Goal: Task Accomplishment & Management: Manage account settings

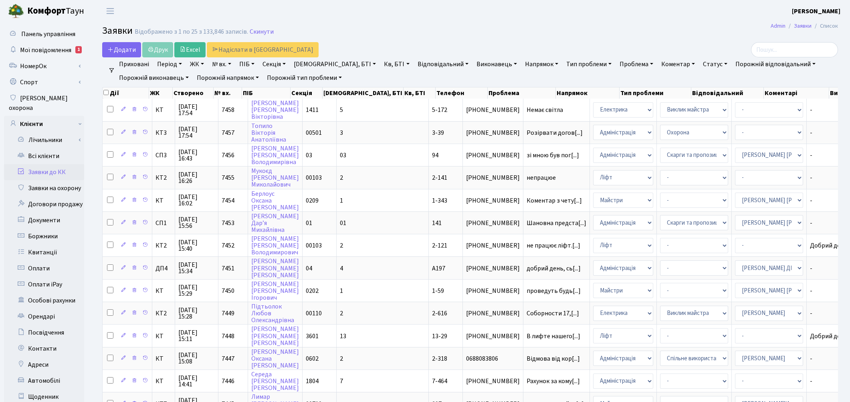
select select "25"
click at [52, 180] on link "Заявки на охорону" at bounding box center [44, 188] width 80 height 16
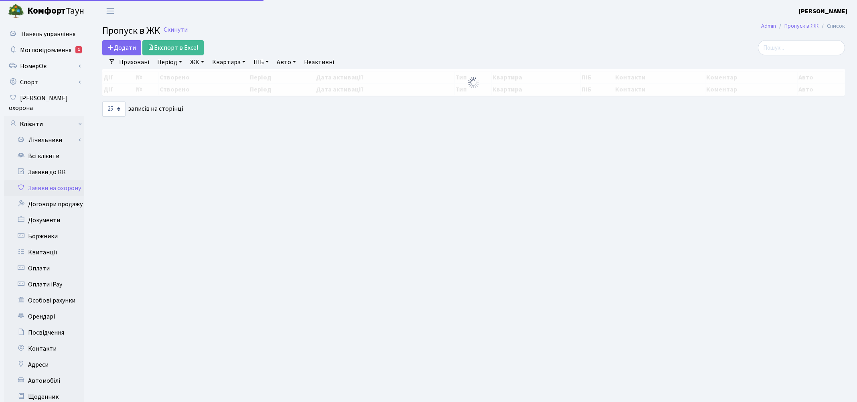
select select "25"
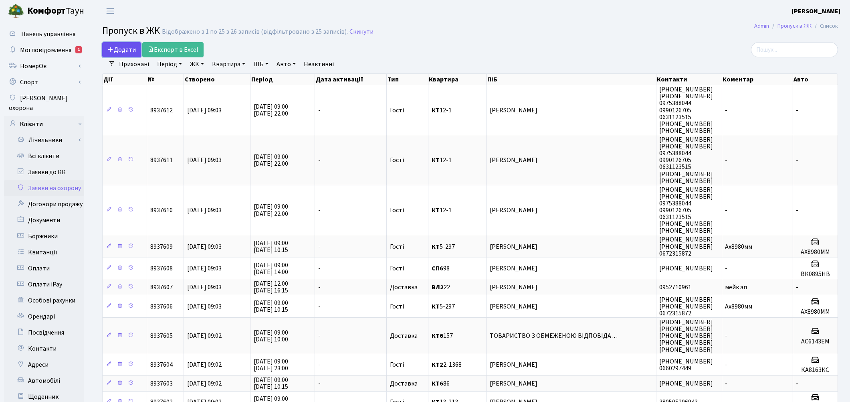
click at [134, 53] on span "Додати" at bounding box center [121, 49] width 28 height 9
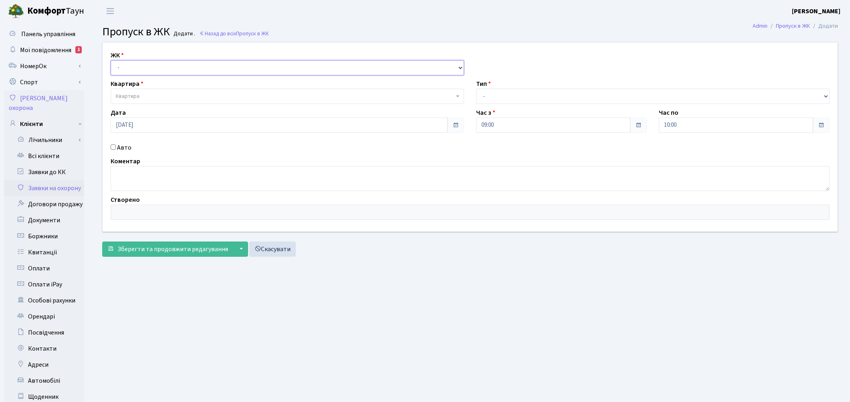
click at [115, 64] on select "- КТ, вул. Регенераторна, 4 ЦП, вул. Джона Маккейна, 7 ТХ, вул. Ділова, 1/2 КТ2…" at bounding box center [288, 67] width 354 height 15
select select "271"
click at [111, 60] on select "- КТ, вул. Регенераторна, 4 ЦП, вул. Джона Маккейна, 7 ТХ, вул. Ділова, 1/2 КТ2…" at bounding box center [288, 67] width 354 height 15
select select
click at [137, 95] on span "Квартира" at bounding box center [128, 96] width 24 height 8
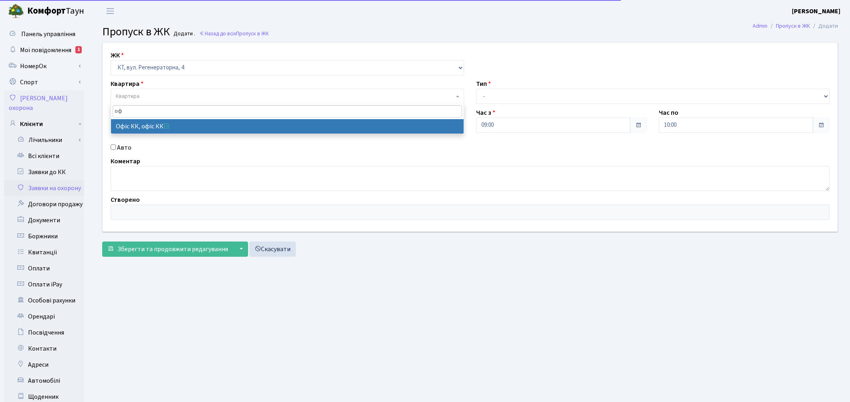
type input "оф"
select select "4"
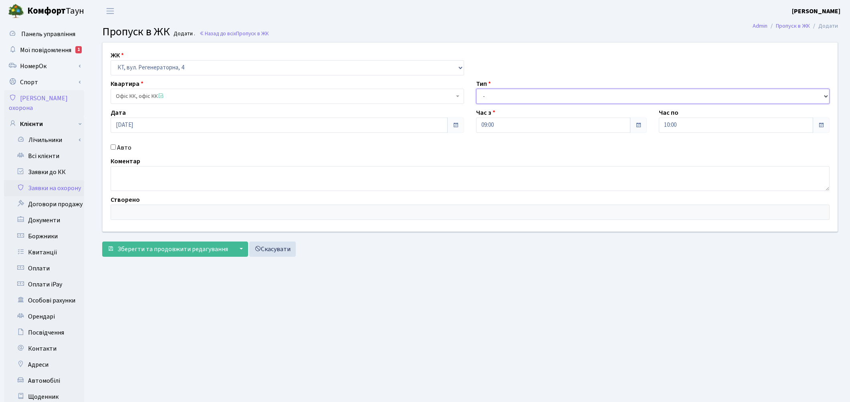
click at [504, 94] on select "- Доставка Таксі Гості Сервіс" at bounding box center [653, 96] width 354 height 15
select select "18"
click at [476, 89] on select "- Доставка Таксі Гості Сервіс" at bounding box center [653, 96] width 354 height 15
click at [494, 129] on input "09:00" at bounding box center [553, 124] width 154 height 15
click at [803, 125] on input "10:00" at bounding box center [736, 124] width 154 height 15
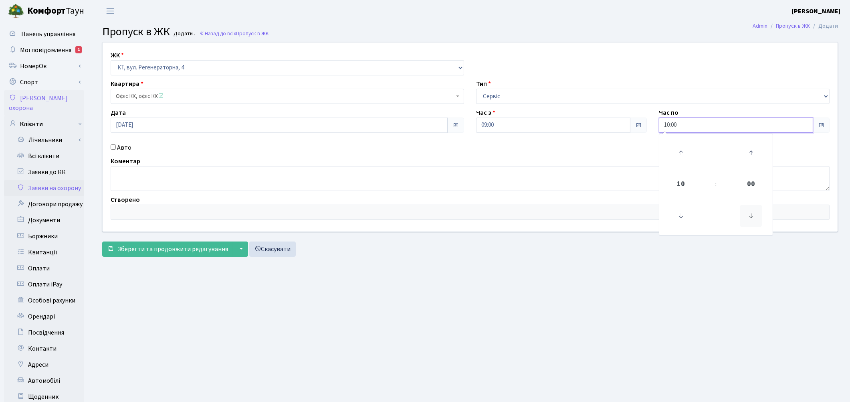
click at [754, 218] on icon at bounding box center [752, 216] width 22 height 22
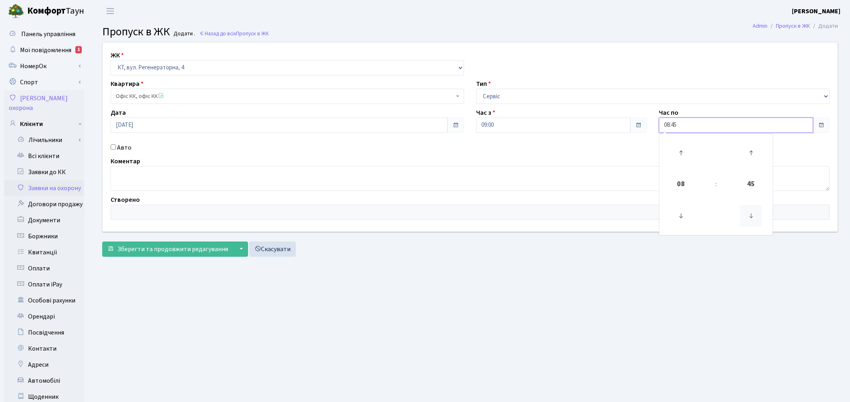
click at [754, 218] on icon at bounding box center [752, 216] width 22 height 22
click at [679, 150] on icon at bounding box center [681, 153] width 22 height 22
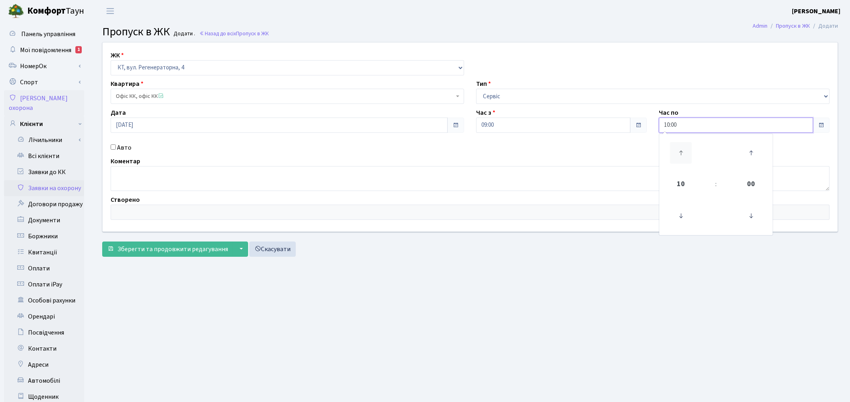
click at [679, 150] on icon at bounding box center [681, 153] width 22 height 22
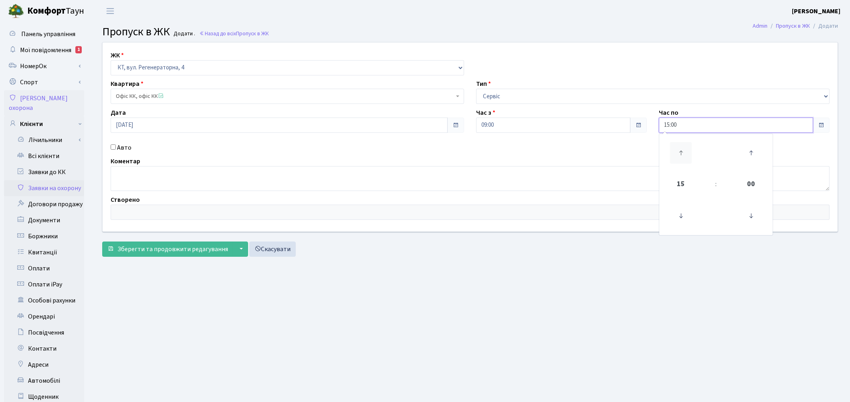
click at [679, 150] on icon at bounding box center [681, 153] width 22 height 22
click at [680, 210] on icon at bounding box center [681, 216] width 22 height 22
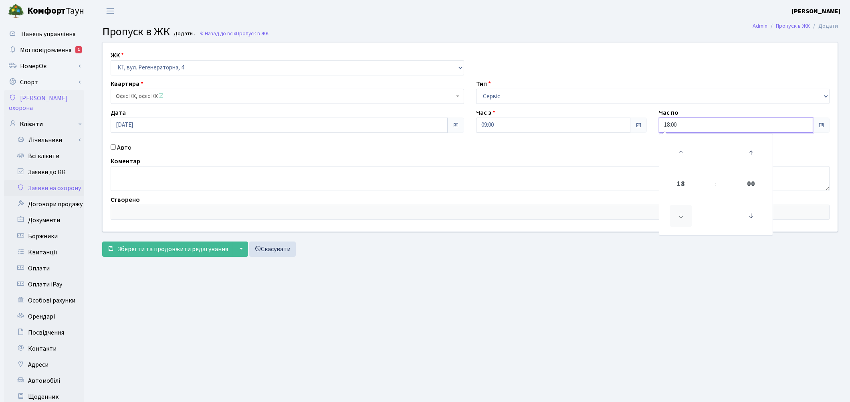
click at [680, 210] on icon at bounding box center [681, 216] width 22 height 22
type input "14:00"
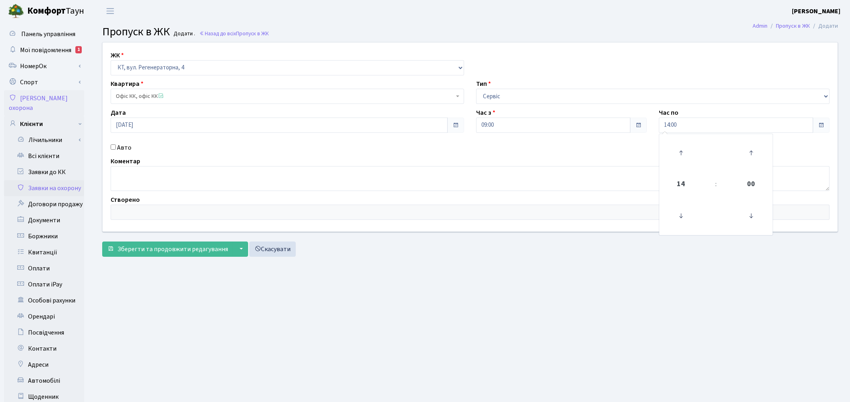
click at [113, 147] on input "Авто" at bounding box center [113, 146] width 5 height 5
checkbox input "true"
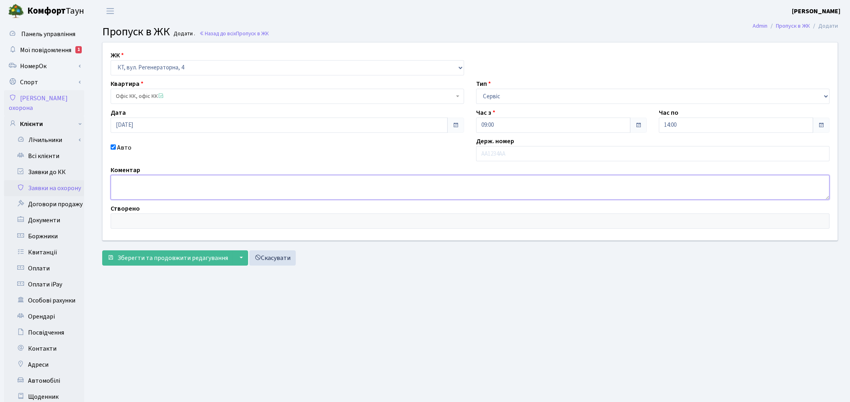
click at [131, 179] on textarea at bounding box center [470, 187] width 719 height 25
type textarea "KA9366EH"
drag, startPoint x: 153, startPoint y: 186, endPoint x: 97, endPoint y: 180, distance: 56.5
click at [97, 180] on div "ЖК - КТ, вул. Регенераторна, 4 ЦП, вул. Джона Маккейна, 7 ТХ, вул. Ділова, 1/2 …" at bounding box center [470, 141] width 747 height 198
click at [488, 153] on input "text" at bounding box center [653, 153] width 354 height 15
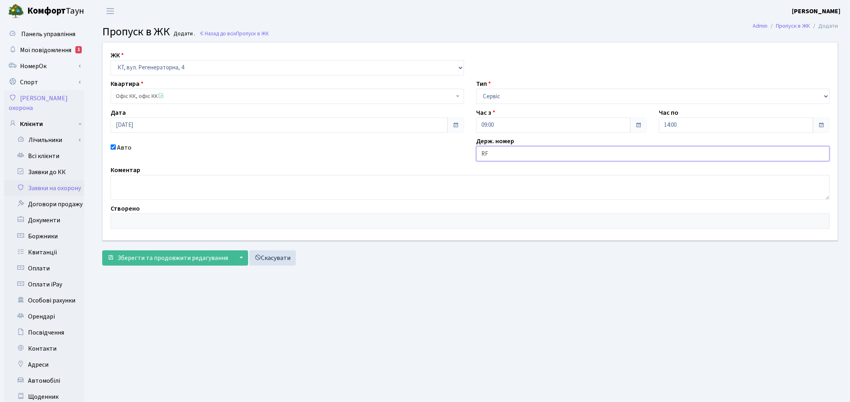
type input "R"
type input "KA9366EH"
click at [164, 263] on button "Зберегти та продовжити редагування" at bounding box center [167, 257] width 131 height 15
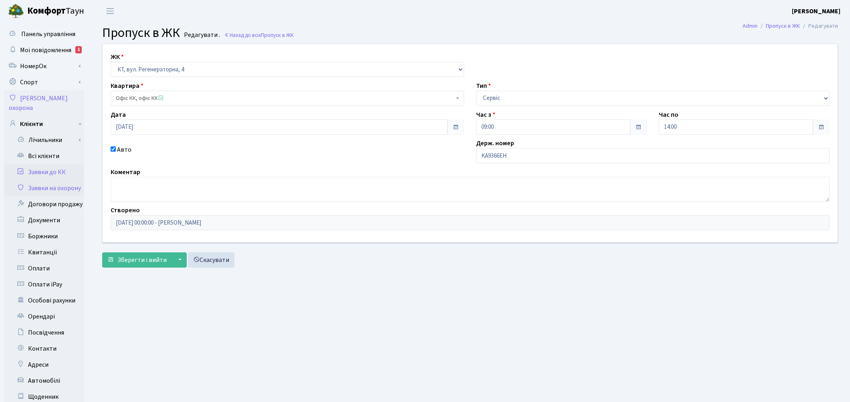
click at [58, 164] on link "Заявки до КК" at bounding box center [44, 172] width 80 height 16
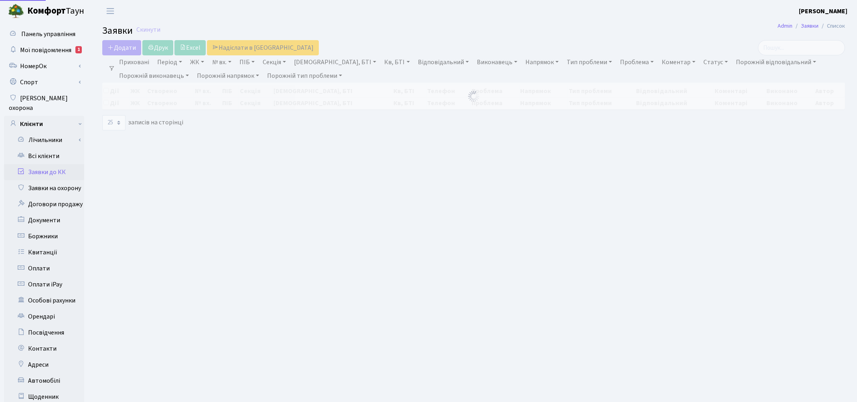
select select "25"
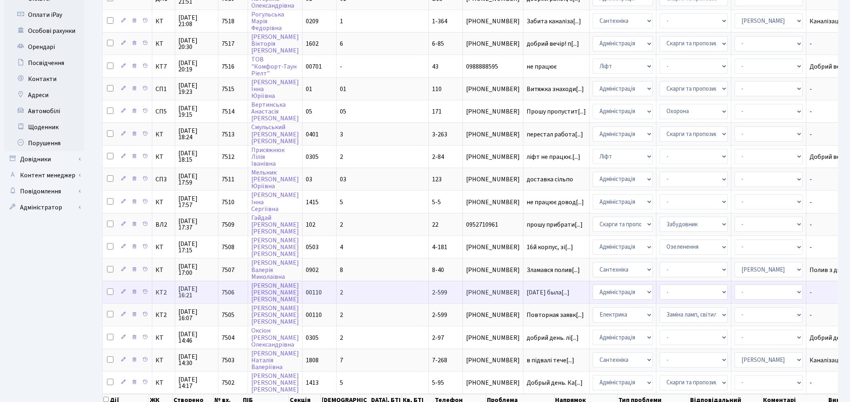
scroll to position [300, 0]
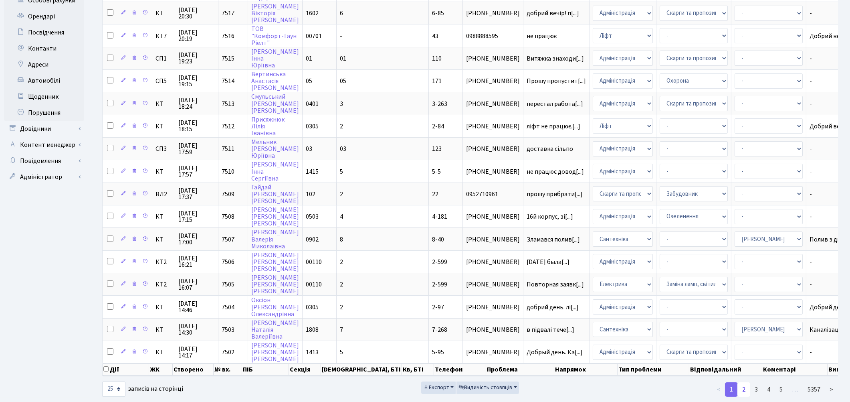
click at [745, 382] on link "2" at bounding box center [744, 389] width 13 height 14
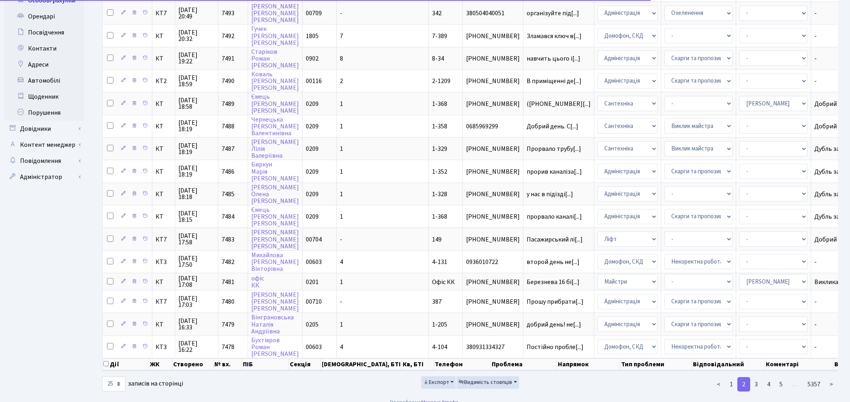
scroll to position [295, 0]
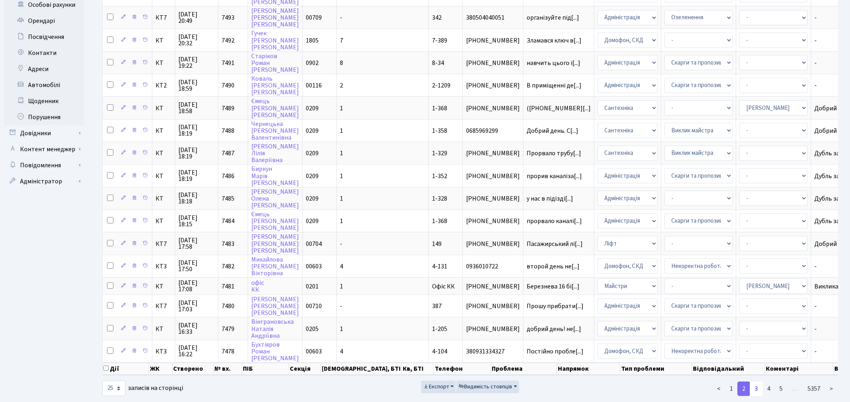
click at [757, 381] on link "3" at bounding box center [756, 388] width 13 height 14
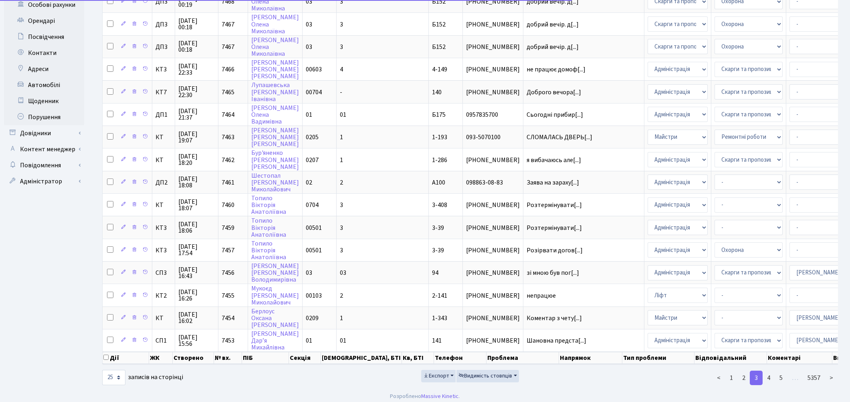
scroll to position [287, 0]
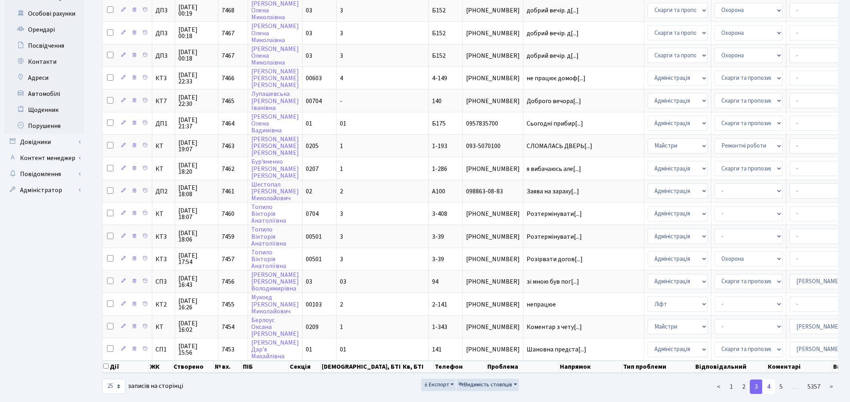
click at [772, 379] on link "4" at bounding box center [769, 386] width 13 height 14
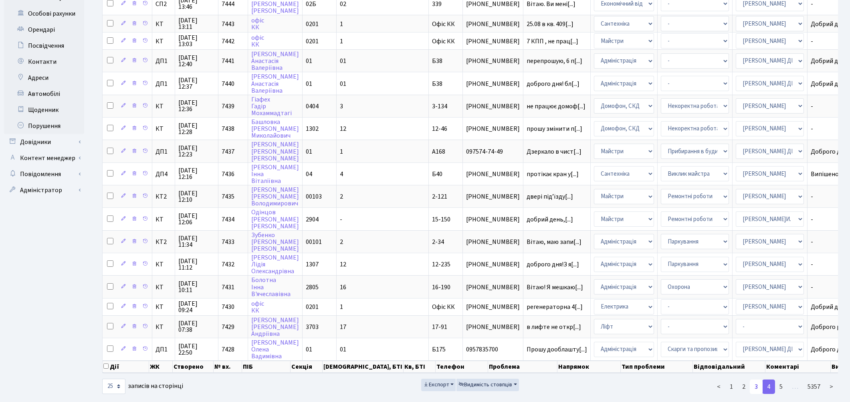
click at [757, 379] on link "3" at bounding box center [756, 386] width 13 height 14
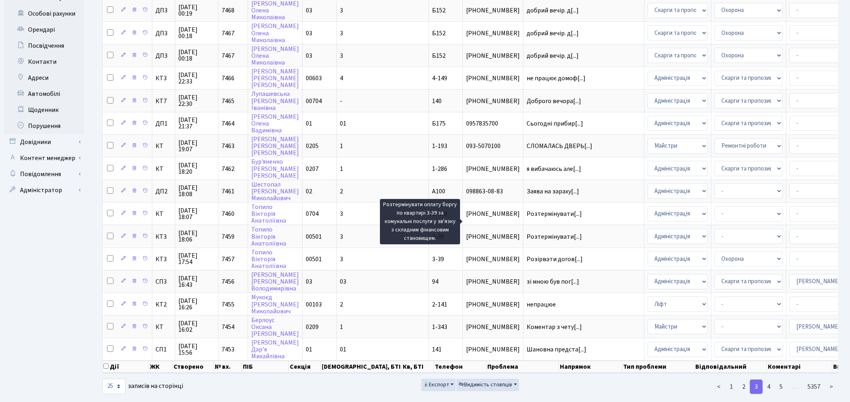
drag, startPoint x: 502, startPoint y: 218, endPoint x: 614, endPoint y: 386, distance: 201.8
click at [614, 395] on footer "Розроблено Massive Kinetic ." at bounding box center [425, 405] width 850 height 20
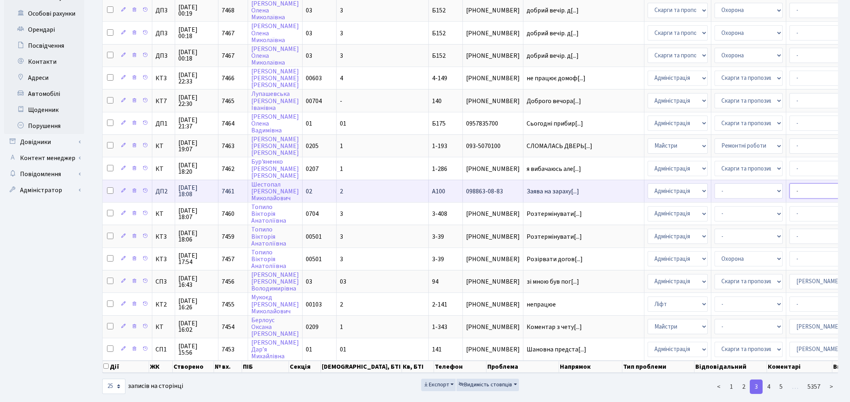
click at [790, 183] on select "- Адміністратор ЖК КТ Вижул В. В. Гордієнко Н.В. Дядюшкін Д.Ю. Кипчук Т. А. Кла…" at bounding box center [824, 190] width 68 height 15
select select "33"
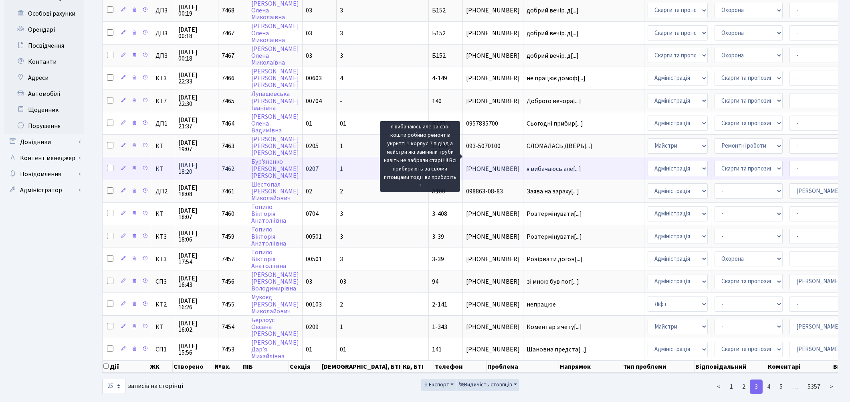
click at [527, 164] on span "я вибачаюсь але[...]" at bounding box center [554, 168] width 55 height 9
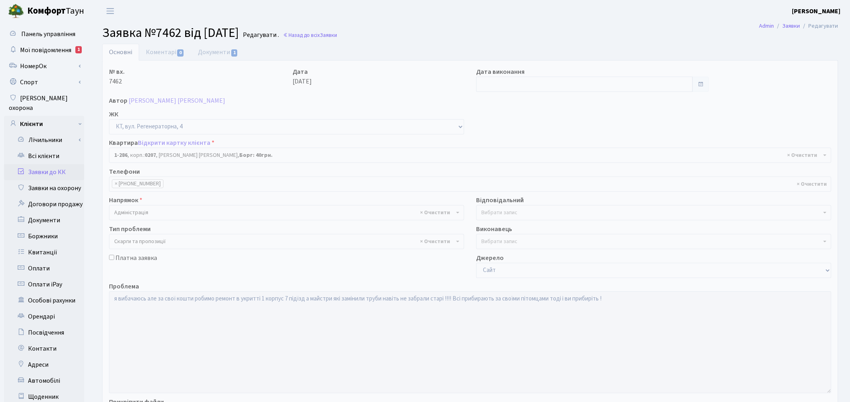
select select "286"
select select "55"
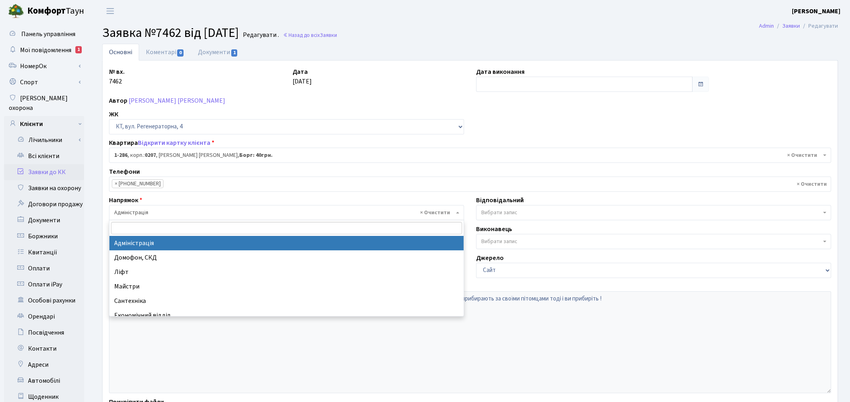
click at [180, 215] on span "× Адміністрація" at bounding box center [284, 212] width 340 height 8
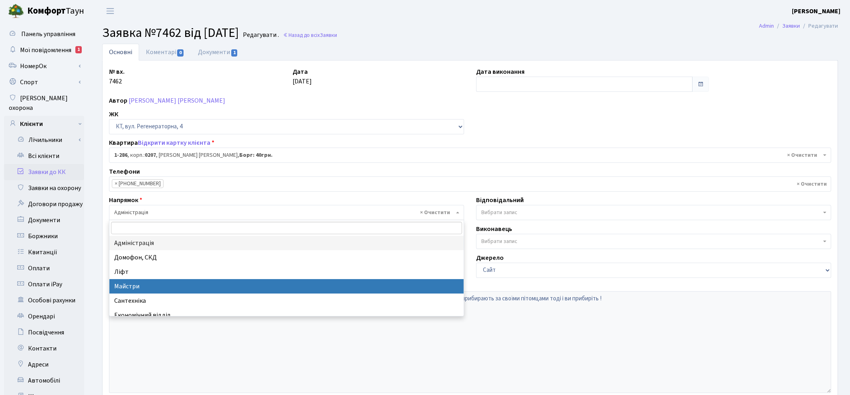
select select "1"
select select
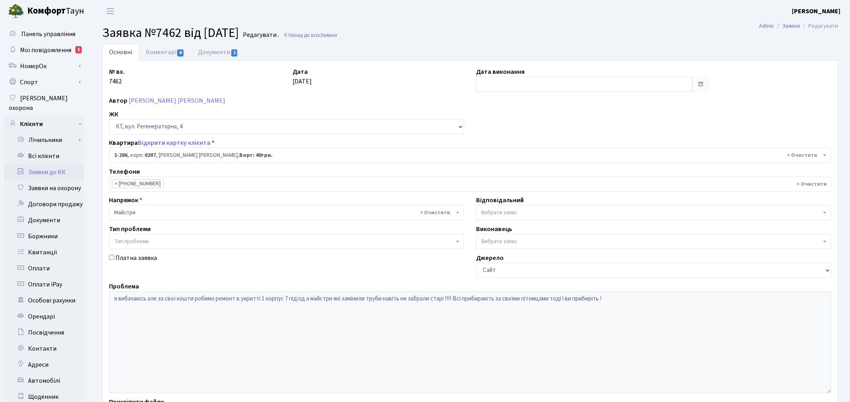
click at [511, 213] on span "Вибрати запис" at bounding box center [500, 212] width 36 height 8
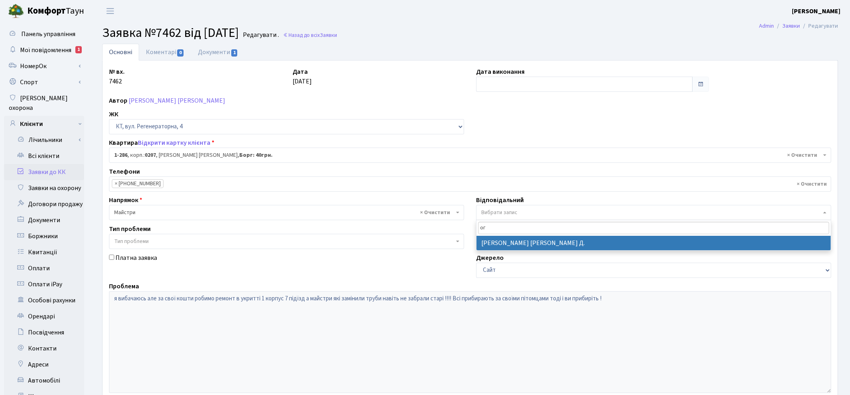
type input "ог"
select select "62"
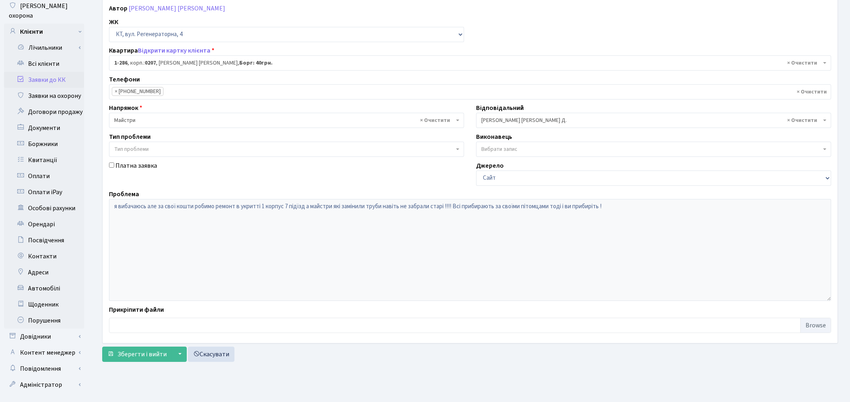
scroll to position [97, 0]
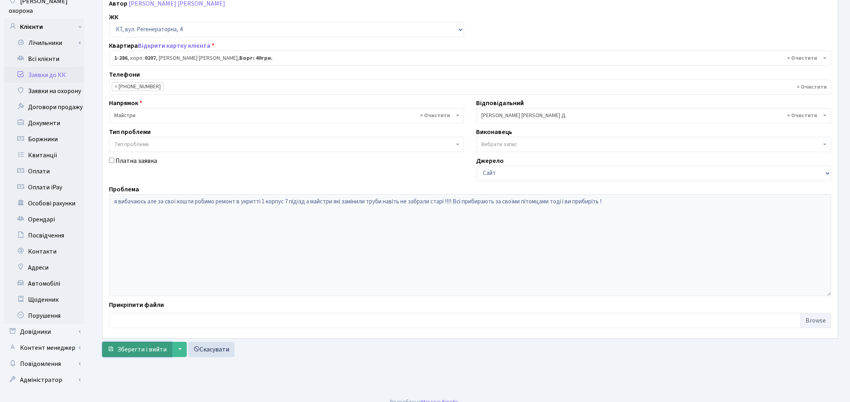
click at [123, 350] on span "Зберегти і вийти" at bounding box center [141, 349] width 49 height 9
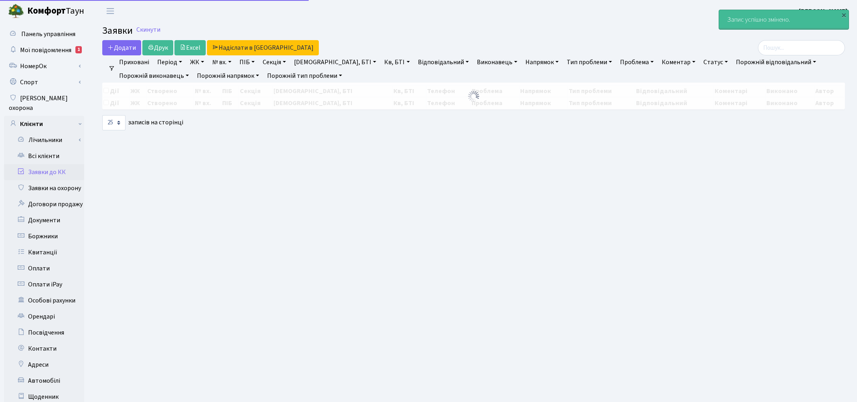
select select "25"
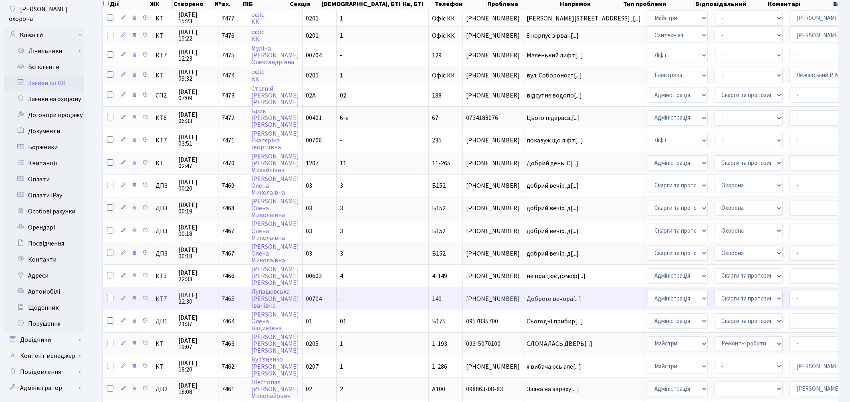
scroll to position [134, 0]
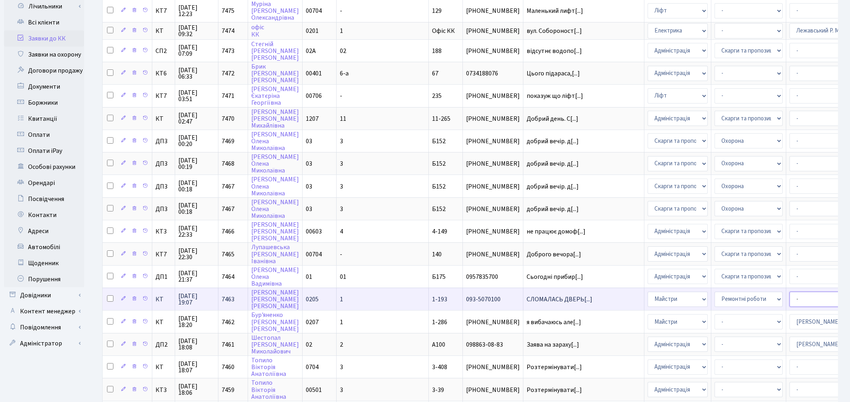
click at [790, 291] on select "- Адміністратор ЖК КТ [PERSON_NAME] [PERSON_NAME] [PERSON_NAME]Ю. [PERSON_NAME]…" at bounding box center [824, 298] width 68 height 15
select select "62"
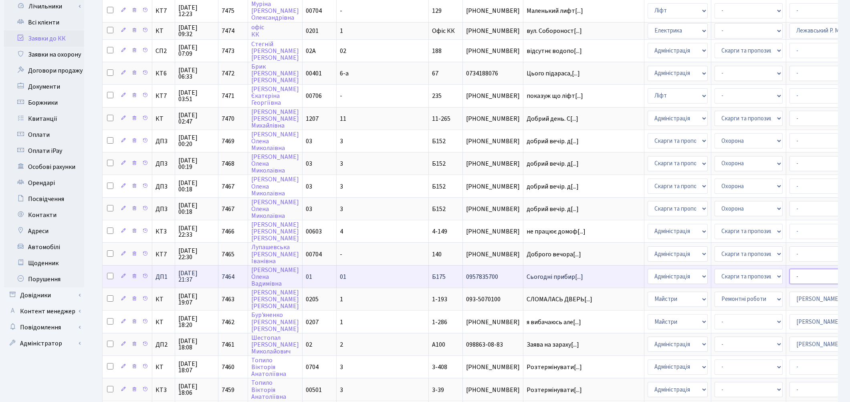
click at [790, 269] on select "- Адміністратор ЖК КТ [PERSON_NAME] [PERSON_NAME] [PERSON_NAME]Ю. [PERSON_NAME]…" at bounding box center [824, 276] width 68 height 15
select select "94"
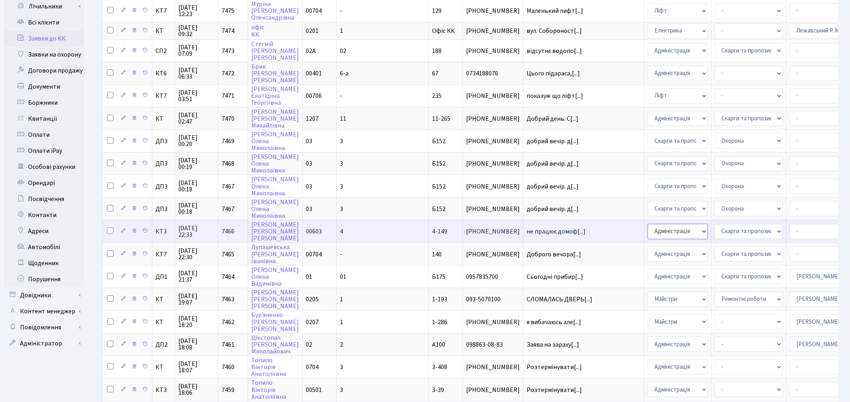
click at [648, 224] on select "- Адміністрація Домофон, СКД Ліфт Майстри Сантехніка Економічний відділ Електри…" at bounding box center [678, 231] width 60 height 15
select select "4"
click at [790, 224] on select "- Адміністратор ЖК КТ Вижул В. В. Гордієнко Н.В. Дядюшкін Д.Ю. Кипчук Т. А. Кла…" at bounding box center [824, 231] width 68 height 15
select select "22"
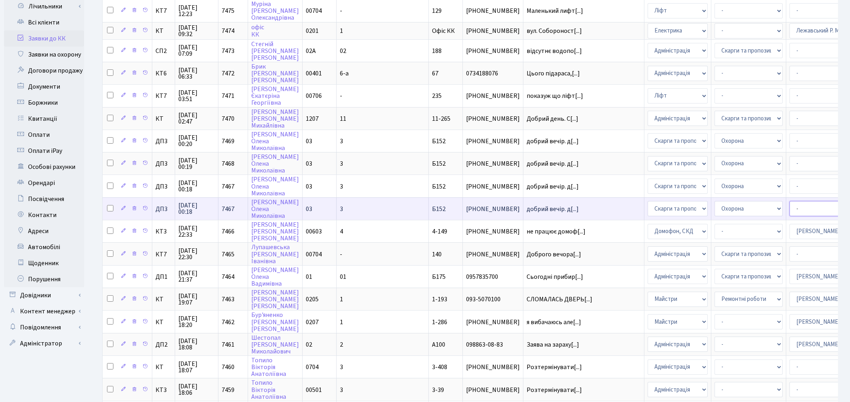
click at [790, 202] on select "- Адміністратор ЖК КТ Вижул В. В. Гордієнко Н.В. Дядюшкін Д.Ю. Кипчук Т. А. Кла…" at bounding box center [824, 208] width 68 height 15
select select "94"
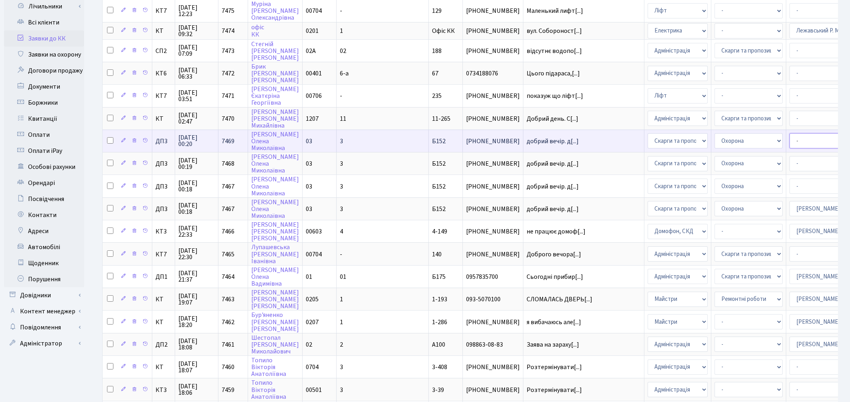
click at [790, 138] on select "- Адміністратор ЖК КТ Вижул В. В. Гордієнко Н.В. Дядюшкін Д.Ю. Кипчук Т. А. Кла…" at bounding box center [824, 140] width 68 height 15
click at [790, 134] on select "- Адміністратор ЖК КТ Вижул В. В. Гордієнко Н.В. Дядюшкін Д.Ю. Кипчук Т. А. Кла…" at bounding box center [824, 140] width 68 height 15
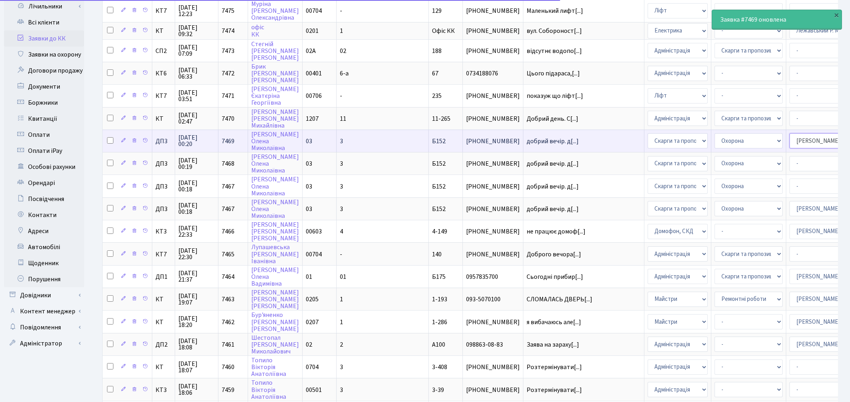
click at [790, 134] on select "- Адміністратор ЖК КТ Вижул В. В. Гордієнко Н.В. Дядюшкін Д.Ю. Кипчук Т. А. Кла…" at bounding box center [824, 140] width 68 height 15
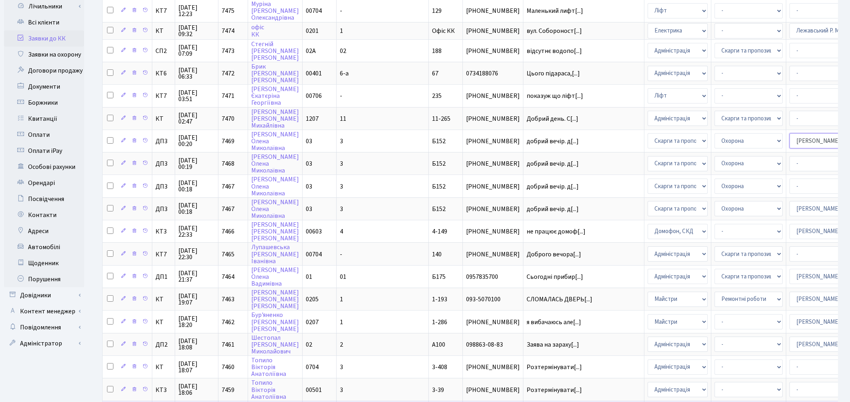
select select "94"
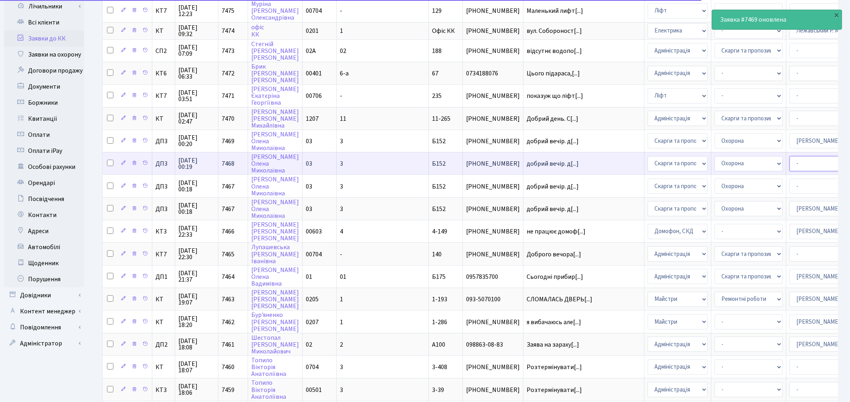
click at [790, 156] on select "- Адміністратор ЖК КТ Вижул В. В. Гордієнко Н.В. Дядюшкін Д.Ю. Кипчук Т. А. Кла…" at bounding box center [824, 163] width 68 height 15
click at [524, 164] on td "добрий вечір. д[...]" at bounding box center [584, 163] width 121 height 22
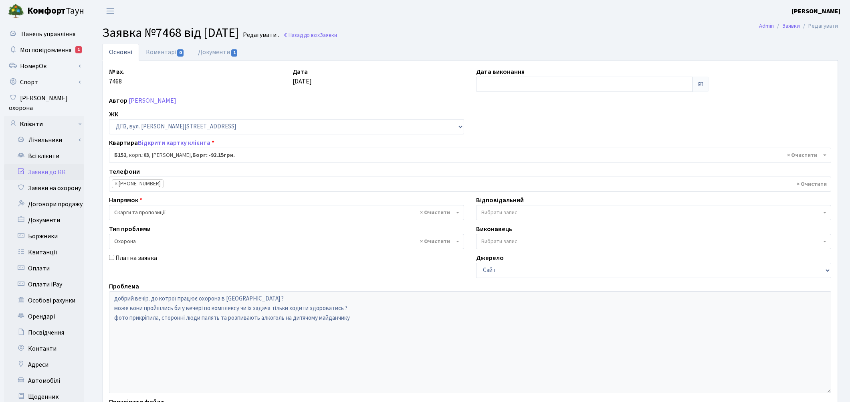
select select "32824"
select select "69"
click at [157, 52] on link "Коментарі 0" at bounding box center [165, 52] width 52 height 16
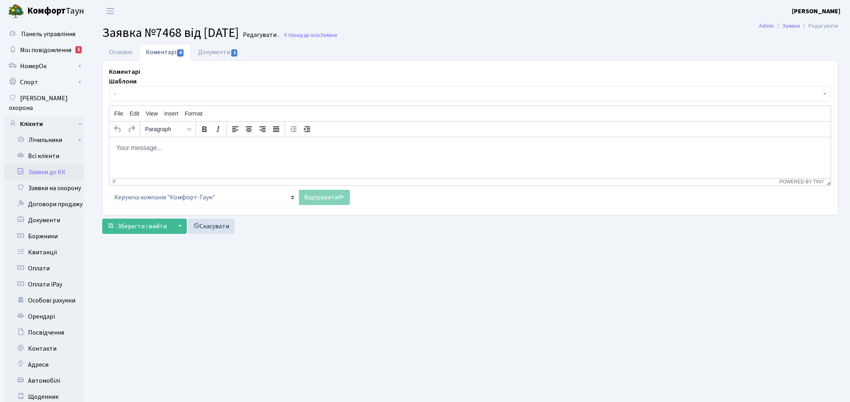
click at [149, 158] on html at bounding box center [470, 148] width 722 height 22
click at [320, 198] on link "Відправити" at bounding box center [324, 197] width 51 height 15
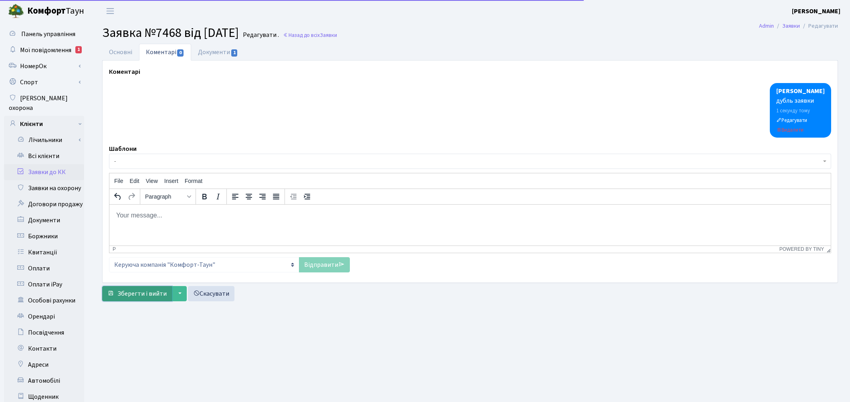
click at [138, 295] on span "Зберегти і вийти" at bounding box center [141, 293] width 49 height 9
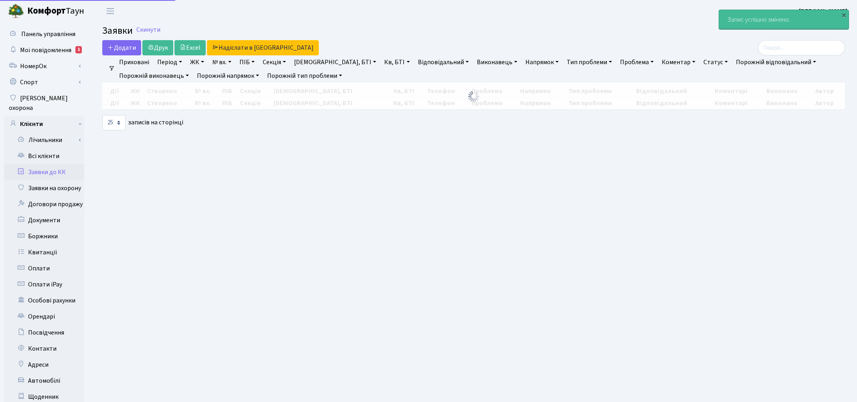
select select "25"
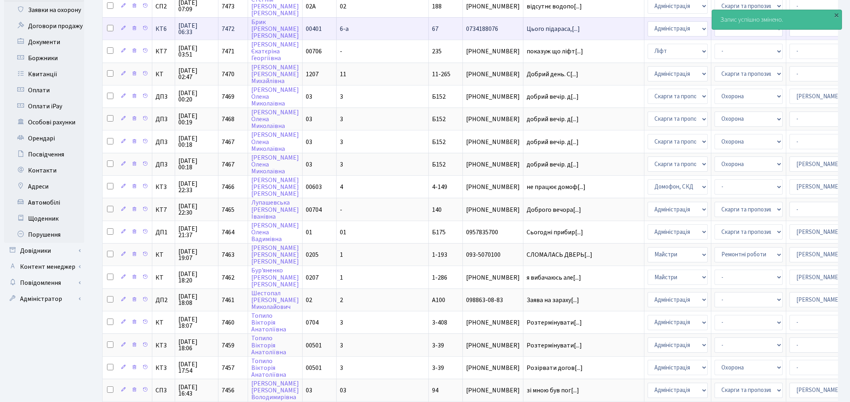
scroll to position [134, 0]
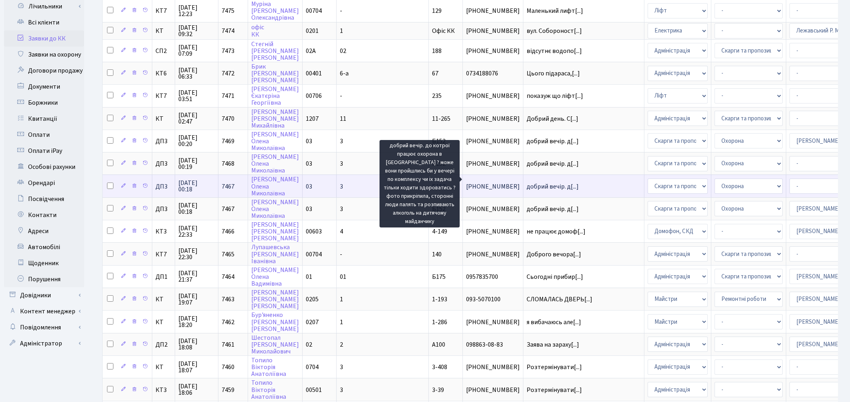
click at [527, 182] on span "добрий вечір. д[...]" at bounding box center [553, 186] width 52 height 9
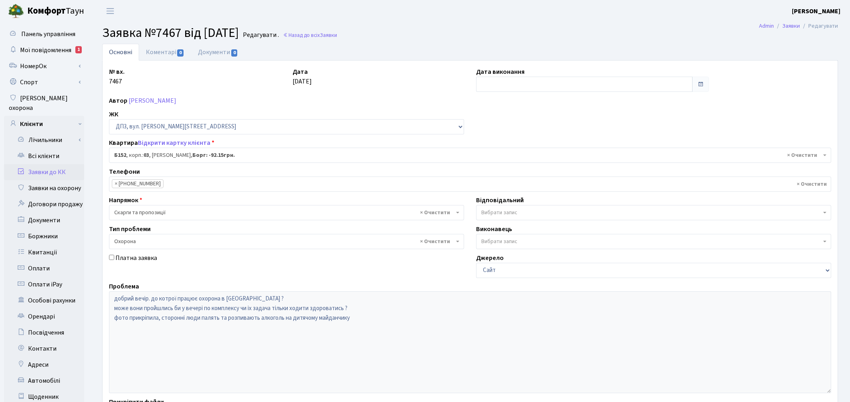
select select "32824"
select select "69"
click at [168, 53] on link "Коментарі 0" at bounding box center [165, 52] width 52 height 16
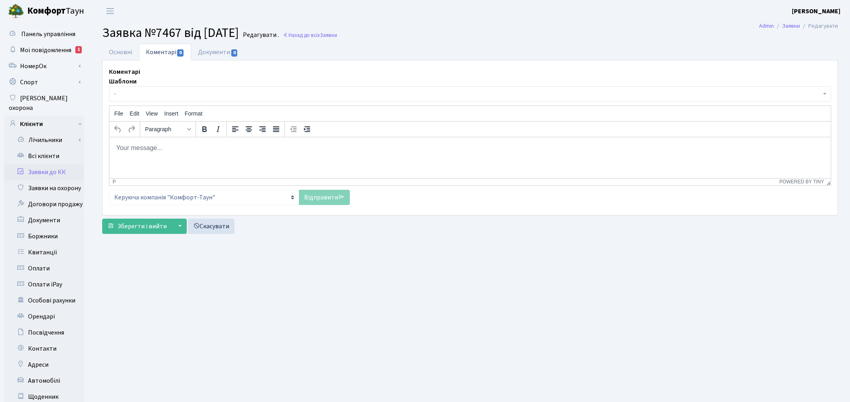
click at [155, 155] on html at bounding box center [470, 148] width 722 height 22
click at [307, 203] on link "Відправити" at bounding box center [324, 197] width 51 height 15
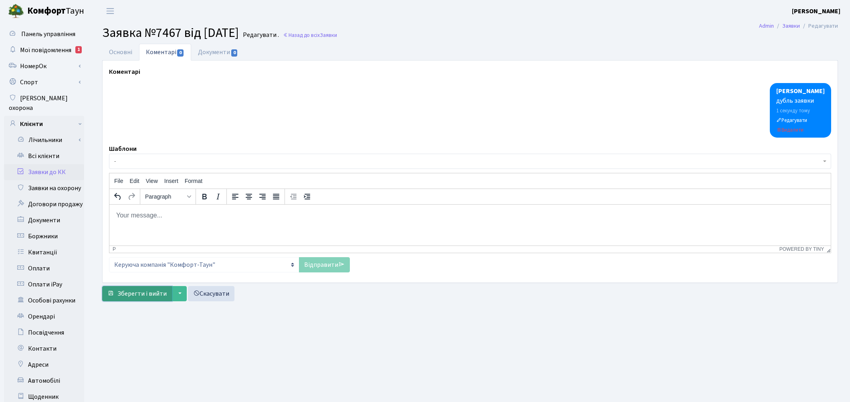
click at [136, 294] on span "Зберегти і вийти" at bounding box center [141, 293] width 49 height 9
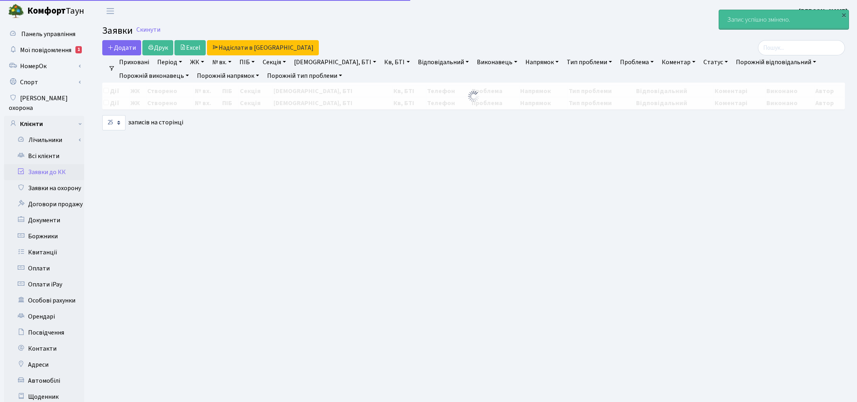
select select "25"
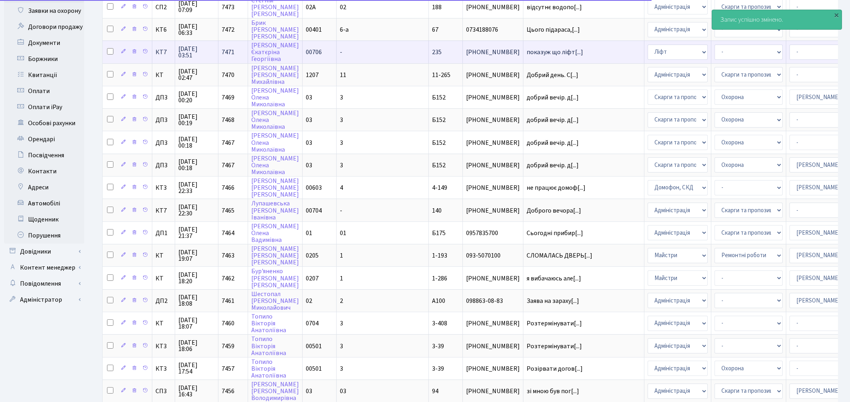
scroll to position [178, 0]
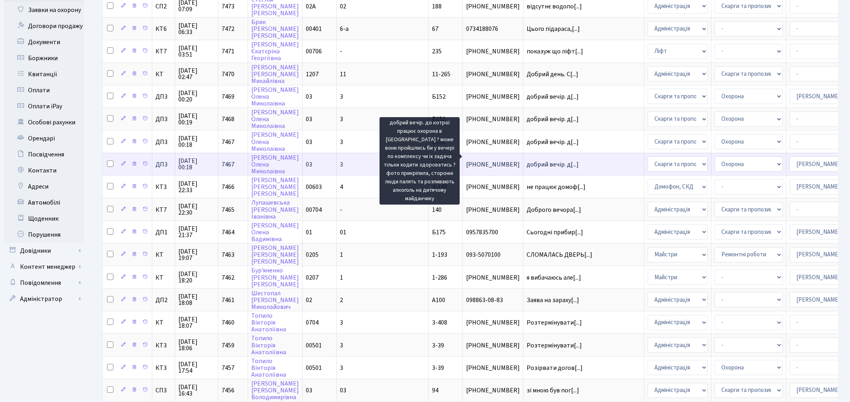
click at [527, 160] on span "добрий вечір. д[...]" at bounding box center [553, 164] width 52 height 9
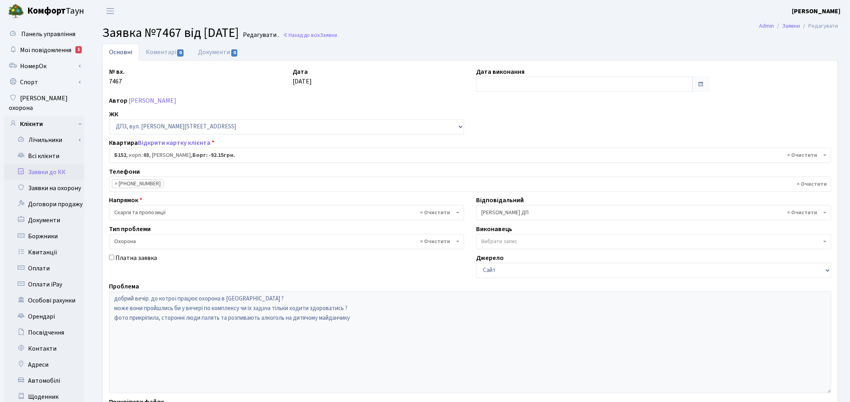
select select "32824"
select select "69"
click at [161, 54] on link "Коментарі 0" at bounding box center [165, 52] width 52 height 16
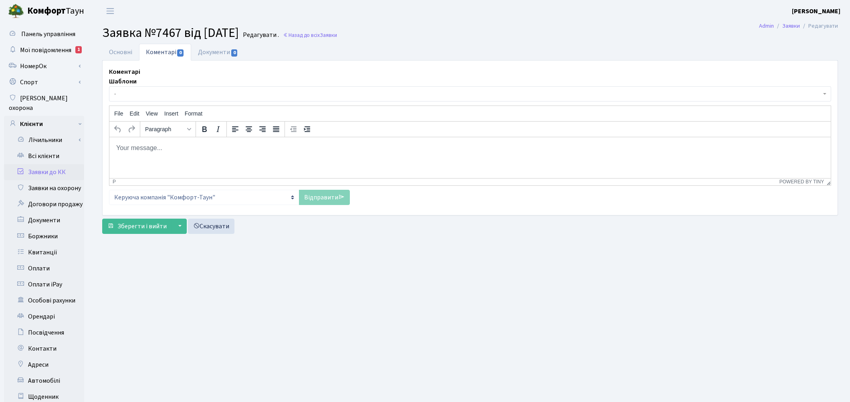
click at [156, 152] on body "Rich Text Area. Press ALT-0 for help." at bounding box center [469, 147] width 709 height 9
click at [312, 194] on link "Відправити" at bounding box center [324, 197] width 51 height 15
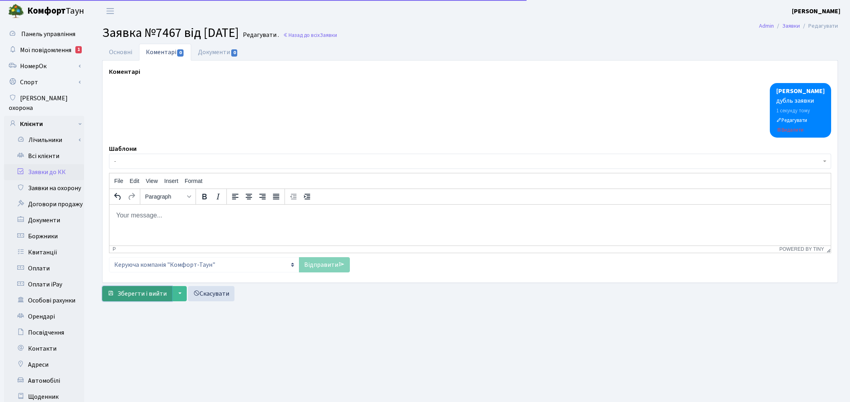
click at [127, 293] on span "Зберегти і вийти" at bounding box center [141, 293] width 49 height 9
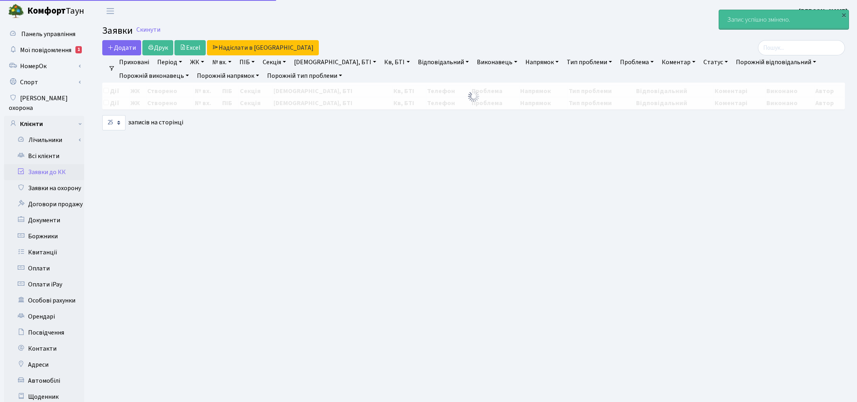
select select "25"
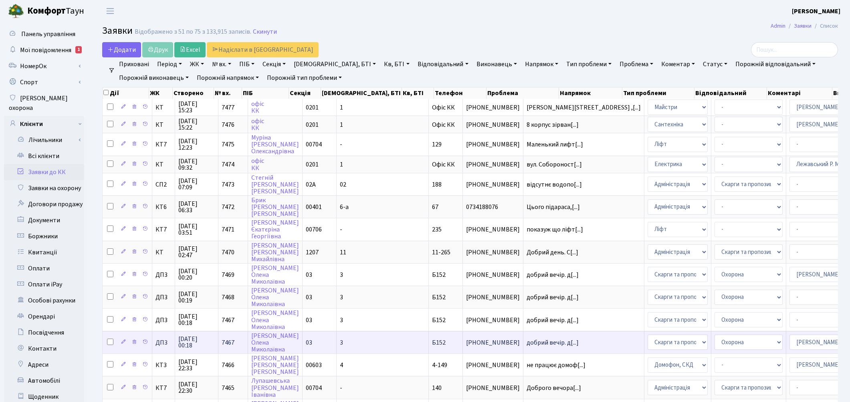
click at [524, 331] on td "добрий вечір. д[...]" at bounding box center [584, 342] width 121 height 22
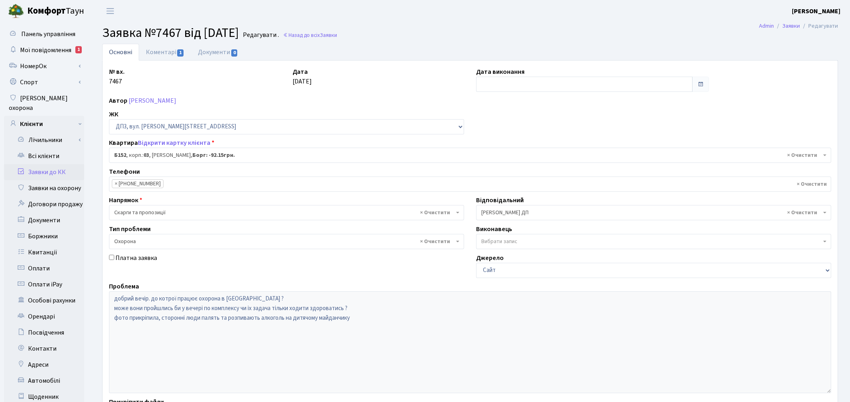
select select "32824"
select select "69"
click at [157, 53] on link "Коментарі 1" at bounding box center [165, 52] width 52 height 16
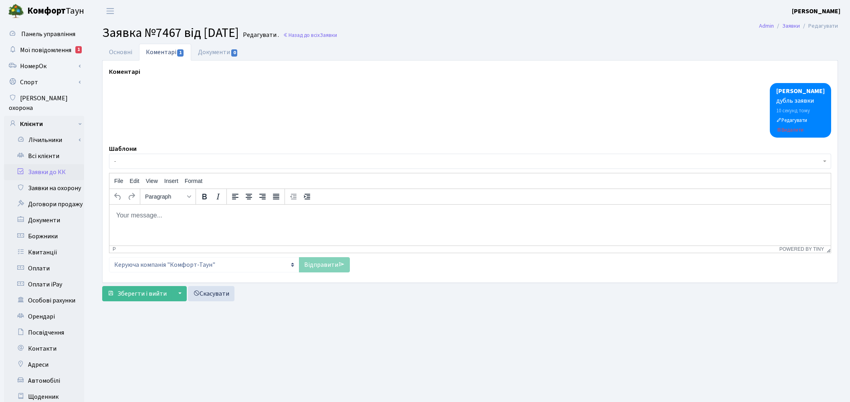
click at [45, 164] on link "Заявки до КК" at bounding box center [44, 172] width 80 height 16
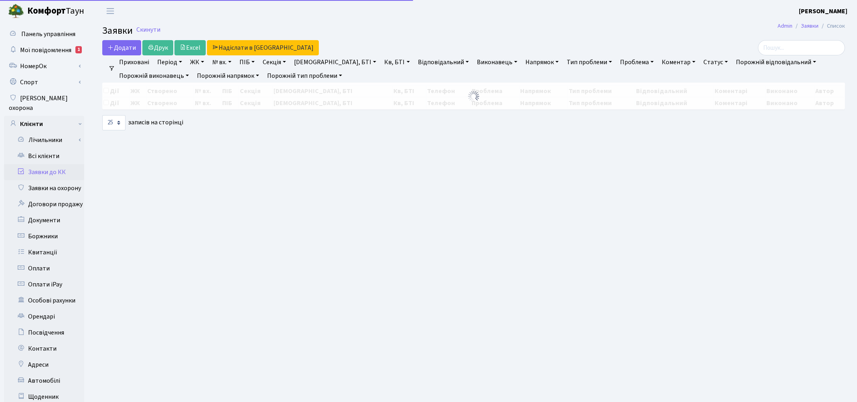
select select "25"
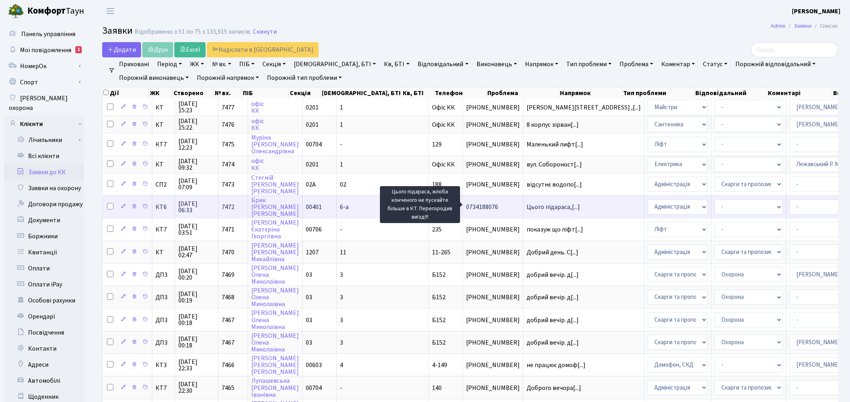
click at [527, 206] on span "Цього підараса,[...]" at bounding box center [553, 206] width 53 height 9
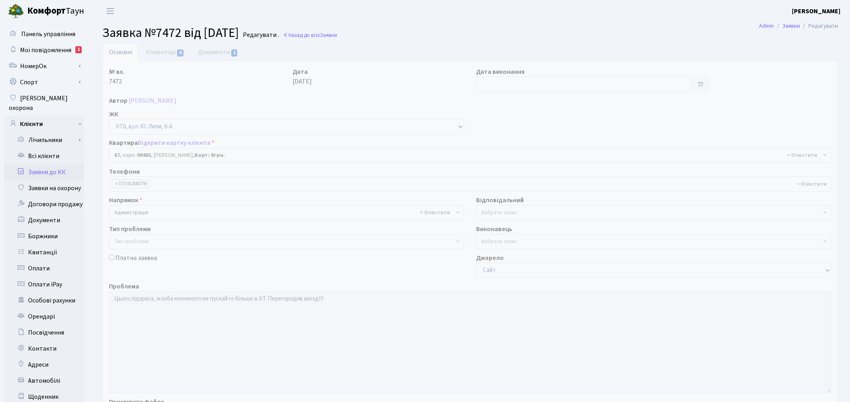
select select "17159"
click at [218, 49] on link "Документи 1" at bounding box center [218, 52] width 54 height 16
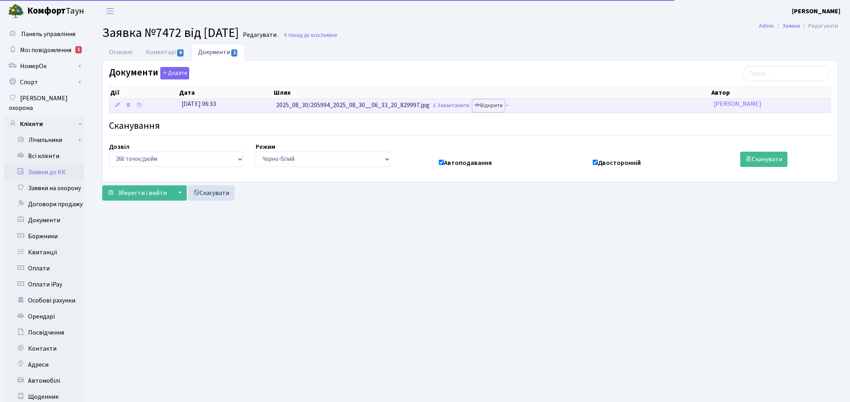
click at [489, 106] on link "Відкрити" at bounding box center [489, 105] width 32 height 12
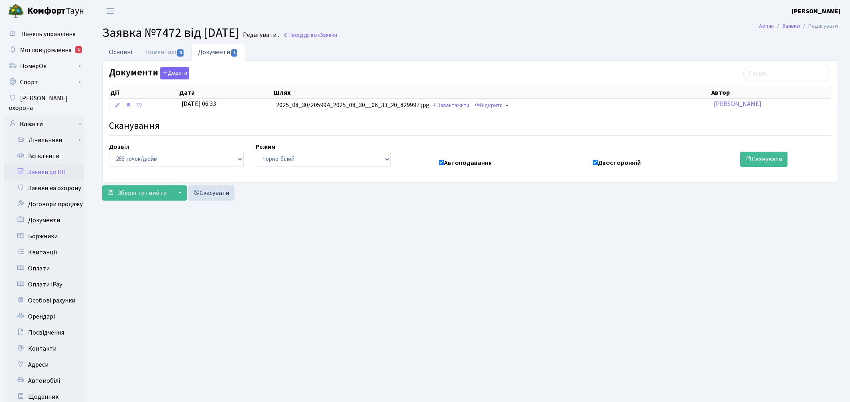
click at [125, 53] on link "Основні" at bounding box center [120, 52] width 37 height 16
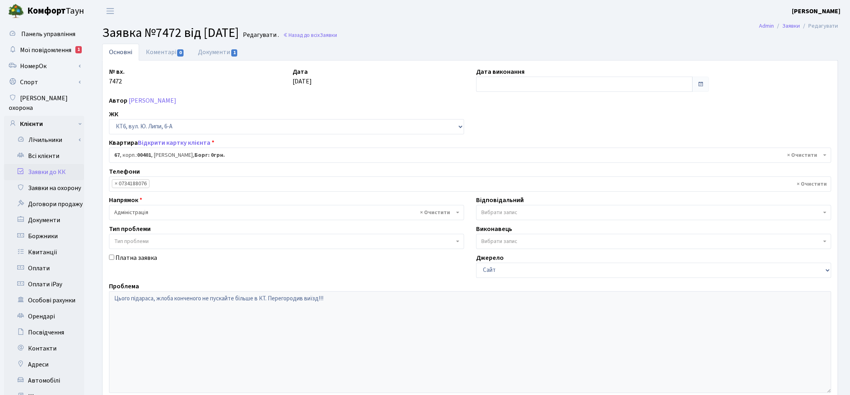
click at [503, 213] on span "Вибрати запис" at bounding box center [500, 212] width 36 height 8
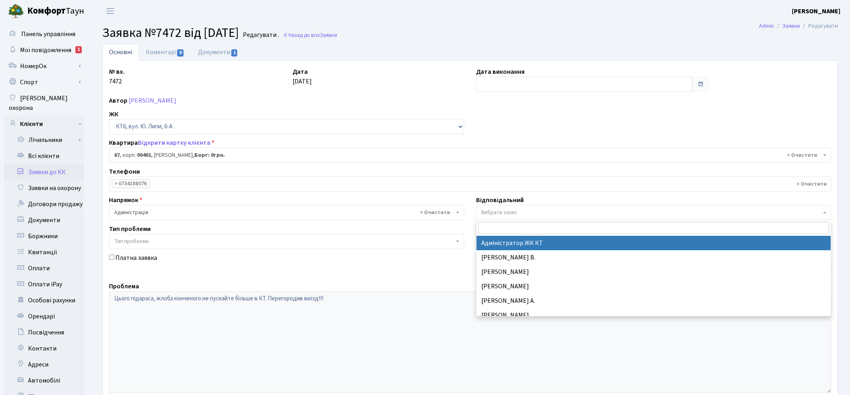
click at [129, 241] on span "Тип проблеми" at bounding box center [131, 241] width 34 height 8
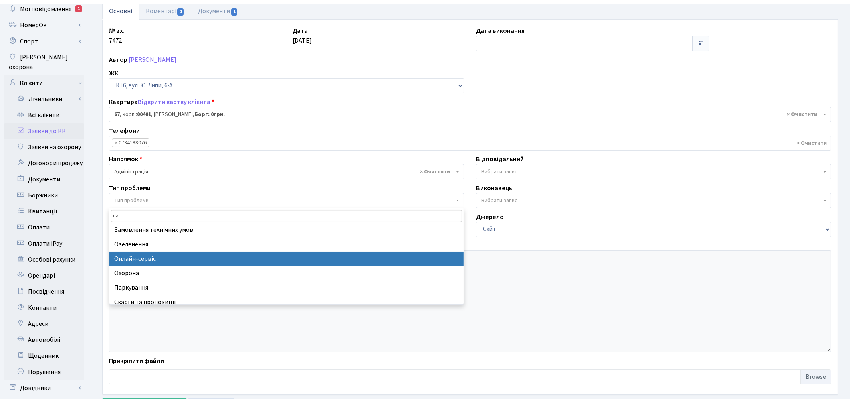
scroll to position [78, 0]
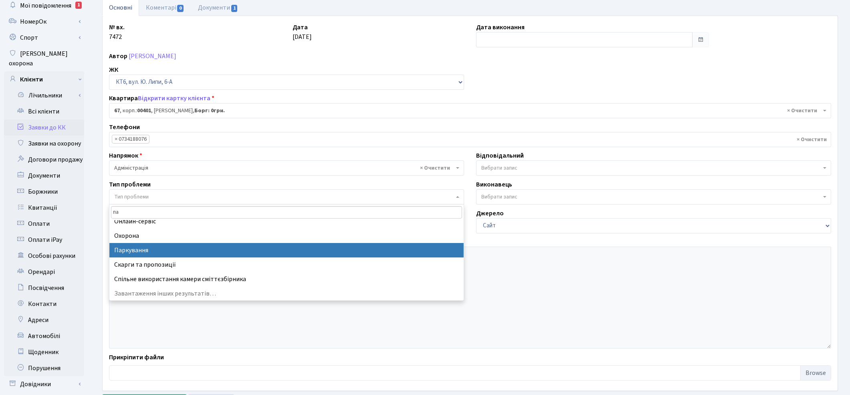
type input "па"
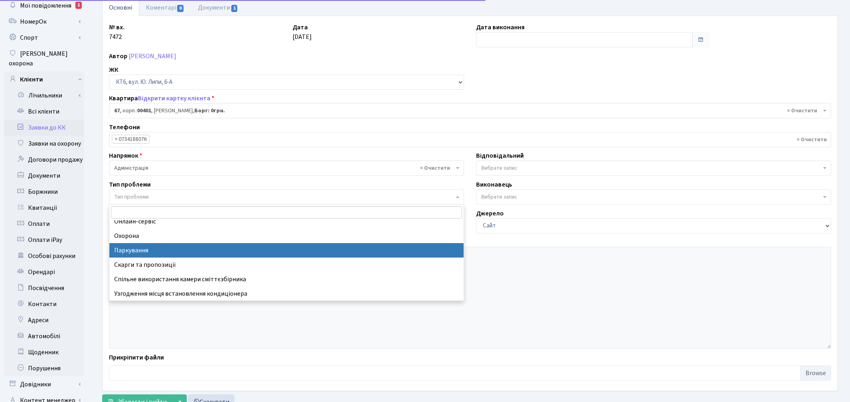
select select "66"
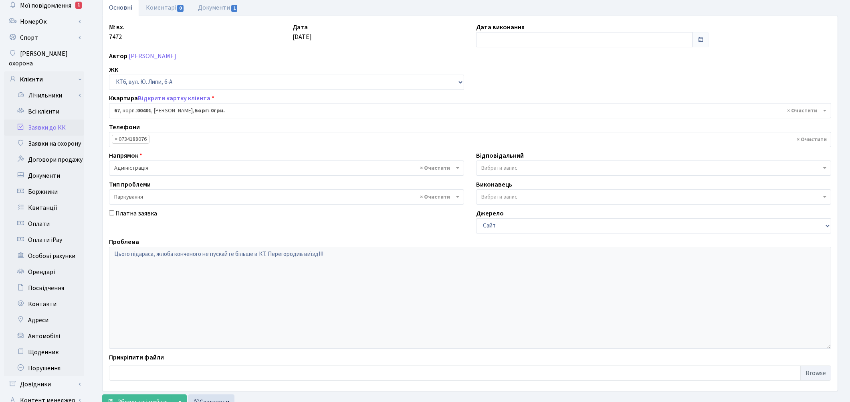
click at [496, 163] on span "Вибрати запис" at bounding box center [653, 167] width 355 height 15
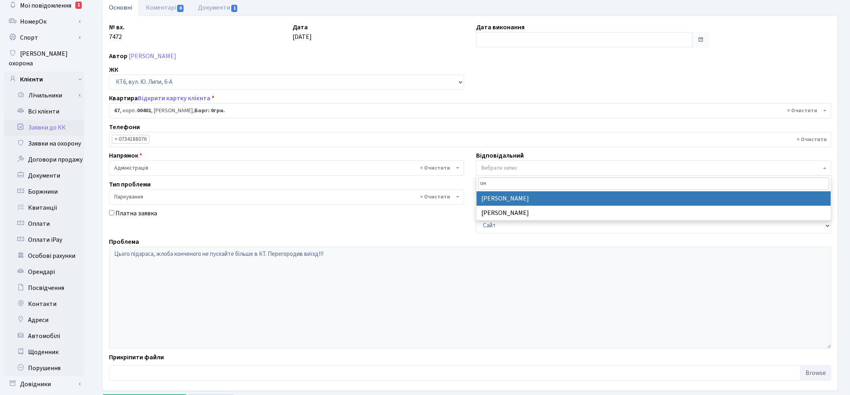
type input "он"
select select "82"
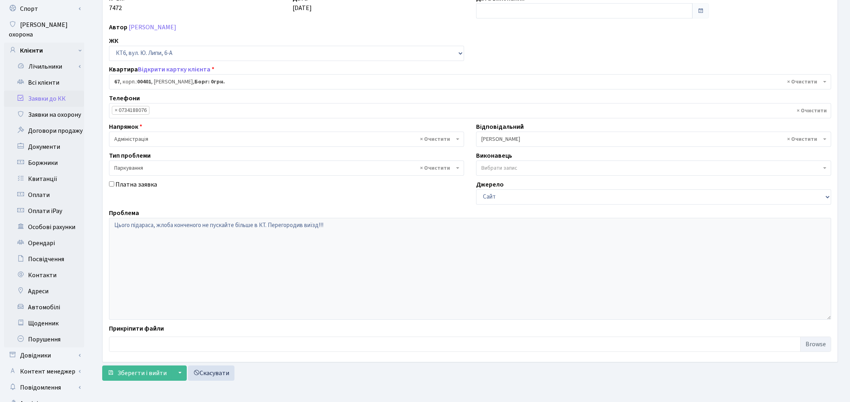
scroll to position [97, 0]
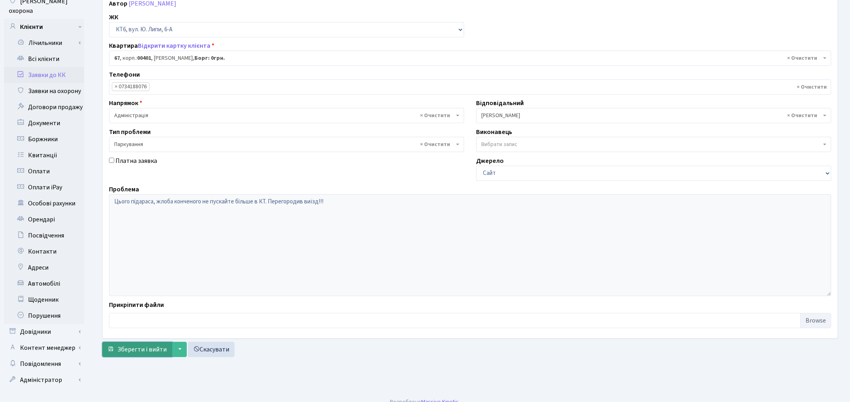
click at [132, 347] on span "Зберегти і вийти" at bounding box center [141, 349] width 49 height 9
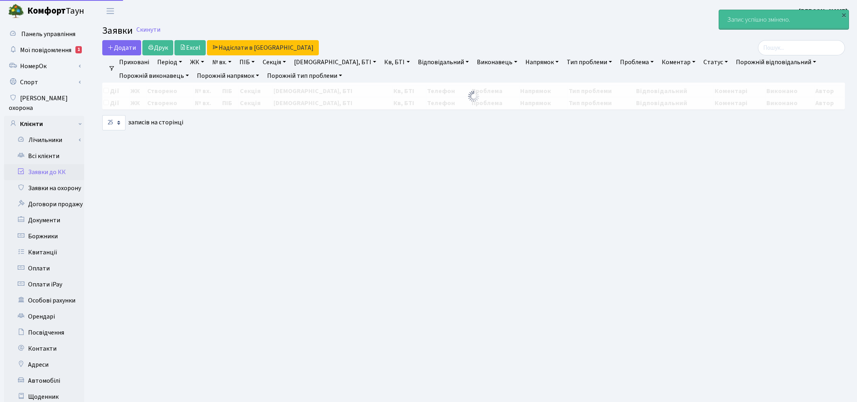
select select "25"
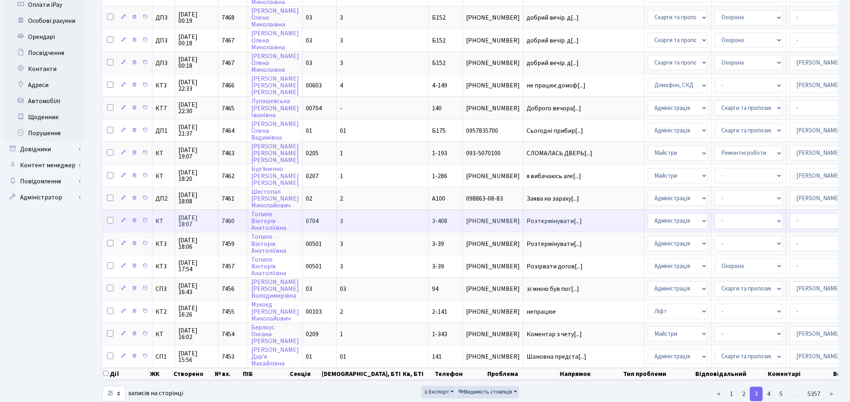
scroll to position [287, 0]
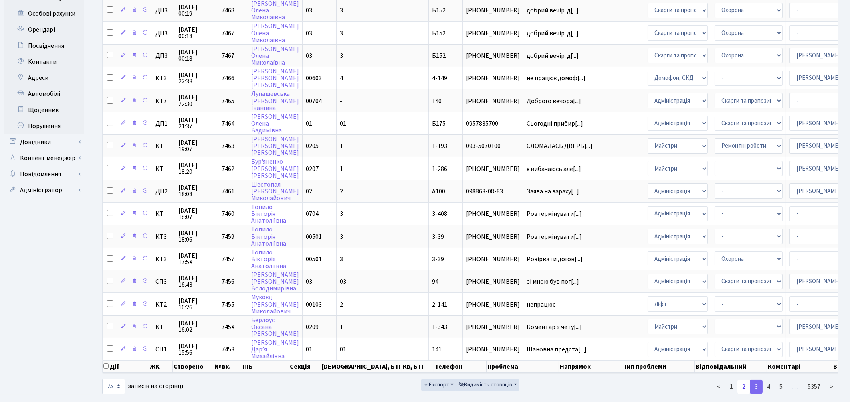
click at [743, 379] on link "2" at bounding box center [744, 386] width 13 height 14
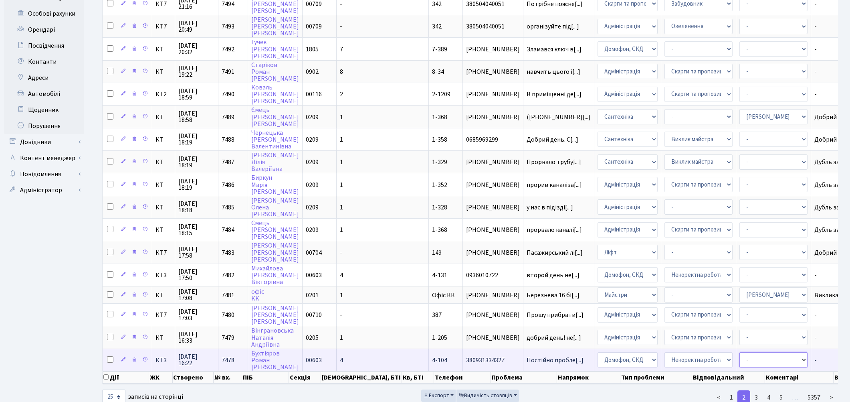
click at [740, 352] on select "- Адміністратор ЖК КТ Вижул В. В. Гордієнко Н.В. Дядюшкін Д.Ю. Кипчук Т. А. Кла…" at bounding box center [774, 359] width 68 height 15
select select "22"
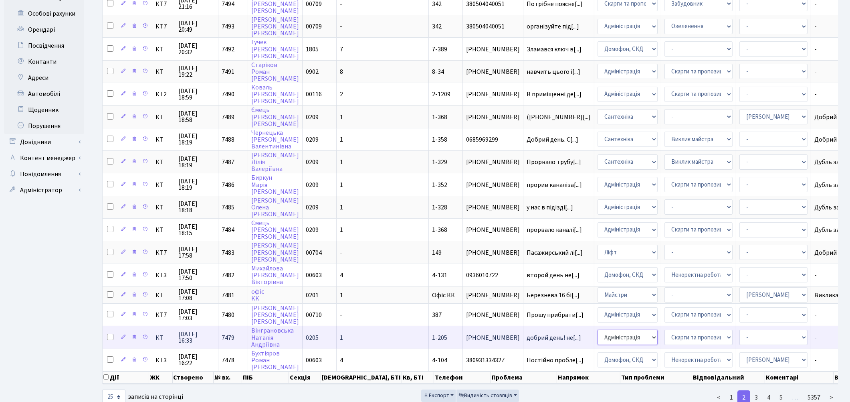
click at [598, 330] on select "- Адміністрація Домофон, СКД Ліфт Майстри Сантехніка Економічний відділ Електри…" at bounding box center [628, 337] width 60 height 15
select select "4"
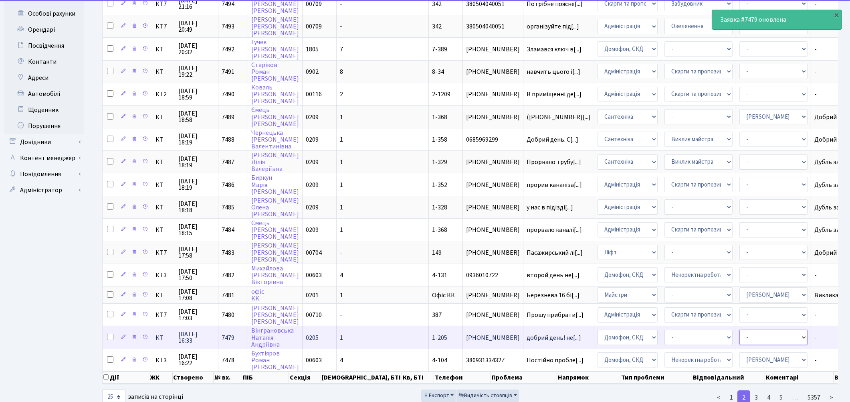
click at [740, 330] on select "- Адміністратор ЖК КТ Вижул В. В. Гордієнко Н.В. Дядюшкін Д.Ю. Кипчук Т. А. Кла…" at bounding box center [774, 337] width 68 height 15
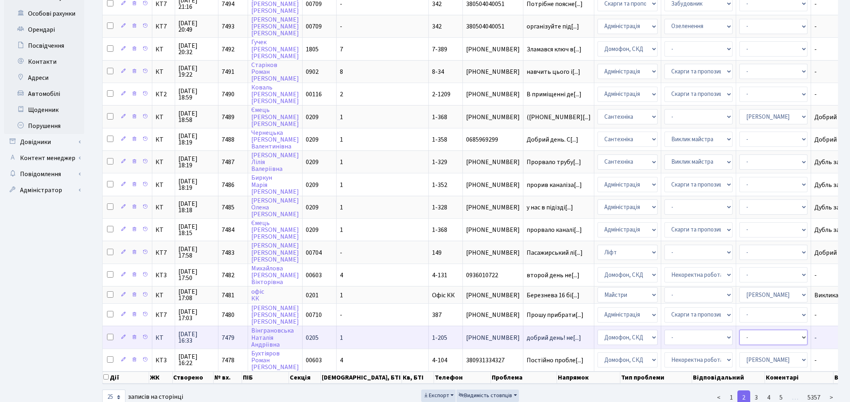
select select "22"
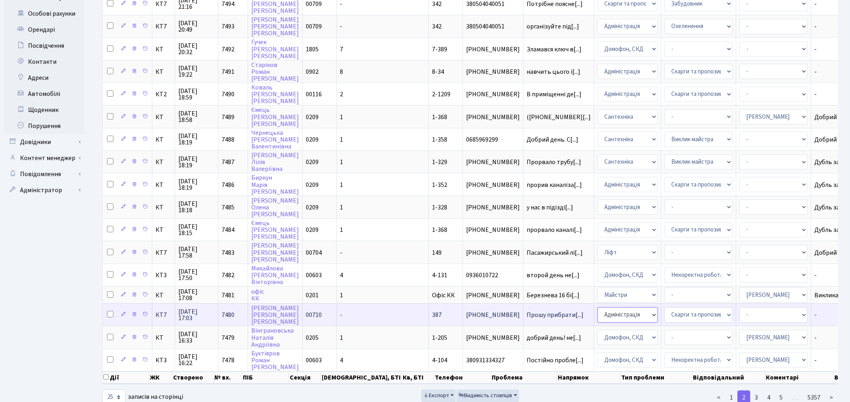
click at [598, 307] on select "- Адміністрація Домофон, СКД Ліфт Майстри Сантехніка Економічний відділ Електри…" at bounding box center [628, 314] width 60 height 15
select select "1"
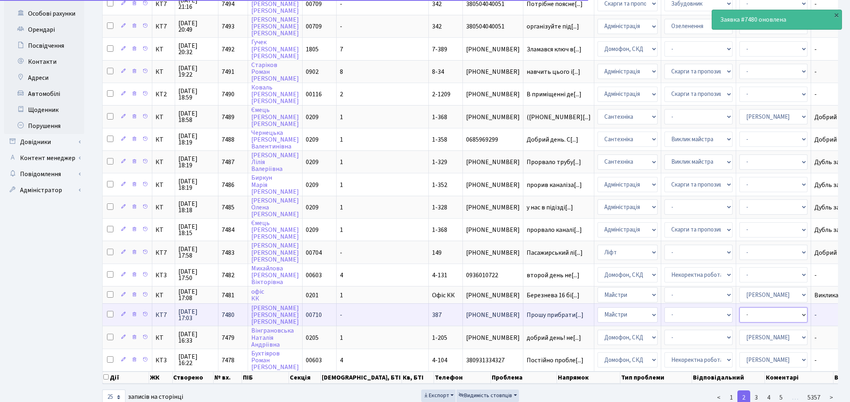
click at [740, 307] on select "- Адміністратор ЖК КТ Вижул В. В. Гордієнко Н.В. Дядюшкін Д.Ю. Кипчук Т. А. Кла…" at bounding box center [774, 314] width 68 height 15
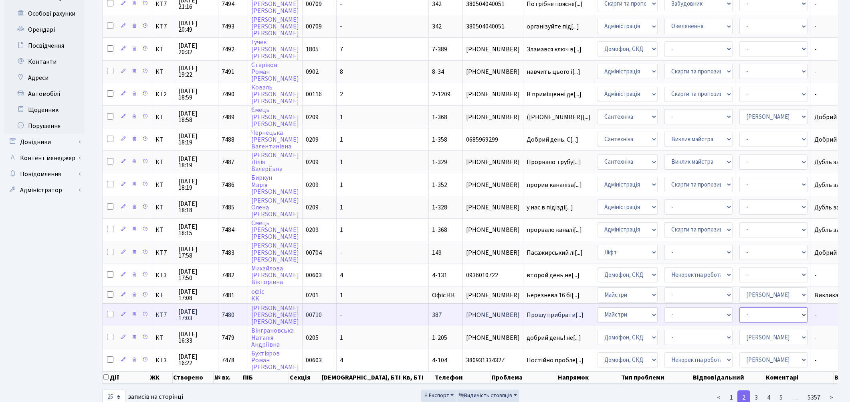
select select "25"
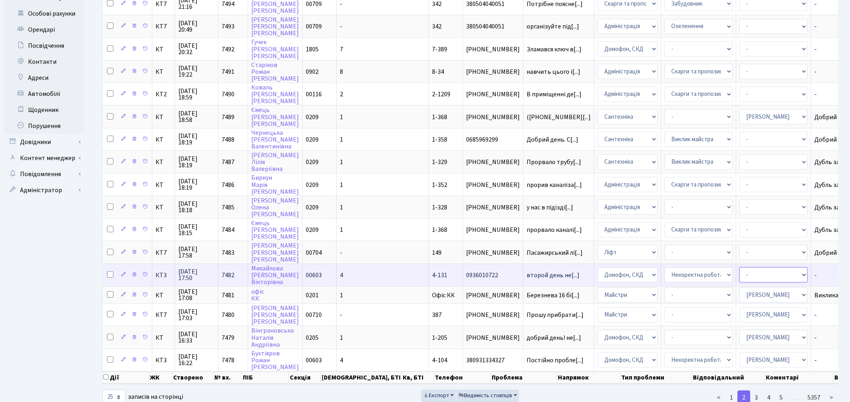
click at [740, 267] on select "- Адміністратор ЖК КТ [PERSON_NAME] [PERSON_NAME] [PERSON_NAME]Ю. [PERSON_NAME]…" at bounding box center [774, 274] width 68 height 15
select select "22"
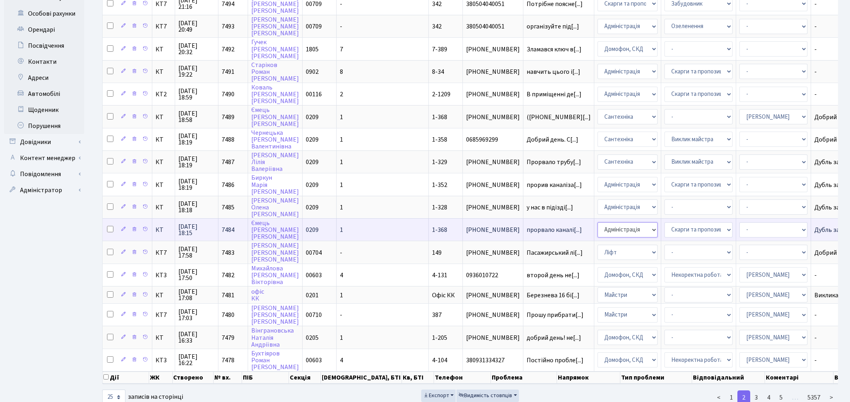
click at [598, 222] on select "- Адміністрація Домофон, СКД Ліфт Майстри Сантехніка Економічний відділ Електри…" at bounding box center [628, 229] width 60 height 15
select select "2"
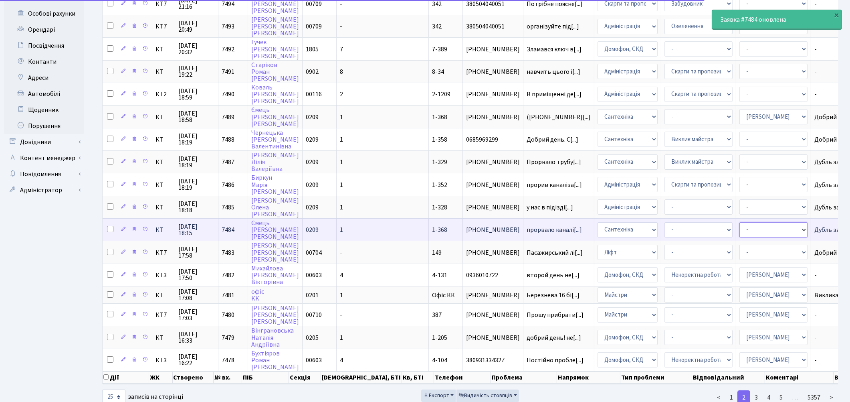
click at [740, 222] on select "- Адміністратор ЖК КТ [PERSON_NAME] [PERSON_NAME] [PERSON_NAME]Ю. [PERSON_NAME]…" at bounding box center [774, 229] width 68 height 15
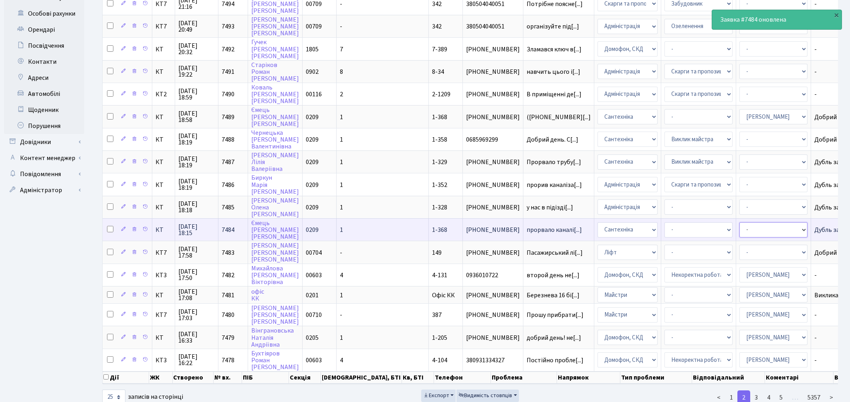
select select "67"
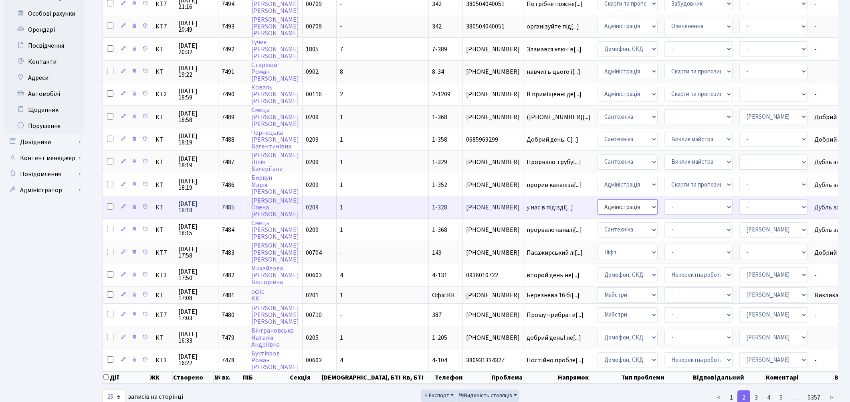
click at [598, 199] on select "- Адміністрація Домофон, СКД Ліфт Майстри Сантехніка Економічний відділ Електри…" at bounding box center [628, 206] width 60 height 15
select select "2"
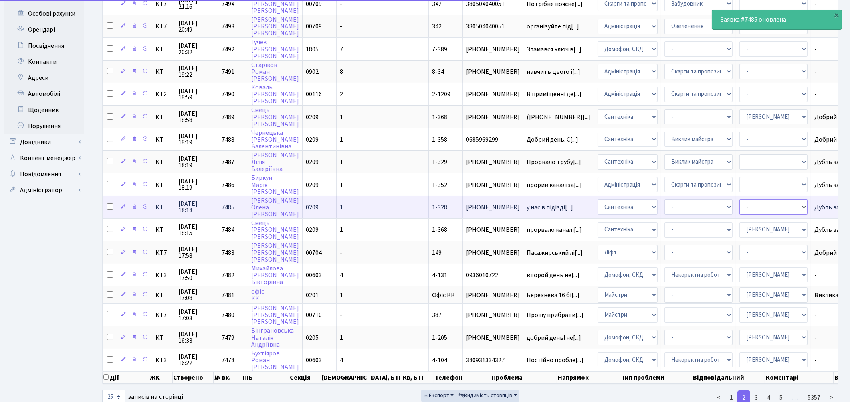
click at [740, 199] on select "- Адміністратор ЖК КТ Вижул В. В. Гордієнко Н.В. Дядюшкін Д.Ю. Кипчук Т. А. Кла…" at bounding box center [774, 206] width 68 height 15
select select "67"
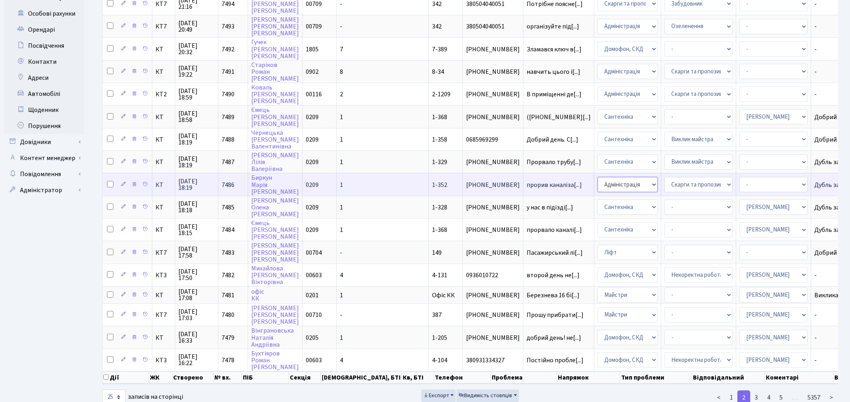
click at [598, 177] on select "- Адміністрація Домофон, СКД Ліфт Майстри Сантехніка Економічний відділ Електри…" at bounding box center [628, 184] width 60 height 15
select select "2"
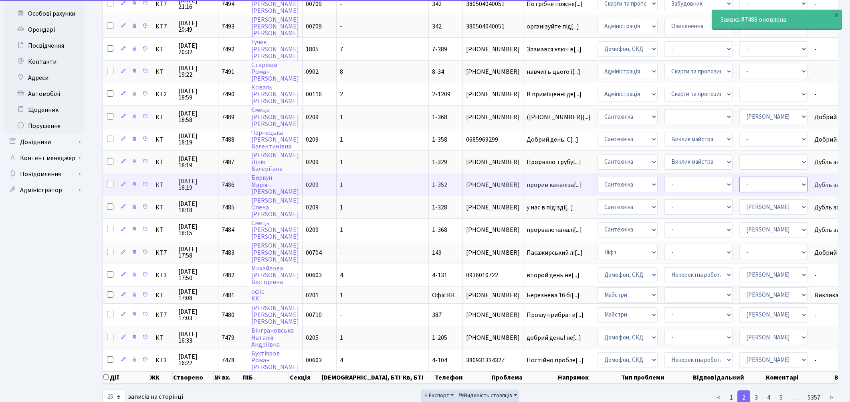
click at [740, 177] on select "- Адміністратор ЖК КТ Вижул В. В. Гордієнко Н.В. Дядюшкін Д.Ю. Кипчук Т. А. Кла…" at bounding box center [774, 184] width 68 height 15
select select "67"
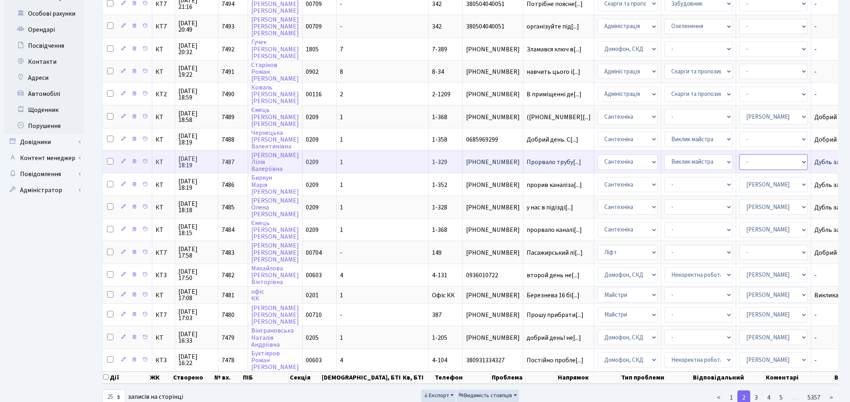
click at [740, 154] on select "- Адміністратор ЖК КТ Вижул В. В. Гордієнко Н.В. Дядюшкін Д.Ю. Кипчук Т. А. Кла…" at bounding box center [774, 161] width 68 height 15
select select "67"
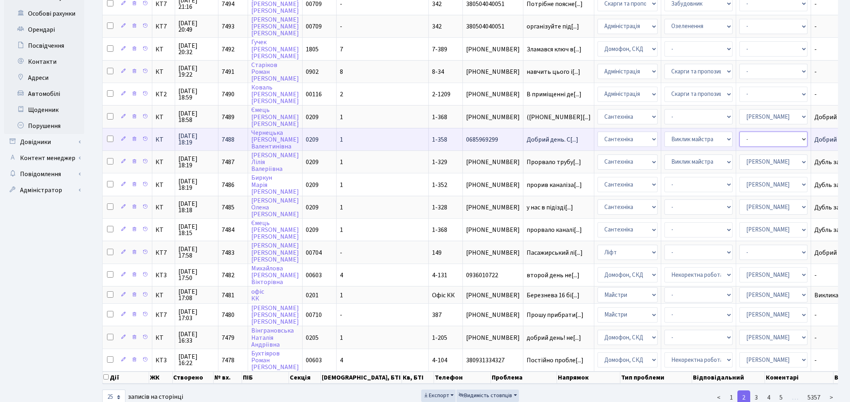
click at [740, 132] on select "- Адміністратор ЖК КТ Вижул В. В. Гордієнко Н.В. Дядюшкін Д.Ю. Кипчук Т. А. Кла…" at bounding box center [774, 139] width 68 height 15
select select "67"
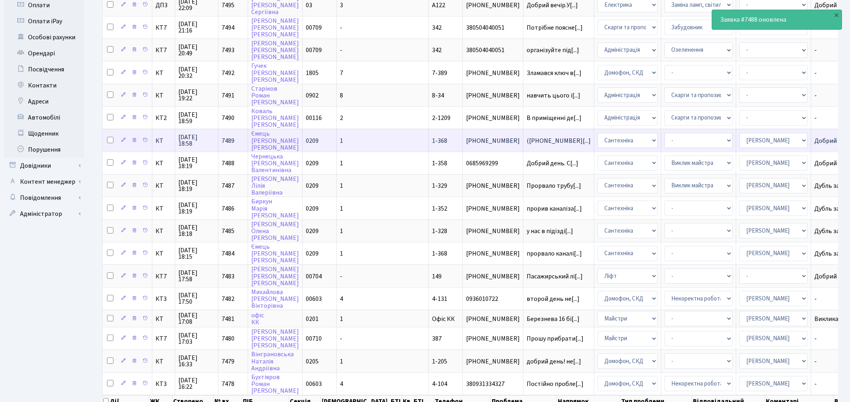
scroll to position [242, 0]
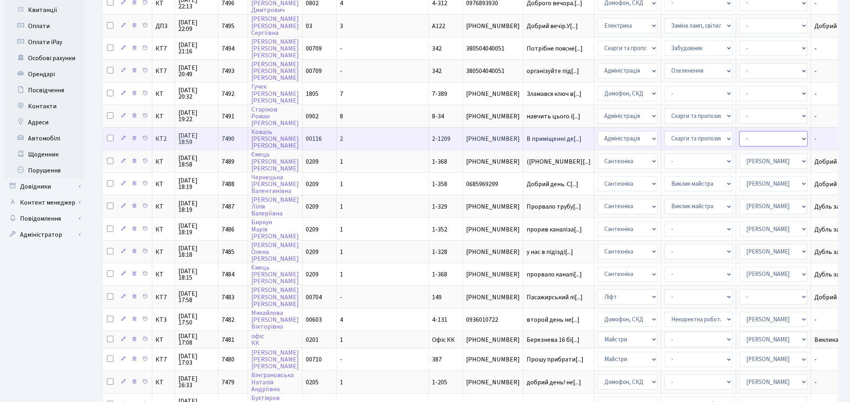
click at [740, 132] on select "- Адміністратор ЖК КТ Вижул В. В. Гордієнко Н.В. Дядюшкін Д.Ю. Кипчук Т. А. Кла…" at bounding box center [774, 138] width 68 height 15
select select "97"
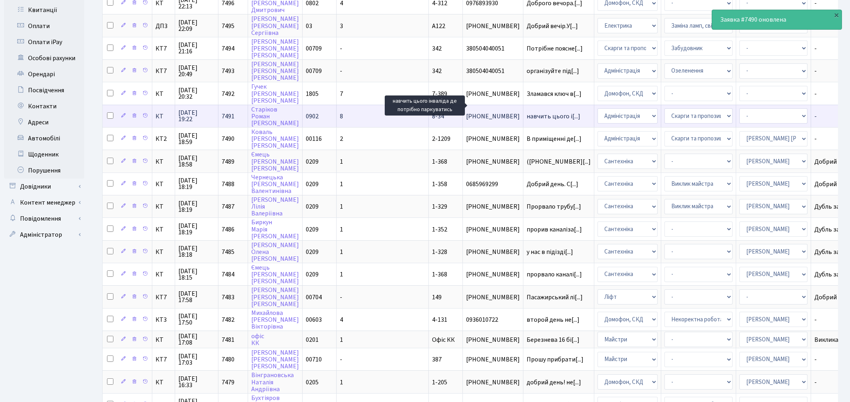
click at [527, 112] on span "навчить цього і[...]" at bounding box center [554, 116] width 54 height 9
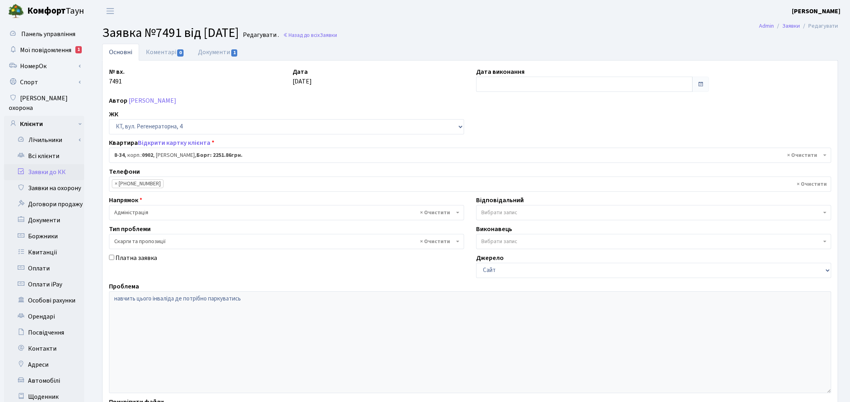
select select "6411"
select select "55"
click at [206, 53] on link "Документи 1" at bounding box center [218, 52] width 54 height 16
select select "25"
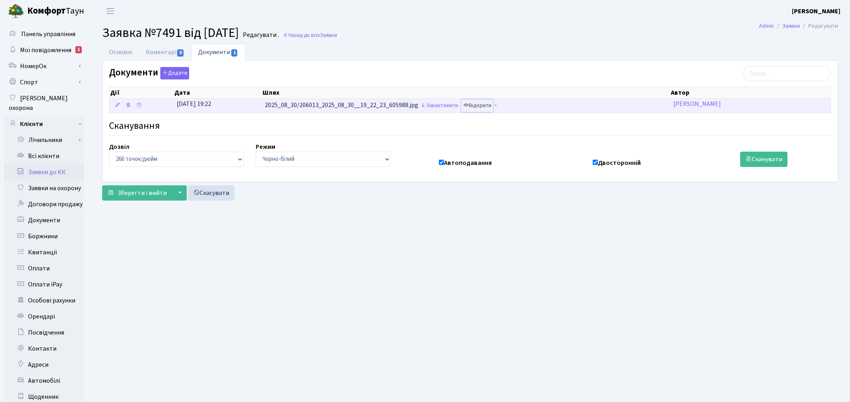
click at [483, 108] on link "Відкрити" at bounding box center [477, 105] width 32 height 12
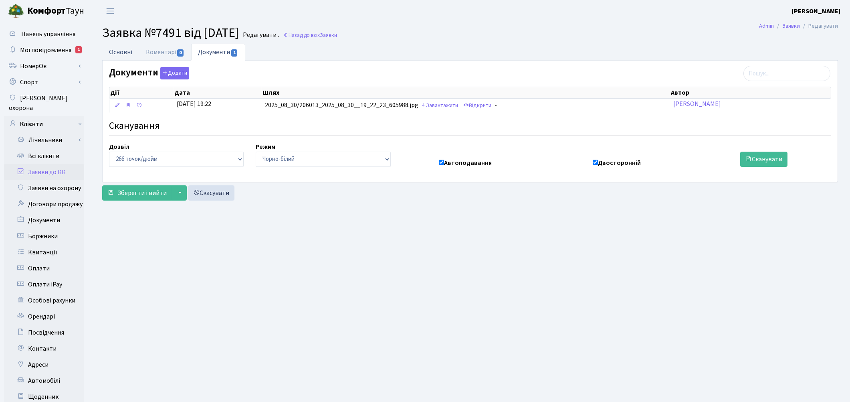
click at [122, 57] on link "Основні" at bounding box center [120, 52] width 37 height 16
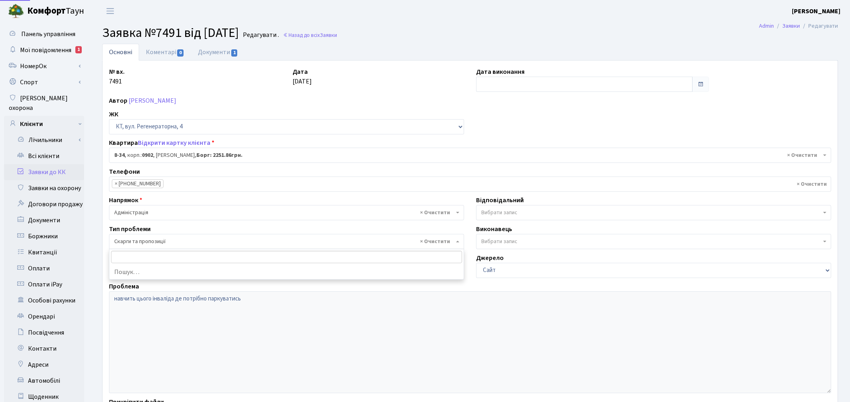
click at [141, 241] on span "× Скарги та пропозиції" at bounding box center [284, 241] width 340 height 8
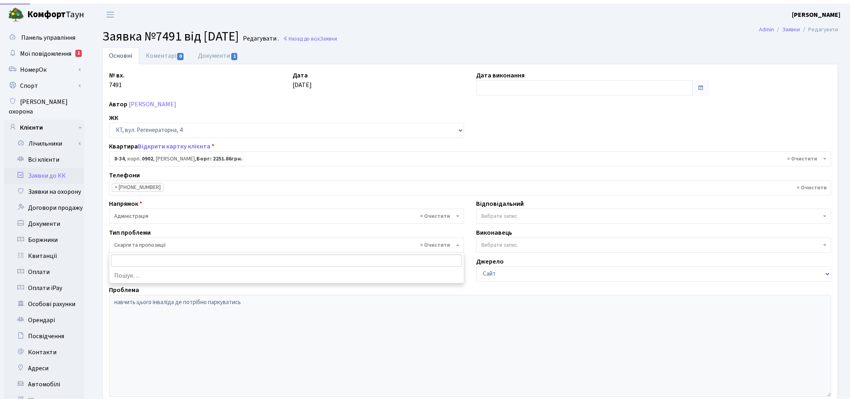
scroll to position [78, 0]
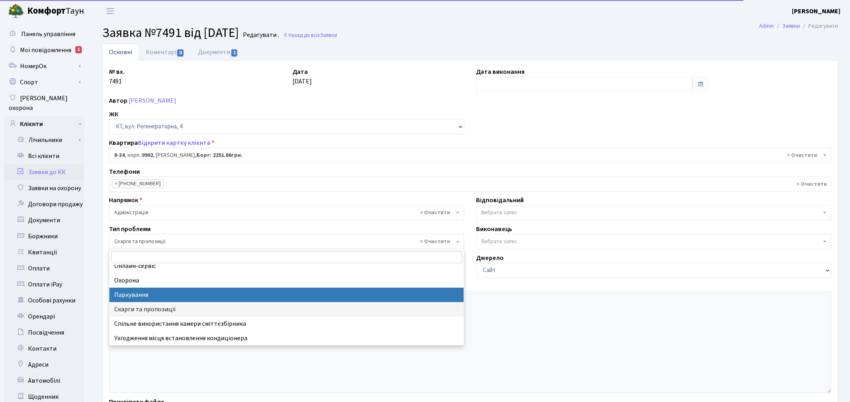
select select "66"
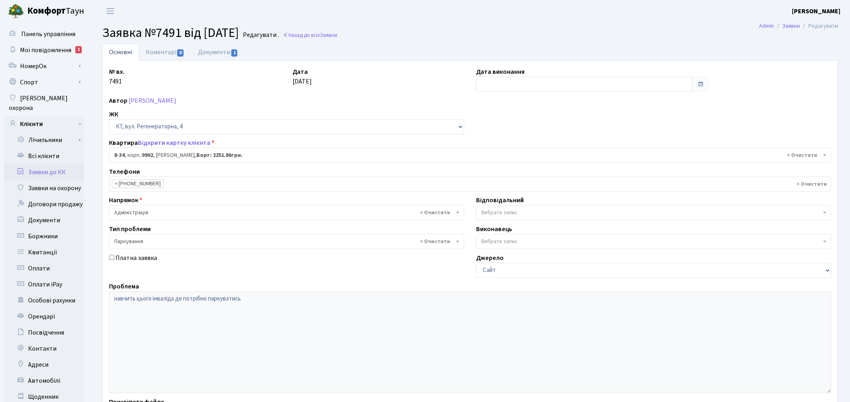
click at [492, 213] on span "Вибрати запис" at bounding box center [500, 212] width 36 height 8
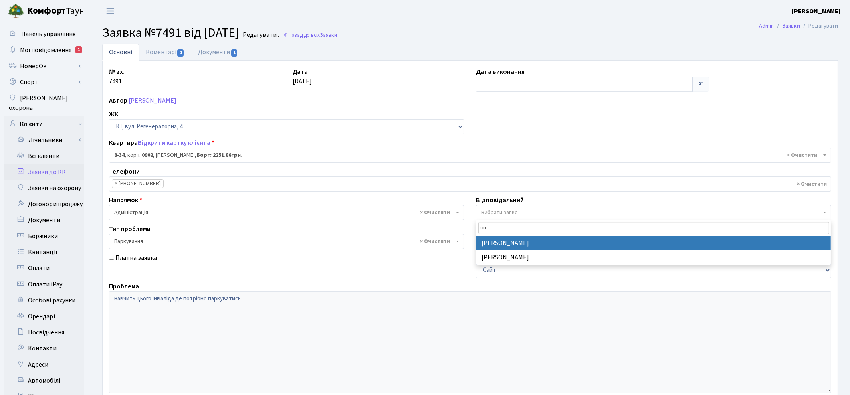
type input "он"
select select "82"
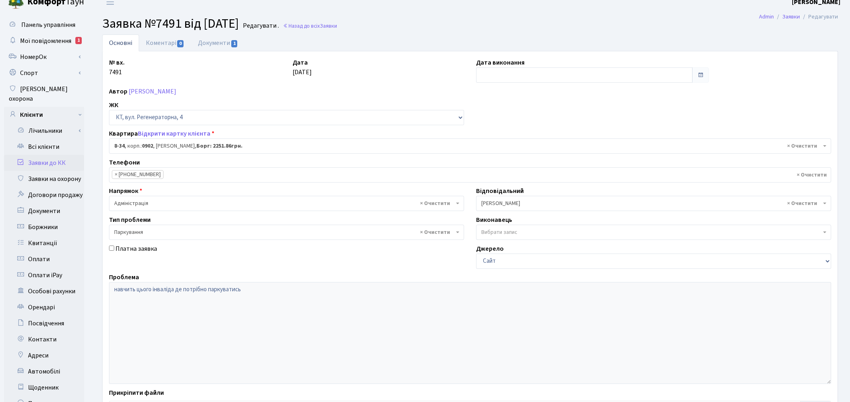
scroll to position [97, 0]
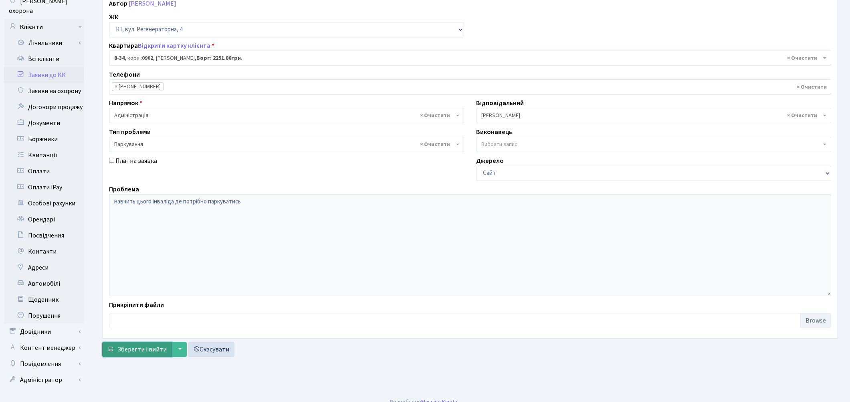
click at [143, 350] on span "Зберегти і вийти" at bounding box center [141, 349] width 49 height 9
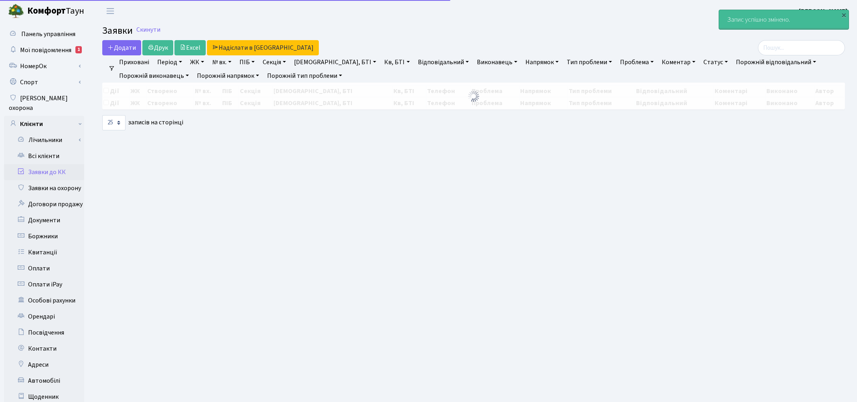
select select "25"
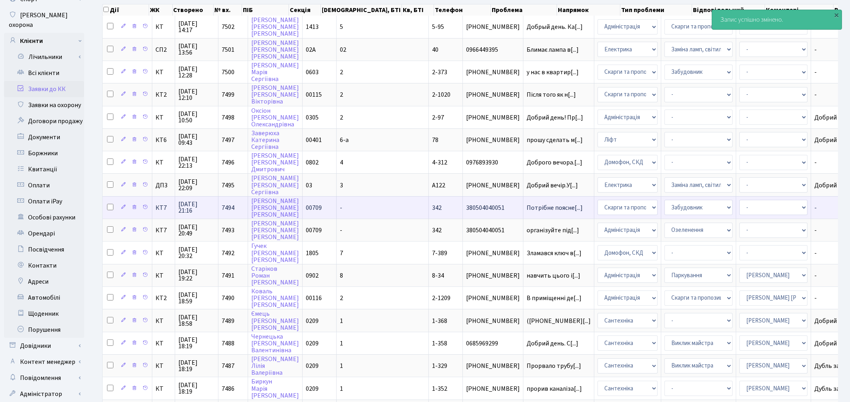
scroll to position [89, 0]
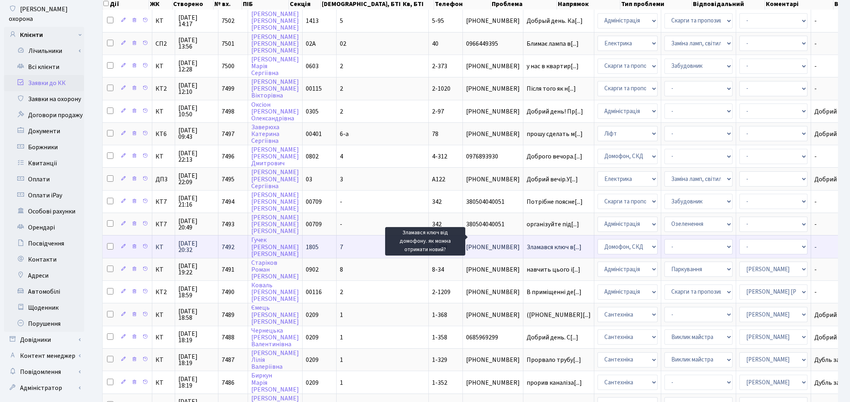
click at [527, 243] on span "Зламався ключ в[...]" at bounding box center [554, 247] width 55 height 9
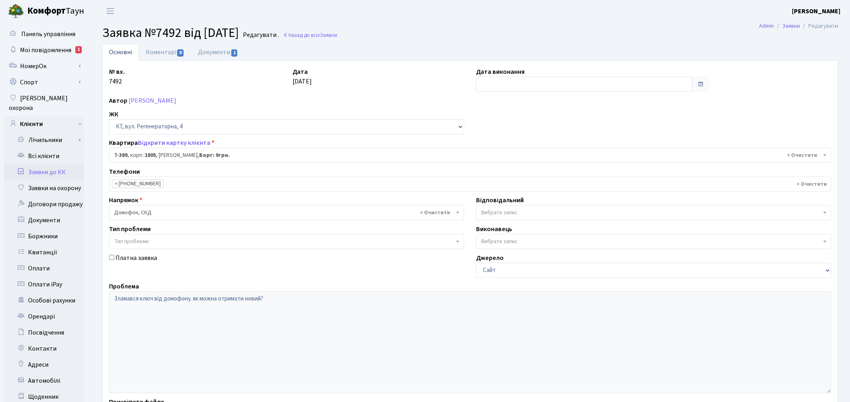
select select "4764"
click at [166, 55] on link "Коментарі 0" at bounding box center [165, 52] width 52 height 16
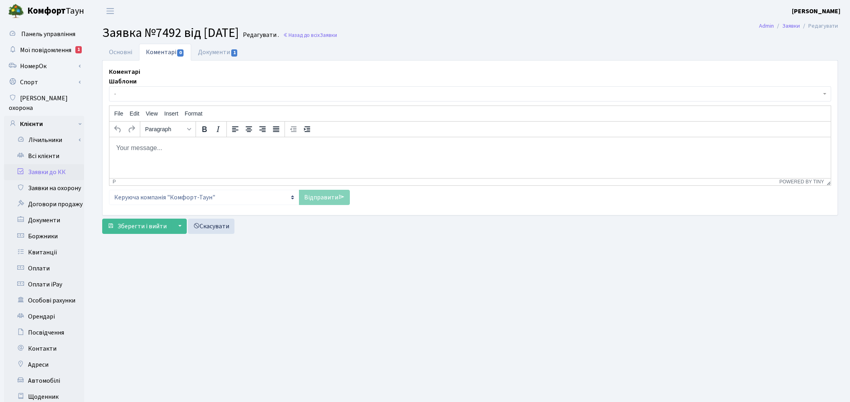
click at [168, 155] on html at bounding box center [470, 148] width 722 height 22
click at [315, 203] on link "Відправити" at bounding box center [324, 197] width 51 height 15
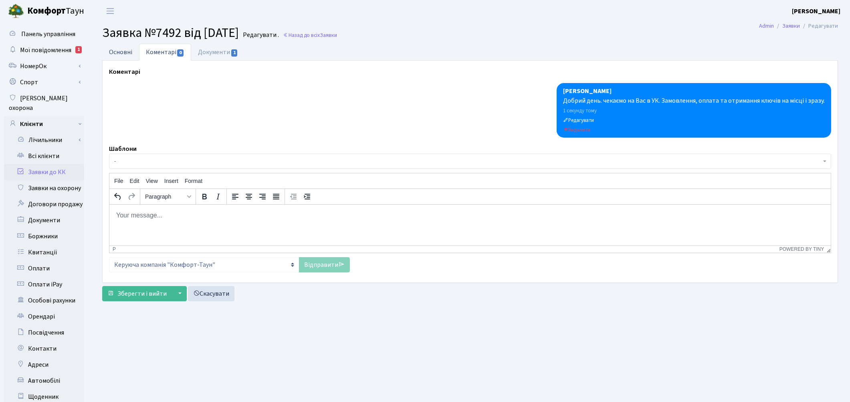
click at [118, 55] on link "Основні" at bounding box center [120, 52] width 37 height 16
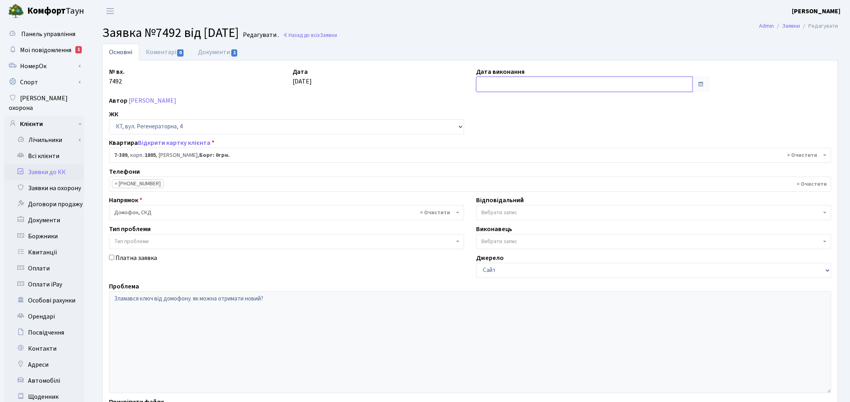
click at [556, 91] on input "text" at bounding box center [584, 84] width 217 height 15
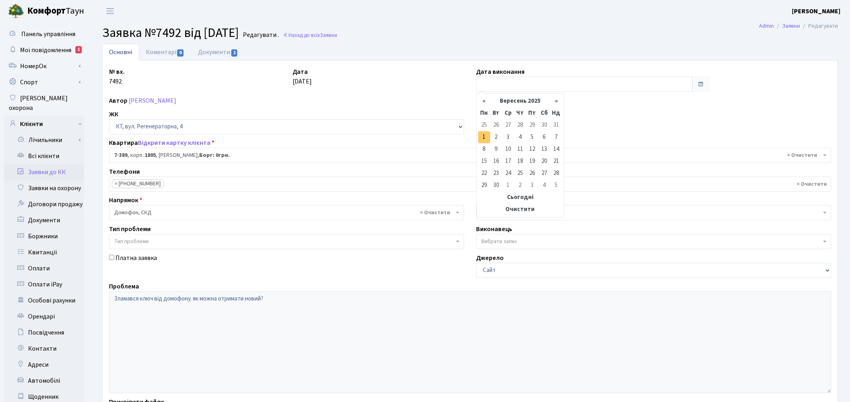
click at [487, 137] on td "1" at bounding box center [484, 137] width 12 height 12
type input "[DATE]"
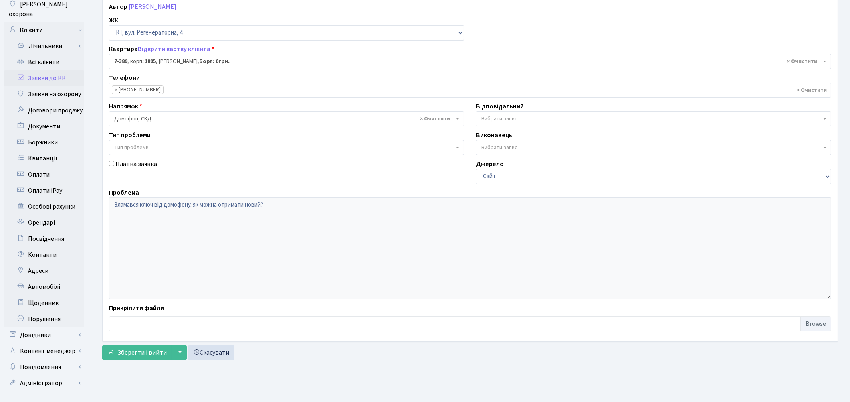
scroll to position [97, 0]
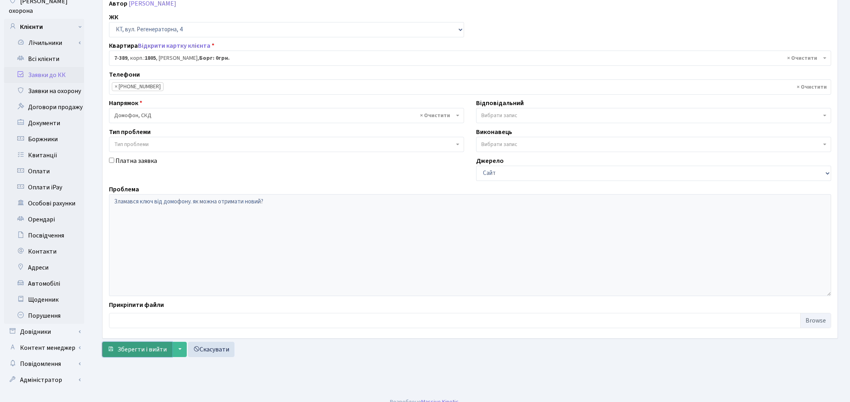
click at [150, 343] on button "Зберегти і вийти" at bounding box center [137, 349] width 70 height 15
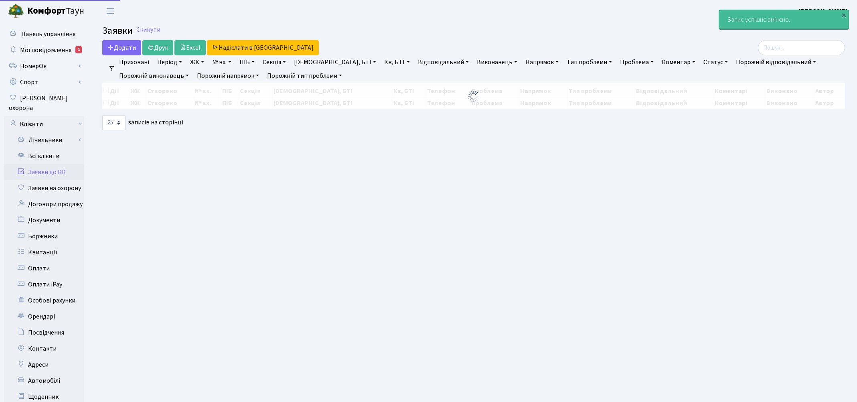
select select "25"
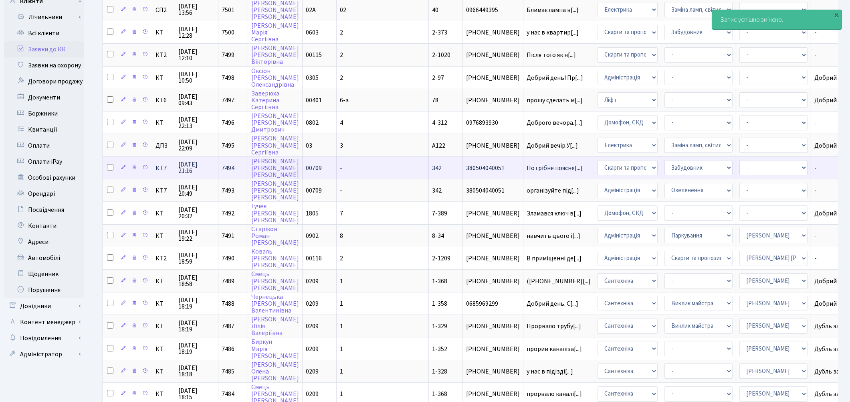
scroll to position [134, 0]
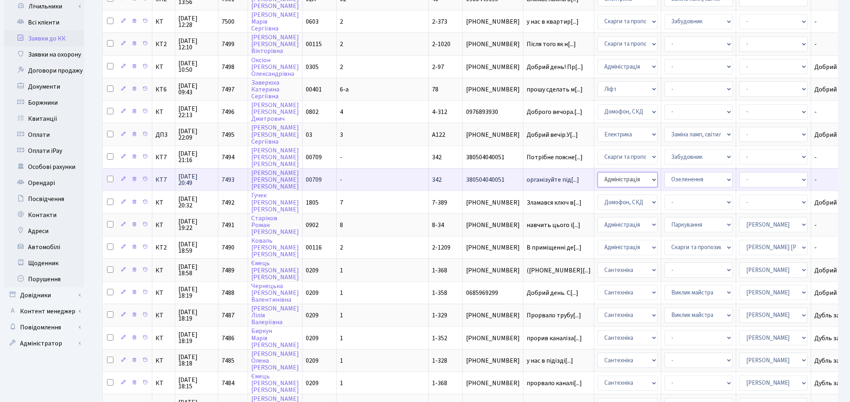
click at [598, 172] on select "- Адміністрація Домофон, СКД Ліфт Майстри Сантехніка Економічний відділ Електри…" at bounding box center [628, 179] width 60 height 15
select select "1"
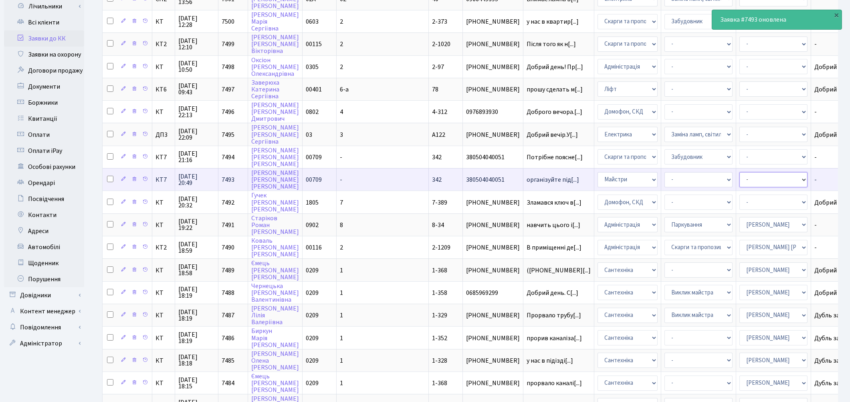
click at [740, 172] on select "- Адміністратор ЖК КТ Вижул В. В. Гордієнко Н.В. Дядюшкін Д.Ю. Кипчук Т. А. Кла…" at bounding box center [774, 179] width 68 height 15
select select "25"
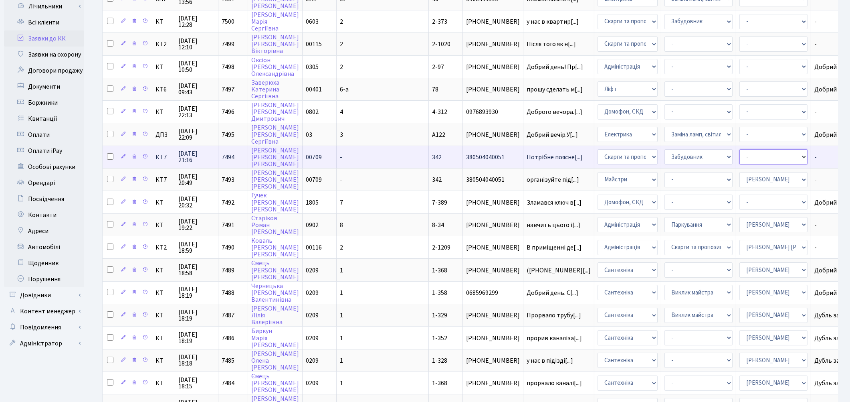
click at [740, 153] on select "- Адміністратор ЖК КТ [PERSON_NAME] [PERSON_NAME] [PERSON_NAME]Ю. [PERSON_NAME]…" at bounding box center [774, 156] width 68 height 15
select select "110"
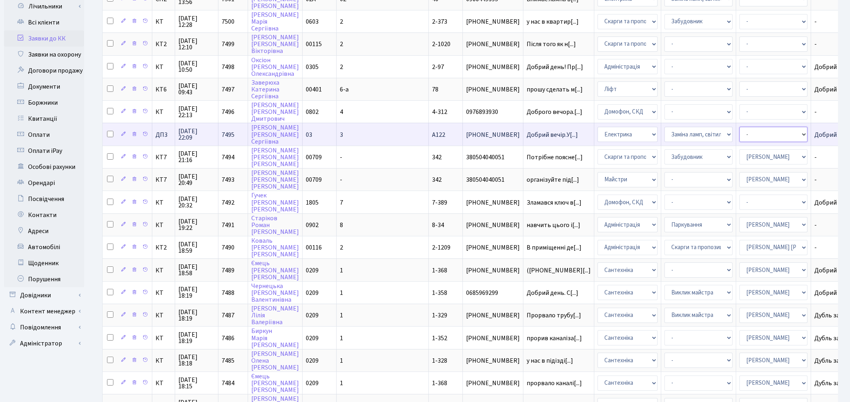
click at [740, 127] on select "- Адміністратор ЖК КТ [PERSON_NAME] [PERSON_NAME] [PERSON_NAME]Ю. [PERSON_NAME]…" at bounding box center [774, 134] width 68 height 15
select select "94"
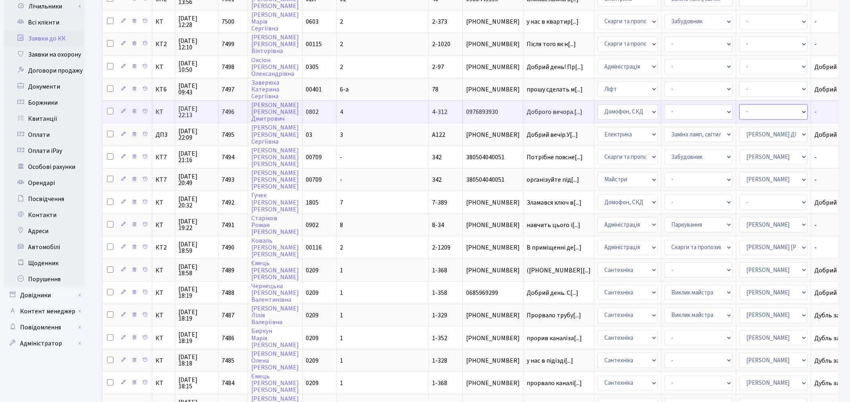
click at [740, 105] on select "- Адміністратор ЖК КТ [PERSON_NAME] [PERSON_NAME] [PERSON_NAME]Ю. [PERSON_NAME]…" at bounding box center [774, 111] width 68 height 15
select select "22"
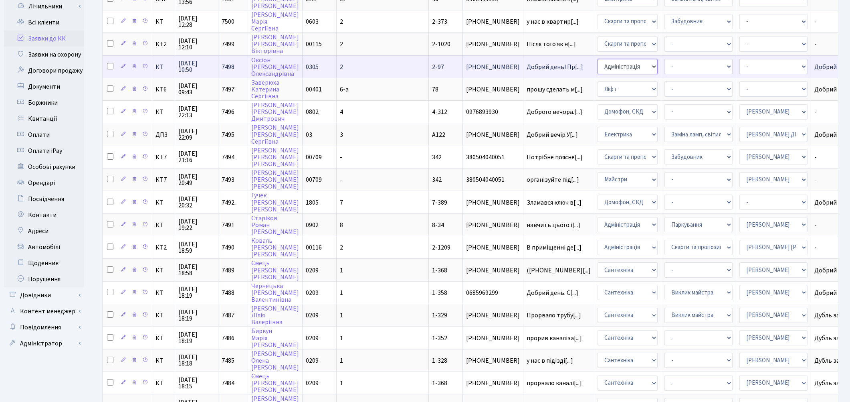
click at [598, 63] on select "- Адміністрація Домофон, СКД Ліфт Майстри Сантехніка Економічний відділ Електри…" at bounding box center [628, 66] width 60 height 15
select select "16"
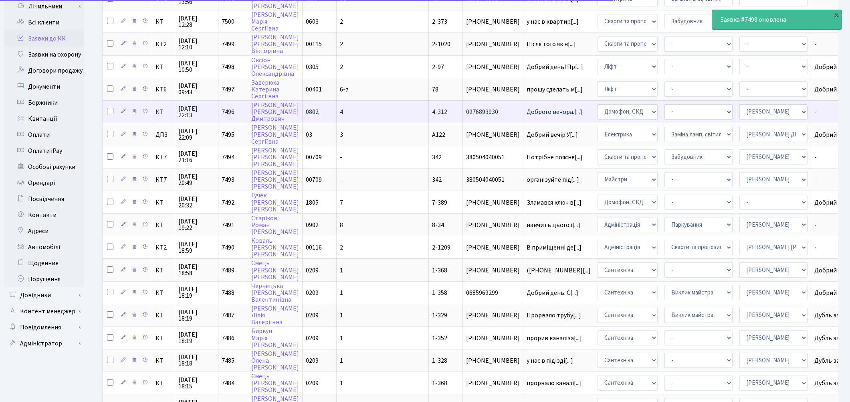
scroll to position [45, 0]
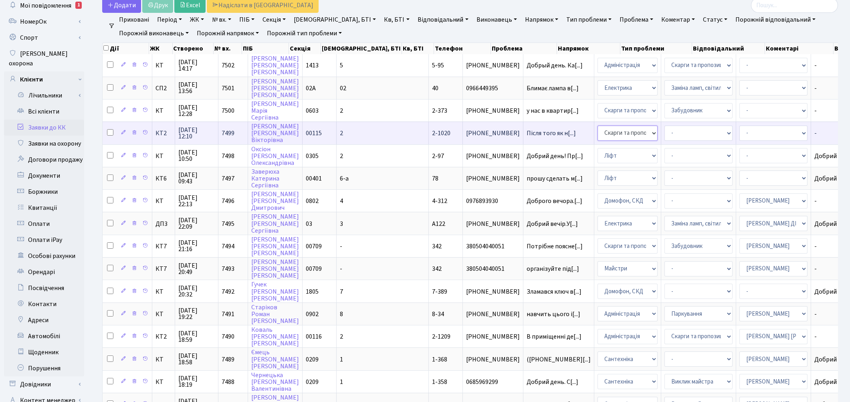
click at [598, 132] on select "- Адміністрація Домофон, СКД Ліфт Майстри Сантехніка Економічний відділ Електри…" at bounding box center [628, 132] width 60 height 15
select select "1"
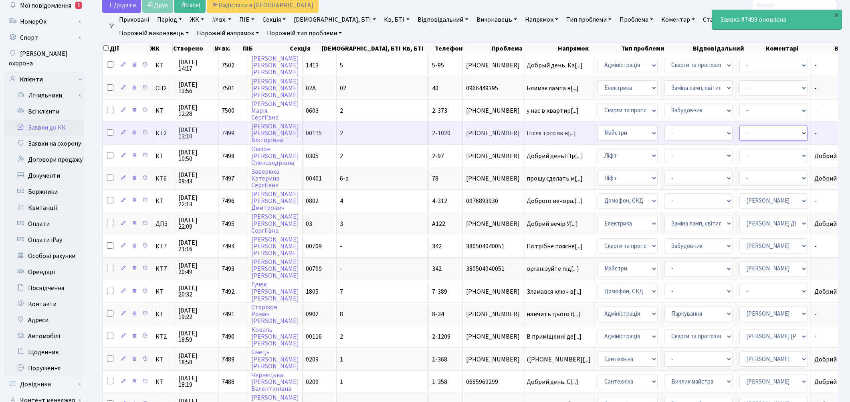
click at [740, 130] on select "- Адміністратор ЖК КТ Вижул В. В. Гордієнко Н.В. Дядюшкін Д.Ю. Кипчук Т. А. Кла…" at bounding box center [774, 132] width 68 height 15
select select "42"
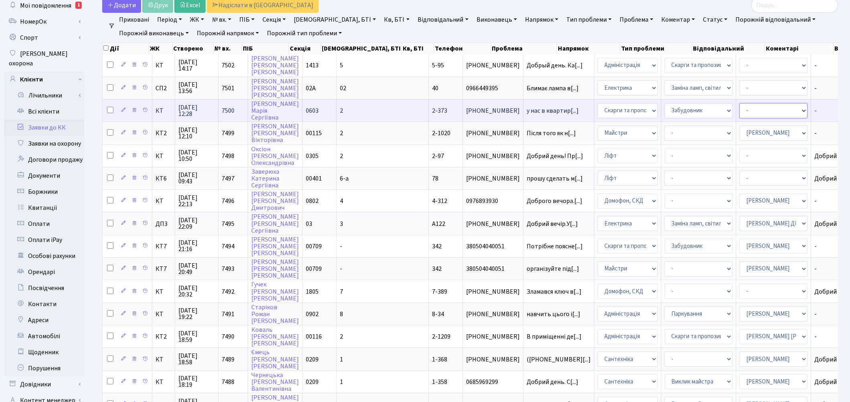
click at [740, 111] on select "- Адміністратор ЖК КТ Вижул В. В. Гордієнко Н.В. Дядюшкін Д.Ю. Кипчук Т. А. Кла…" at bounding box center [774, 110] width 68 height 15
select select "62"
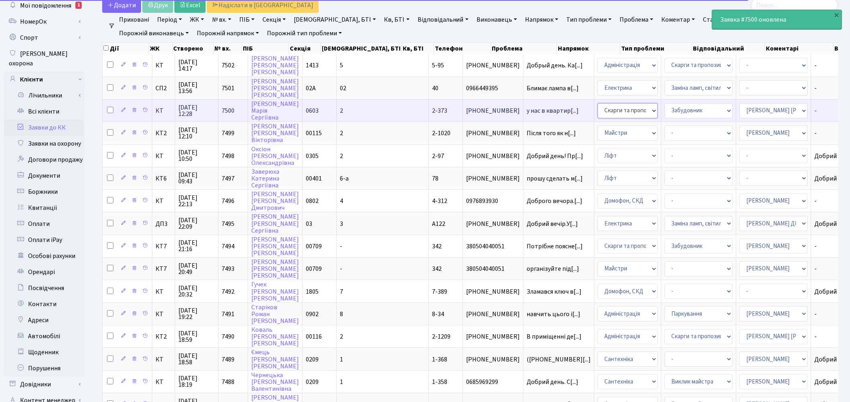
click at [598, 107] on select "- Адміністрація Домофон, СКД Ліфт Майстри Сантехніка Економічний відділ Електри…" at bounding box center [628, 110] width 60 height 15
select select "1"
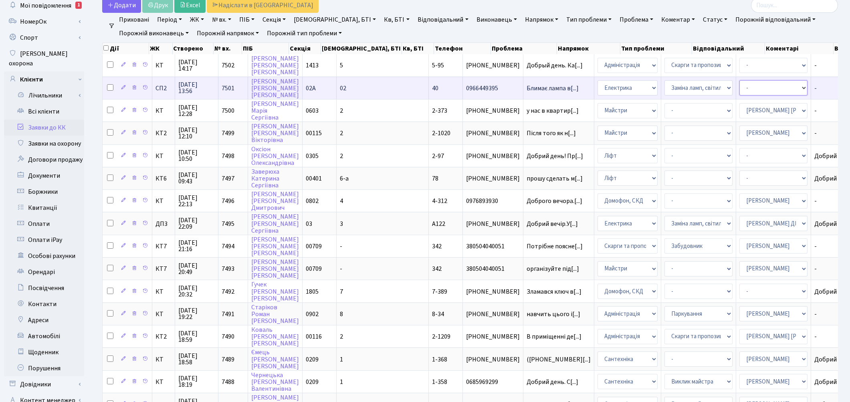
click at [740, 84] on select "- Адміністратор ЖК КТ Вижул В. В. Гордієнко Н.В. Дядюшкін Д.Ю. Кипчук Т. А. Кла…" at bounding box center [774, 87] width 68 height 15
select select "85"
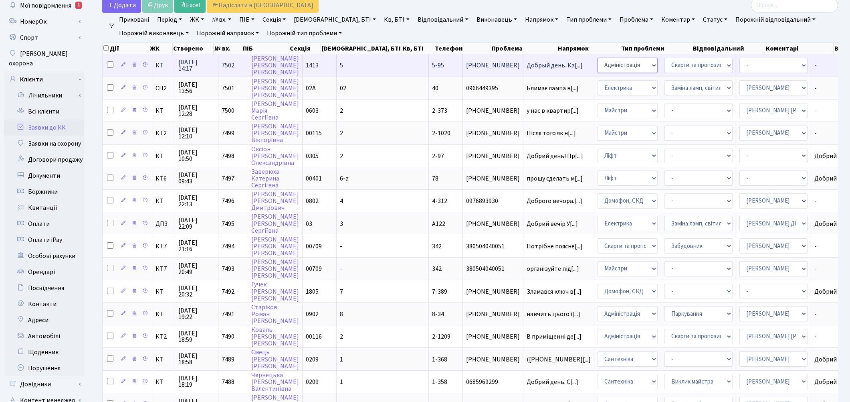
click at [598, 66] on select "- Адміністрація Домофон, СКД Ліфт Майстри Сантехніка Економічний відділ Електри…" at bounding box center [628, 65] width 60 height 15
select select "1"
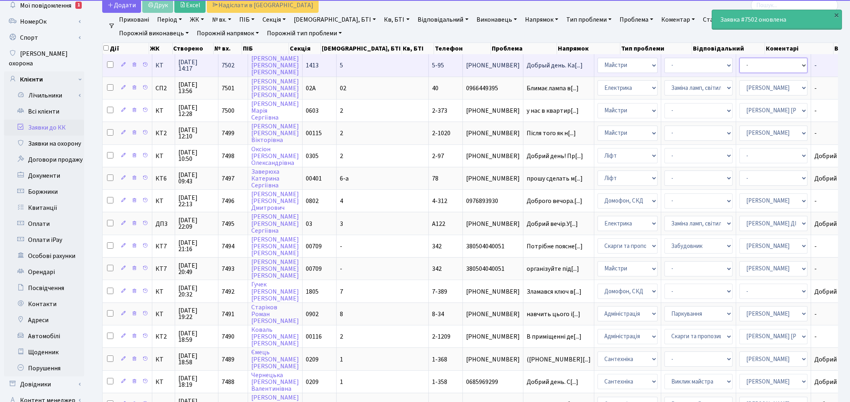
click at [740, 69] on select "- Адміністратор ЖК КТ Вижул В. В. Гордієнко Н.В. Дядюшкін Д.Ю. Кипчук Т. А. Кла…" at bounding box center [774, 65] width 68 height 15
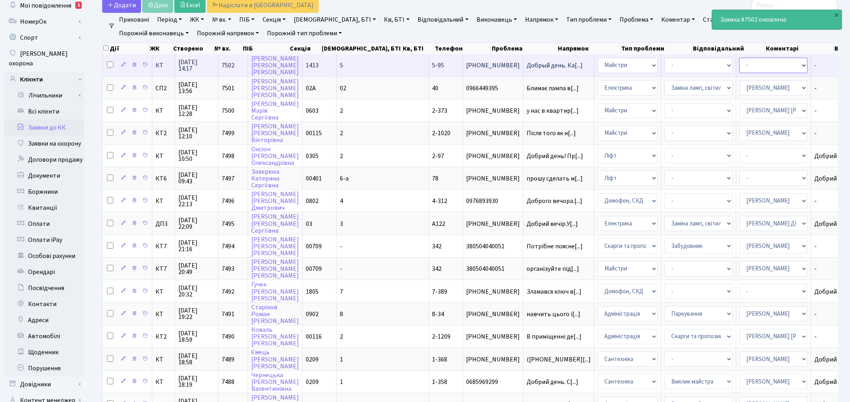
select select "26"
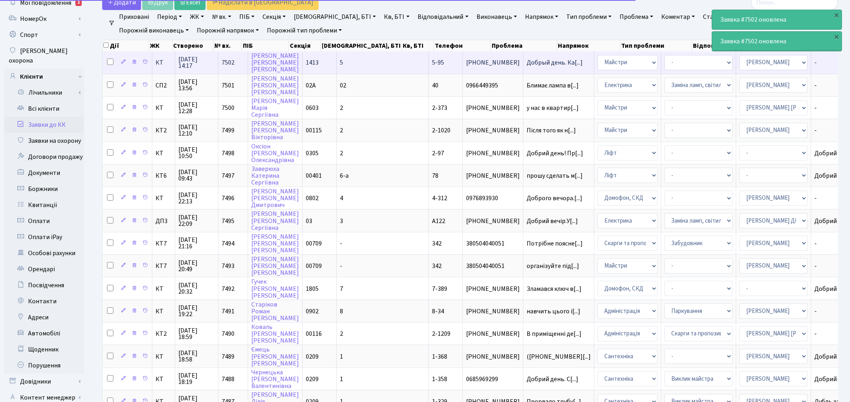
scroll to position [295, 0]
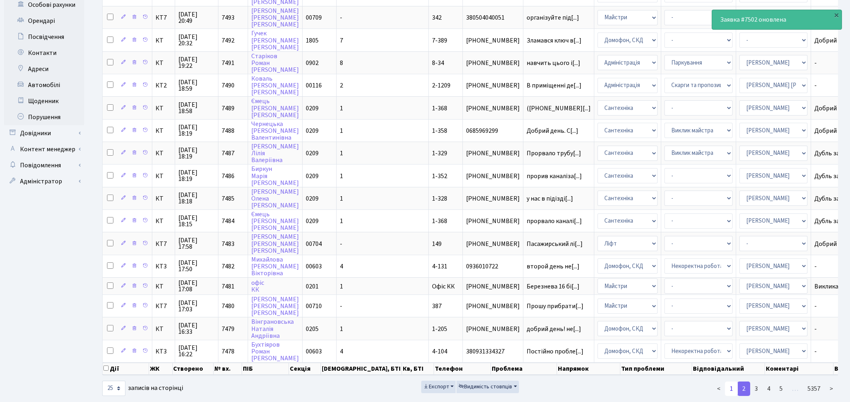
click at [735, 381] on link "1" at bounding box center [731, 388] width 13 height 14
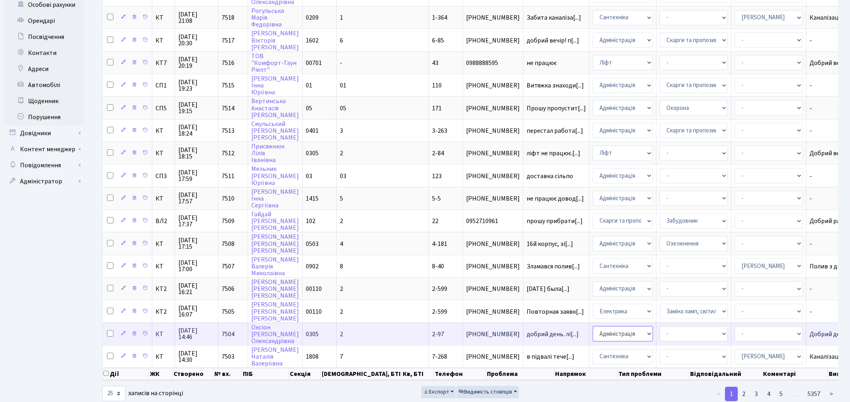
click at [593, 326] on select "- Адміністрація Домофон, СКД Ліфт Майстри Сантехніка Економічний відділ Електри…" at bounding box center [623, 333] width 60 height 15
select select "16"
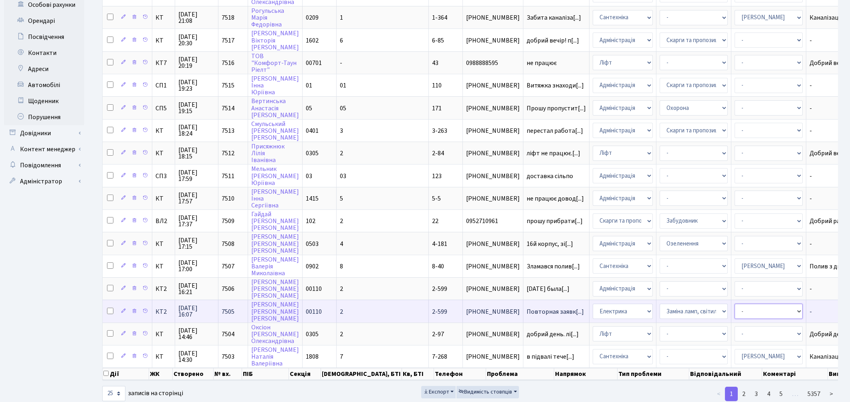
click at [735, 304] on select "- Адміністратор ЖК КТ Вижул В. В. Гордієнко Н.В. Дядюшкін Д.Ю. Кипчук Т. А. Кла…" at bounding box center [769, 311] width 68 height 15
select select "22"
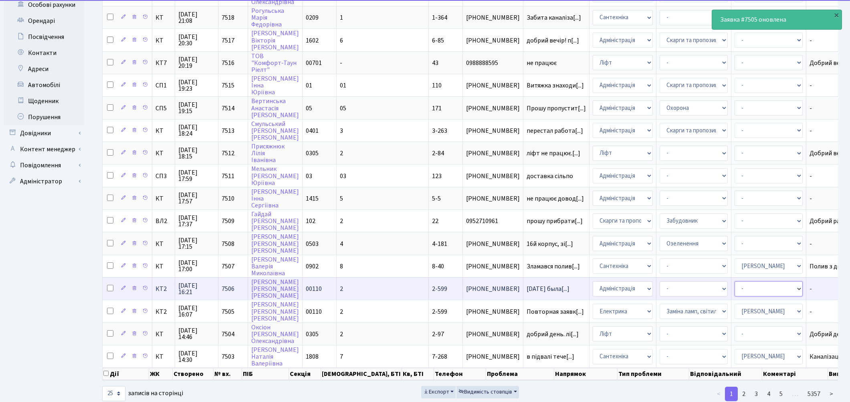
click at [735, 281] on select "- Адміністратор ЖК КТ Вижул В. В. Гордієнко Н.В. Дядюшкін Д.Ю. Кипчук Т. А. Кла…" at bounding box center [769, 288] width 68 height 15
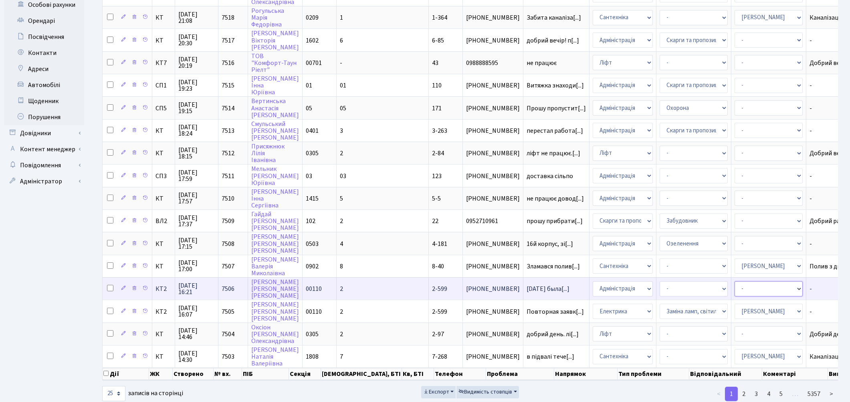
select select "22"
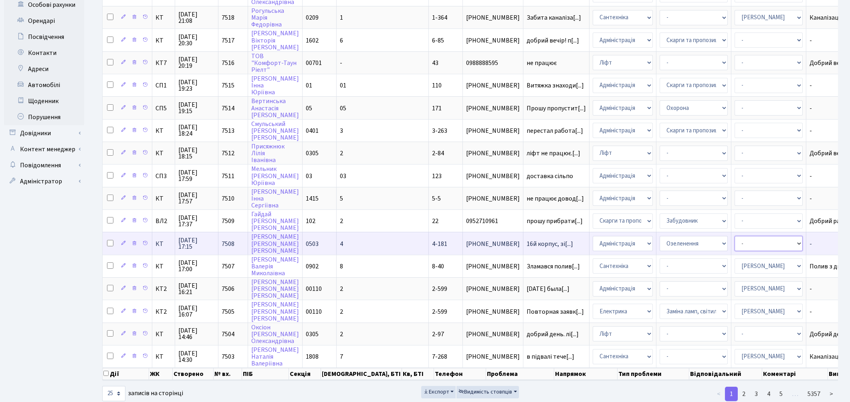
click at [735, 236] on select "- Адміністратор ЖК КТ Вижул В. В. Гордієнко Н.В. Дядюшкін Д.Ю. Кипчук Т. А. Кла…" at bounding box center [769, 243] width 68 height 15
select select "62"
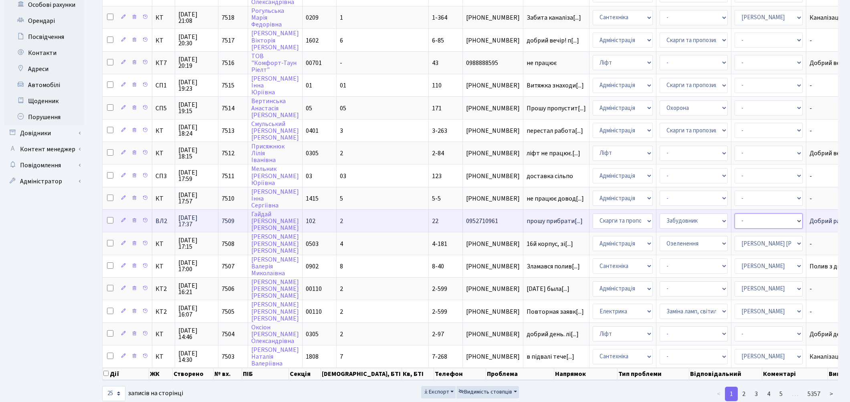
click at [735, 213] on select "- Адміністратор ЖК КТ Вижул В. В. Гордієнко Н.В. Дядюшкін Д.Ю. Кипчук Т. А. Кла…" at bounding box center [769, 220] width 68 height 15
select select "88"
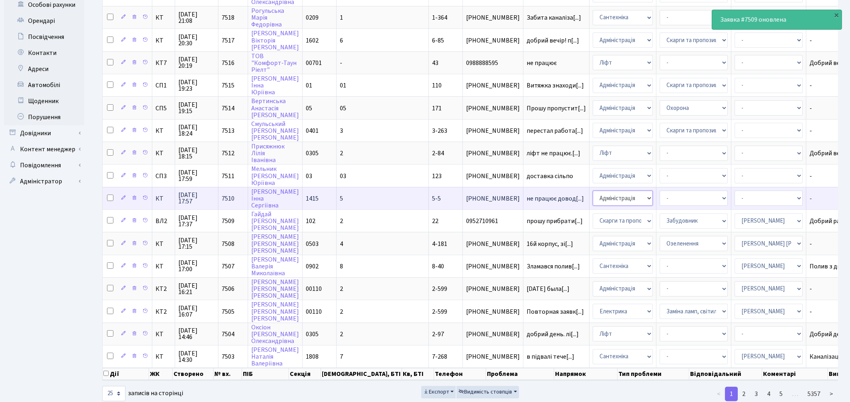
click at [593, 190] on select "- Адміністрація Домофон, СКД Ліфт Майстри Сантехніка Економічний відділ Електри…" at bounding box center [623, 197] width 60 height 15
select select "1"
click at [735, 190] on select "- Адміністратор ЖК КТ Вижул В. В. Гордієнко Н.В. Дядюшкін Д.Ю. Кипчук Т. А. Кла…" at bounding box center [769, 197] width 68 height 15
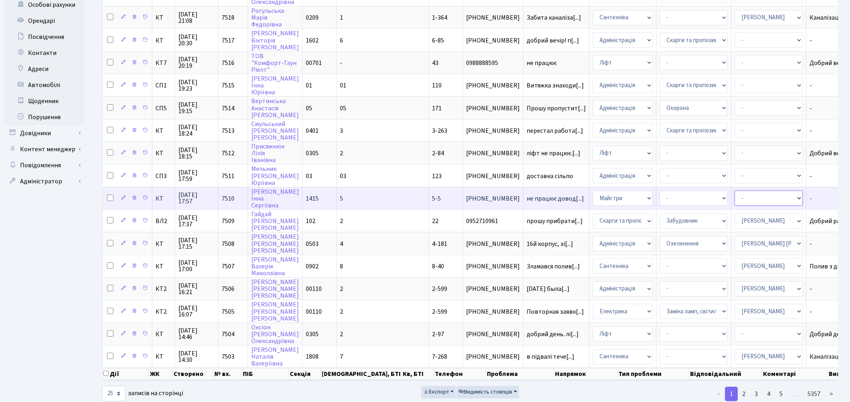
select select "62"
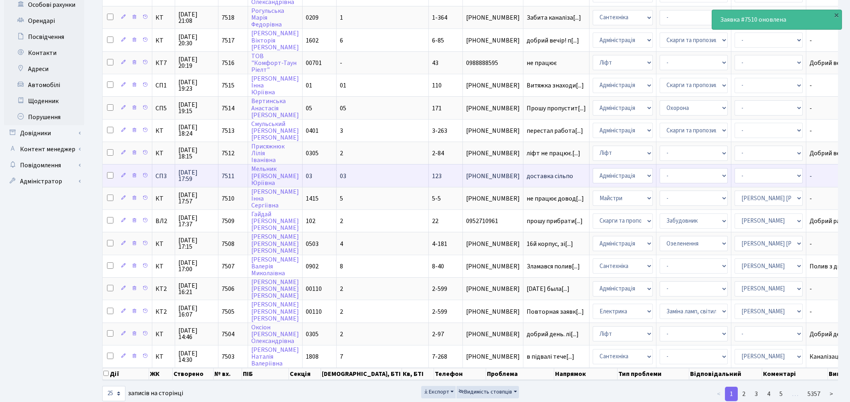
click at [527, 173] on span "доставка сільпо" at bounding box center [556, 176] width 59 height 6
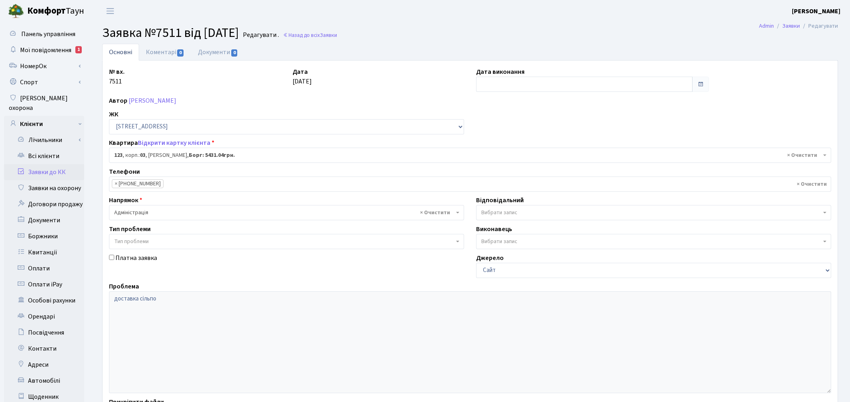
select select "20845"
click at [150, 55] on link "Коментарі 0" at bounding box center [165, 52] width 52 height 16
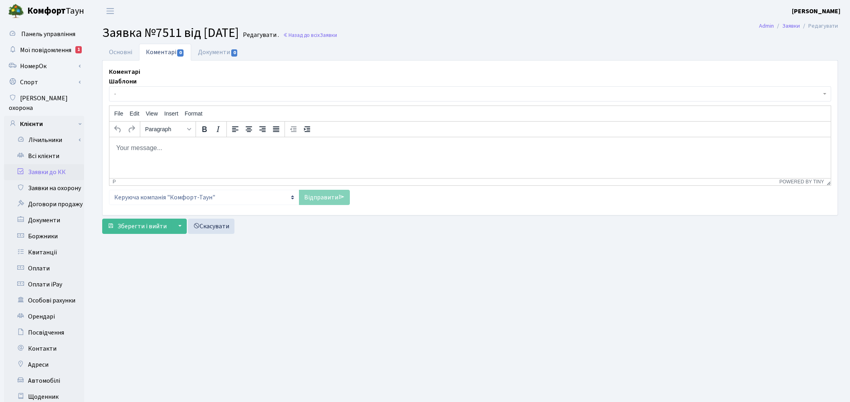
click at [138, 95] on span "-" at bounding box center [467, 94] width 707 height 8
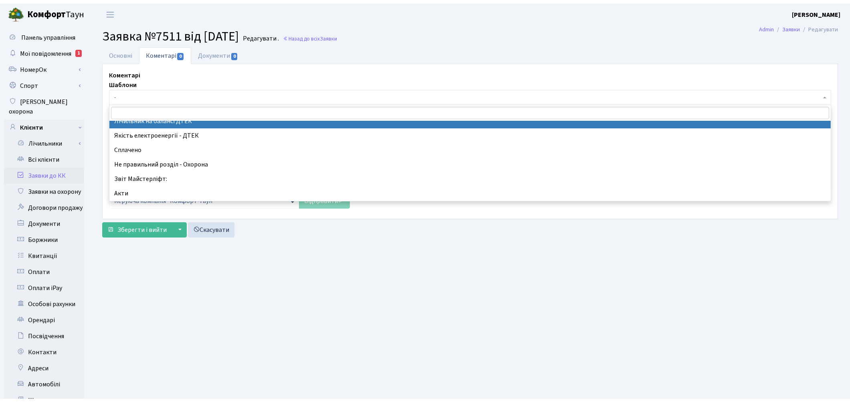
scroll to position [178, 0]
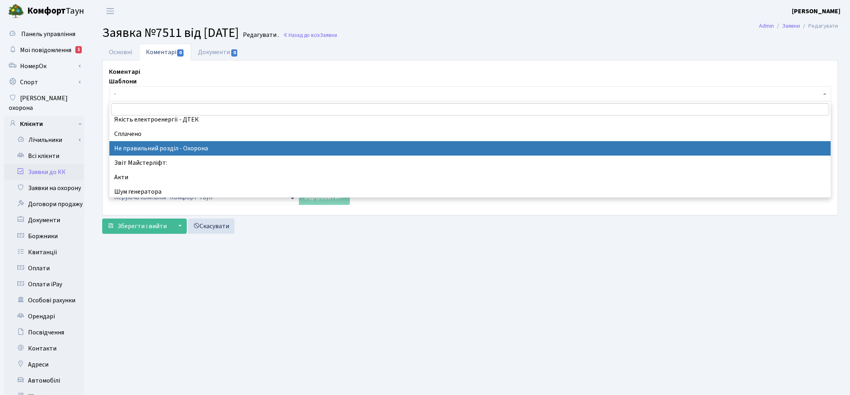
select select "34"
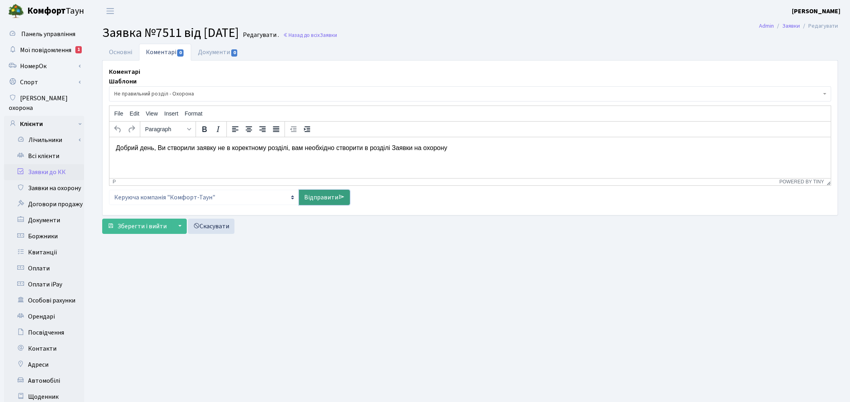
click at [320, 194] on link "Відправити" at bounding box center [324, 197] width 51 height 15
select select
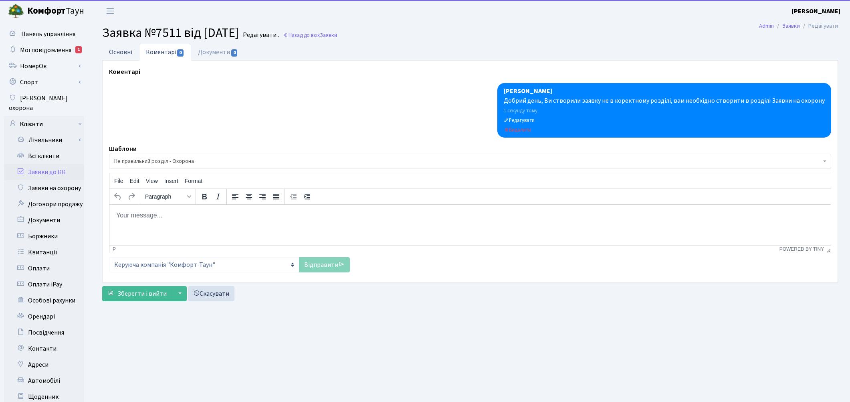
click at [117, 50] on link "Основні" at bounding box center [120, 52] width 37 height 16
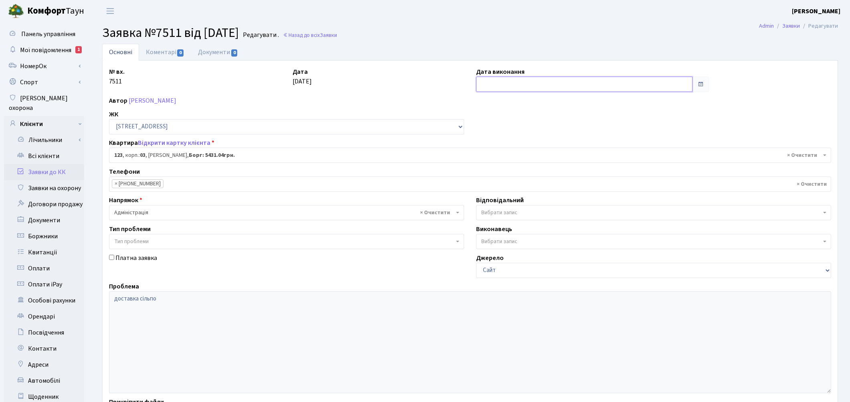
click at [491, 85] on input "text" at bounding box center [584, 84] width 217 height 15
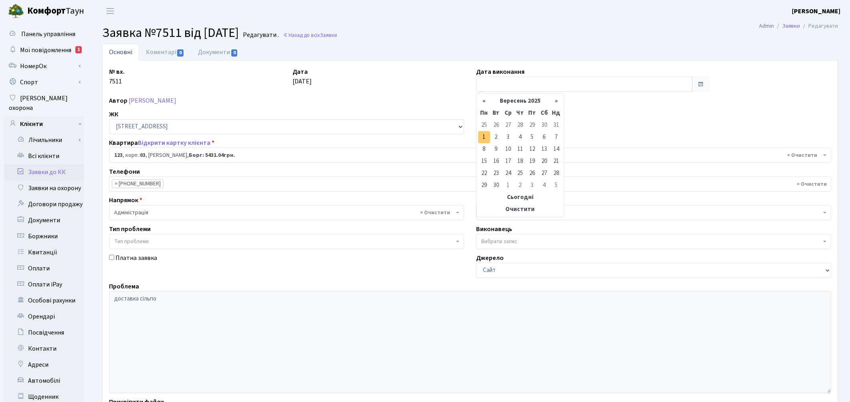
click at [486, 134] on td "1" at bounding box center [484, 137] width 12 height 12
type input "[DATE]"
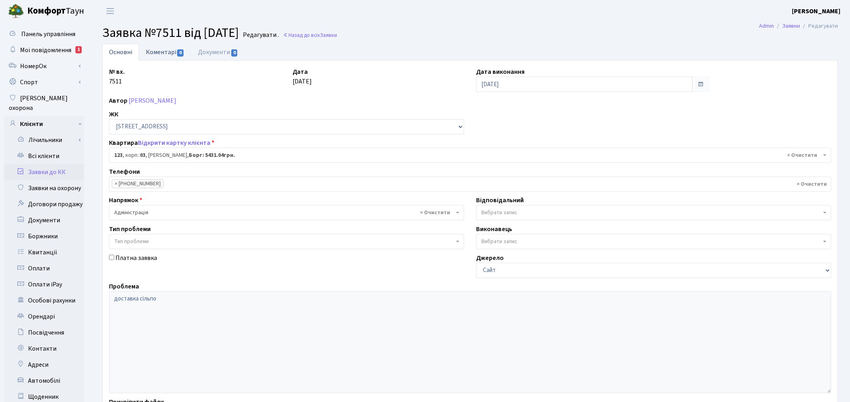
click at [165, 49] on link "Коментарі 0" at bounding box center [165, 52] width 52 height 16
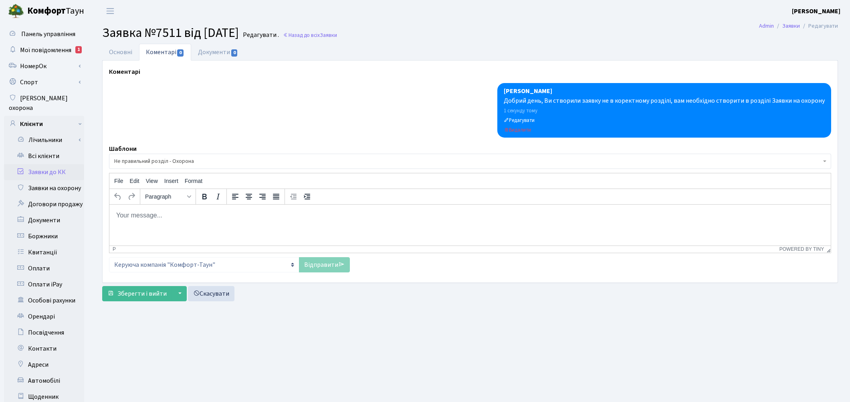
click at [315, 258] on div "Відправити" at bounding box center [324, 264] width 51 height 15
click at [149, 295] on span "Зберегти і вийти" at bounding box center [141, 293] width 49 height 9
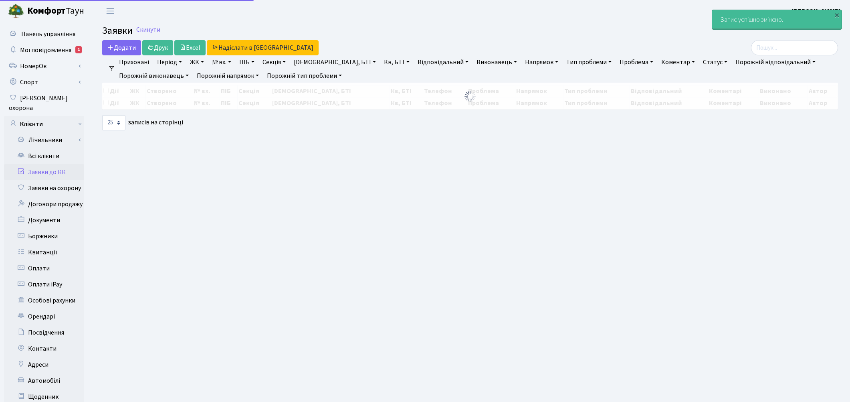
select select "25"
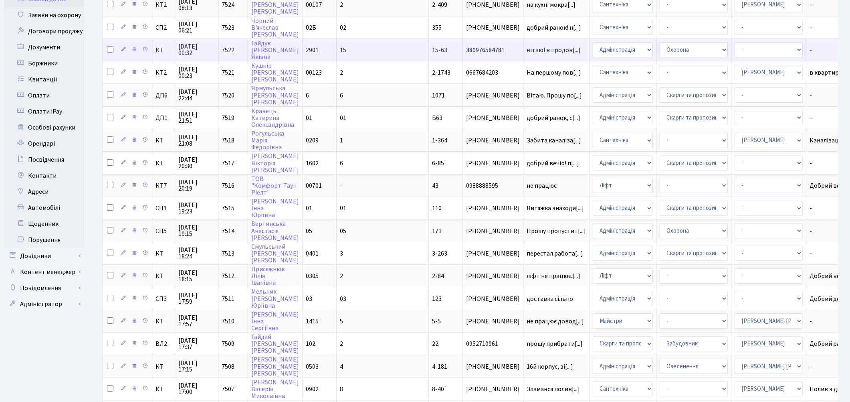
scroll to position [178, 0]
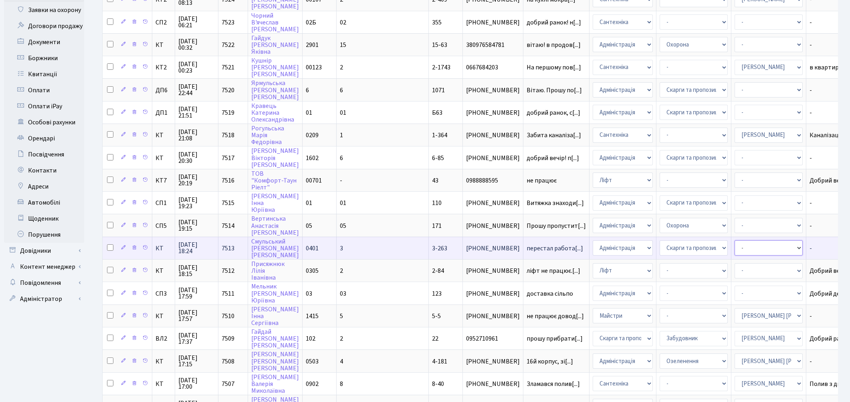
click at [735, 240] on select "- Адміністратор ЖК КТ [PERSON_NAME] [PERSON_NAME] [PERSON_NAME]Ю. [PERSON_NAME]…" at bounding box center [769, 247] width 68 height 15
select select "22"
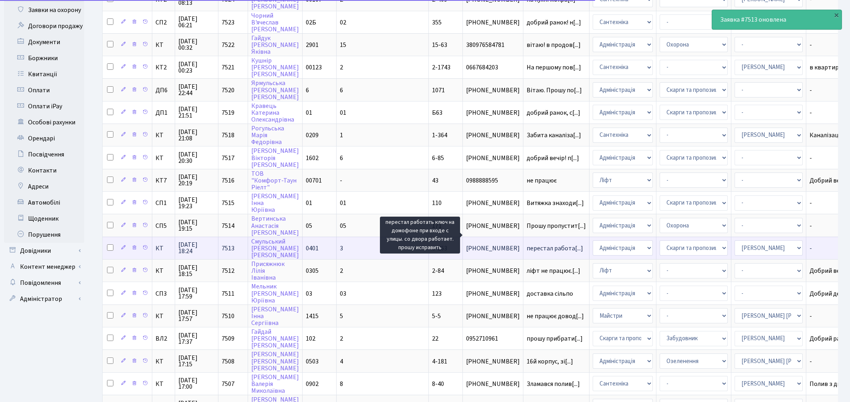
click at [527, 244] on span "перестал работа[...]" at bounding box center [555, 248] width 57 height 9
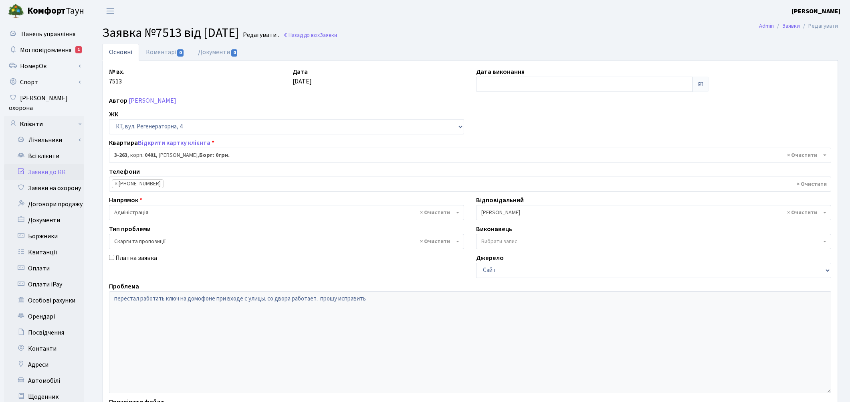
select select "756"
select select "55"
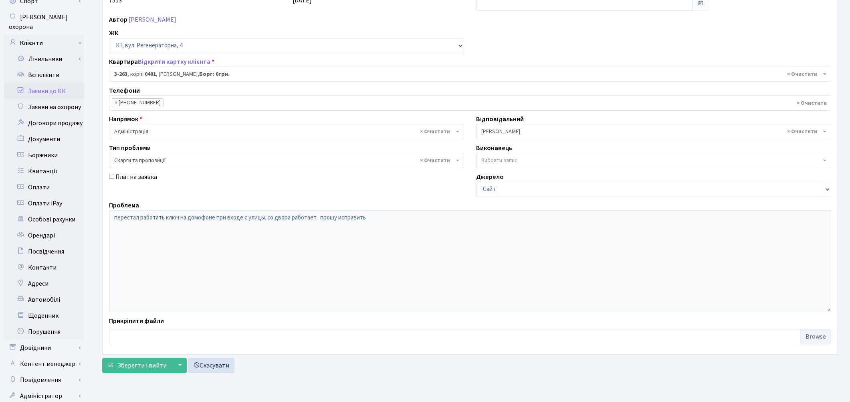
scroll to position [97, 0]
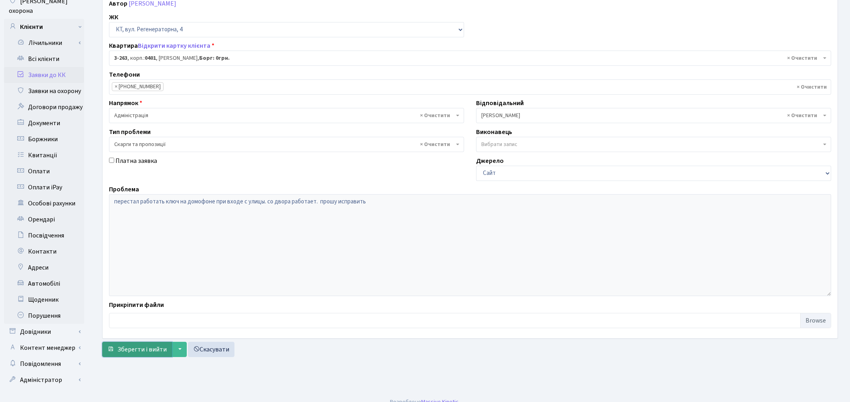
click at [146, 349] on span "Зберегти і вийти" at bounding box center [141, 349] width 49 height 9
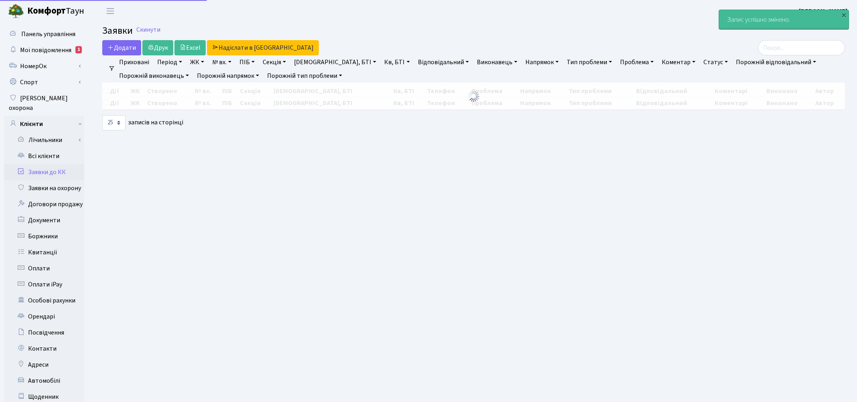
select select "25"
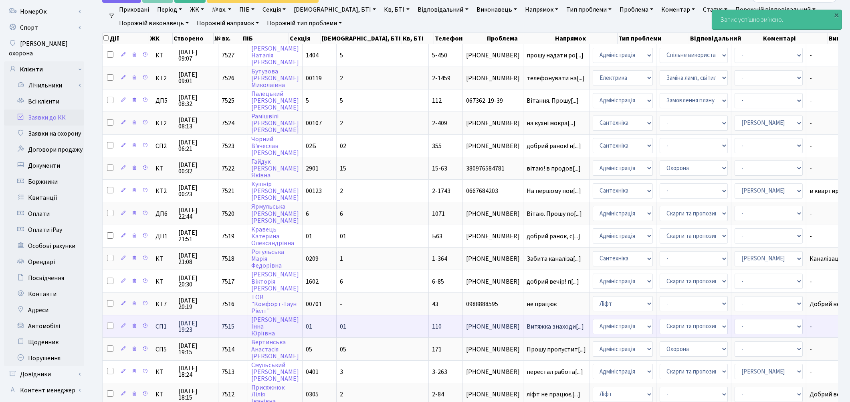
scroll to position [134, 0]
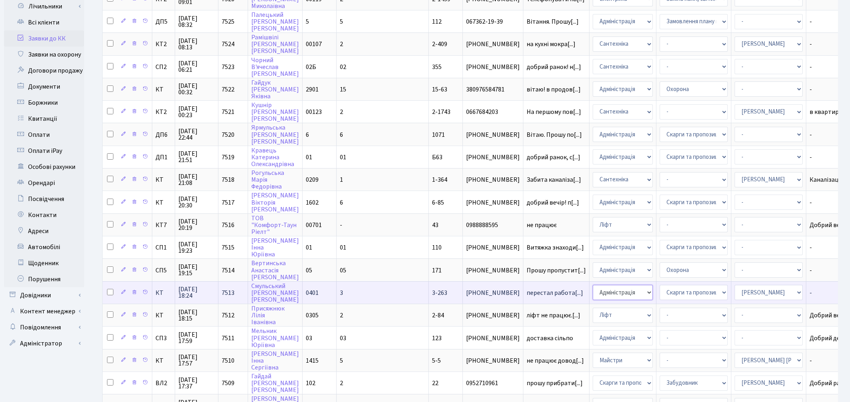
click at [593, 285] on select "- Адміністрація Домофон, СКД Ліфт Майстри Сантехніка Економічний відділ Електри…" at bounding box center [623, 292] width 60 height 15
select select "4"
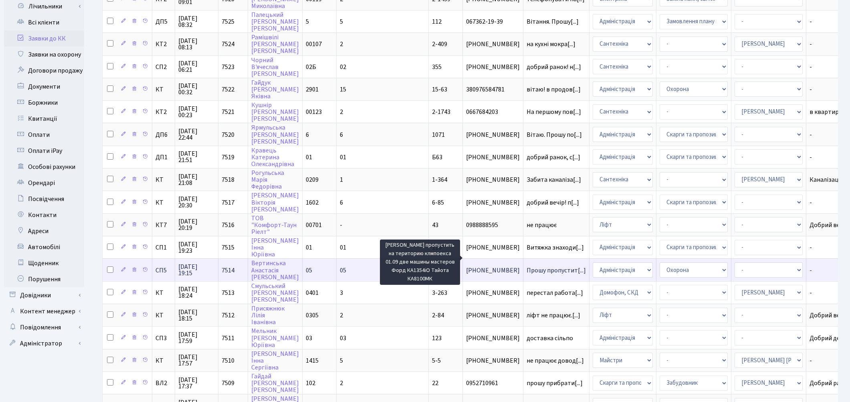
click at [527, 266] on span "Прошу пропустит[...]" at bounding box center [556, 270] width 59 height 9
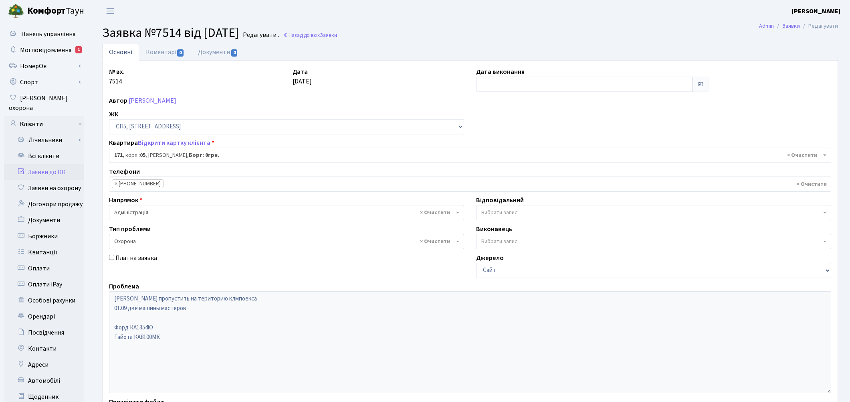
select select "21580"
select select "69"
click at [159, 51] on link "Коментарі 0" at bounding box center [165, 52] width 52 height 16
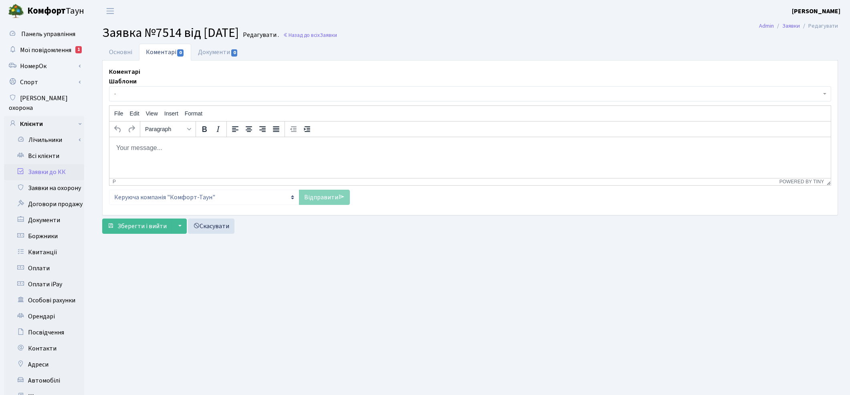
click at [144, 94] on span "-" at bounding box center [467, 94] width 707 height 8
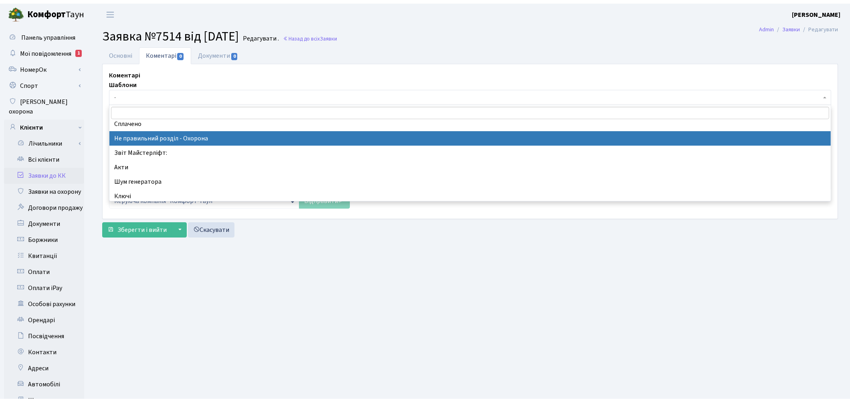
scroll to position [178, 0]
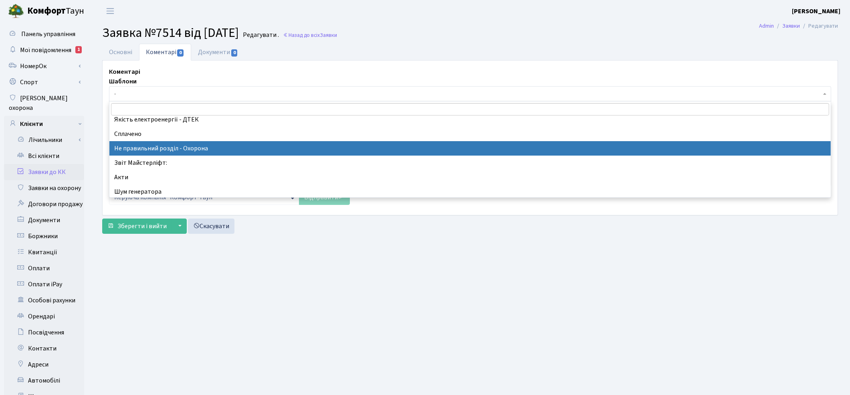
select select "34"
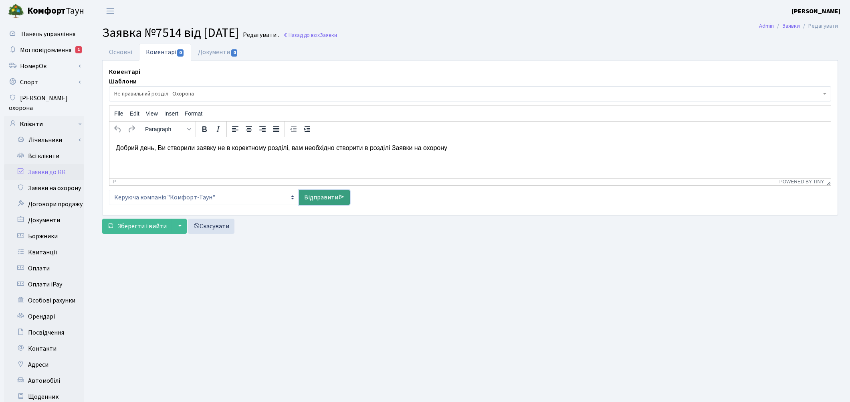
click at [317, 197] on link "Відправити" at bounding box center [324, 197] width 51 height 15
select select
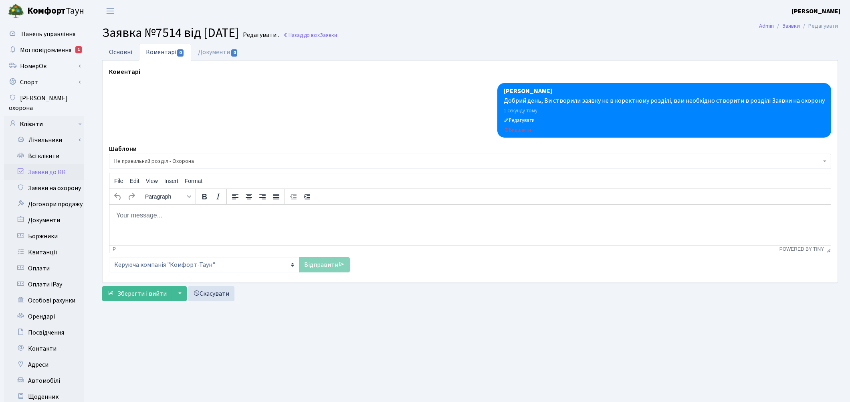
click at [119, 51] on link "Основні" at bounding box center [120, 52] width 37 height 16
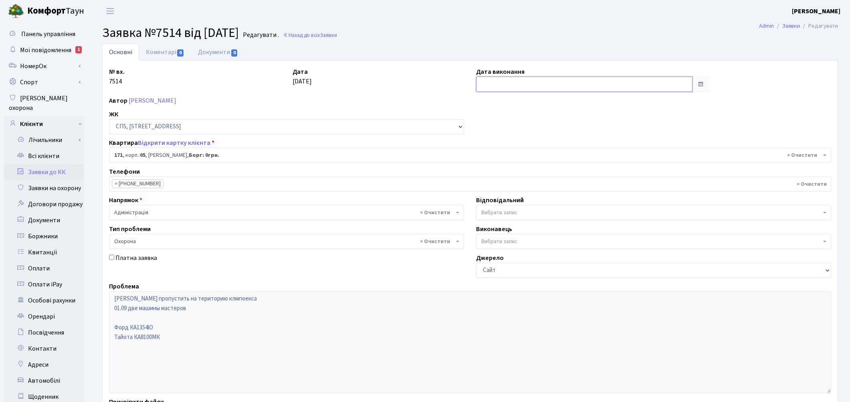
click at [502, 89] on input "text" at bounding box center [584, 84] width 217 height 15
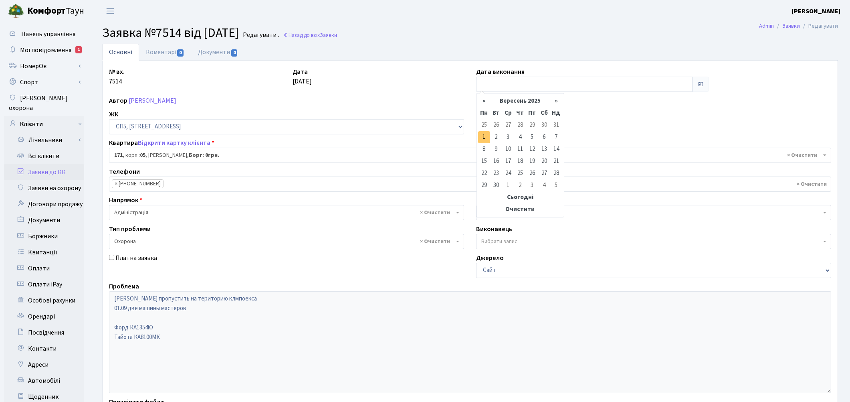
click at [479, 134] on td "1" at bounding box center [484, 137] width 12 height 12
type input "[DATE]"
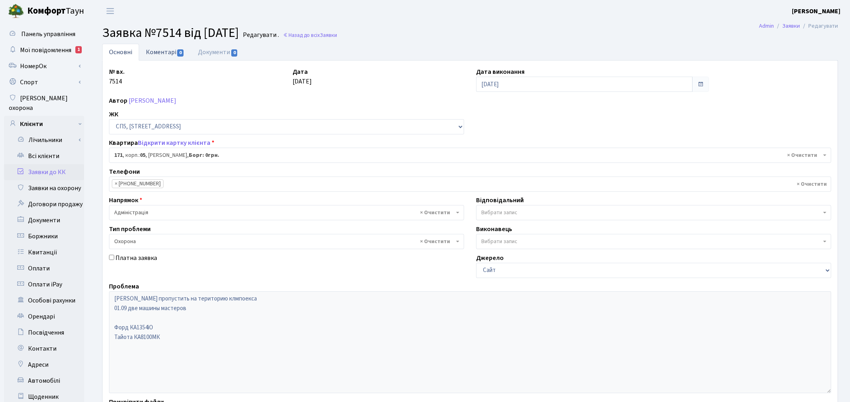
click at [148, 53] on link "Коментарі 0" at bounding box center [165, 52] width 52 height 16
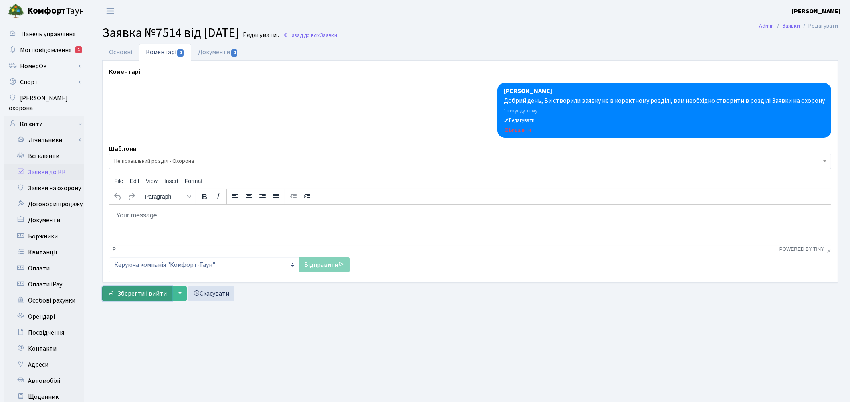
click at [122, 297] on span "Зберегти і вийти" at bounding box center [141, 293] width 49 height 9
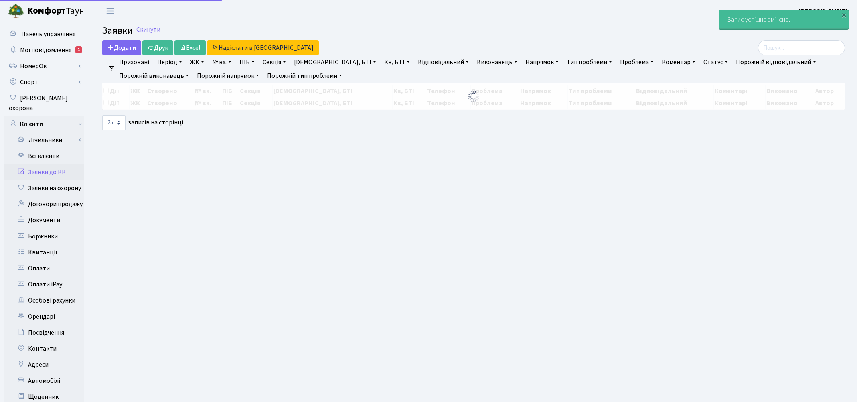
select select "25"
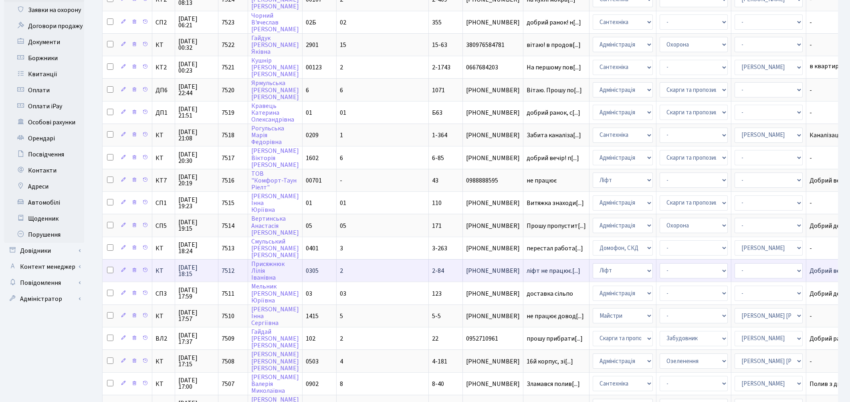
scroll to position [1, 0]
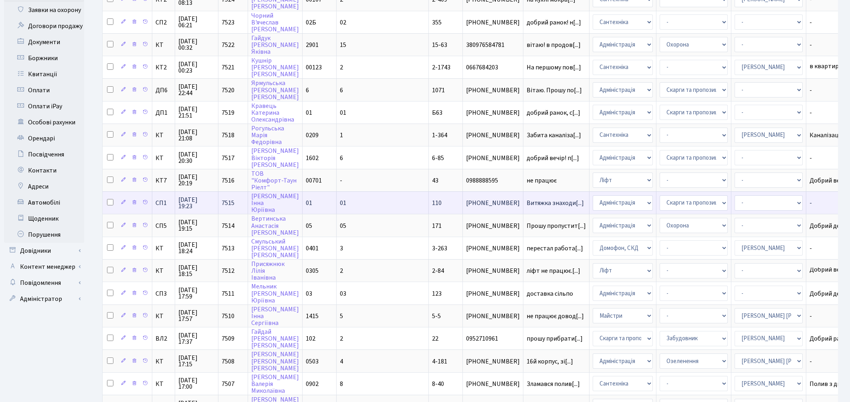
drag, startPoint x: 498, startPoint y: 193, endPoint x: 486, endPoint y: 199, distance: 13.3
click at [524, 199] on td "Витяжка знаходи[...]" at bounding box center [557, 202] width 66 height 22
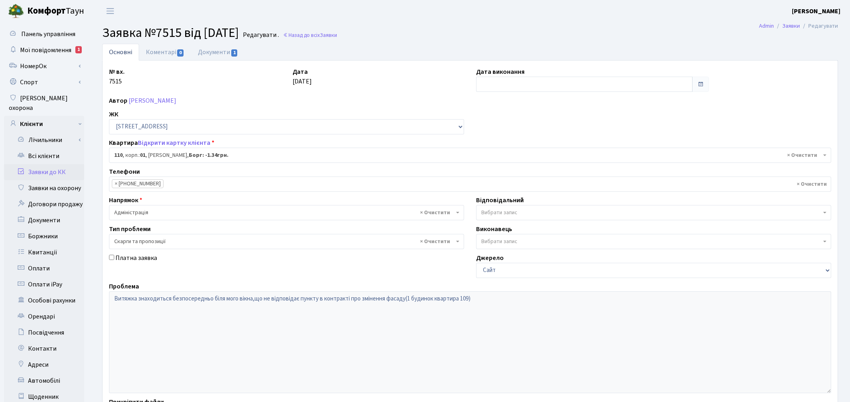
select select "20035"
select select "55"
click at [211, 55] on link "Документи 1" at bounding box center [218, 52] width 54 height 16
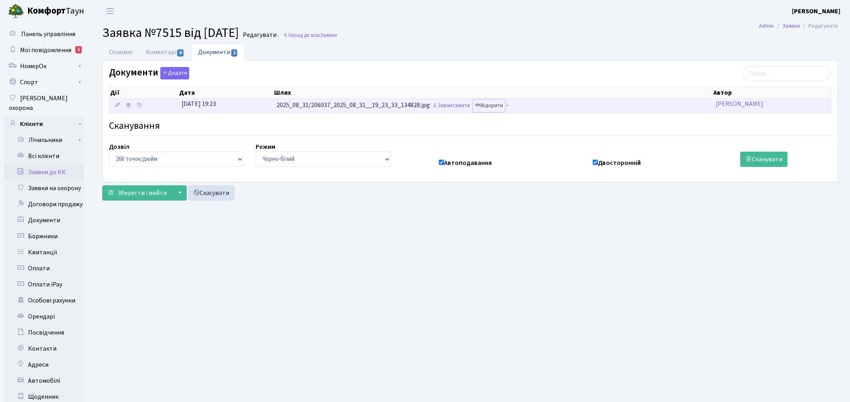
click at [497, 105] on link "Відкрити" at bounding box center [489, 105] width 32 height 12
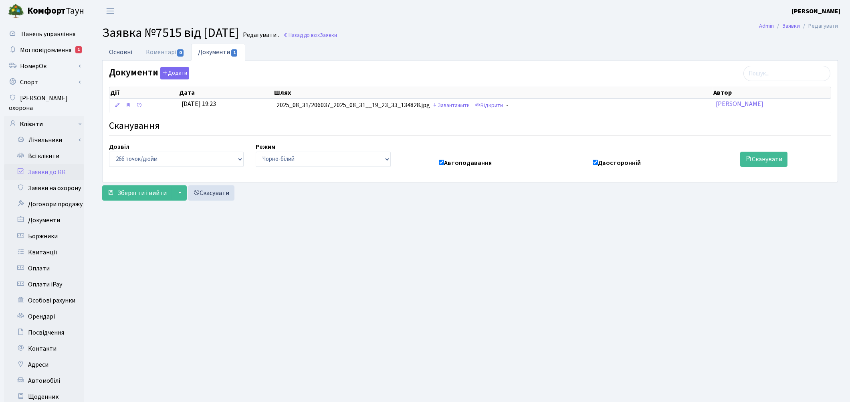
click at [127, 53] on link "Основні" at bounding box center [120, 52] width 37 height 16
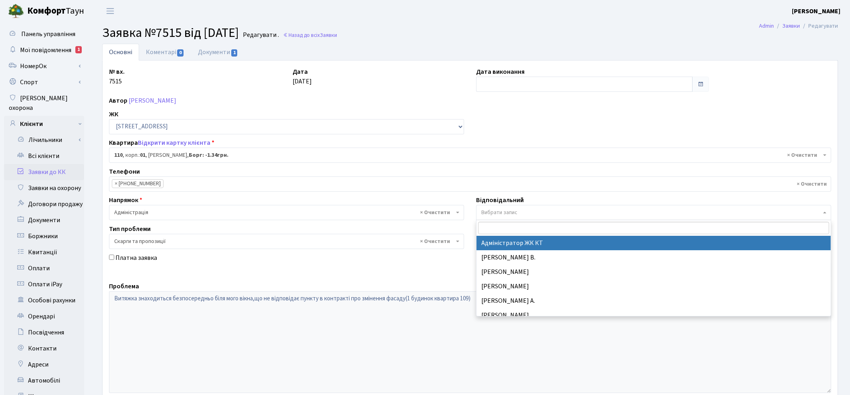
click at [496, 211] on span "Вибрати запис" at bounding box center [500, 212] width 36 height 8
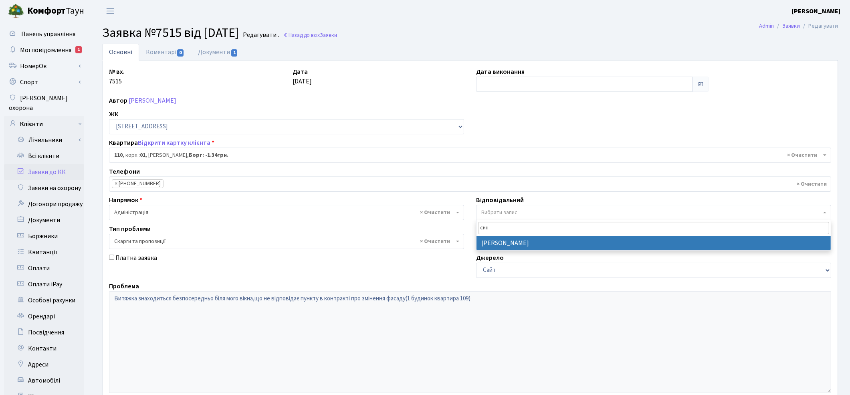
type input "син"
select select "85"
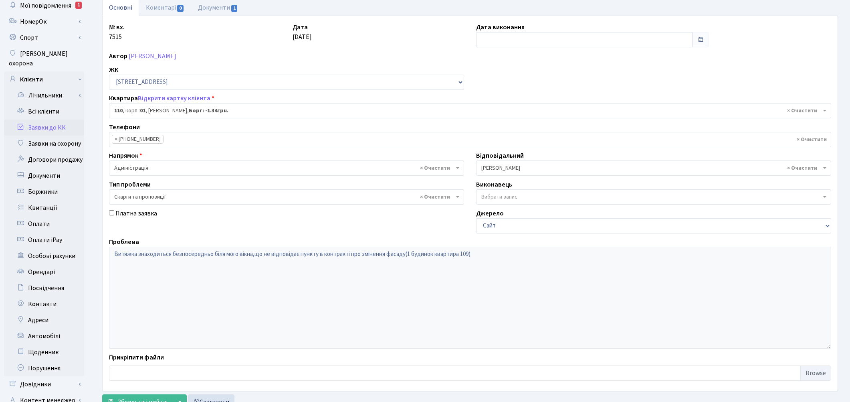
scroll to position [97, 0]
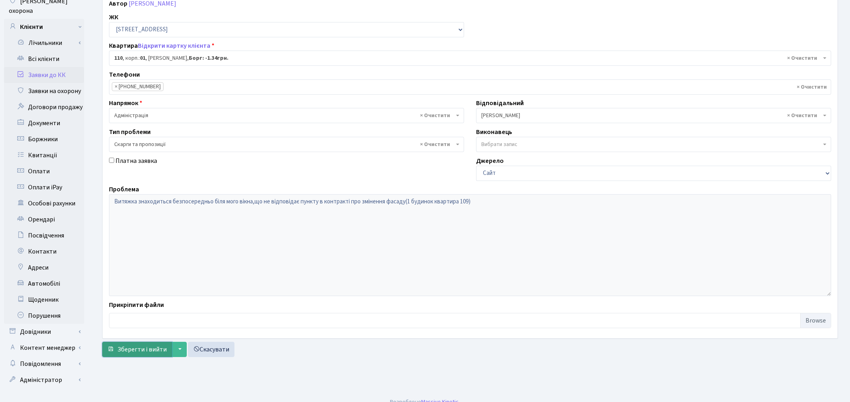
click at [132, 347] on span "Зберегти і вийти" at bounding box center [141, 349] width 49 height 9
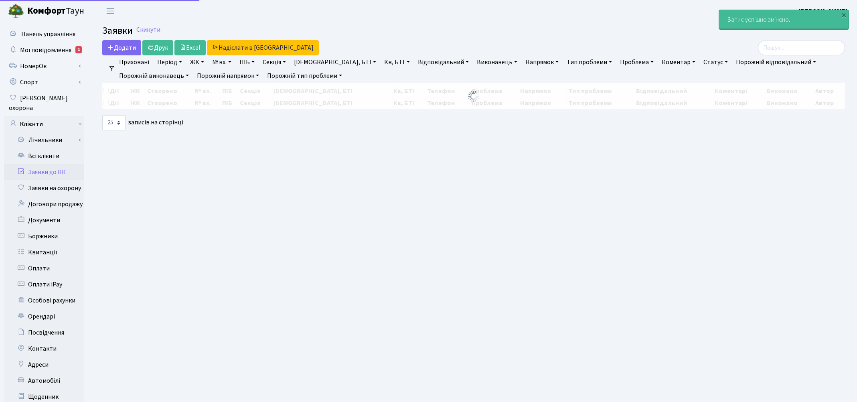
select select "25"
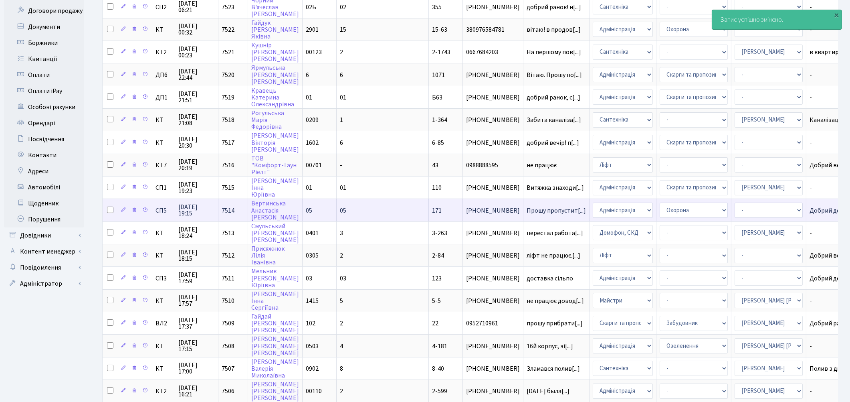
scroll to position [223, 0]
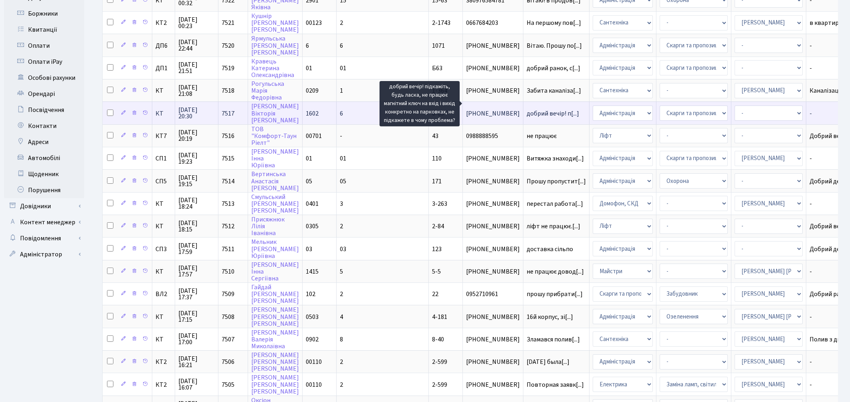
click at [527, 109] on span "добрий вечір! п[...]" at bounding box center [553, 113] width 53 height 9
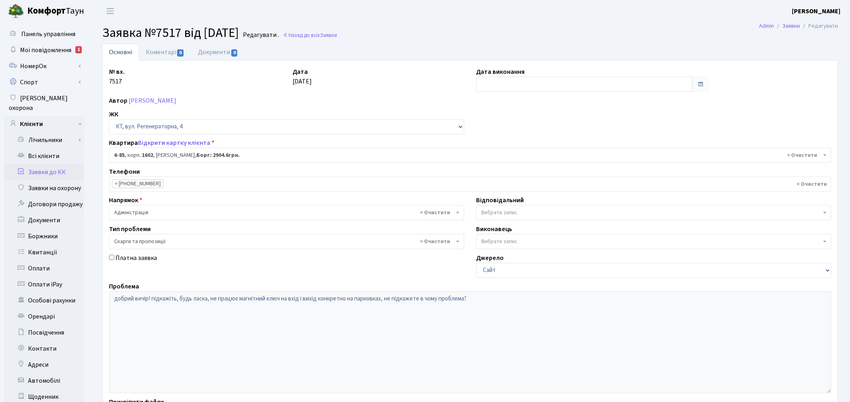
select select "5310"
select select "55"
click at [161, 50] on link "Коментарі 0" at bounding box center [165, 52] width 52 height 16
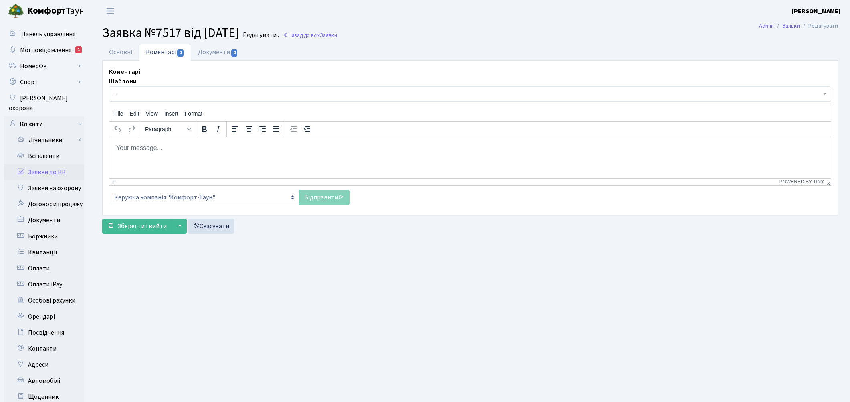
click at [158, 156] on html at bounding box center [470, 148] width 722 height 22
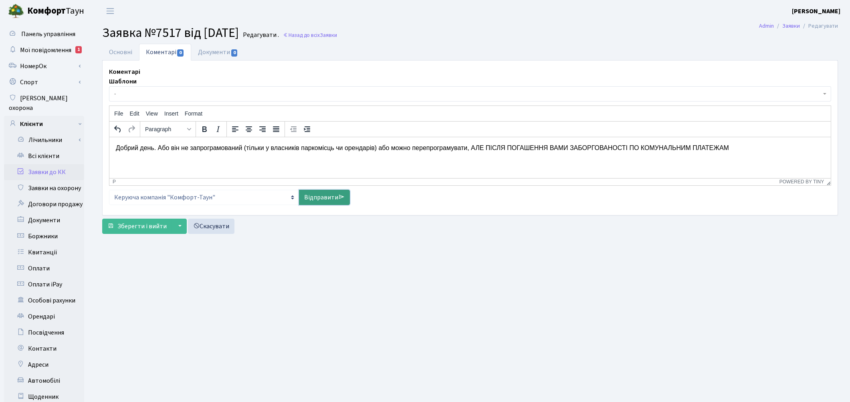
click at [308, 200] on link "Відправити" at bounding box center [324, 197] width 51 height 15
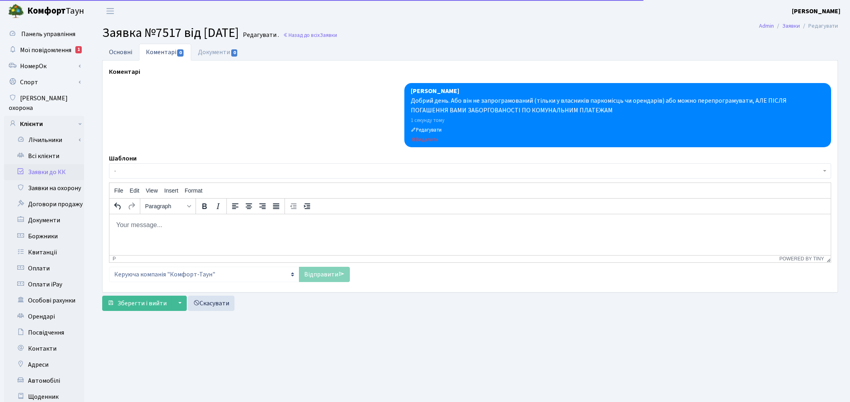
click at [119, 53] on link "Основні" at bounding box center [120, 52] width 37 height 16
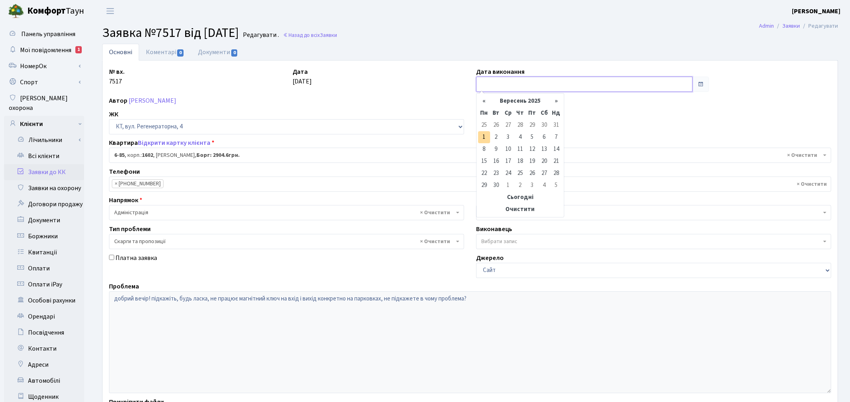
click at [482, 85] on input "text" at bounding box center [584, 84] width 217 height 15
click at [480, 134] on td "1" at bounding box center [484, 137] width 12 height 12
type input "[DATE]"
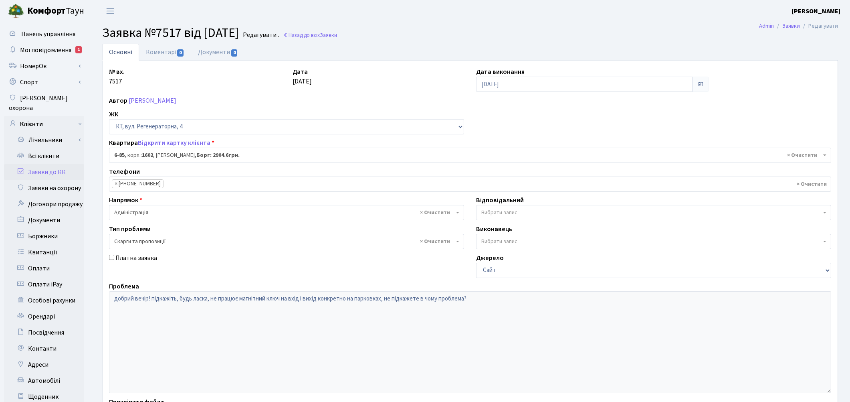
scroll to position [97, 0]
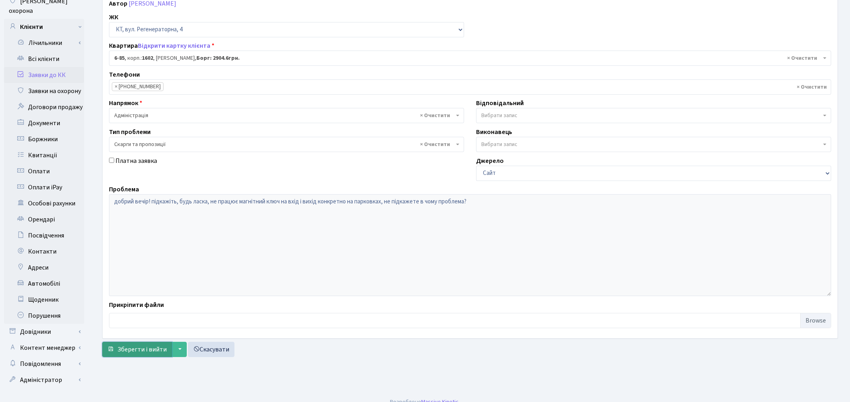
click at [150, 351] on span "Зберегти і вийти" at bounding box center [141, 349] width 49 height 9
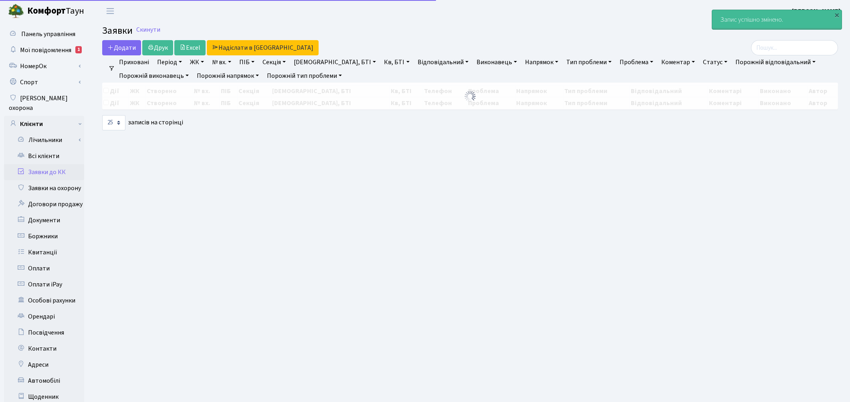
select select "25"
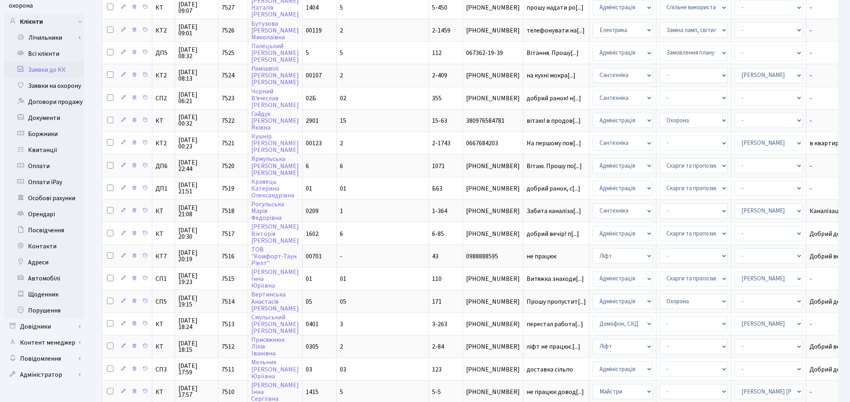
scroll to position [77, 0]
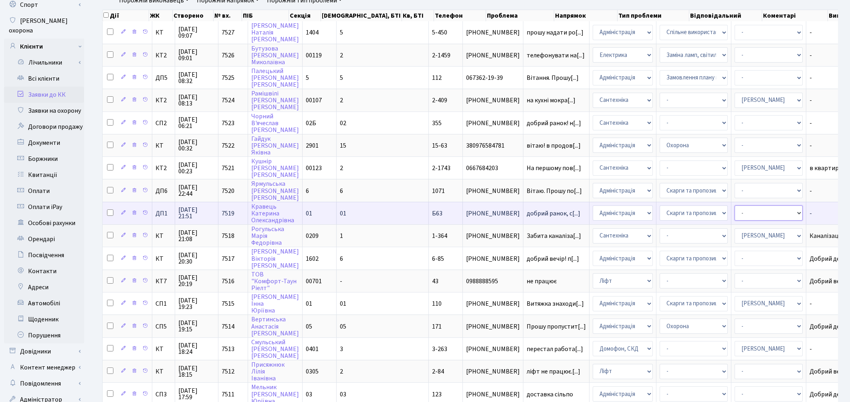
click at [735, 207] on select "- Адміністратор ЖК КТ [PERSON_NAME] [PERSON_NAME] [PERSON_NAME]Ю. [PERSON_NAME]…" at bounding box center [769, 212] width 68 height 15
select select "94"
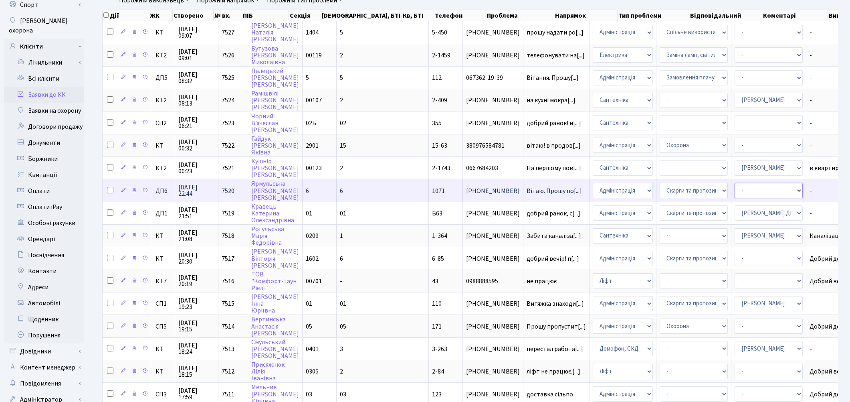
click at [735, 186] on select "- Адміністратор ЖК КТ Вижул В. В. Гордієнко Н.В. Дядюшкін Д.Ю. Кипчук Т. А. Кла…" at bounding box center [769, 190] width 68 height 15
select select "77"
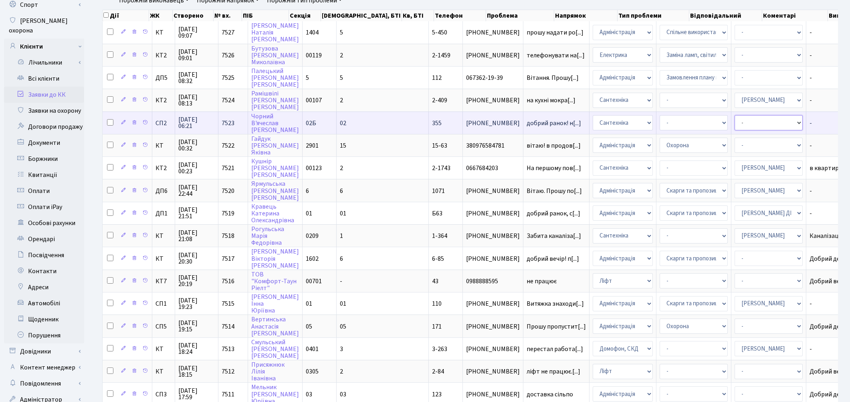
click at [735, 117] on select "- Адміністратор ЖК КТ Вижул В. В. Гордієнко Н.В. Дядюшкін Д.Ю. Кипчук Т. А. Кла…" at bounding box center [769, 122] width 68 height 15
select select "85"
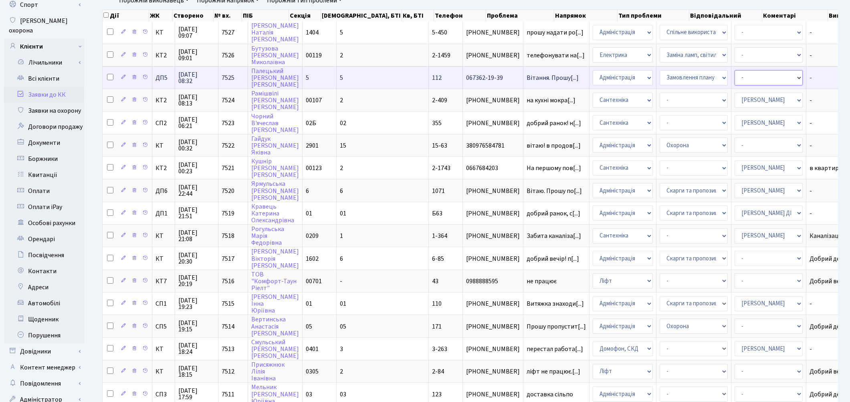
click at [735, 77] on select "- Адміністратор ЖК КТ Вижул В. В. Гордієнко Н.В. Дядюшкін Д.Ю. Кипчук Т. А. Кла…" at bounding box center [769, 77] width 68 height 15
select select "94"
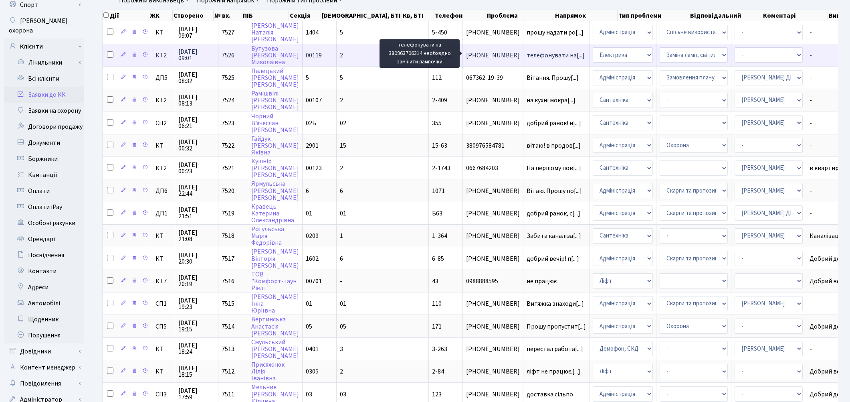
click at [527, 54] on span "телефонувати на[...]" at bounding box center [556, 55] width 58 height 9
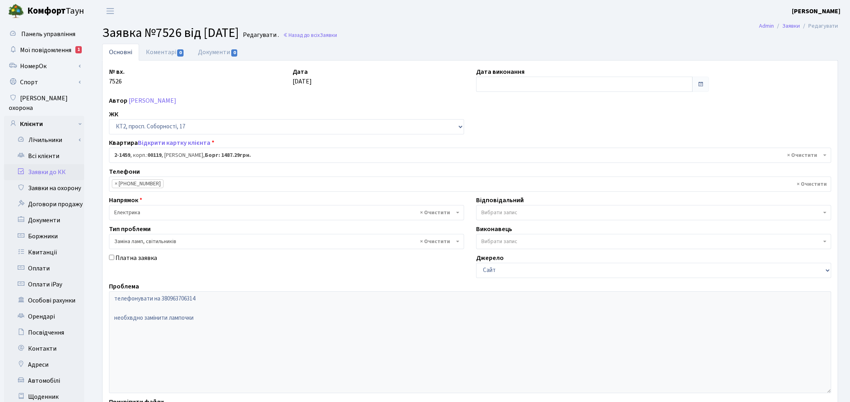
select select "13074"
select select "40"
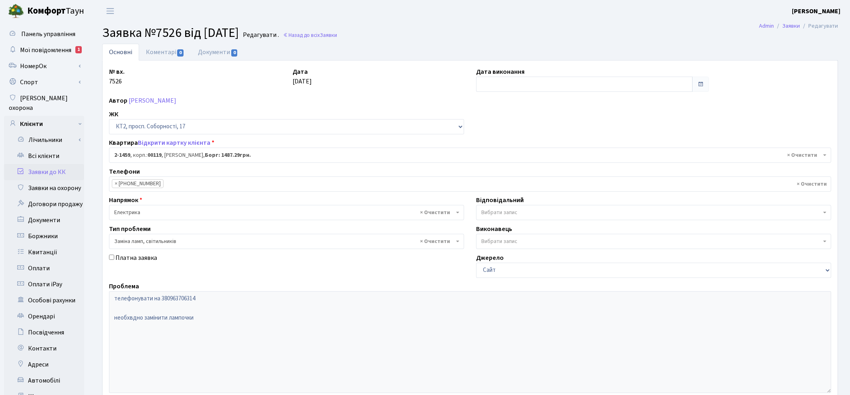
click at [515, 217] on span "Вибрати запис" at bounding box center [653, 212] width 355 height 15
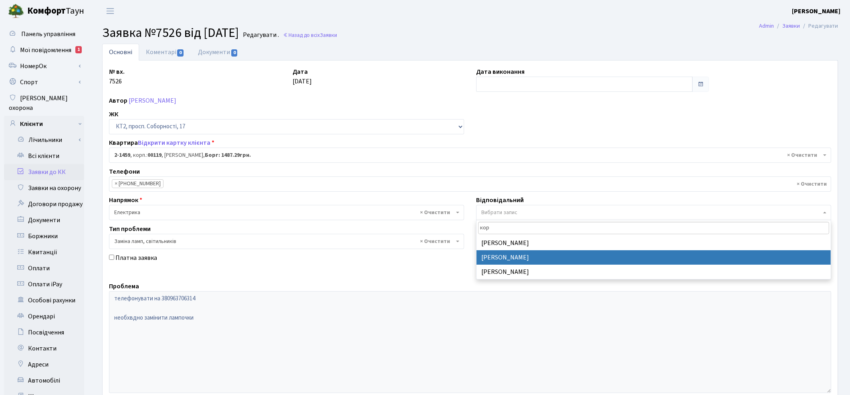
type input "кор"
select select "22"
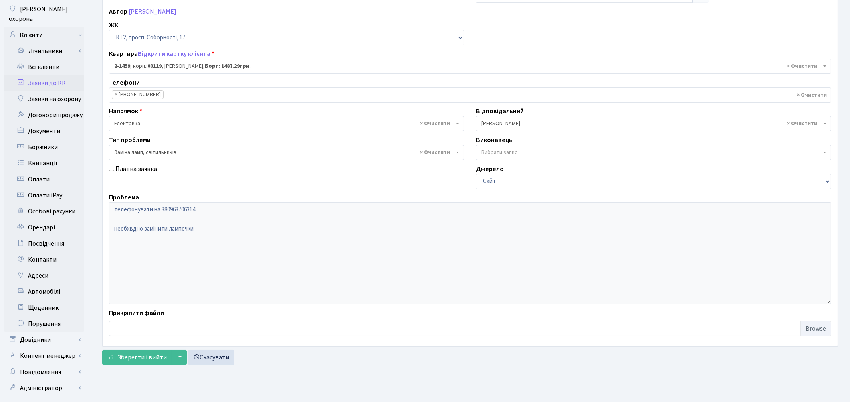
scroll to position [97, 0]
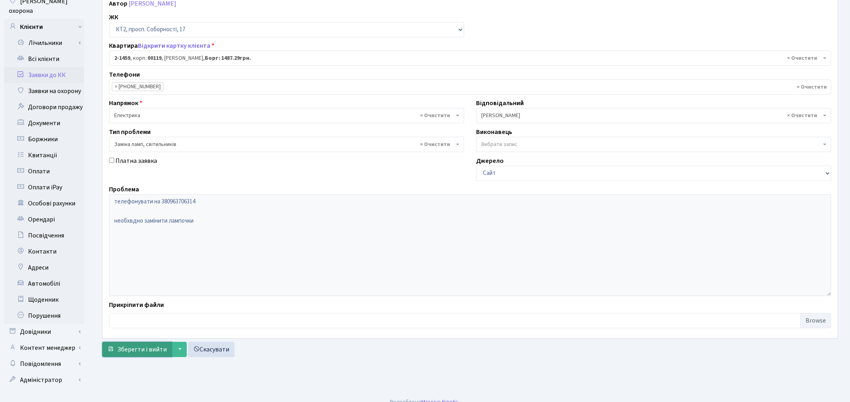
click at [140, 355] on button "Зберегти і вийти" at bounding box center [137, 349] width 70 height 15
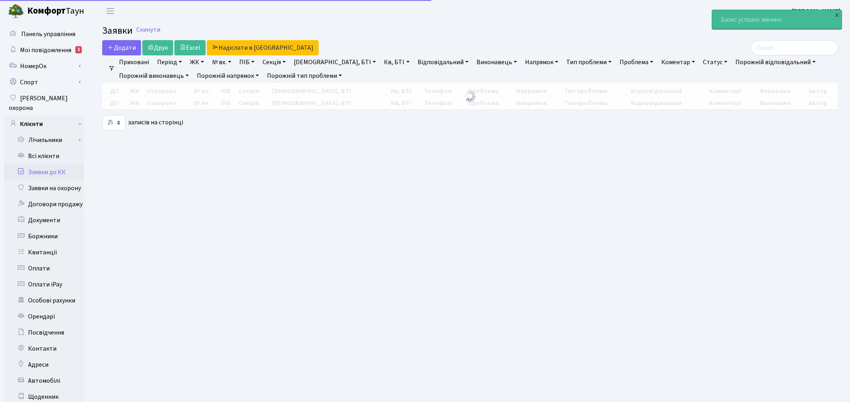
select select "25"
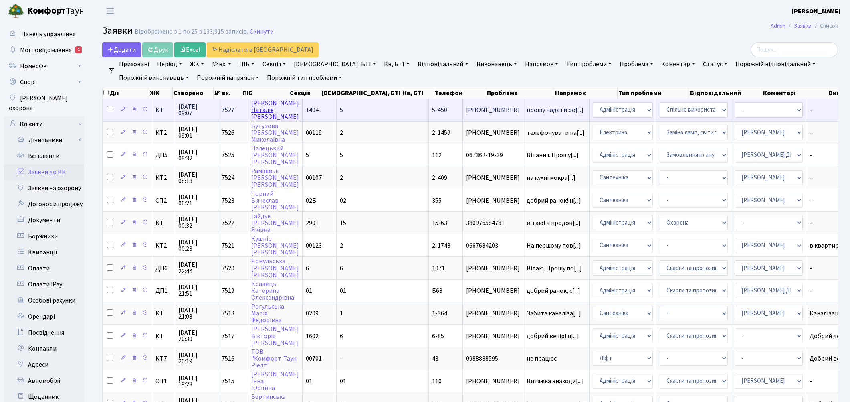
click at [265, 105] on link "[PERSON_NAME]" at bounding box center [275, 110] width 48 height 22
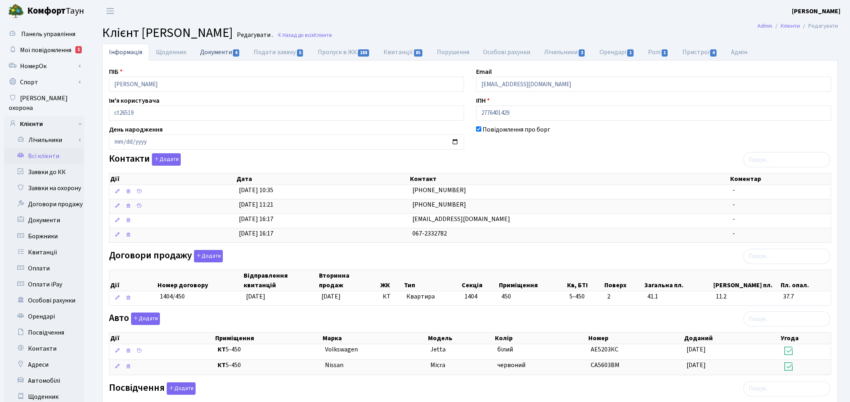
click at [211, 57] on link "Документи 4" at bounding box center [220, 52] width 54 height 16
select select "25"
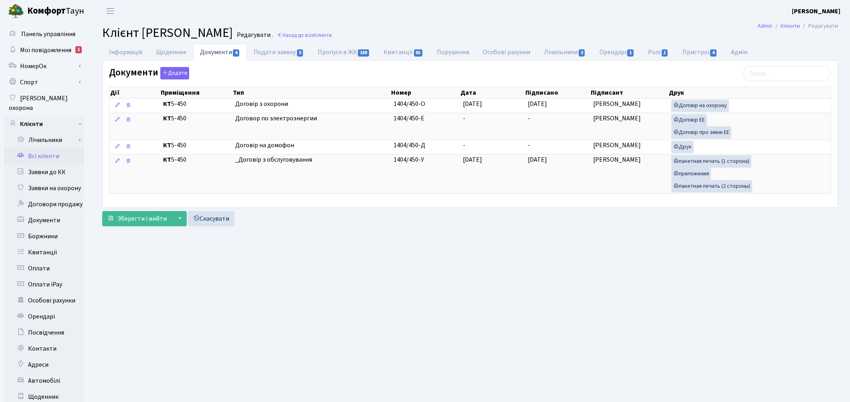
click at [49, 148] on link "Всі клієнти" at bounding box center [44, 156] width 80 height 16
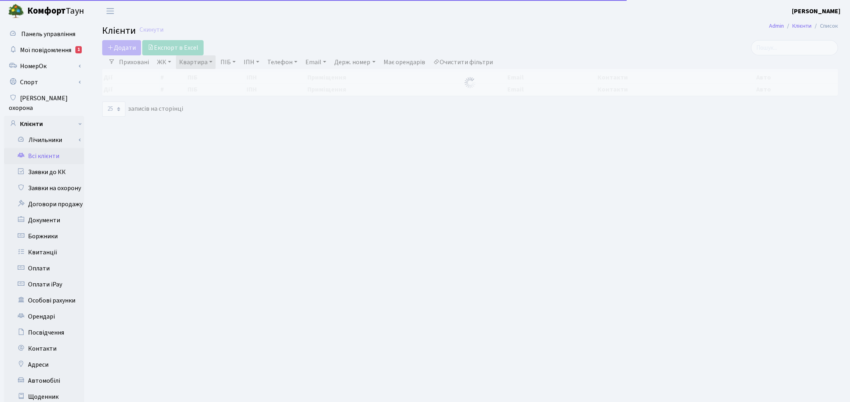
select select "25"
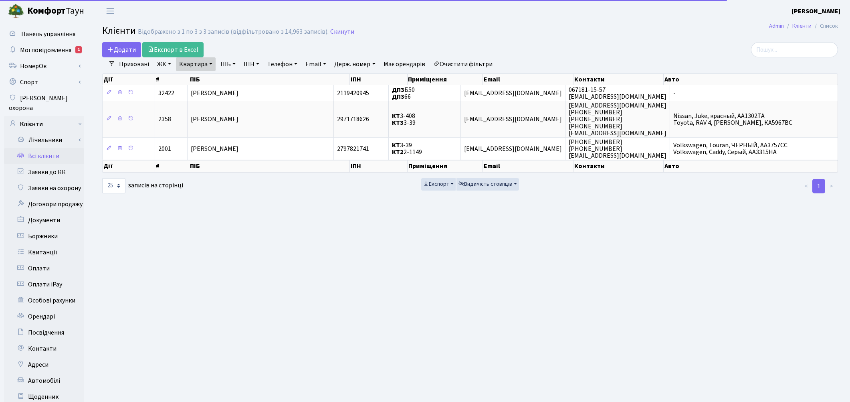
click at [481, 62] on link "Очистити фільтри" at bounding box center [463, 64] width 66 height 14
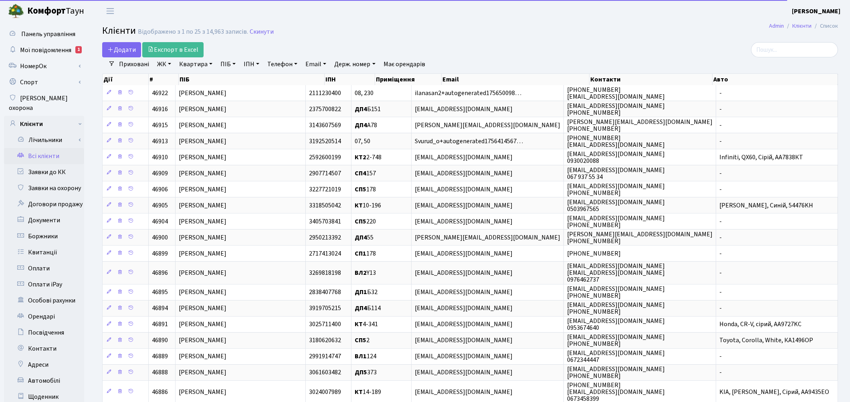
click at [226, 62] on link "ПІБ" at bounding box center [228, 64] width 22 height 14
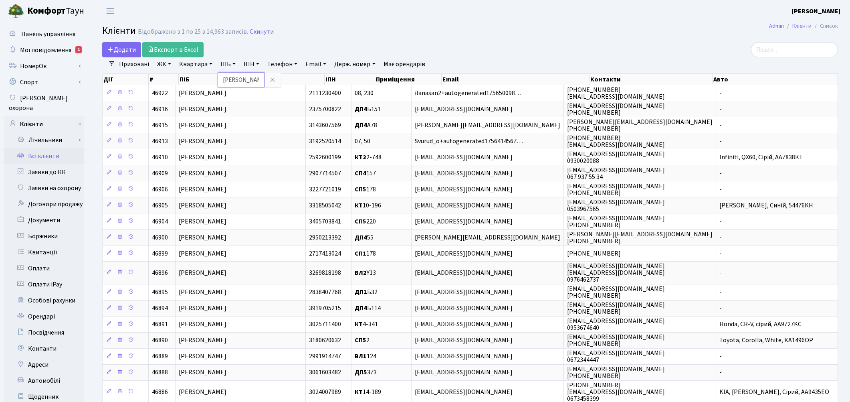
type input "бойко"
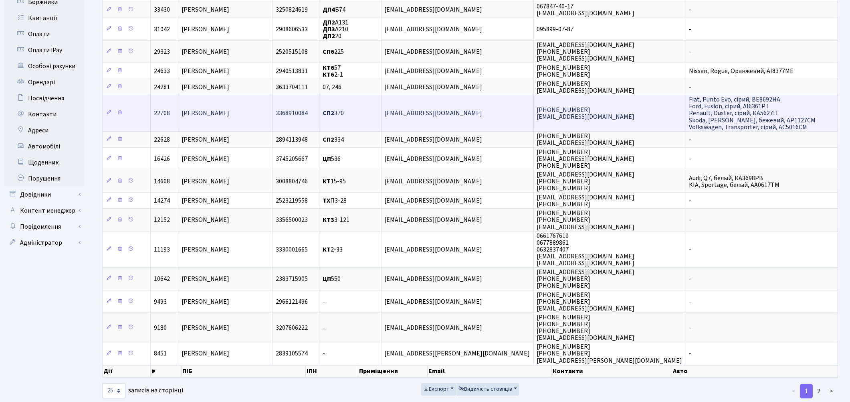
scroll to position [241, 0]
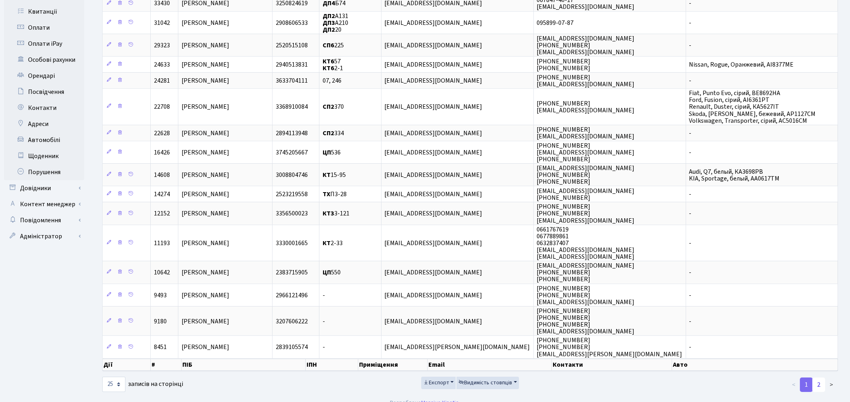
click at [816, 377] on link "2" at bounding box center [819, 384] width 13 height 14
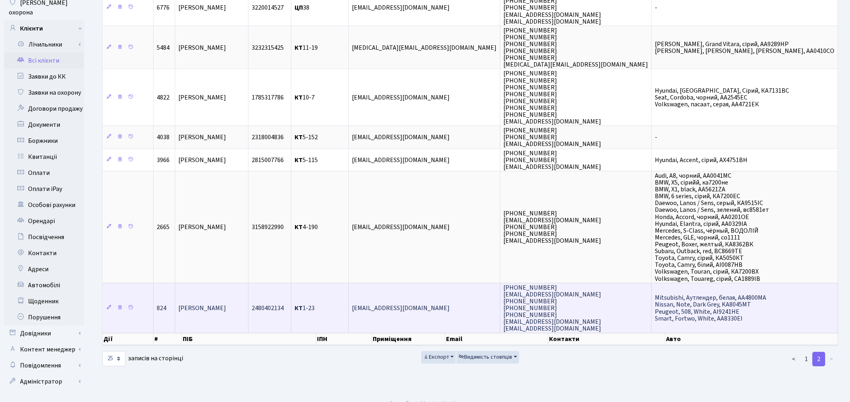
scroll to position [97, 0]
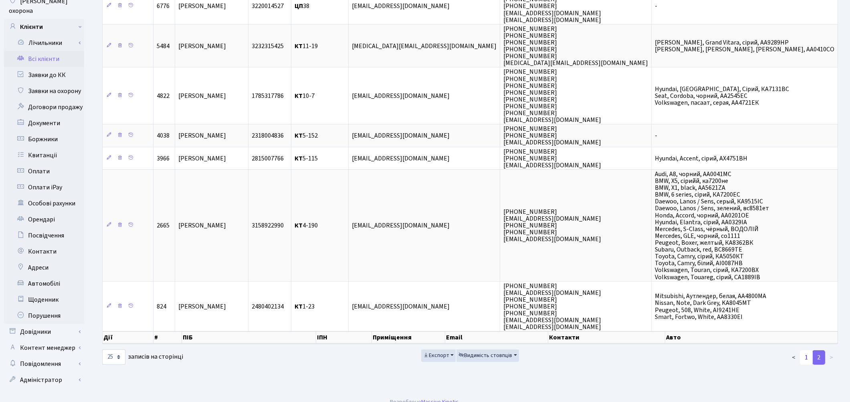
click at [809, 350] on link "1" at bounding box center [806, 357] width 13 height 14
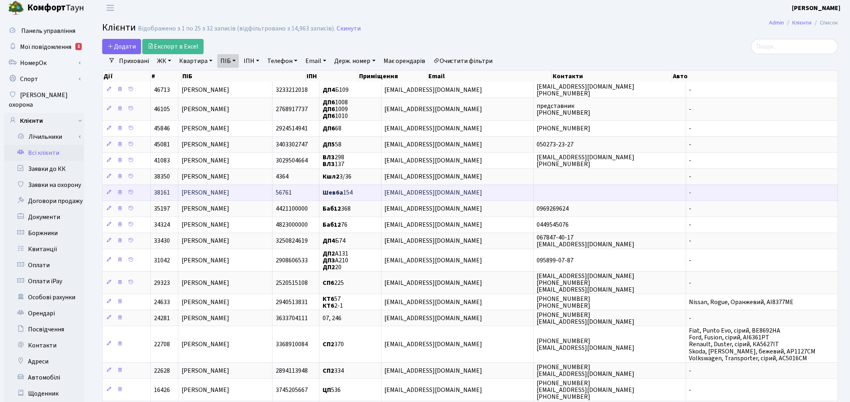
scroll to position [0, 0]
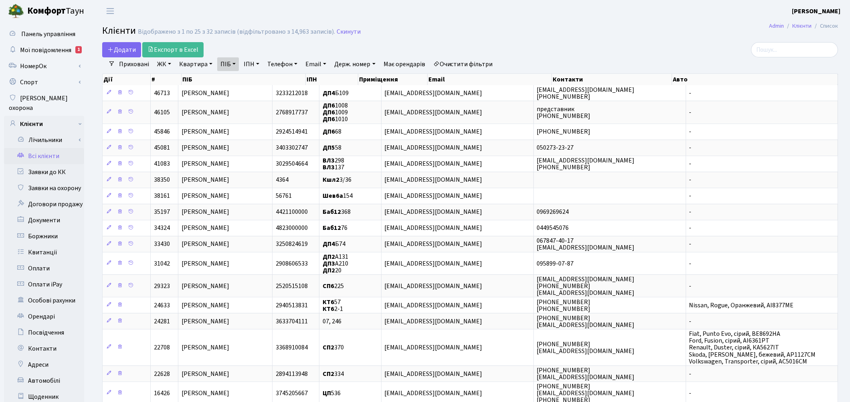
click at [45, 148] on link "Всі клієнти" at bounding box center [44, 156] width 80 height 16
select select "25"
click at [482, 65] on link "Очистити фільтри" at bounding box center [463, 64] width 66 height 14
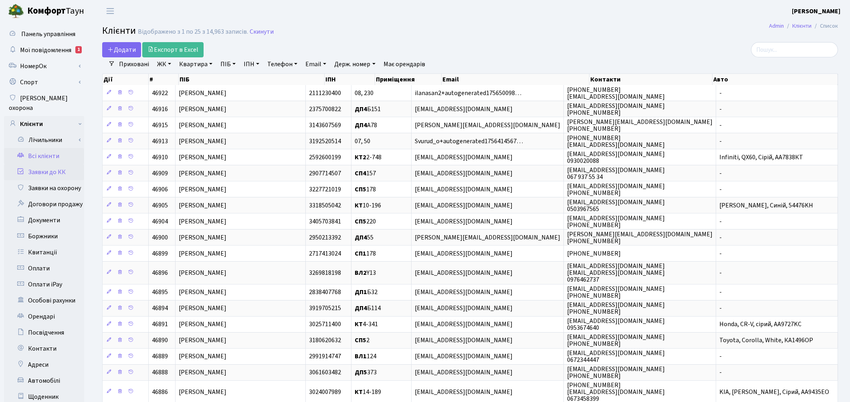
click at [47, 164] on link "Заявки до КК" at bounding box center [44, 172] width 80 height 16
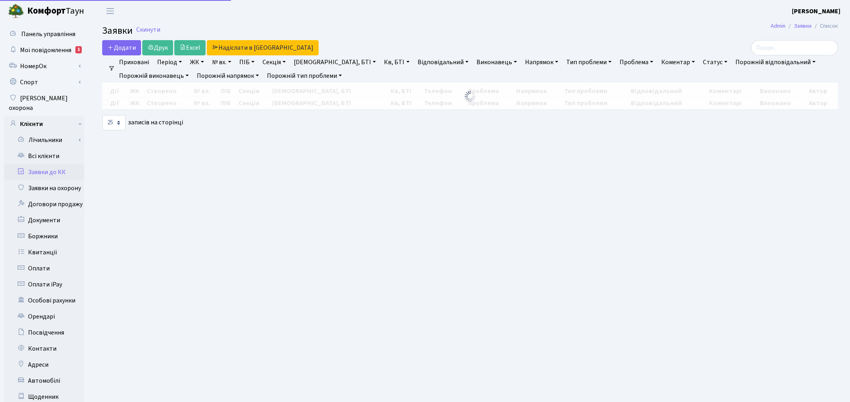
select select "25"
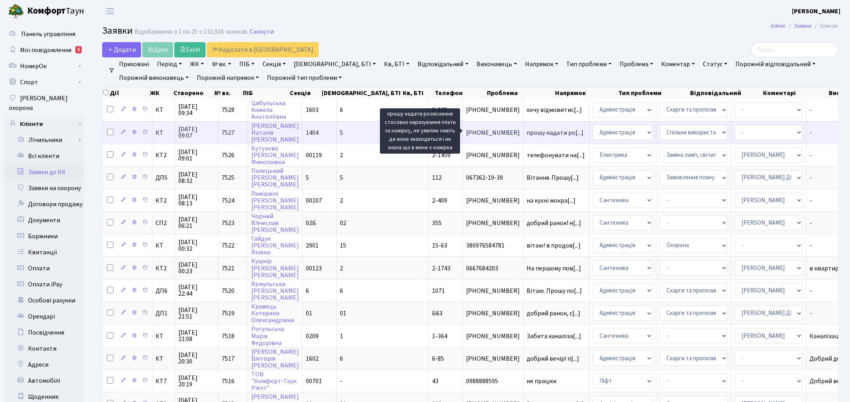
click at [527, 128] on span "прошу надати ро[...]" at bounding box center [555, 132] width 57 height 9
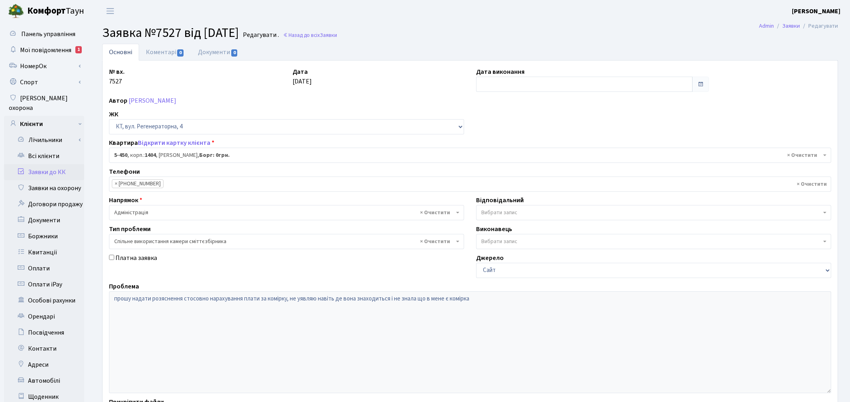
select select "2058"
select select "34"
click at [148, 101] on link "Хоменко Наталія Олегівна" at bounding box center [153, 100] width 48 height 9
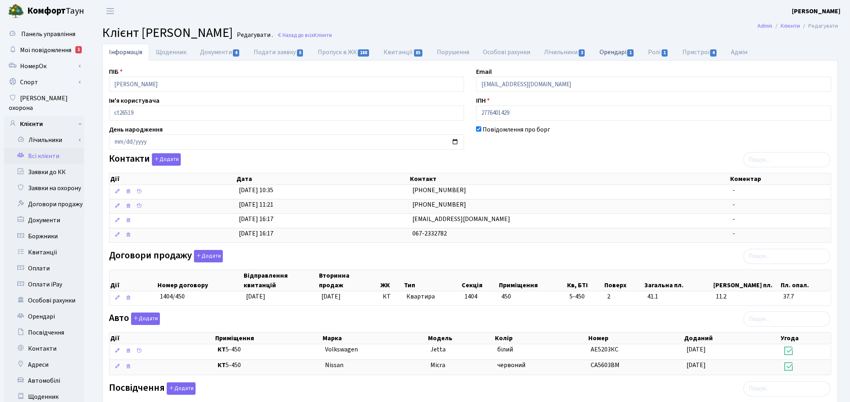
click at [608, 53] on link "Орендарі 1" at bounding box center [617, 52] width 49 height 16
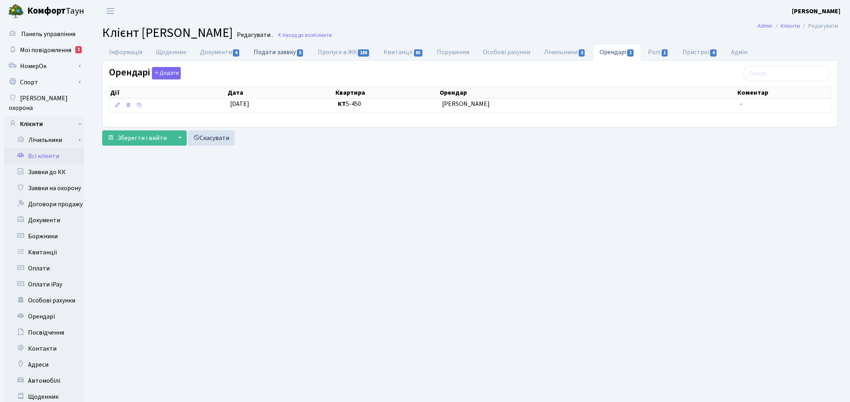
click at [271, 55] on link "Подати заявку 5" at bounding box center [279, 52] width 64 height 16
select select "25"
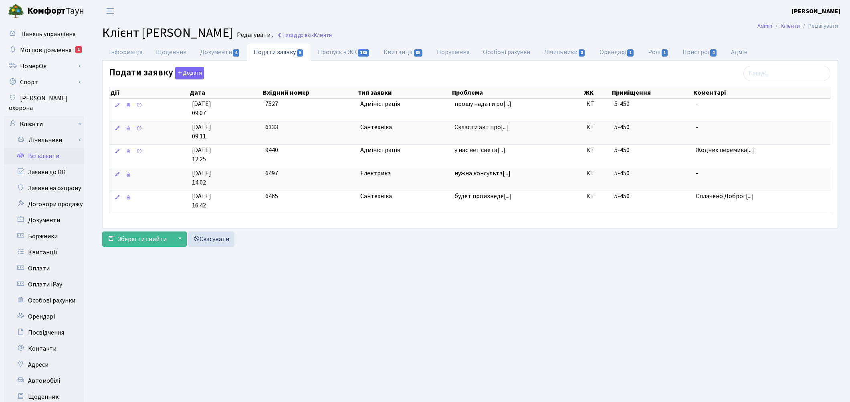
click at [51, 150] on link "Всі клієнти" at bounding box center [44, 156] width 80 height 16
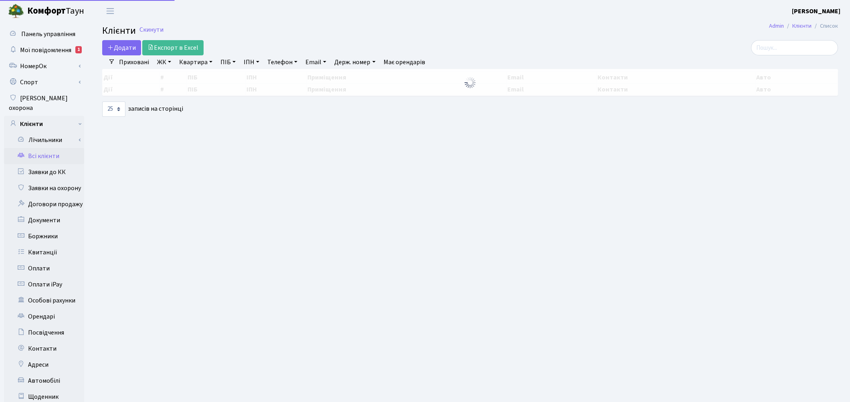
select select "25"
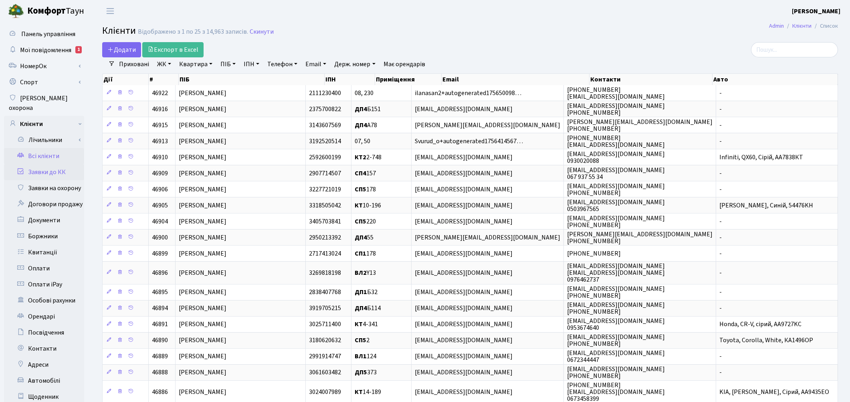
click at [49, 164] on link "Заявки до КК" at bounding box center [44, 172] width 80 height 16
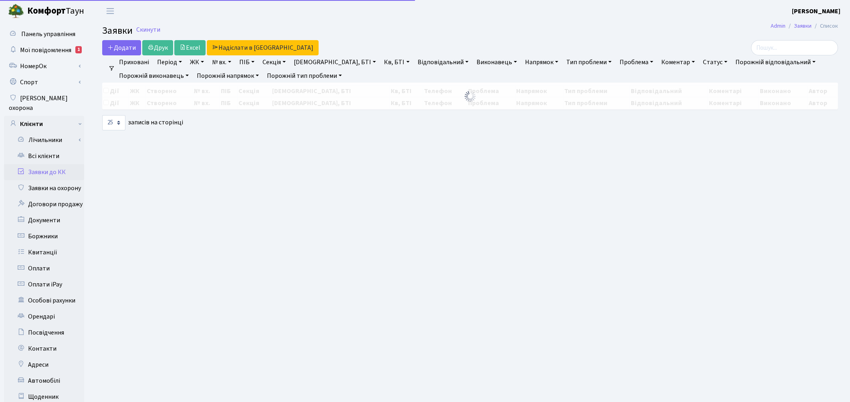
select select "25"
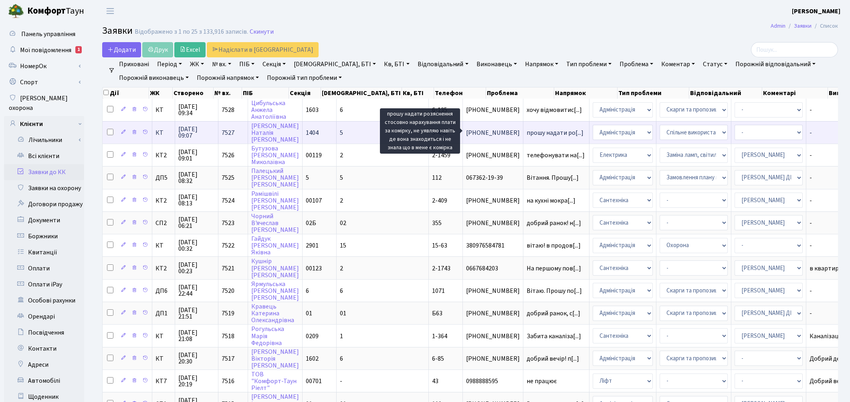
click at [527, 131] on span "прошу надати ро[...]" at bounding box center [555, 132] width 57 height 9
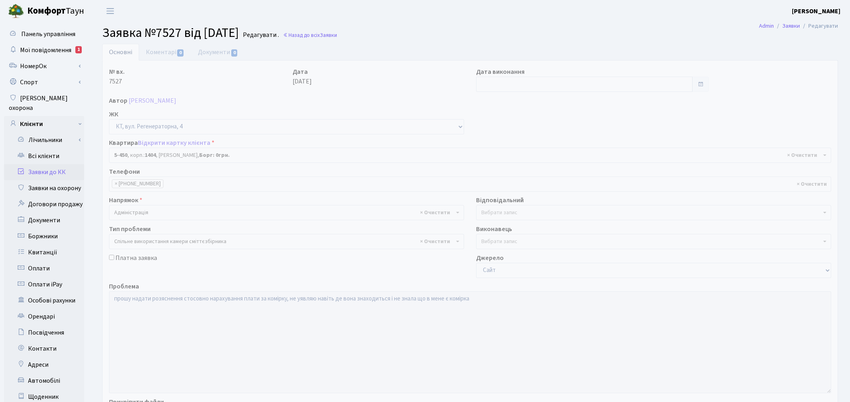
select select "2058"
select select "34"
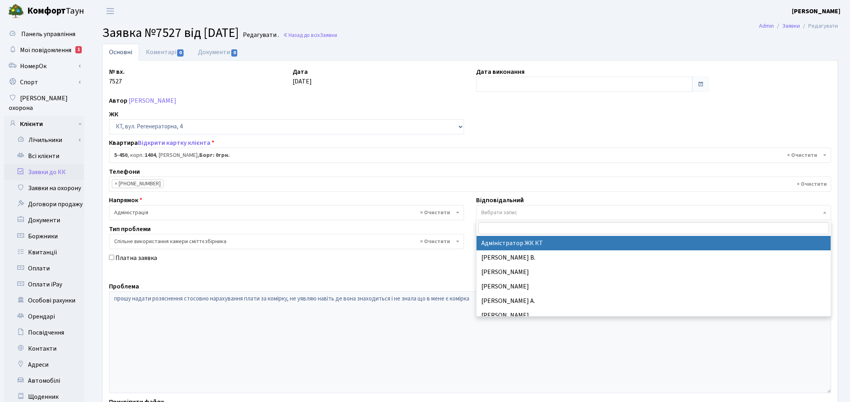
click at [498, 209] on span "Вибрати запис" at bounding box center [500, 212] width 36 height 8
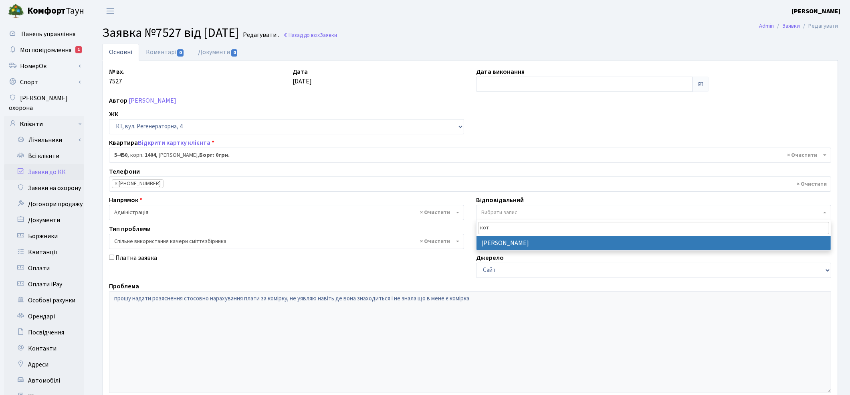
type input "кот"
select select "14"
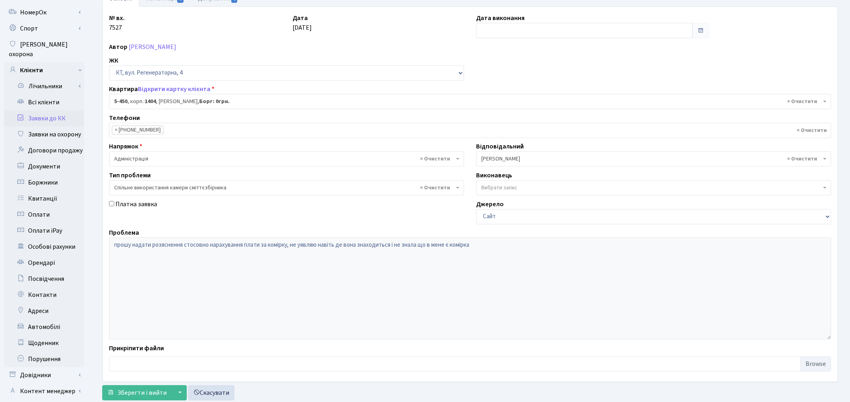
scroll to position [97, 0]
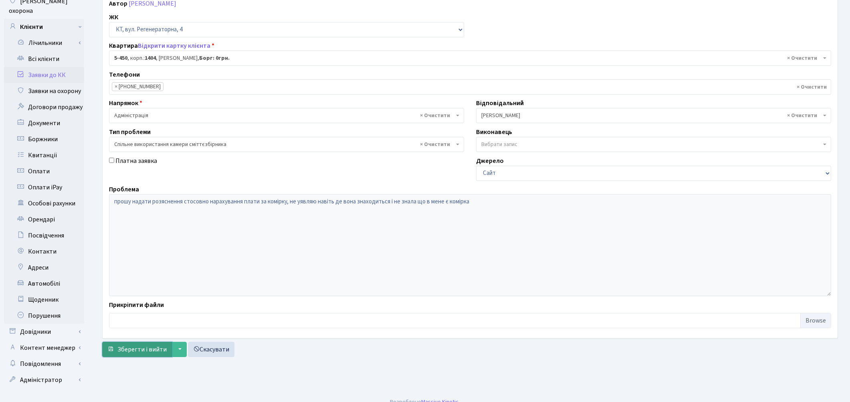
click at [133, 350] on span "Зберегти і вийти" at bounding box center [141, 349] width 49 height 9
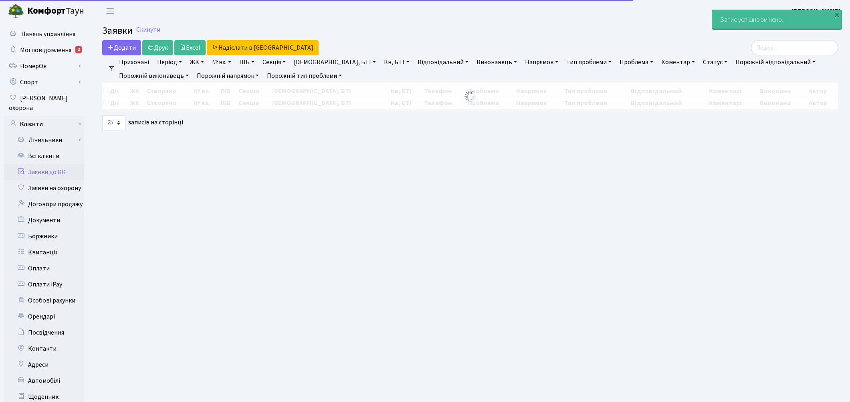
select select "25"
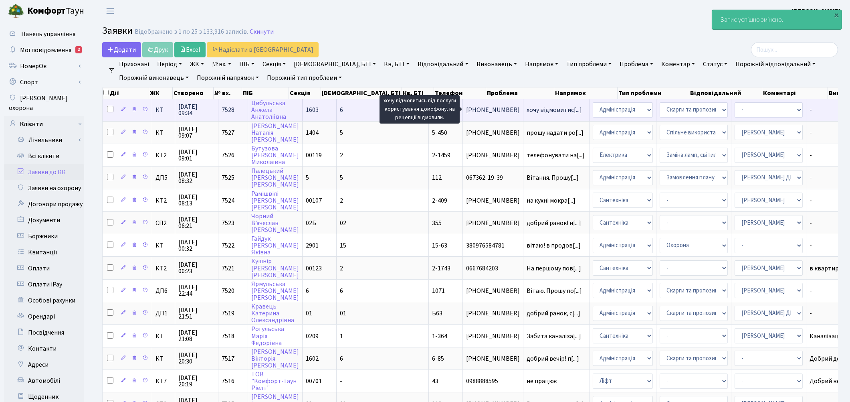
click at [527, 107] on span "хочу відмовитис[...]" at bounding box center [554, 109] width 55 height 9
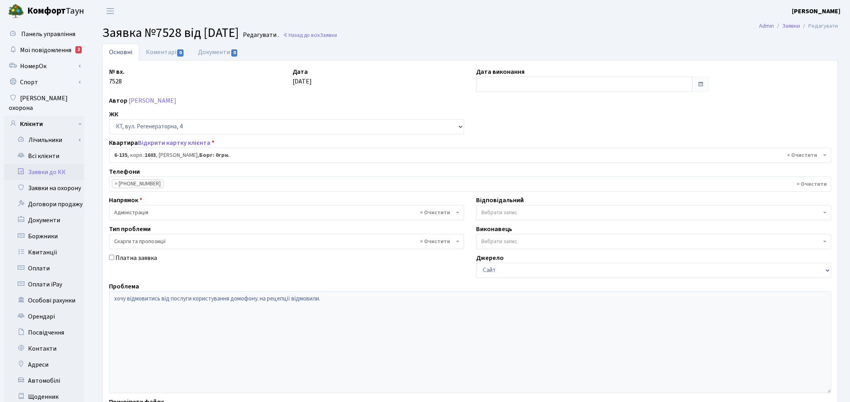
select select "5271"
select select "55"
click at [37, 148] on link "Всі клієнти" at bounding box center [44, 156] width 80 height 16
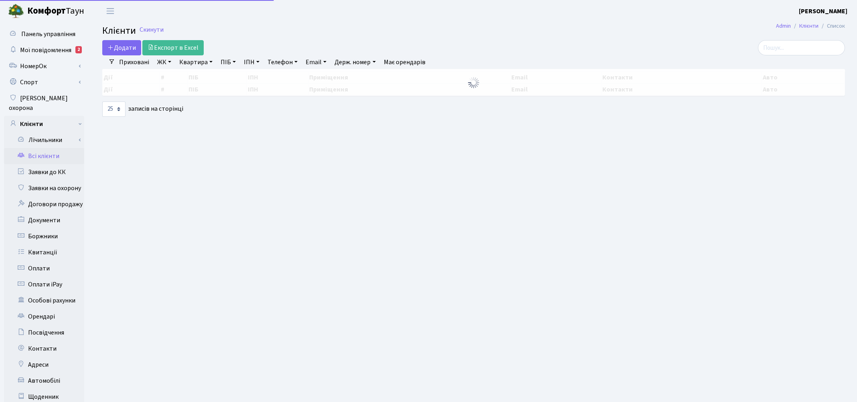
select select "25"
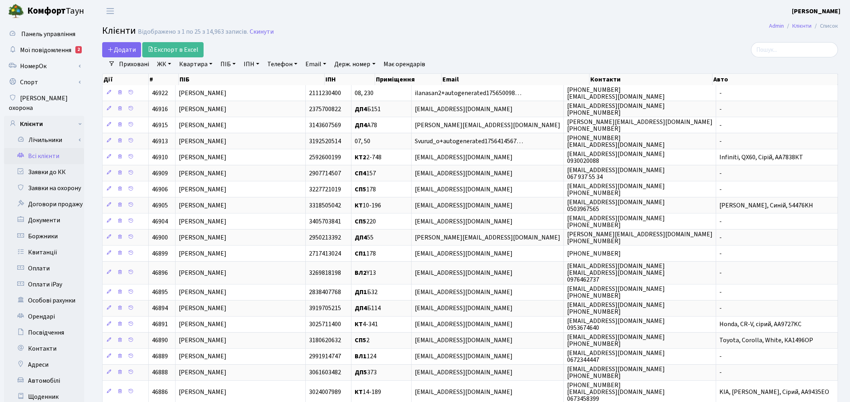
click at [185, 63] on link "Квартира" at bounding box center [196, 64] width 40 height 14
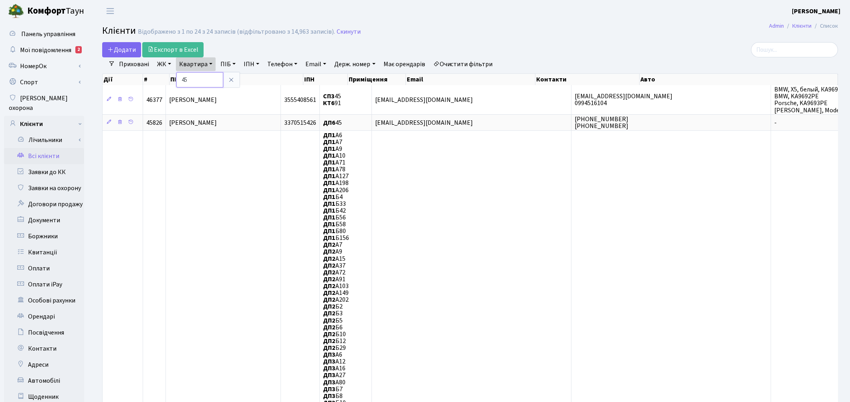
click at [186, 79] on input "45" at bounding box center [199, 79] width 47 height 15
type input "85"
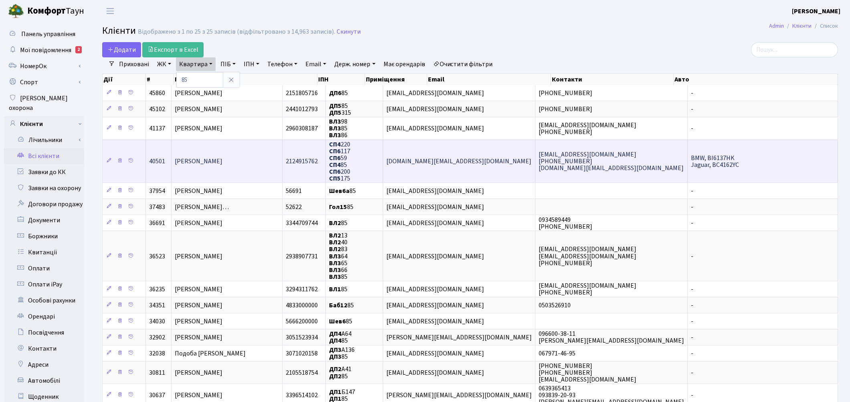
click at [245, 165] on td "[PERSON_NAME]" at bounding box center [227, 161] width 111 height 43
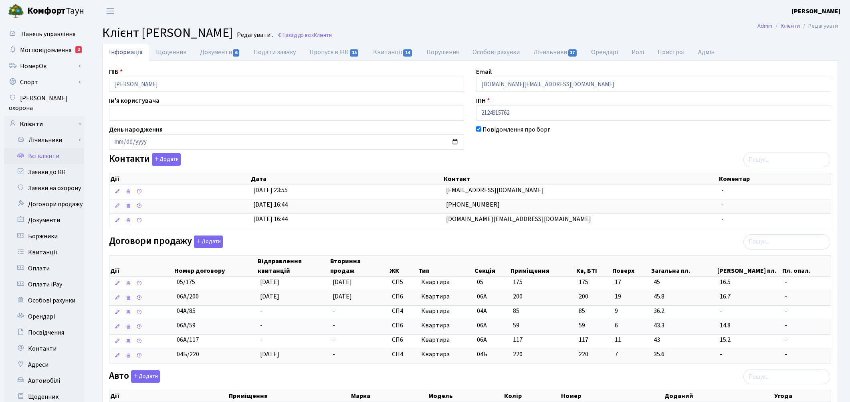
click at [215, 42] on main "Admin Клієнти Редагувати Клієнт Єрьоміна Олена Федорівна Редагувати . Назад до …" at bounding box center [470, 305] width 760 height 567
click at [210, 53] on link "Документи 6" at bounding box center [220, 52] width 54 height 16
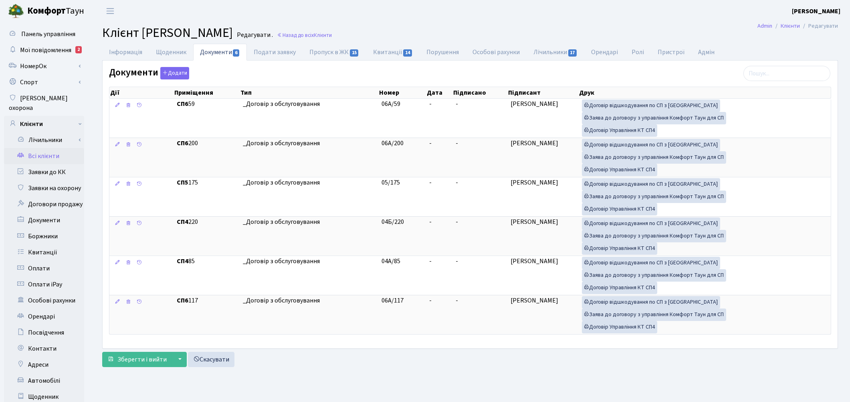
click at [48, 148] on link "Всі клієнти" at bounding box center [44, 156] width 80 height 16
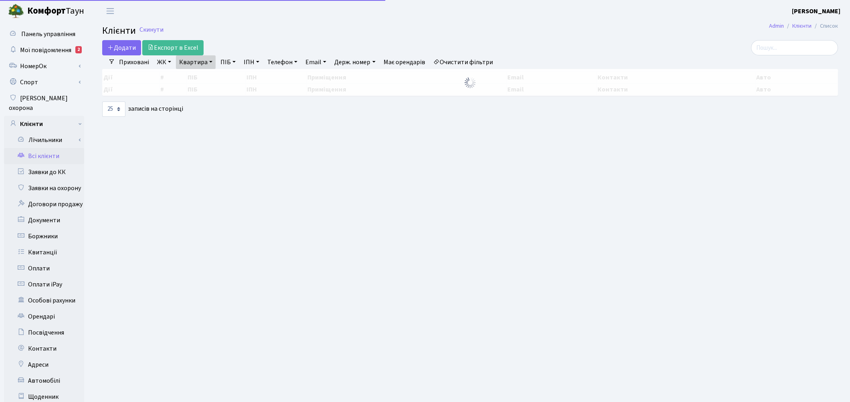
select select "25"
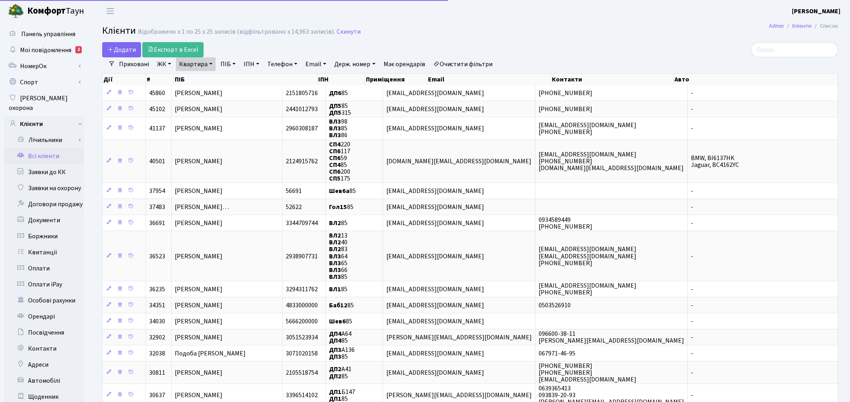
click at [196, 65] on link "Квартира" at bounding box center [196, 64] width 40 height 14
click at [206, 77] on input "85" at bounding box center [199, 79] width 47 height 15
type input "8"
type input "317"
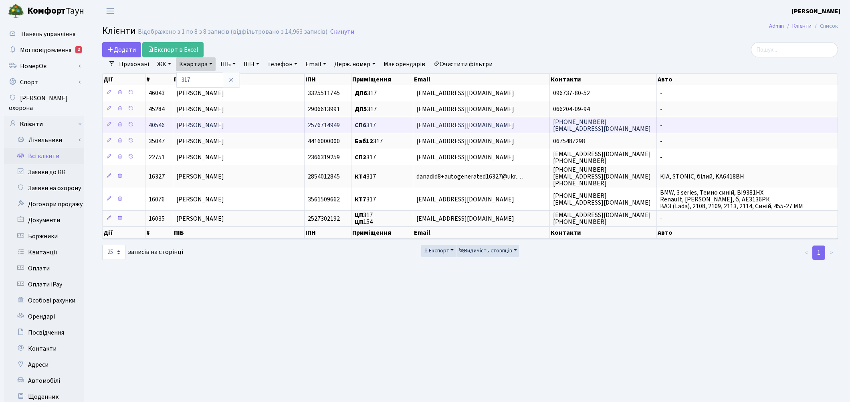
click at [219, 131] on td "[PERSON_NAME]" at bounding box center [239, 125] width 132 height 16
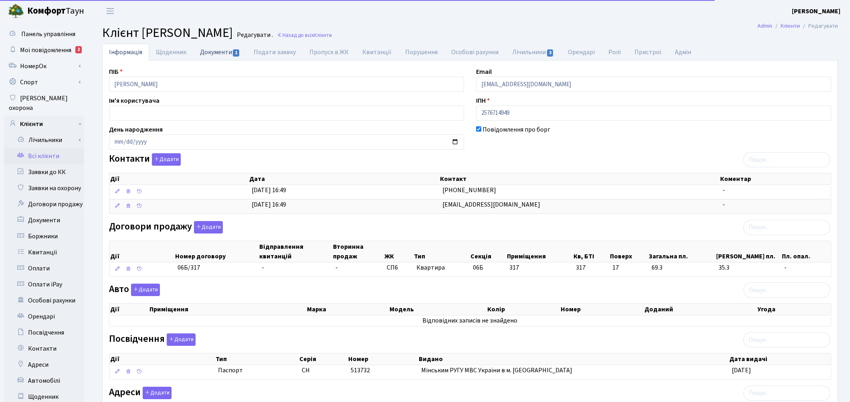
click at [215, 53] on link "Документи 1" at bounding box center [220, 52] width 54 height 16
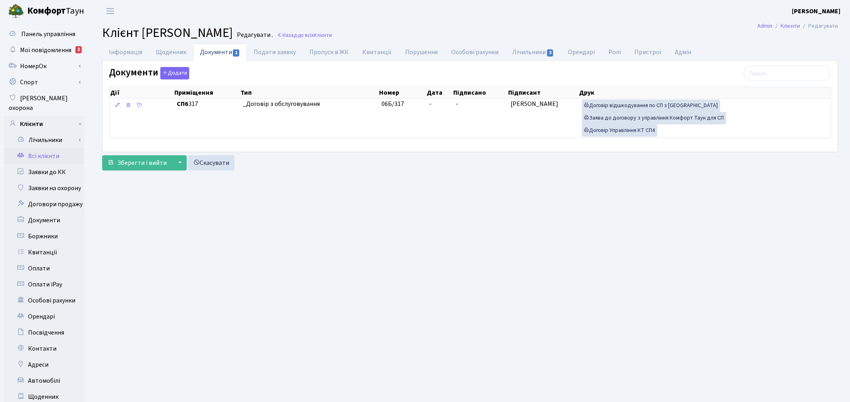
click at [44, 150] on link "Всі клієнти" at bounding box center [44, 156] width 80 height 16
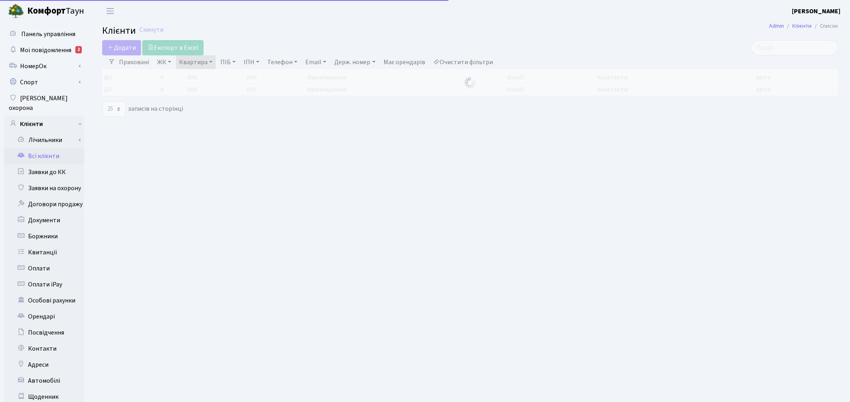
select select "25"
click at [195, 65] on link "Квартира" at bounding box center [196, 62] width 40 height 14
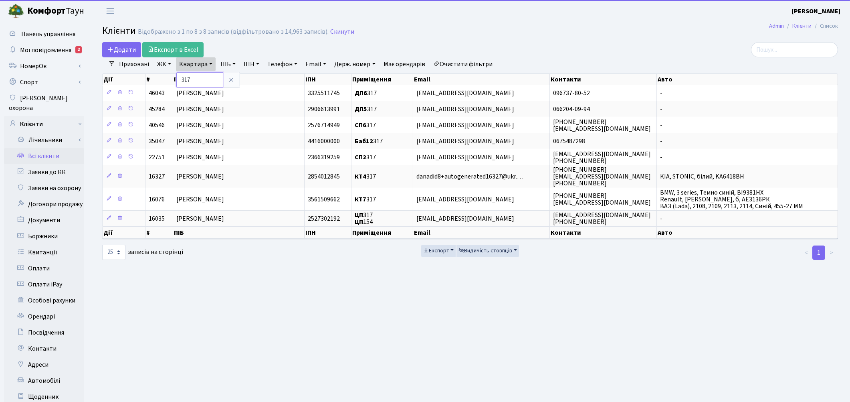
click at [200, 77] on input "317" at bounding box center [199, 79] width 47 height 15
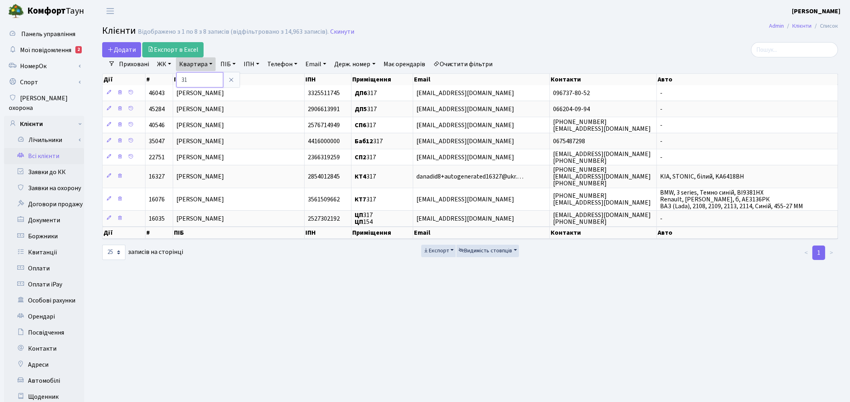
type input "3"
type input "135"
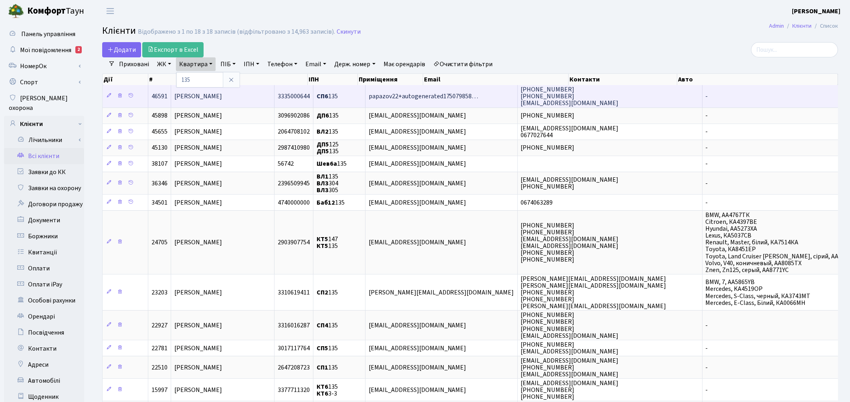
click at [204, 96] on span "[PERSON_NAME]" at bounding box center [198, 96] width 48 height 9
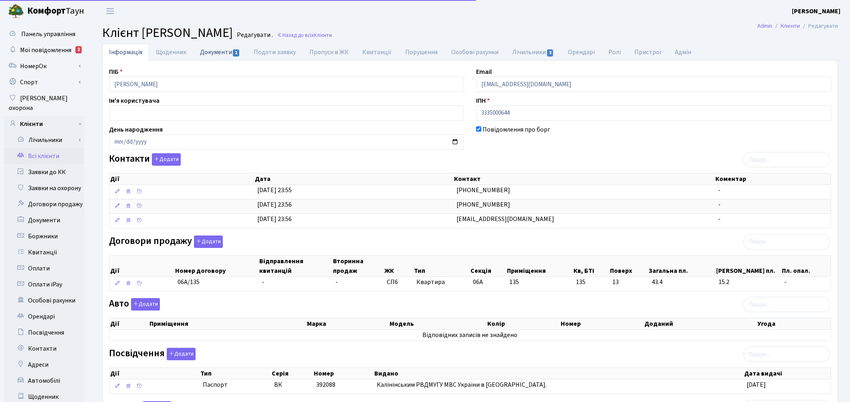
click at [214, 54] on link "Документи 1" at bounding box center [220, 52] width 54 height 16
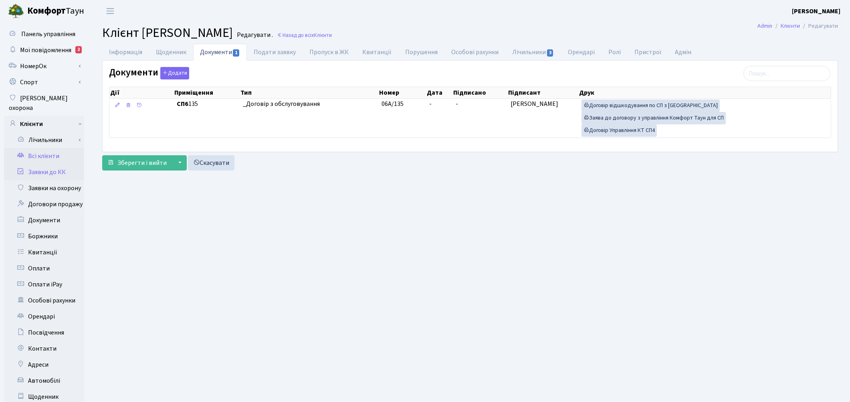
click at [48, 164] on link "Заявки до КК" at bounding box center [44, 172] width 80 height 16
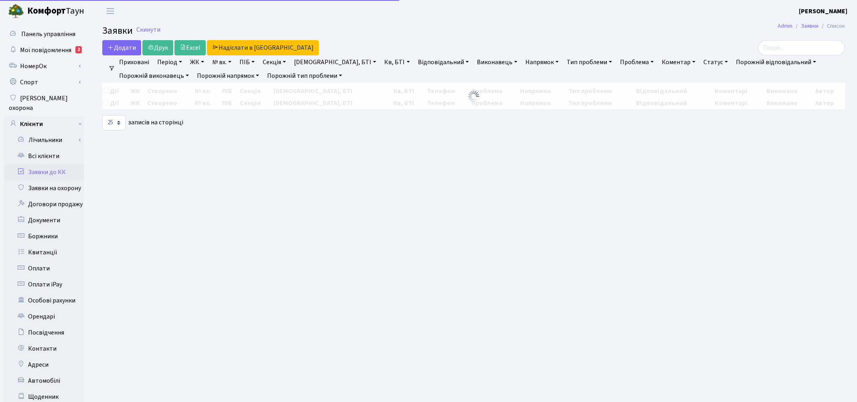
select select "25"
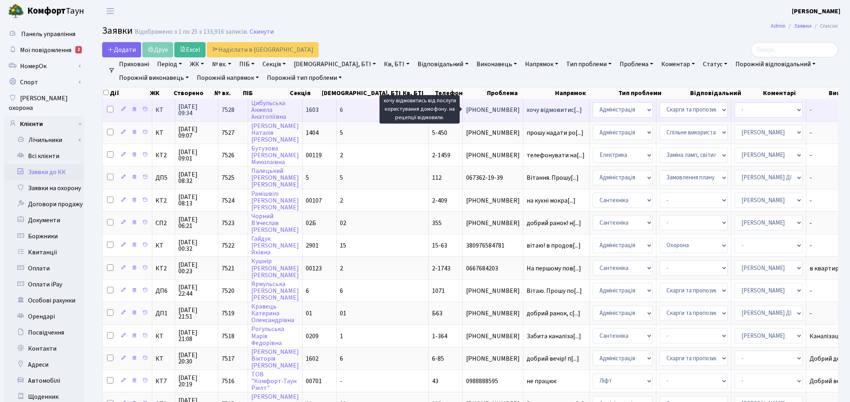
click at [527, 111] on span "хочу відмовитис[...]" at bounding box center [554, 109] width 55 height 9
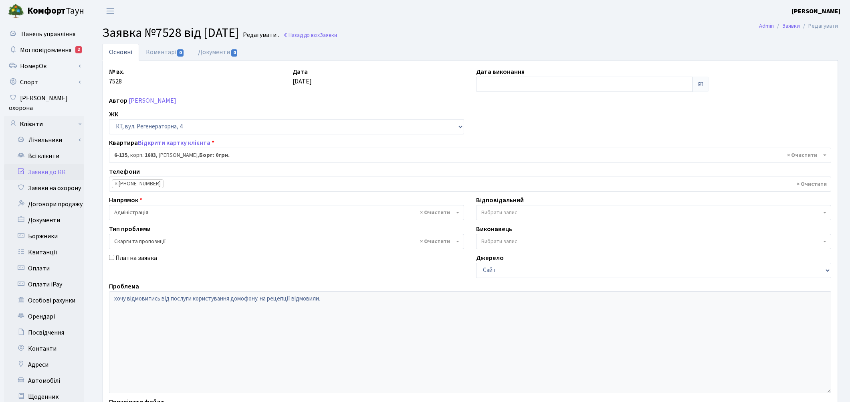
select select "5271"
select select "55"
click at [155, 50] on link "Коментарі 0" at bounding box center [165, 52] width 52 height 16
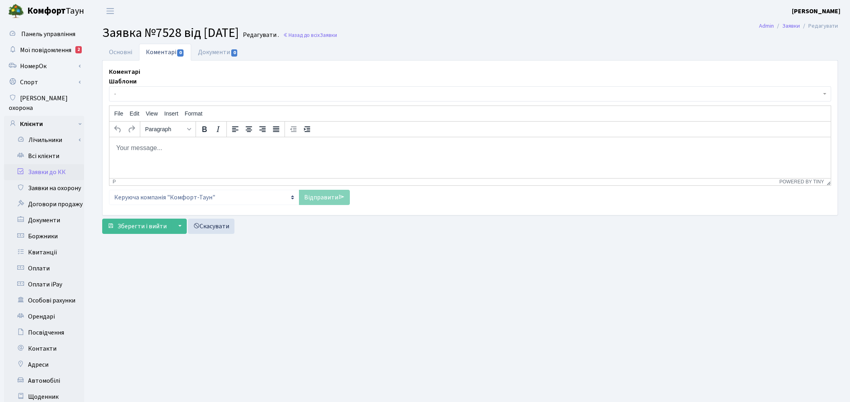
click at [154, 148] on body "Rich Text Area. Press ALT-0 for help." at bounding box center [469, 147] width 709 height 9
click at [152, 168] on div "Link... Ctrl+K" at bounding box center [163, 174] width 53 height 13
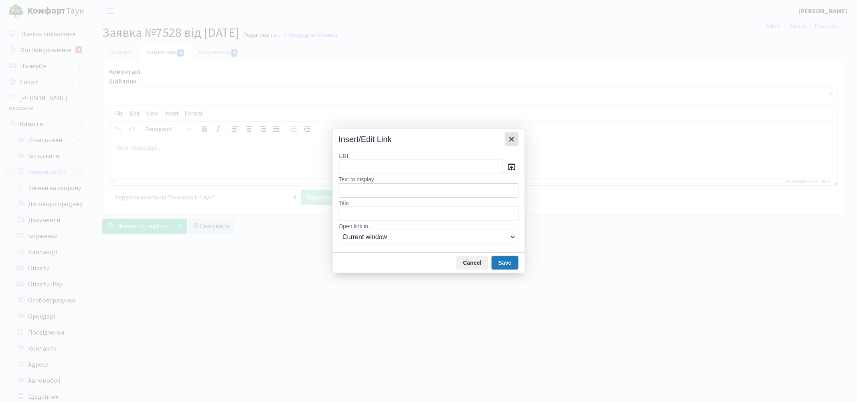
click at [511, 142] on icon "Close" at bounding box center [512, 139] width 10 height 10
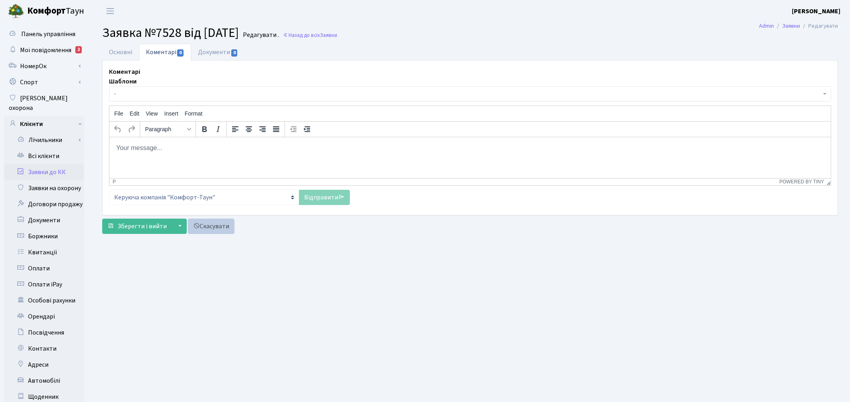
paste body "Rich Text Area. Press ALT-0 for help."
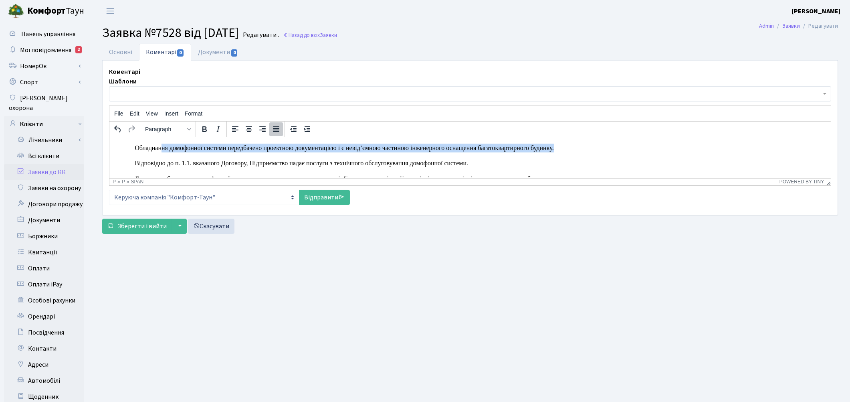
drag, startPoint x: 130, startPoint y: 142, endPoint x: 160, endPoint y: 141, distance: 29.7
click at [160, 141] on html "Обладнання домофонної системи передбачено проектною документацією і є невід’ємн…" at bounding box center [470, 171] width 722 height 68
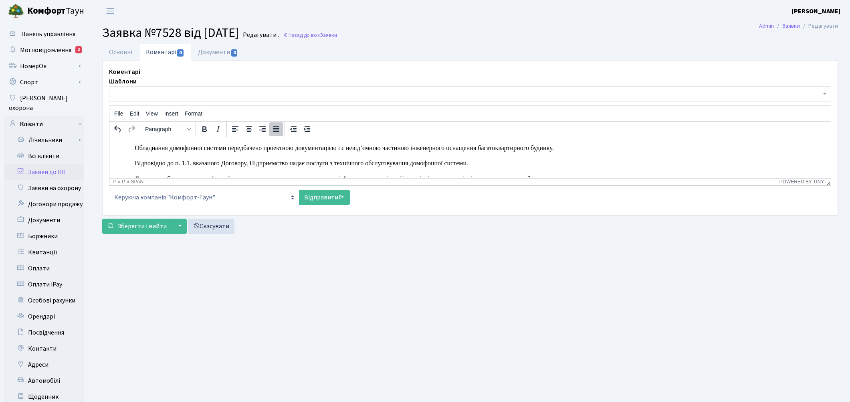
click at [506, 156] on p "Обладнання домофонної системи передбачено проектною документацією і є невід’ємн…" at bounding box center [469, 170] width 709 height 55
drag, startPoint x: 247, startPoint y: 164, endPoint x: 194, endPoint y: 160, distance: 53.4
click at [194, 160] on span "Відповідно до п. 1.1. вказаного Договору, Підприємство надає послуги з технічно…" at bounding box center [301, 162] width 334 height 7
click at [222, 163] on span "Відповідно до п. 1.1. вказаного Договору, Підприємство надає послуги з технічно…" at bounding box center [301, 162] width 334 height 7
click at [218, 164] on span "Відповідно до п. 1.1. вказаного Договору, Підприємство надає послуги з технічно…" at bounding box center [301, 162] width 334 height 7
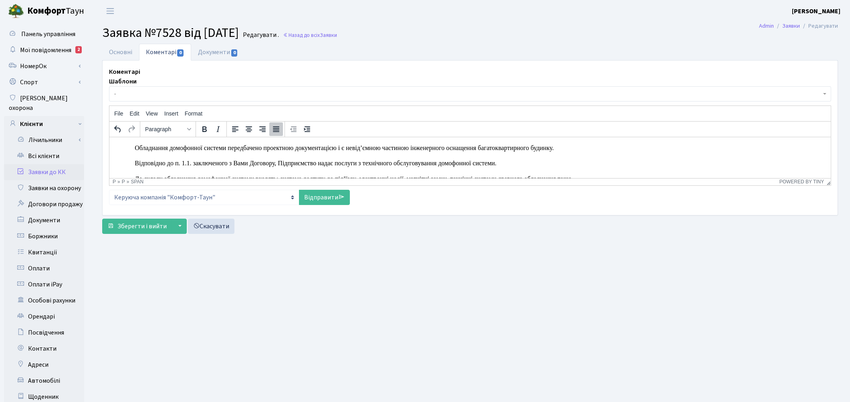
scroll to position [28, 0]
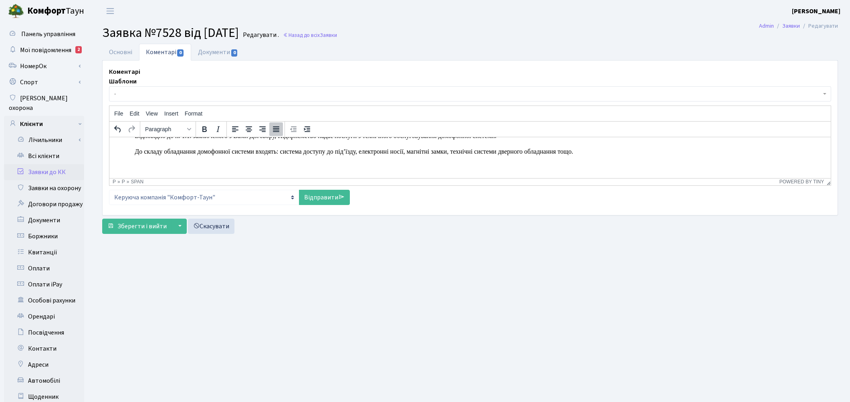
click at [585, 149] on p "До складу обладнання домофонної системи входять: система доступу до під’їзду, е…" at bounding box center [469, 151] width 709 height 9
click at [308, 200] on link "Відправити" at bounding box center [324, 197] width 51 height 15
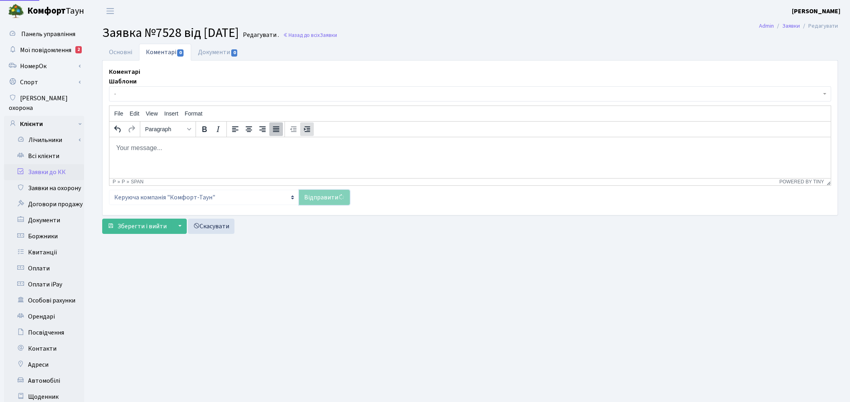
scroll to position [0, 0]
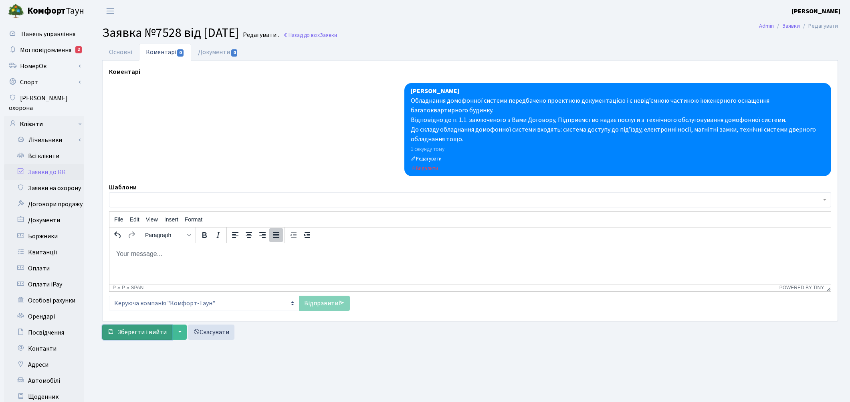
click at [146, 330] on span "Зберегти і вийти" at bounding box center [141, 332] width 49 height 9
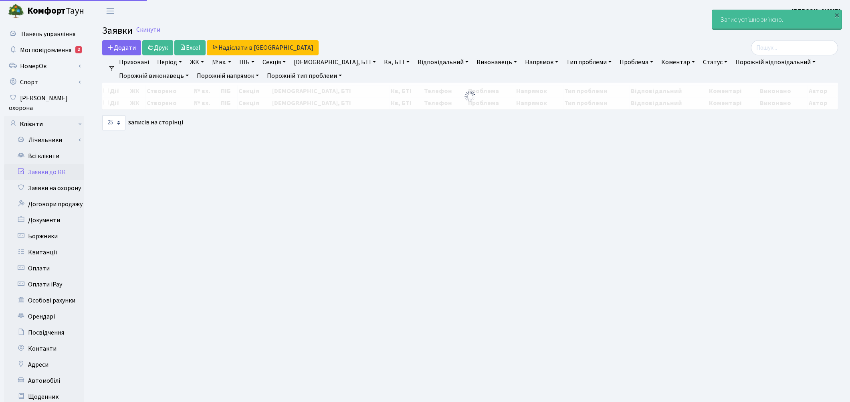
select select "25"
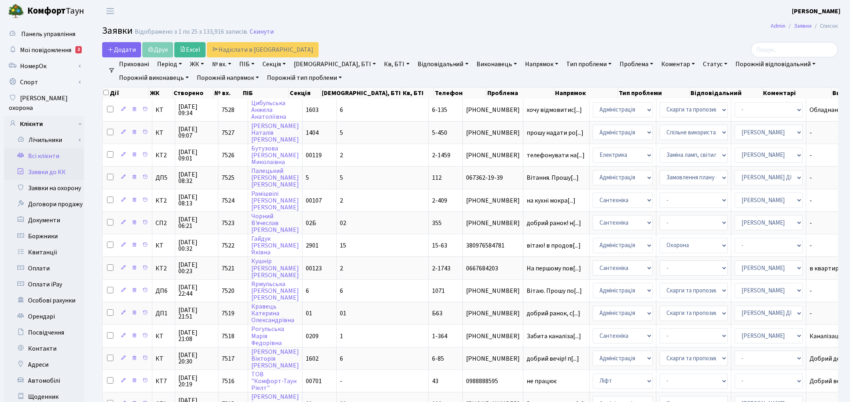
click at [51, 148] on link "Всі клієнти" at bounding box center [44, 156] width 80 height 16
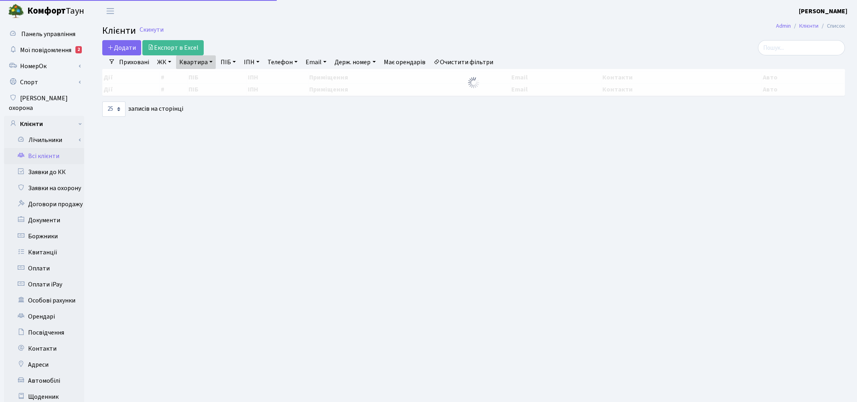
select select "25"
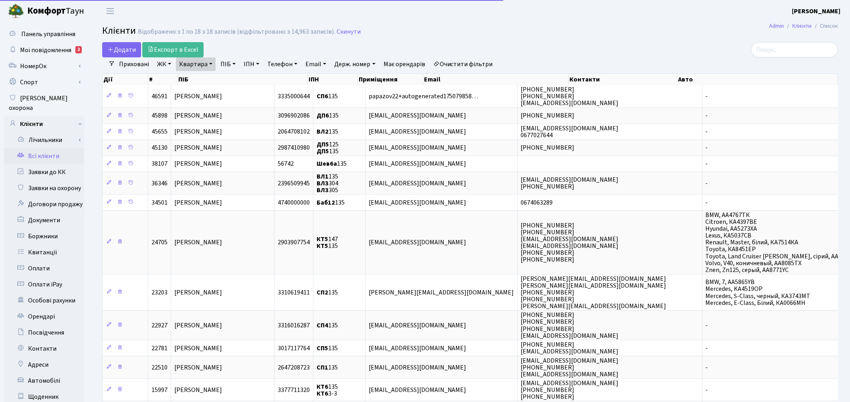
click at [475, 65] on link "Очистити фільтри" at bounding box center [463, 64] width 66 height 14
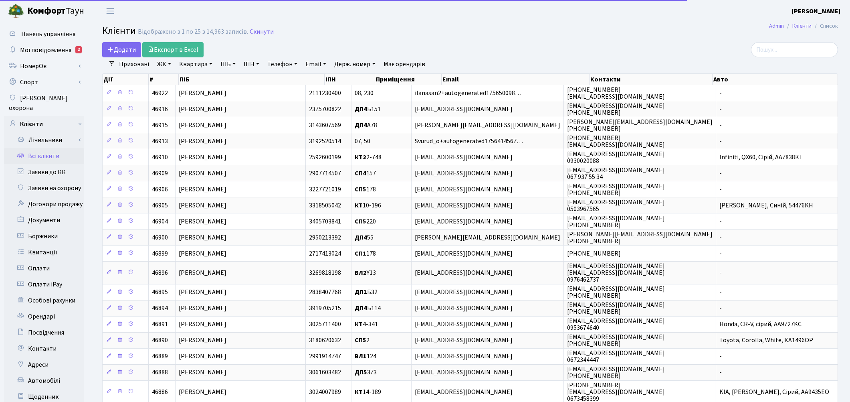
click at [228, 65] on link "ПІБ" at bounding box center [228, 64] width 22 height 14
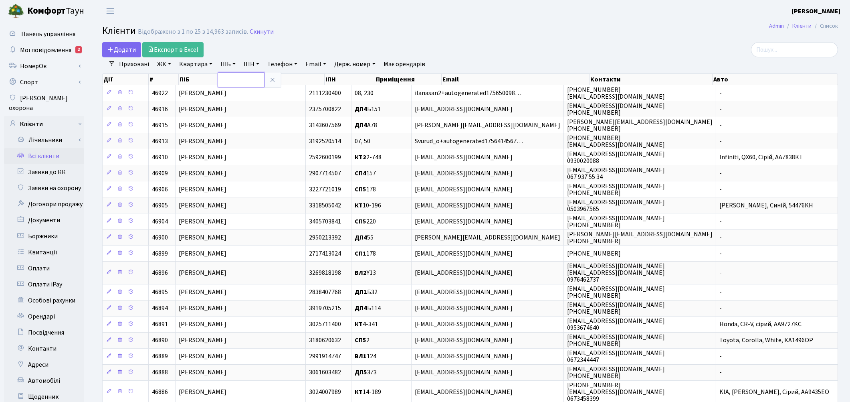
paste input "Бойко Наталія Миколаївна"
type input "Бойко Наталія Миколаївна"
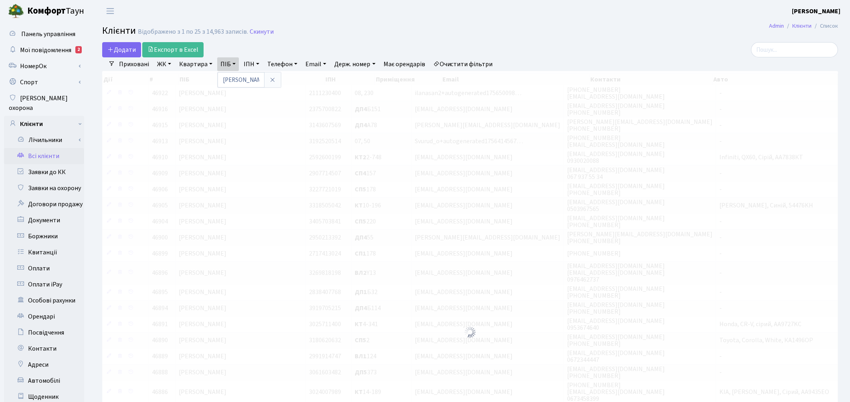
click at [516, 43] on div "Додати Експорт в Excel" at bounding box center [345, 49] width 487 height 15
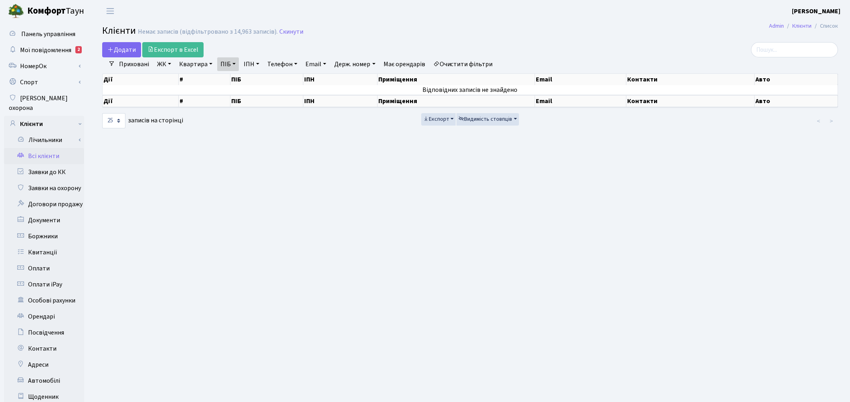
click at [139, 63] on link "Приховані" at bounding box center [134, 64] width 36 height 14
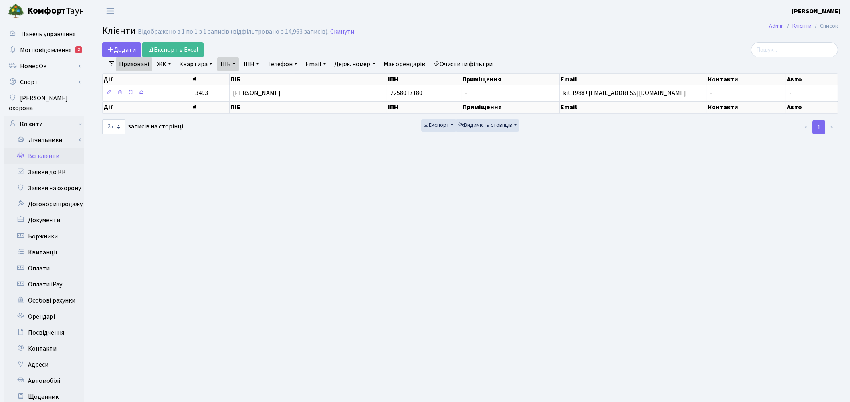
click at [463, 67] on link "Очистити фільтри" at bounding box center [463, 64] width 66 height 14
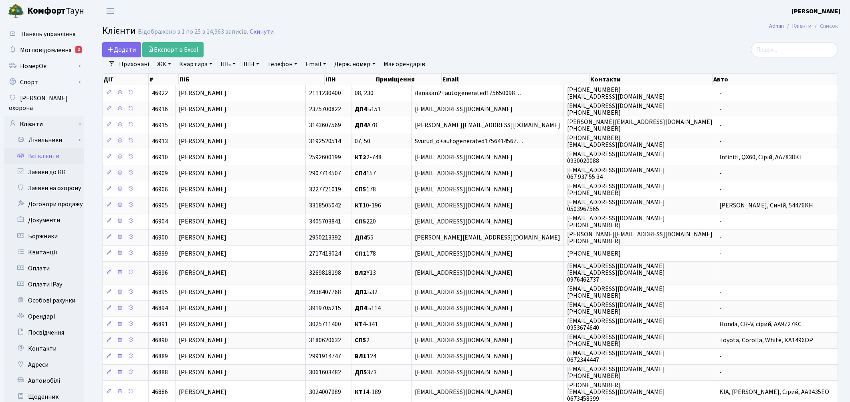
click at [53, 148] on link "Всі клієнти" at bounding box center [44, 156] width 80 height 16
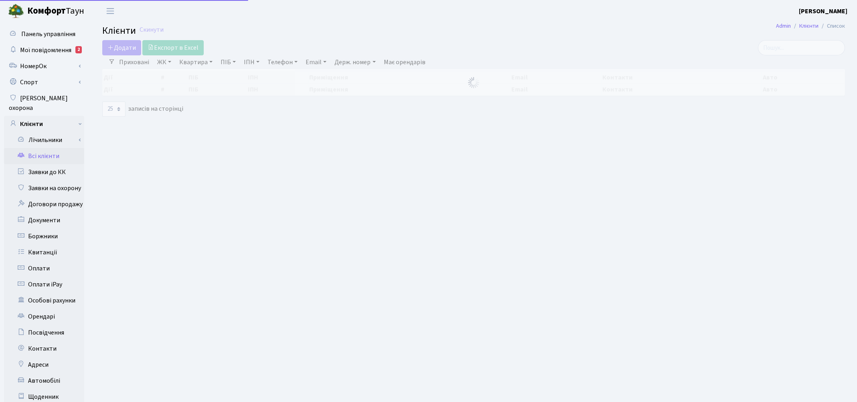
select select "25"
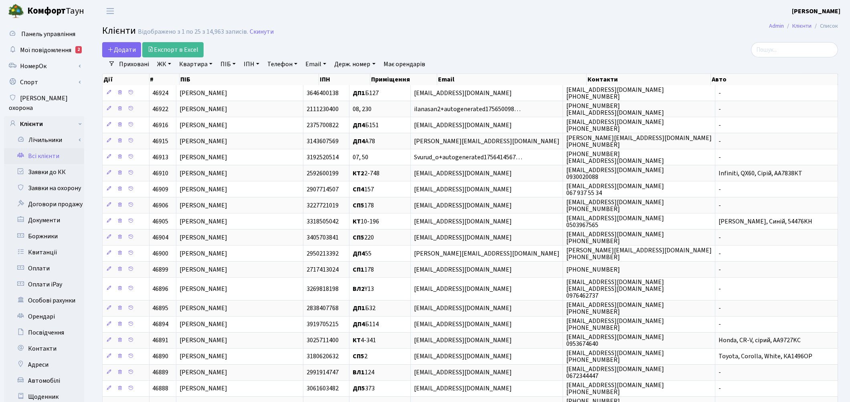
click at [230, 68] on link "ПІБ" at bounding box center [228, 64] width 22 height 14
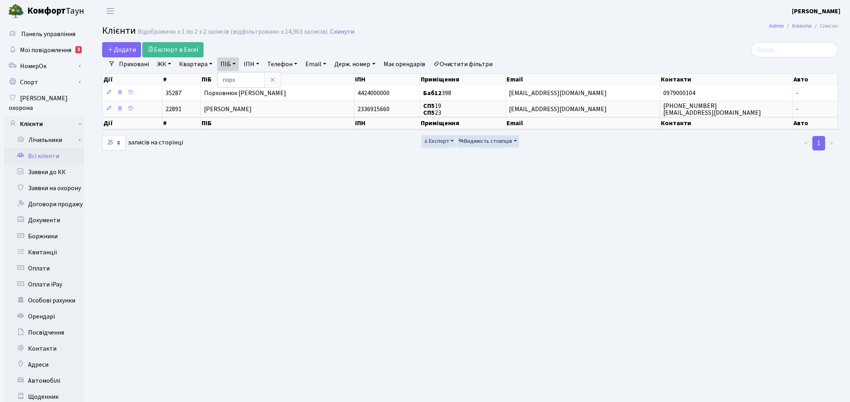
click at [472, 64] on link "Очистити фільтри" at bounding box center [463, 64] width 66 height 14
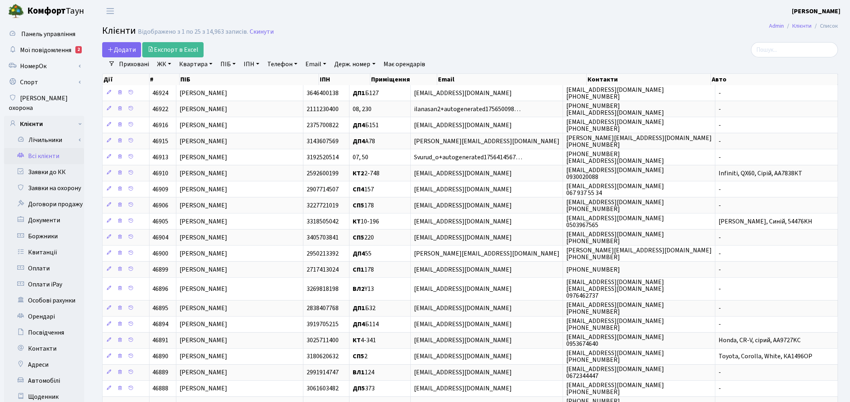
click at [233, 69] on link "ПІБ" at bounding box center [228, 64] width 22 height 14
type input "горбатенко"
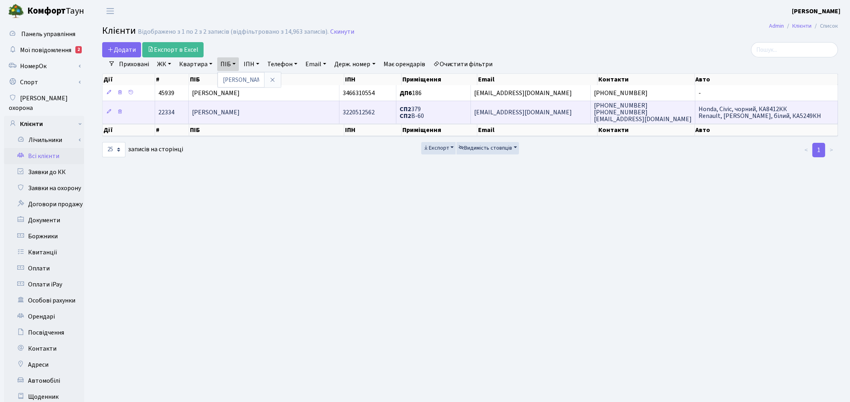
click at [240, 110] on span "[PERSON_NAME]" at bounding box center [216, 112] width 48 height 9
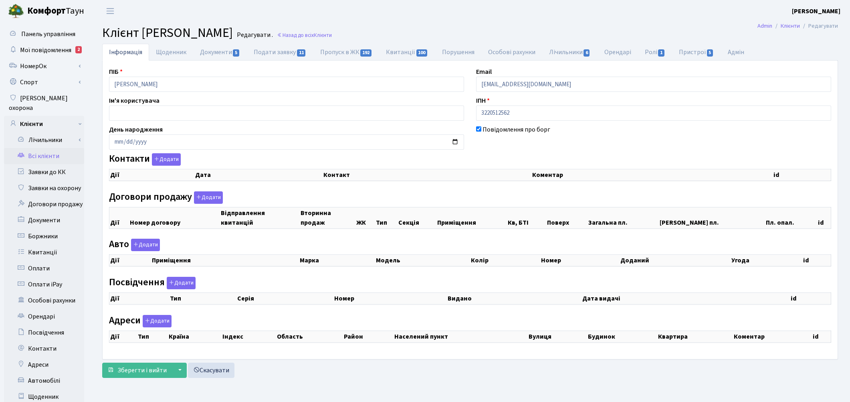
checkbox input "true"
select select "25"
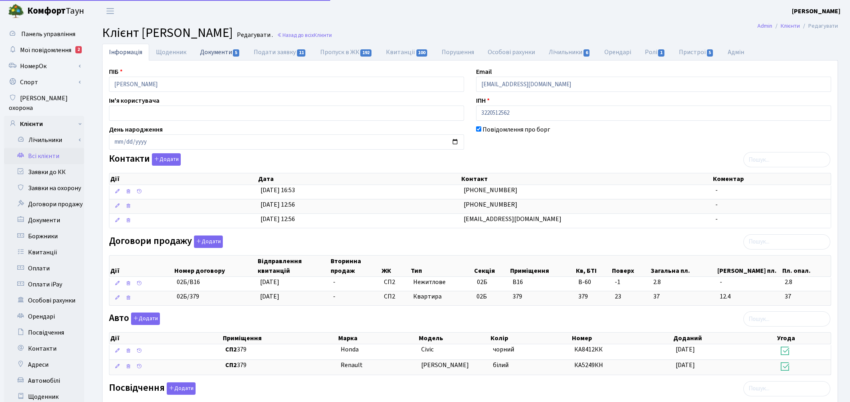
click at [213, 57] on link "Документи 5" at bounding box center [220, 52] width 54 height 16
select select "25"
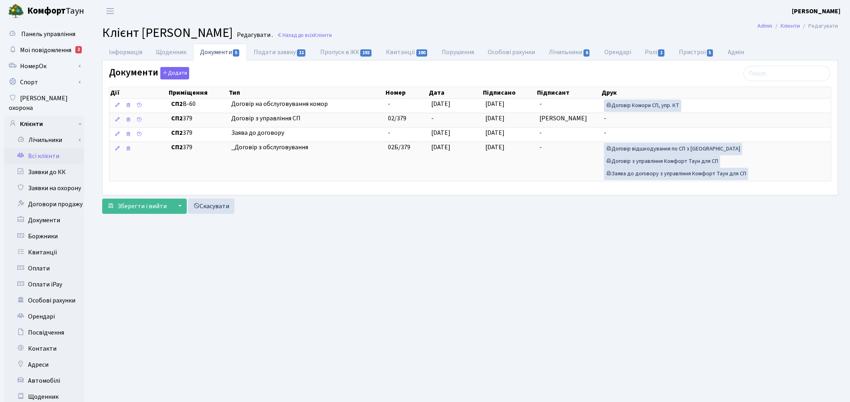
click at [55, 148] on link "Всі клієнти" at bounding box center [44, 156] width 80 height 16
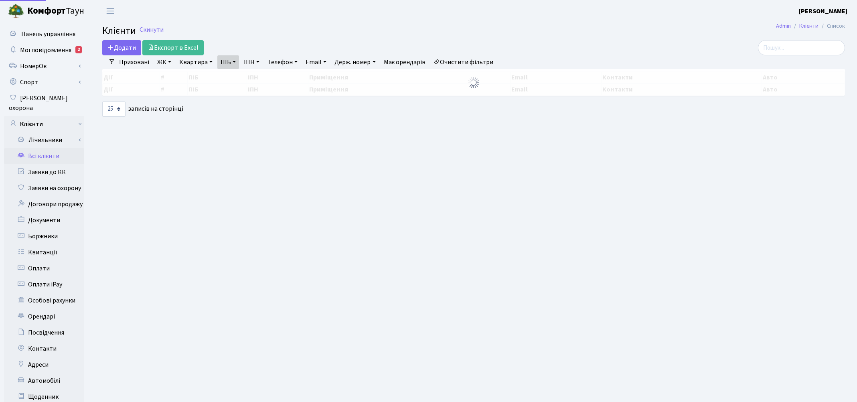
select select "25"
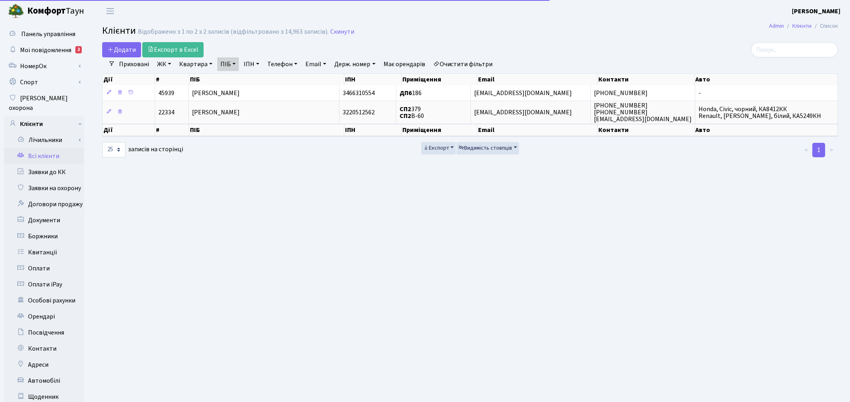
click at [479, 67] on link "Очистити фільтри" at bounding box center [463, 64] width 66 height 14
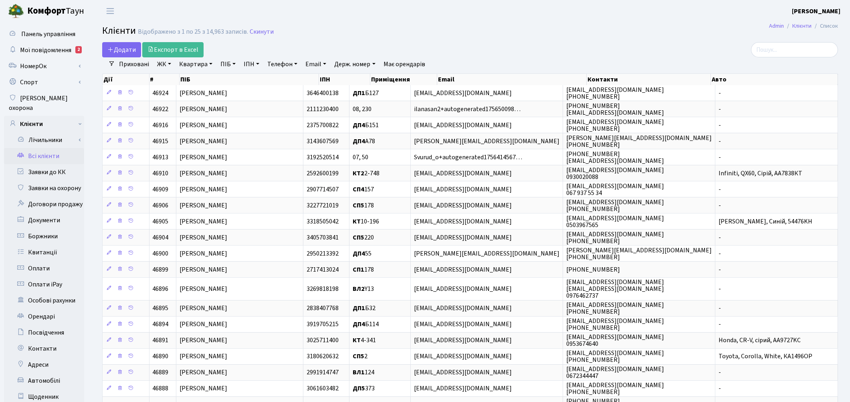
click at [210, 73] on div "Дії # ПІБ ІПН Приміщення Email Контакти Авто" at bounding box center [470, 78] width 736 height 14
click at [186, 63] on link "Квартира" at bounding box center [196, 64] width 40 height 14
type input "171"
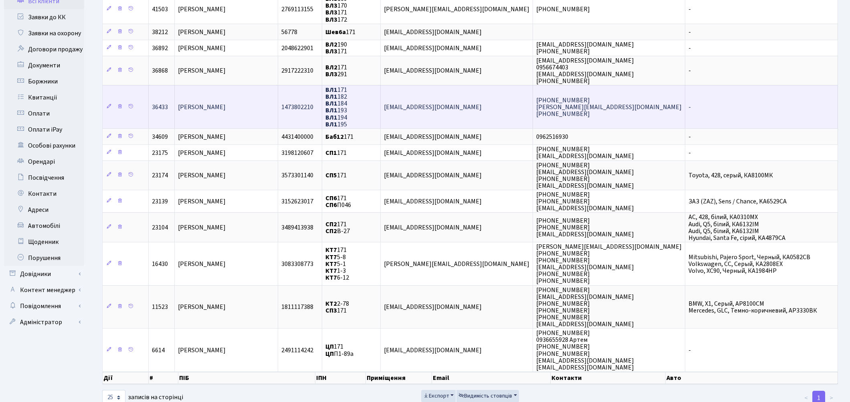
scroll to position [166, 0]
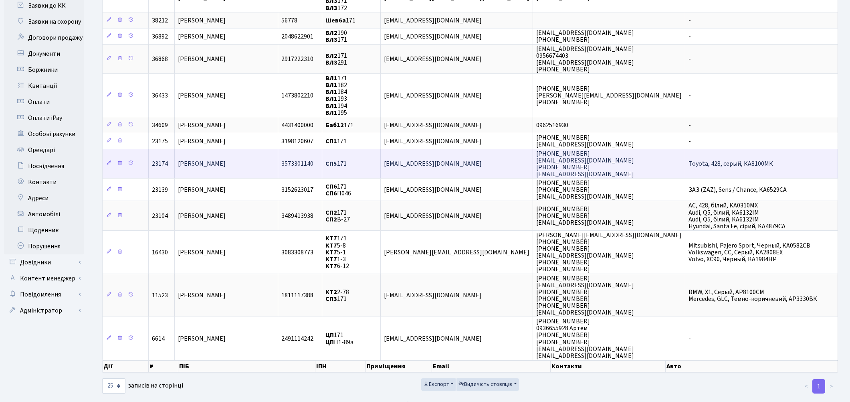
click at [226, 161] on span "Вертинська Анастасія Василівна" at bounding box center [202, 163] width 48 height 9
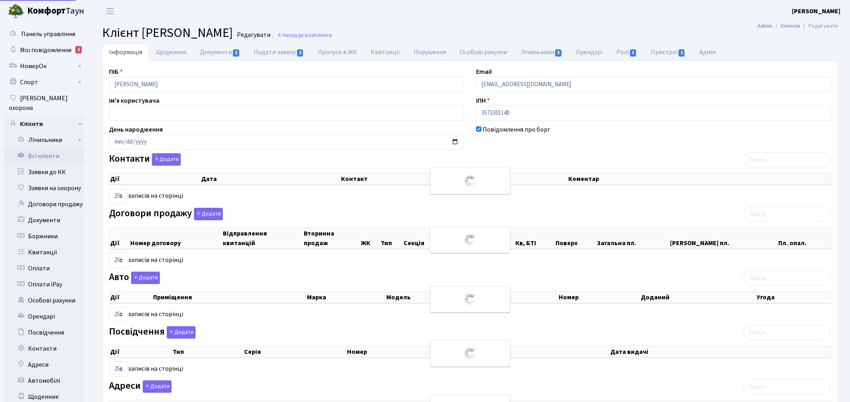
select select "25"
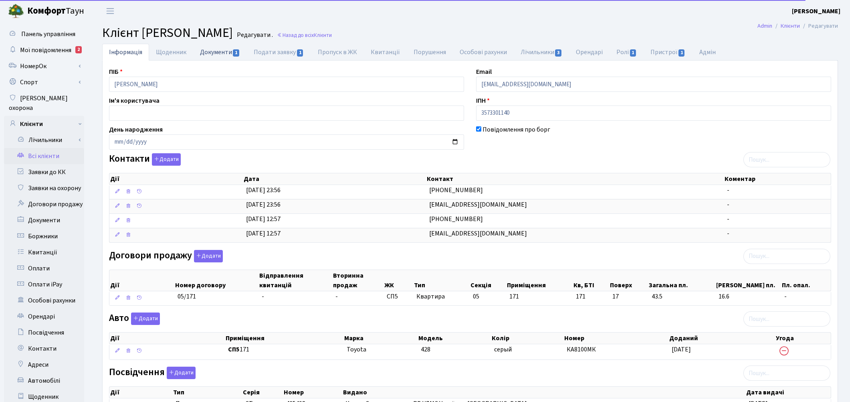
click at [215, 54] on link "Документи 1" at bounding box center [220, 52] width 54 height 16
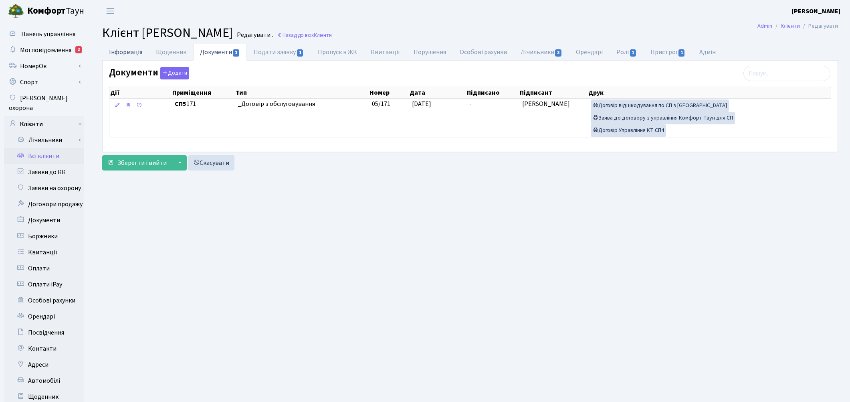
click at [135, 53] on link "Інформація" at bounding box center [125, 52] width 47 height 16
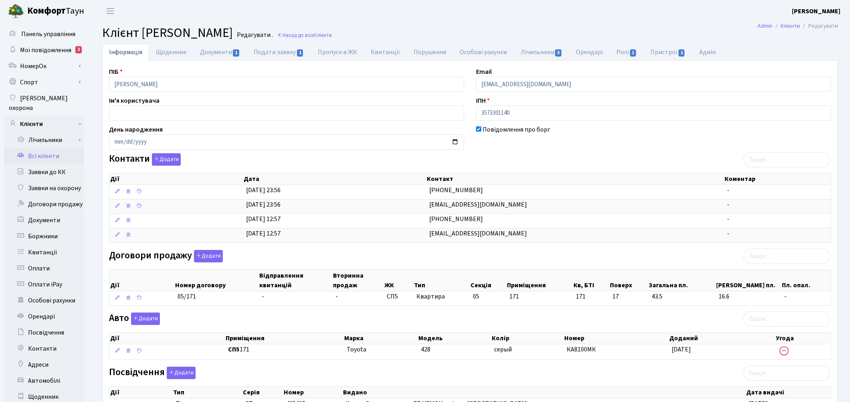
click at [46, 148] on link "Всі клієнти" at bounding box center [44, 156] width 80 height 16
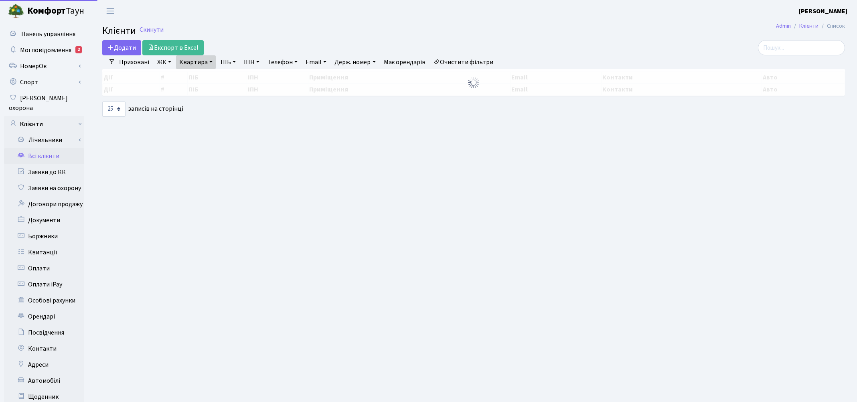
select select "25"
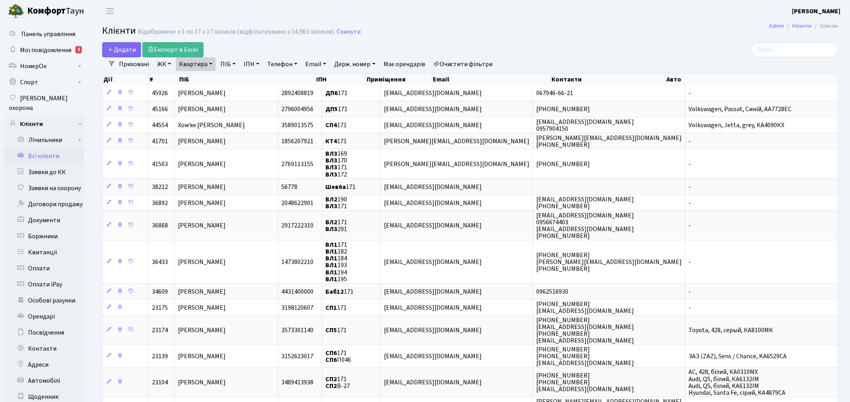
click at [486, 66] on link "Очистити фільтри" at bounding box center [463, 64] width 66 height 14
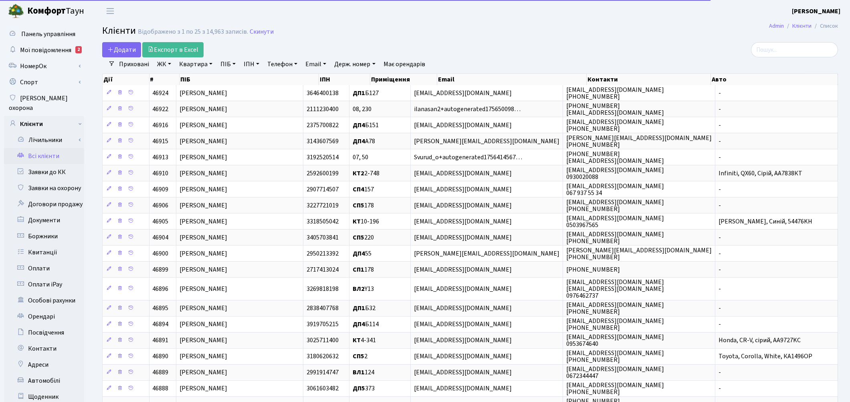
click at [197, 62] on link "Квартира" at bounding box center [196, 64] width 40 height 14
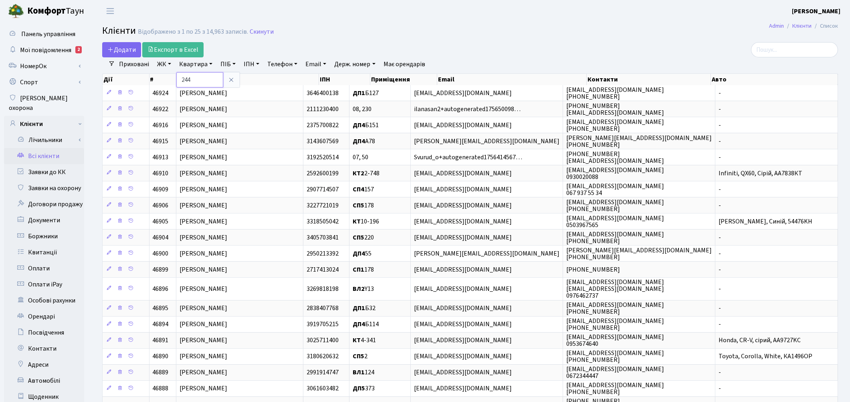
type input "244"
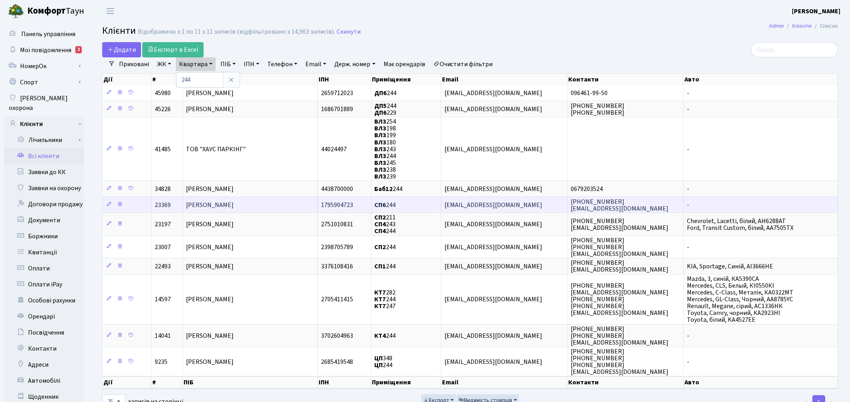
click at [270, 206] on td "[PERSON_NAME]" at bounding box center [250, 204] width 135 height 16
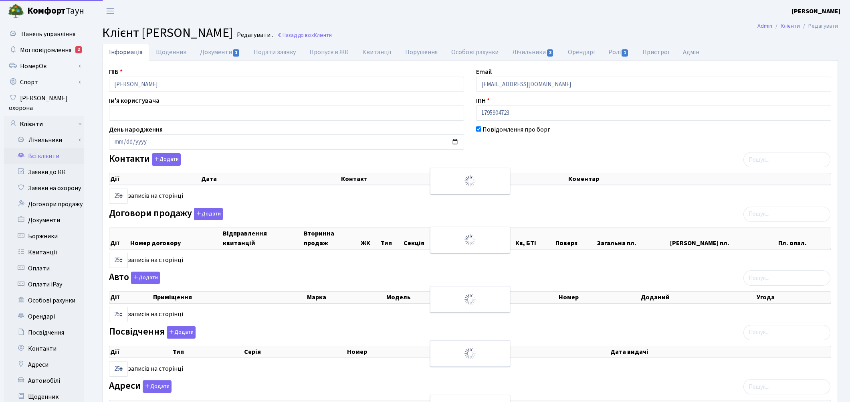
select select "25"
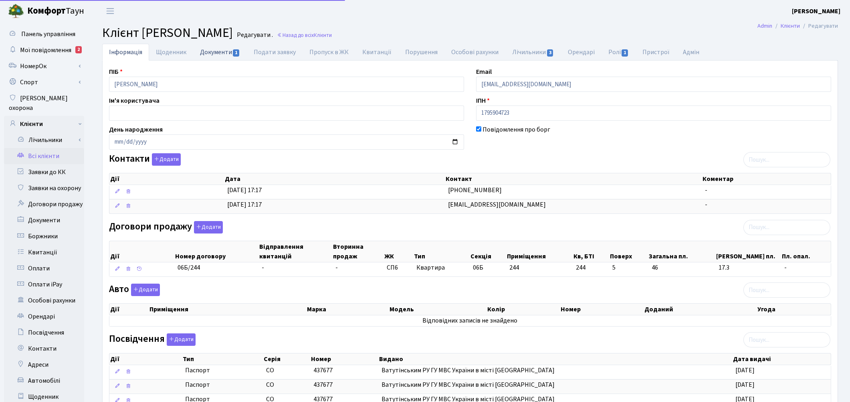
click at [208, 51] on link "Документи 1" at bounding box center [220, 52] width 54 height 16
select select "25"
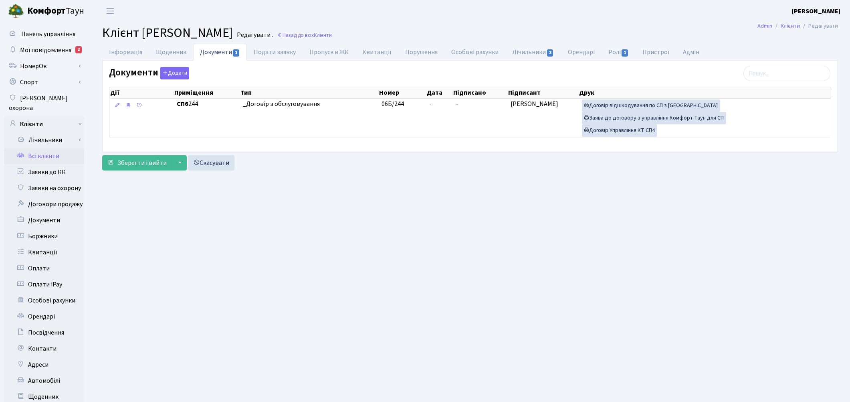
click at [61, 148] on link "Всі клієнти" at bounding box center [44, 156] width 80 height 16
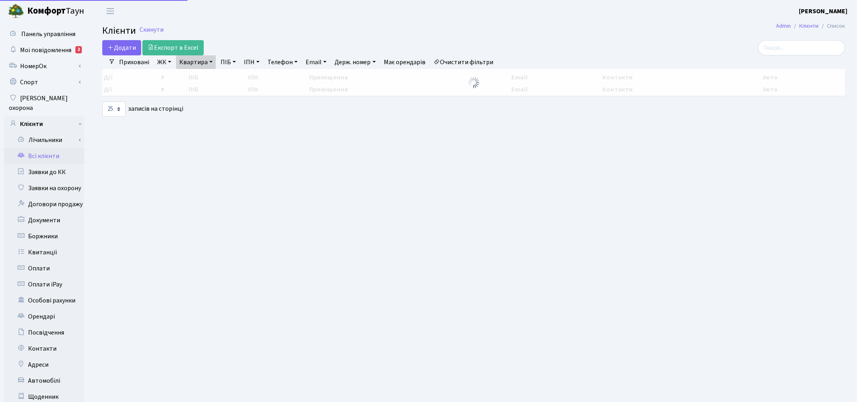
select select "25"
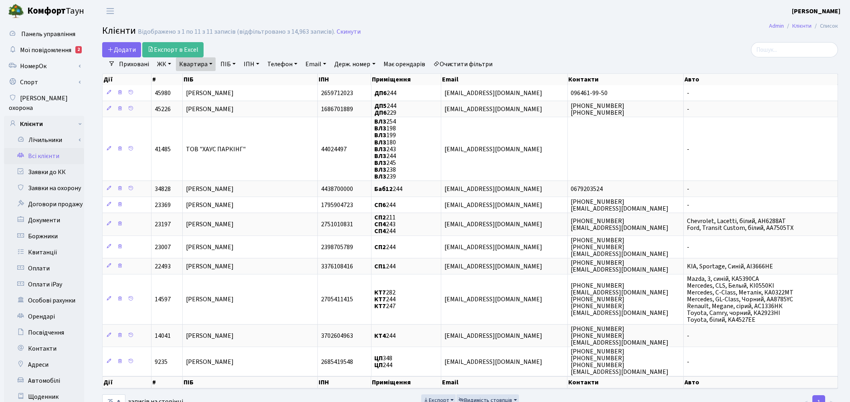
click at [199, 63] on link "Квартира" at bounding box center [196, 64] width 40 height 14
click at [200, 74] on input "244" at bounding box center [199, 79] width 47 height 15
type input "2"
type input "181"
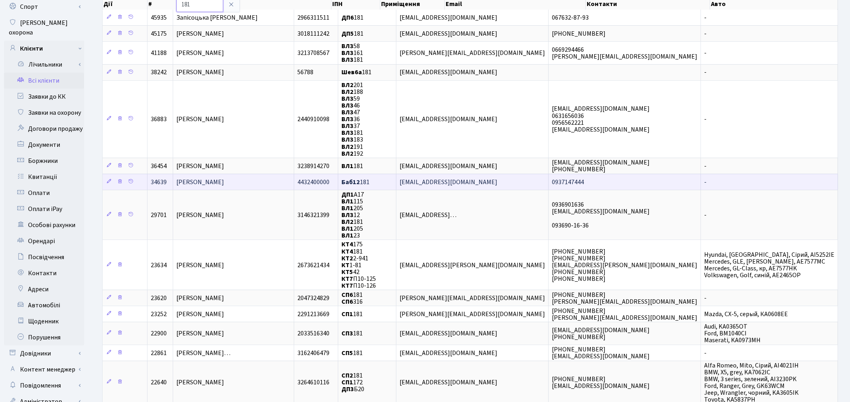
scroll to position [89, 0]
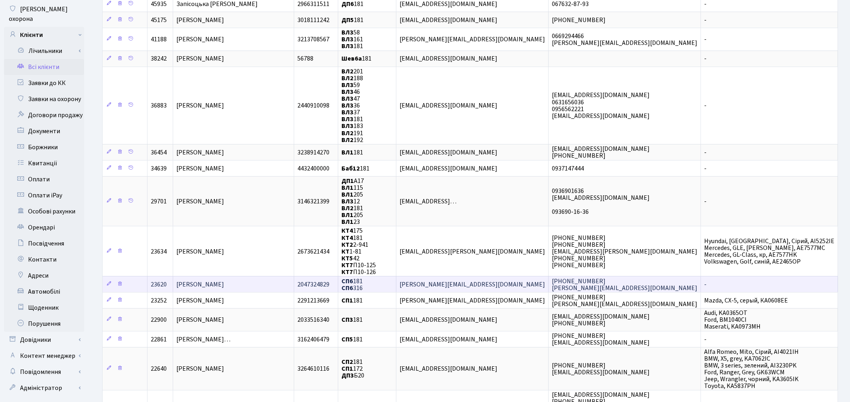
click at [224, 280] on span "Мазур Тетяна Кіндратівна" at bounding box center [200, 284] width 48 height 9
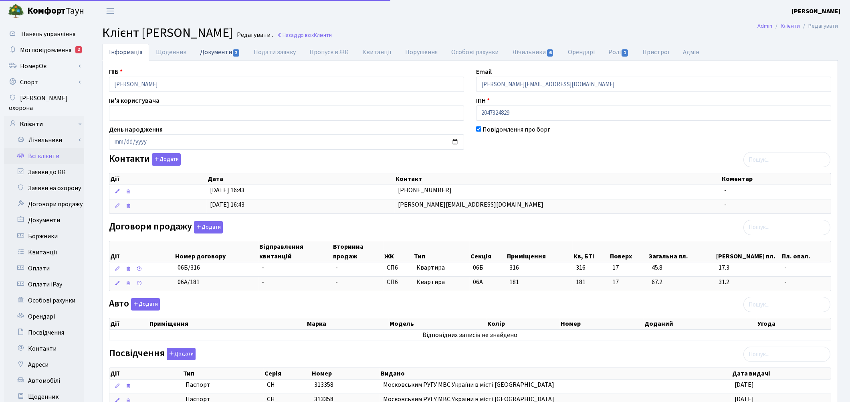
click at [219, 53] on link "Документи 2" at bounding box center [220, 52] width 54 height 16
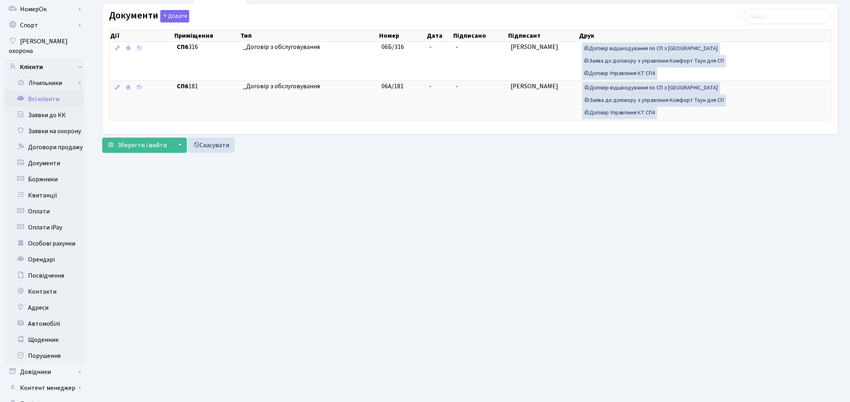
scroll to position [97, 0]
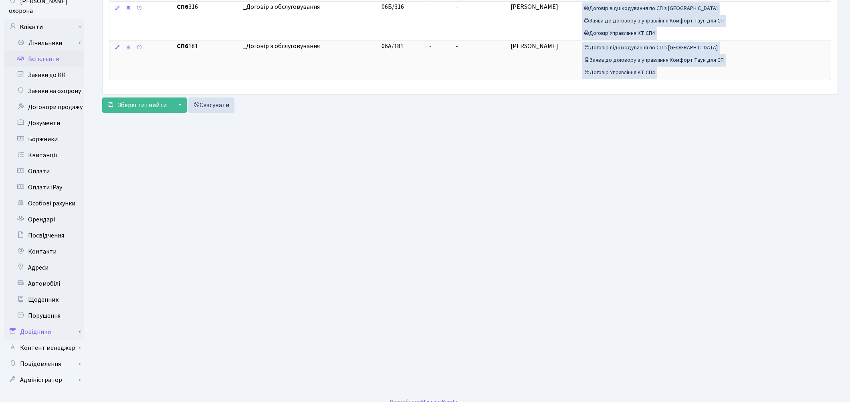
click at [42, 324] on link "Довідники" at bounding box center [44, 332] width 80 height 16
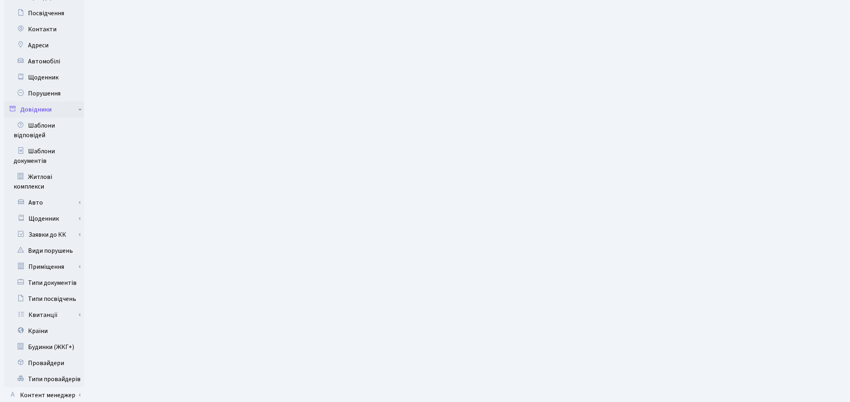
scroll to position [320, 0]
click at [46, 258] on link "Приміщення" at bounding box center [46, 266] width 75 height 16
click at [49, 274] on link "Всі приміщення" at bounding box center [46, 282] width 75 height 16
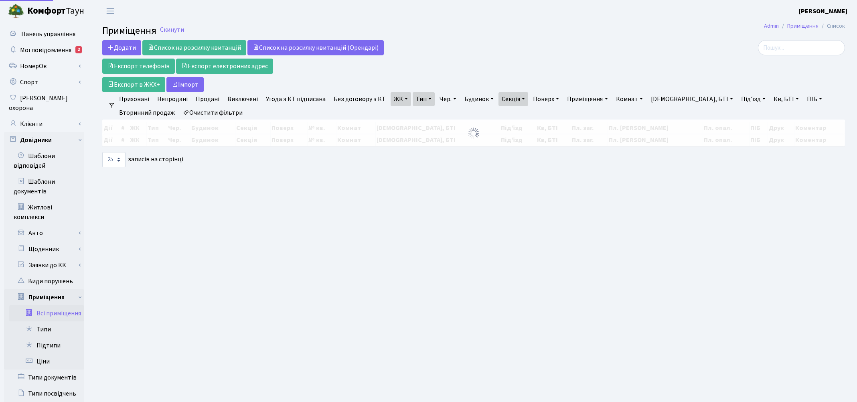
select select "25"
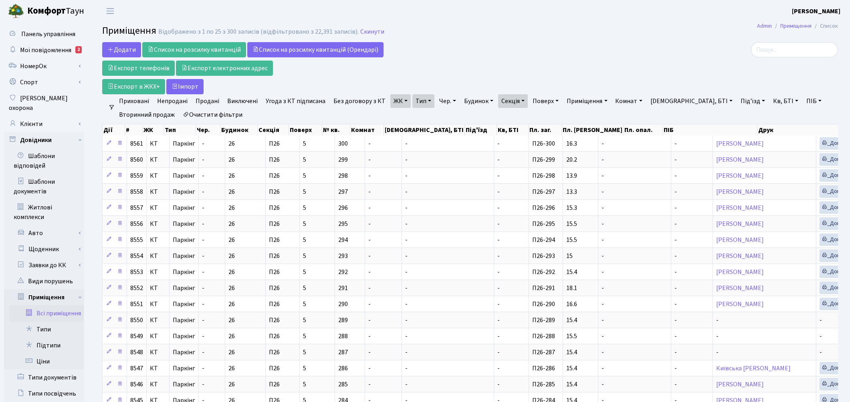
click at [233, 114] on link "Очистити фільтри" at bounding box center [213, 115] width 66 height 14
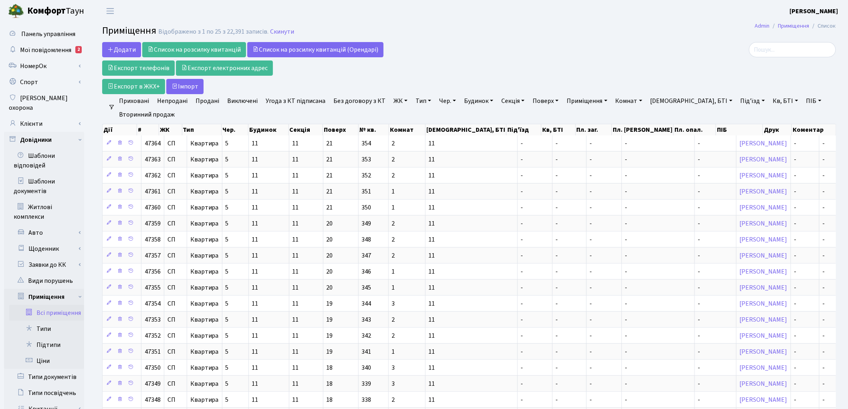
click at [392, 103] on link "ЖК" at bounding box center [401, 101] width 20 height 14
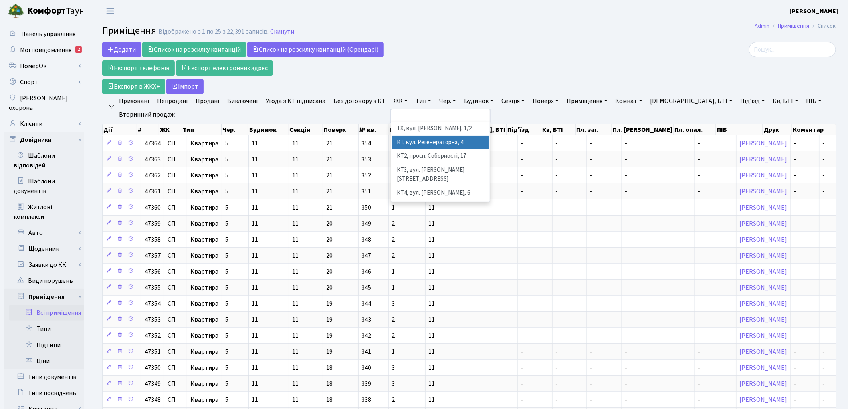
click at [400, 138] on li "КТ, вул. Регенераторна, 4" at bounding box center [440, 143] width 97 height 14
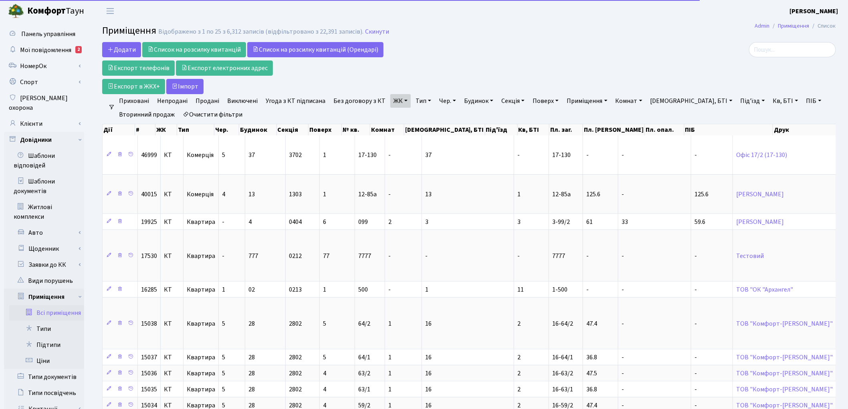
click at [670, 105] on link "Буд., БТІ" at bounding box center [692, 101] width 89 height 14
type input "4"
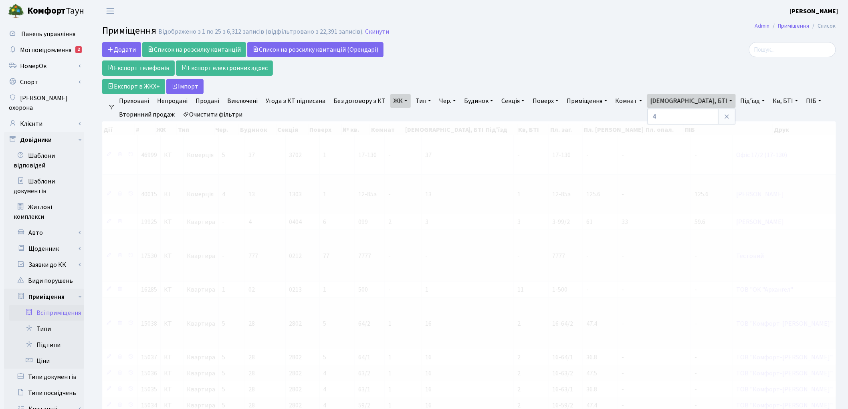
click at [706, 81] on div at bounding box center [718, 68] width 249 height 52
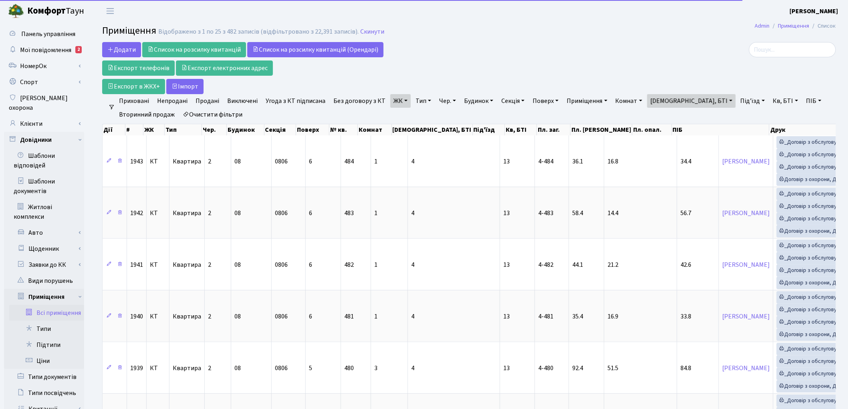
click at [738, 105] on link "Під'їзд" at bounding box center [753, 101] width 31 height 14
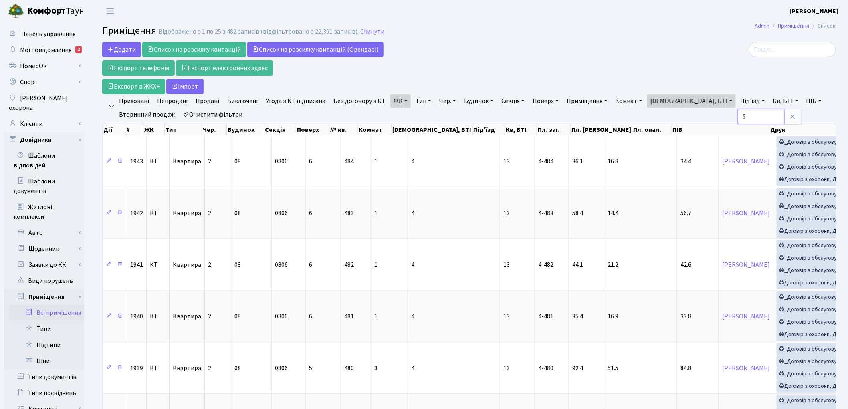
type input "5"
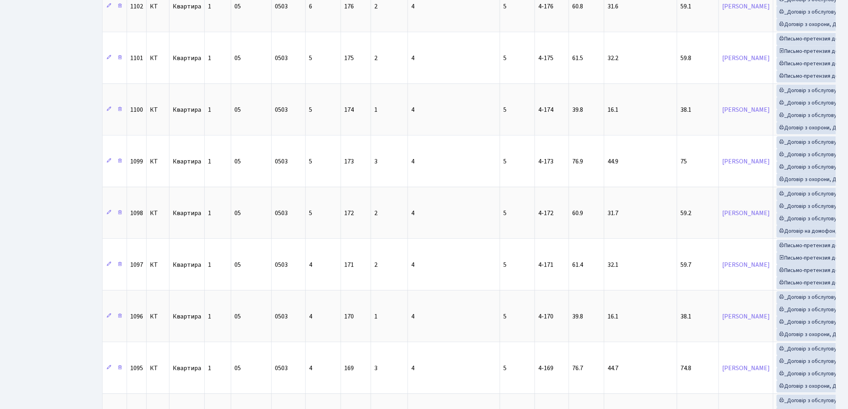
scroll to position [1089, 0]
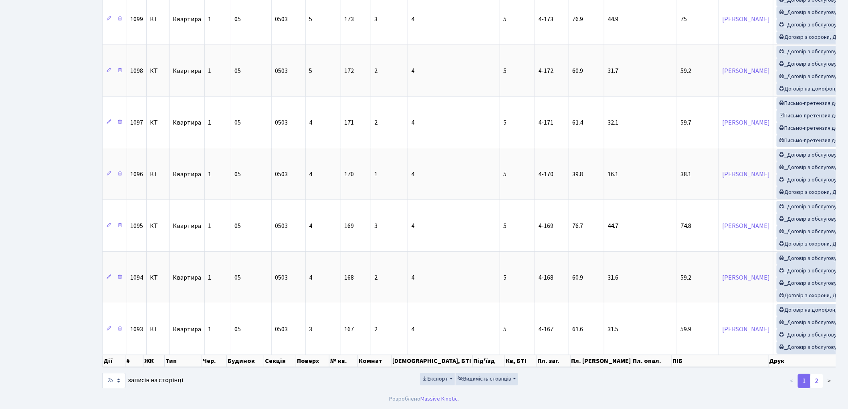
click at [819, 379] on link "2" at bounding box center [817, 381] width 13 height 14
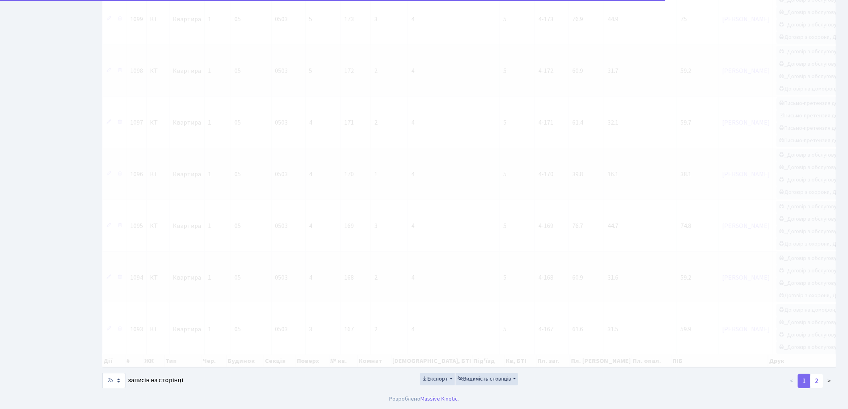
scroll to position [308, 0]
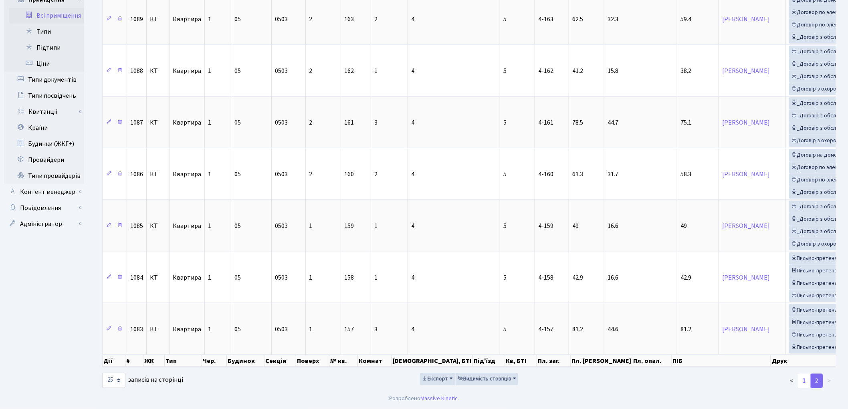
click at [807, 384] on link "1" at bounding box center [804, 381] width 13 height 14
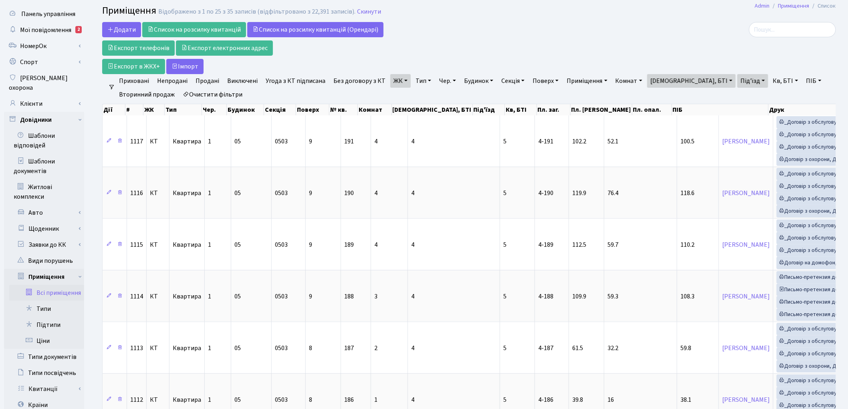
scroll to position [0, 0]
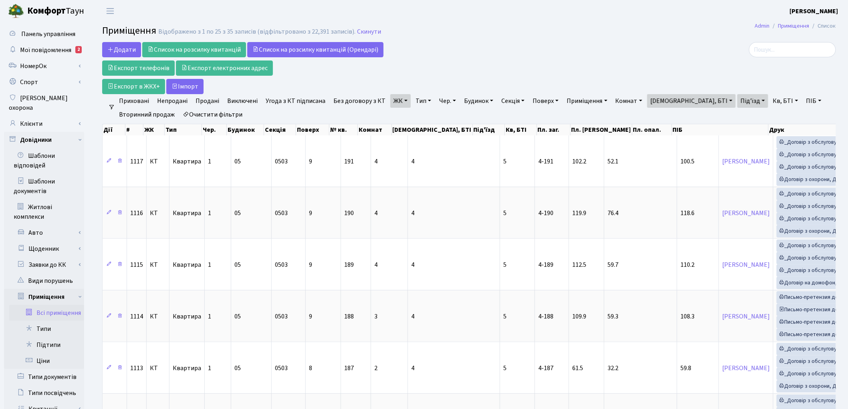
click at [737, 67] on div at bounding box center [718, 68] width 249 height 52
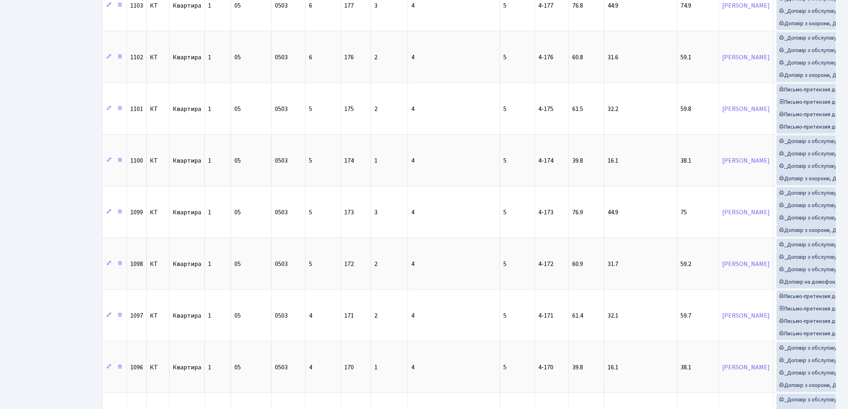
scroll to position [1089, 0]
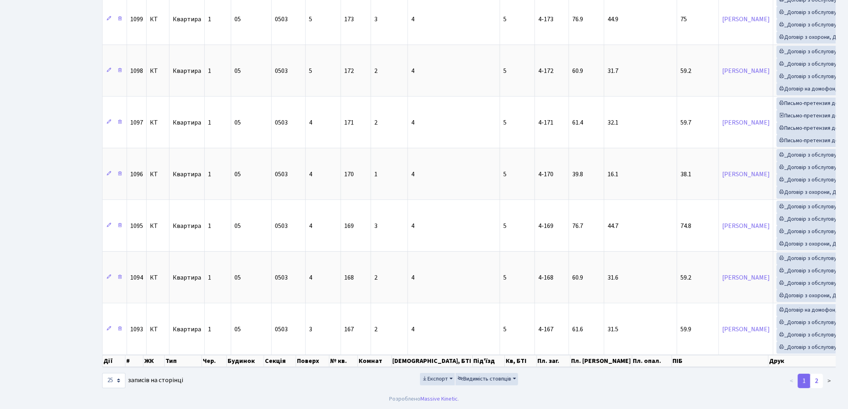
click at [817, 377] on link "2" at bounding box center [817, 381] width 13 height 14
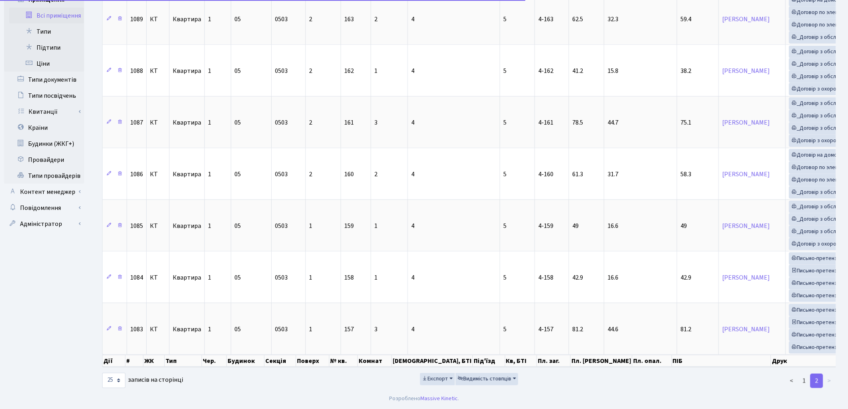
scroll to position [308, 0]
click at [602, 397] on footer "Розроблено Massive Kinetic ." at bounding box center [424, 399] width 848 height 20
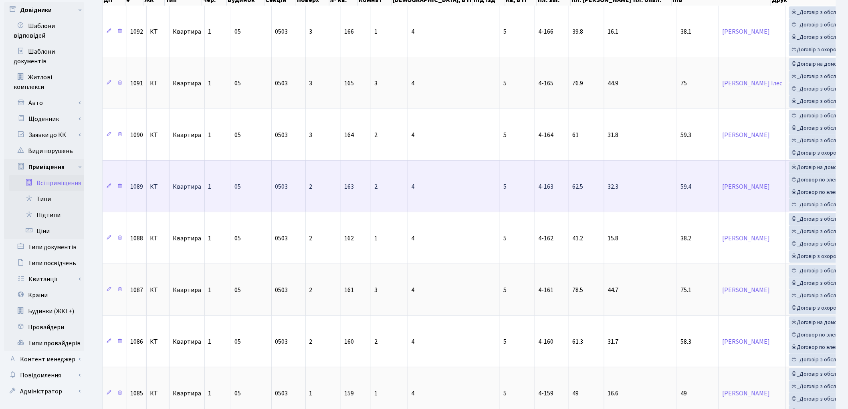
scroll to position [0, 0]
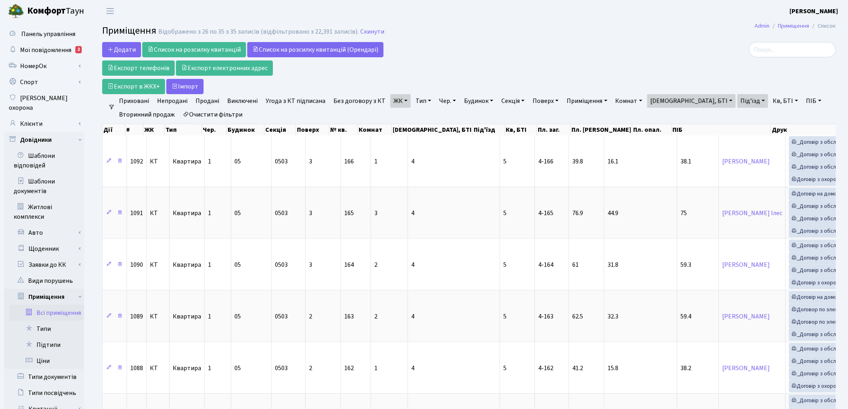
click at [738, 102] on link "Під'їзд" at bounding box center [753, 101] width 31 height 14
click at [738, 109] on input "5" at bounding box center [761, 116] width 47 height 15
type input "6"
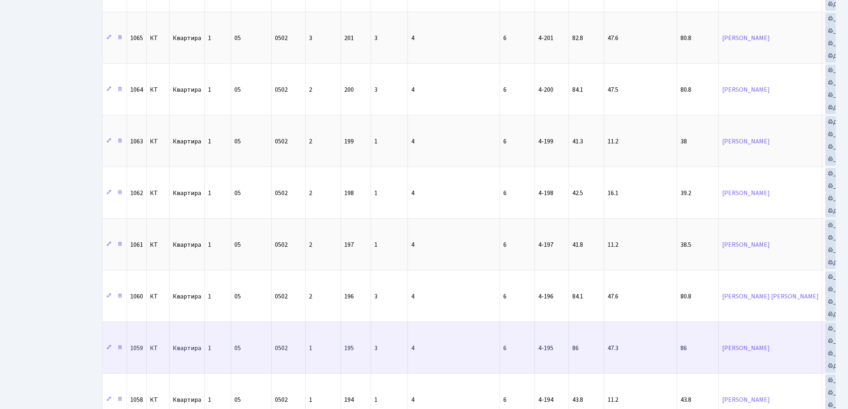
scroll to position [1096, 0]
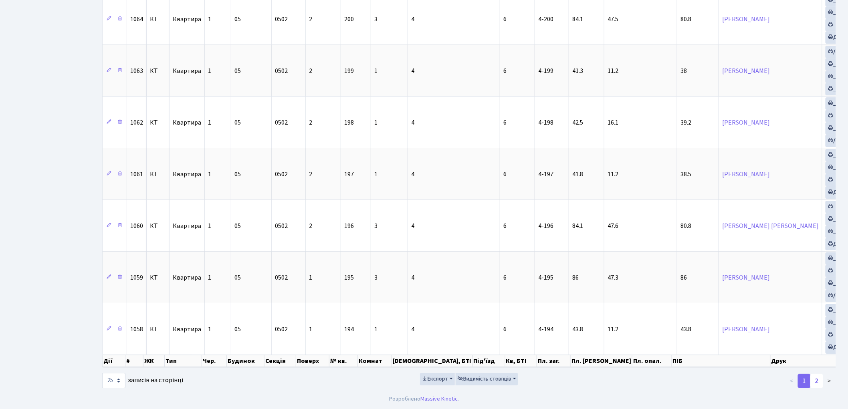
click at [817, 384] on link "2" at bounding box center [817, 381] width 13 height 14
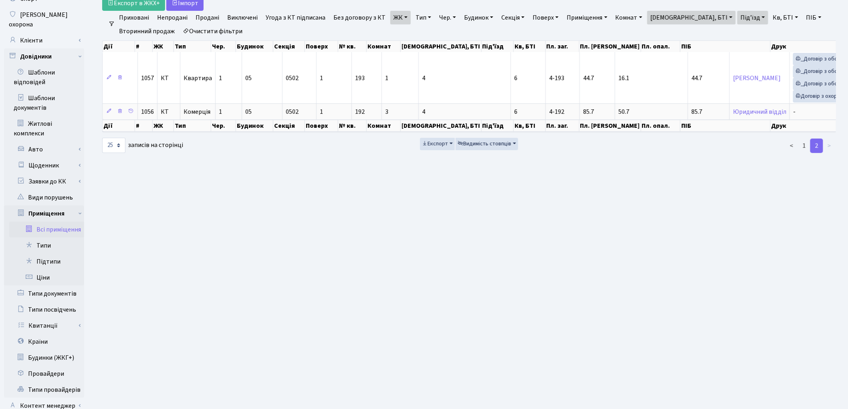
scroll to position [134, 0]
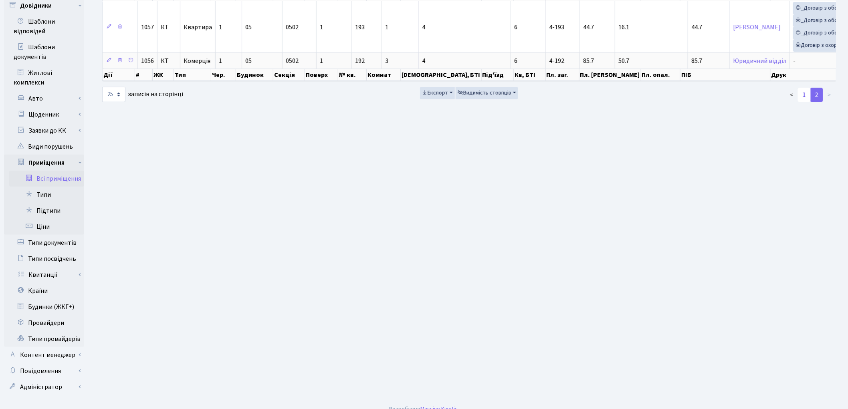
click at [804, 102] on link "1" at bounding box center [804, 95] width 13 height 14
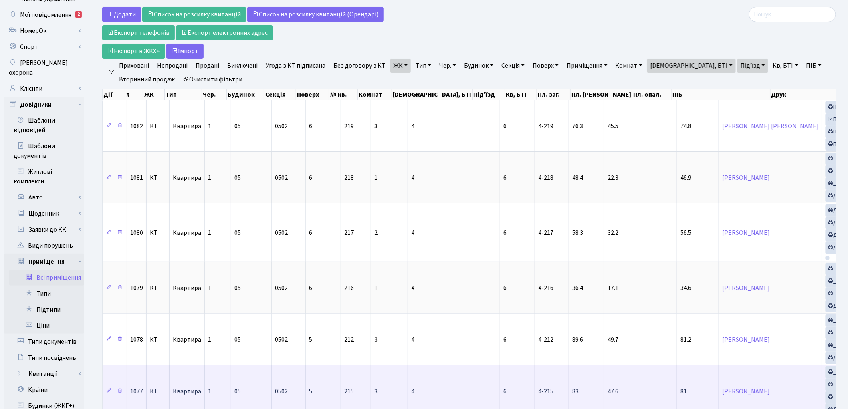
scroll to position [0, 0]
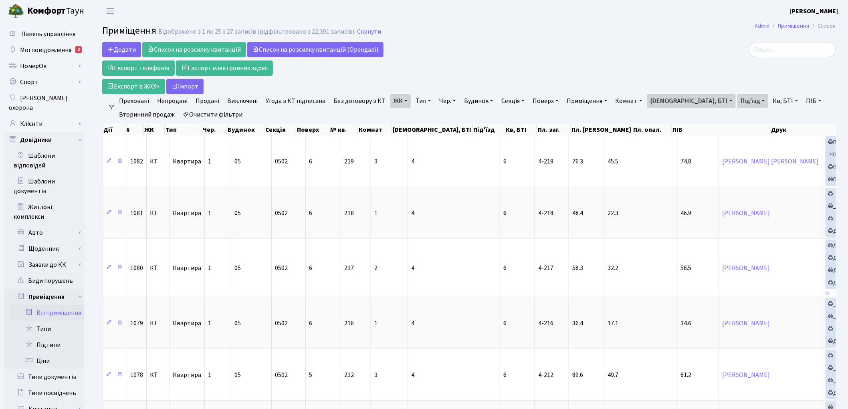
click at [772, 81] on div at bounding box center [718, 68] width 249 height 52
click at [663, 101] on link "[DEMOGRAPHIC_DATA], БТІ" at bounding box center [692, 101] width 89 height 14
click at [656, 117] on input "4" at bounding box center [683, 116] width 71 height 15
type input "14"
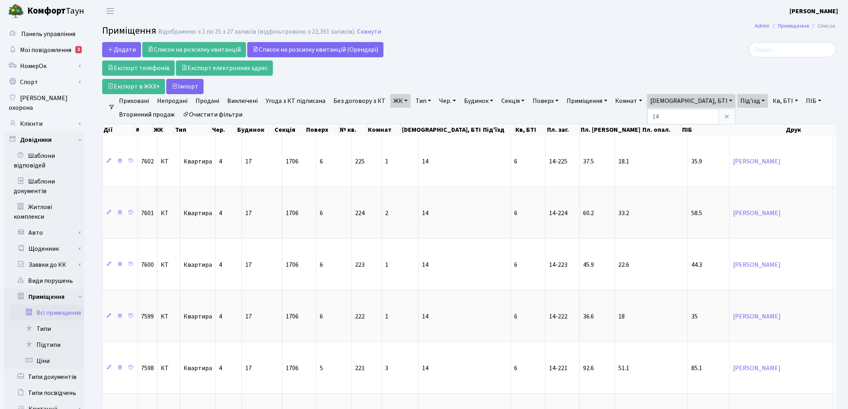
click at [738, 101] on link "Під'їзд" at bounding box center [753, 101] width 31 height 14
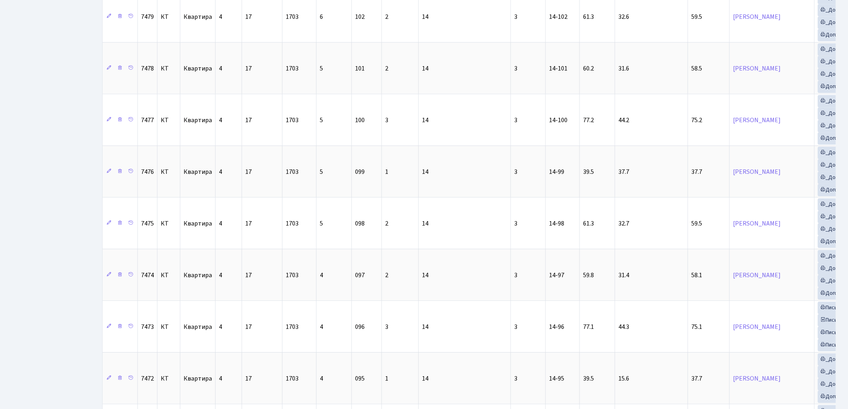
scroll to position [1089, 0]
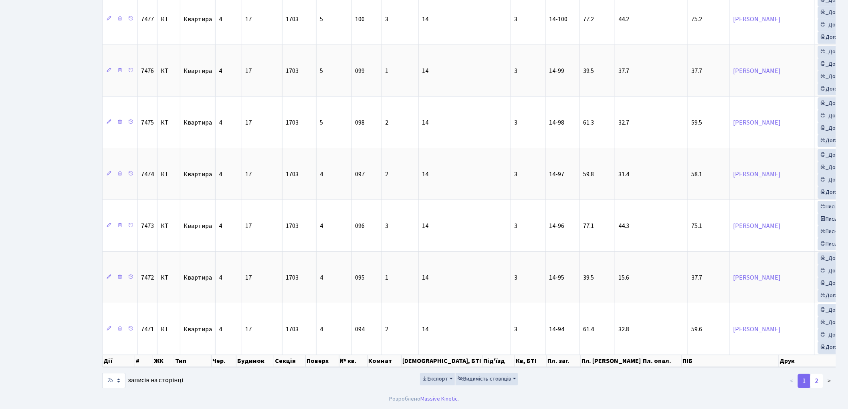
click at [814, 379] on link "2" at bounding box center [817, 381] width 13 height 14
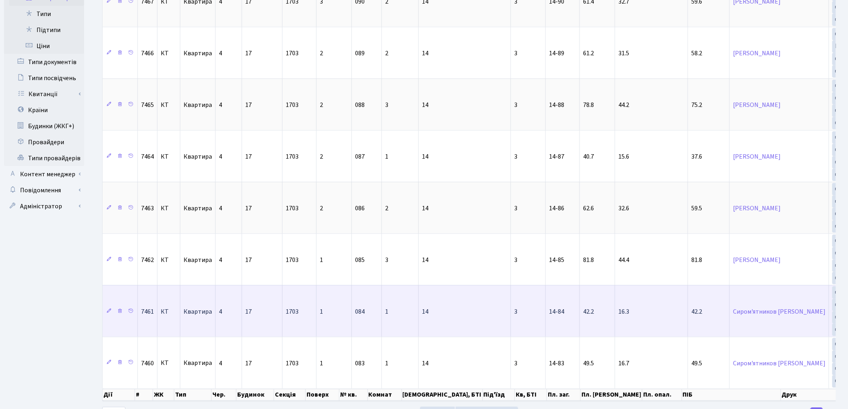
scroll to position [360, 0]
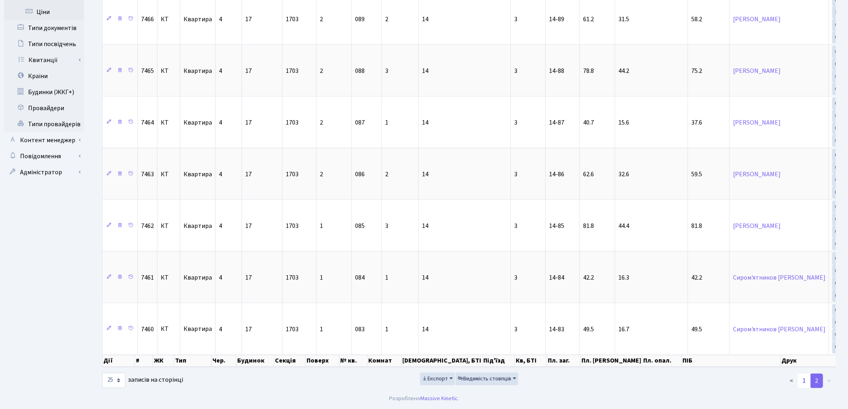
click at [806, 380] on link "1" at bounding box center [804, 381] width 13 height 14
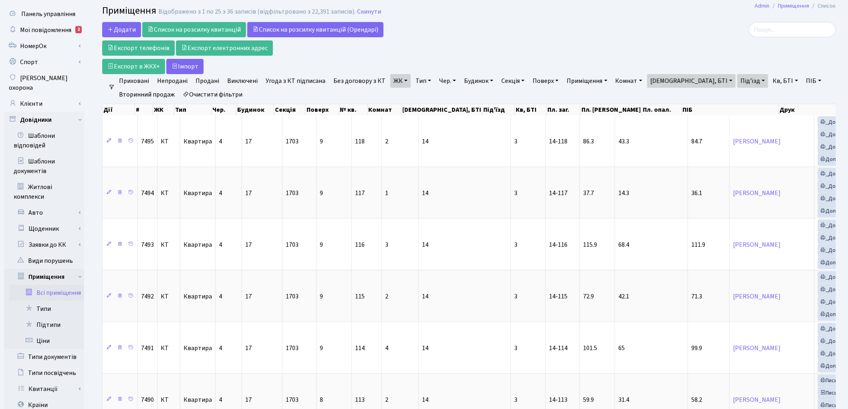
scroll to position [0, 0]
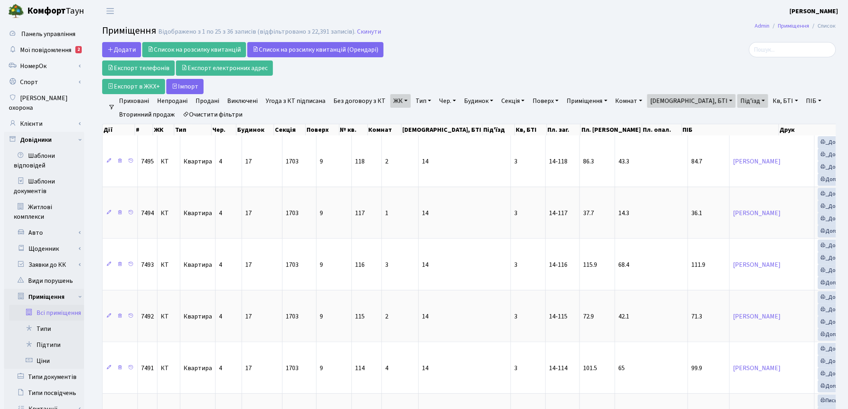
click at [790, 86] on div at bounding box center [718, 68] width 249 height 52
click at [193, 112] on link "Очистити фільтри" at bounding box center [213, 115] width 66 height 14
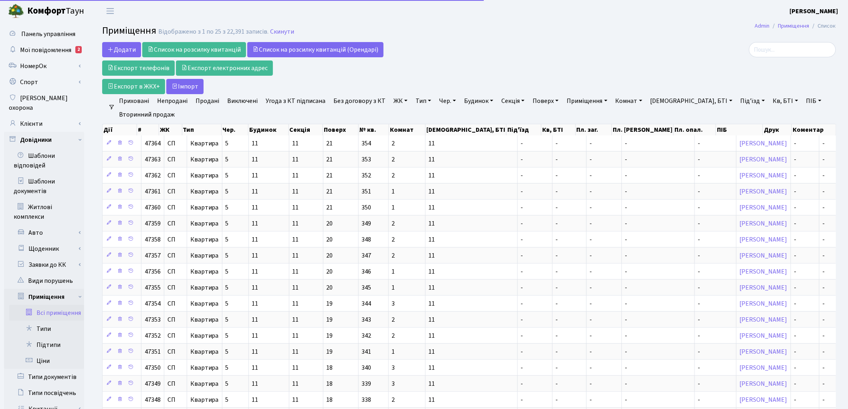
click at [391, 102] on link "ЖК" at bounding box center [401, 101] width 20 height 14
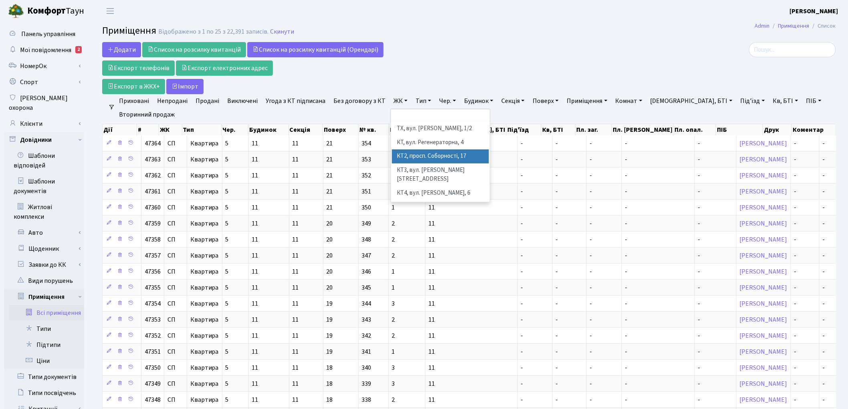
click at [415, 155] on li "КТ2, просп. Соборності, 17" at bounding box center [440, 157] width 97 height 14
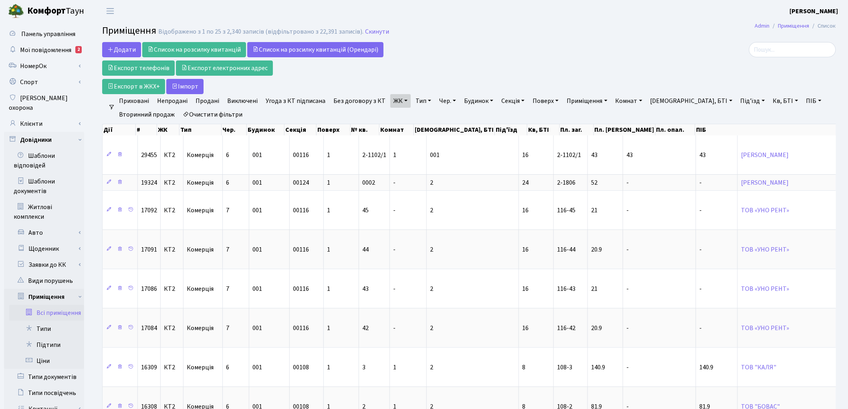
click at [738, 101] on link "Під'їзд" at bounding box center [753, 101] width 31 height 14
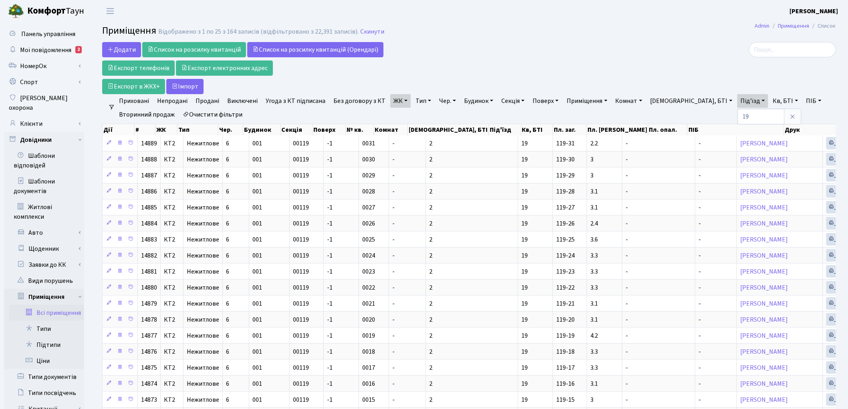
click at [420, 97] on link "Тип" at bounding box center [424, 101] width 22 height 14
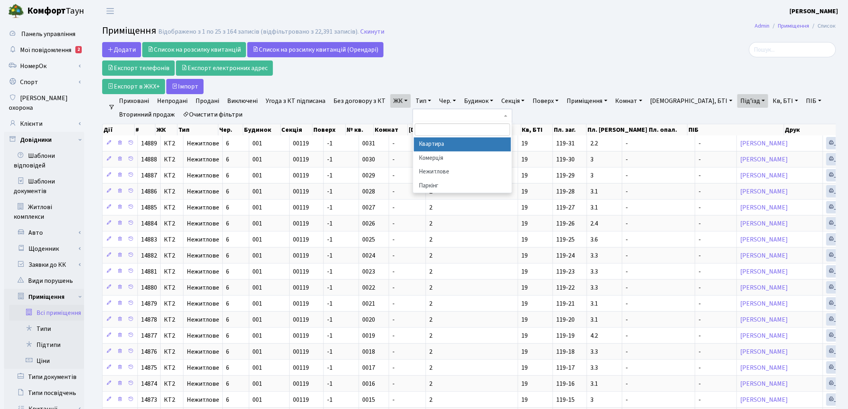
click at [432, 146] on li "Квартира" at bounding box center [462, 145] width 97 height 14
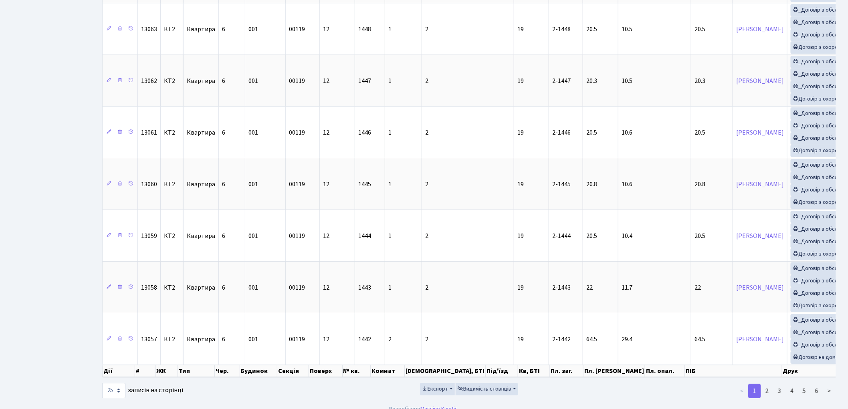
scroll to position [1089, 0]
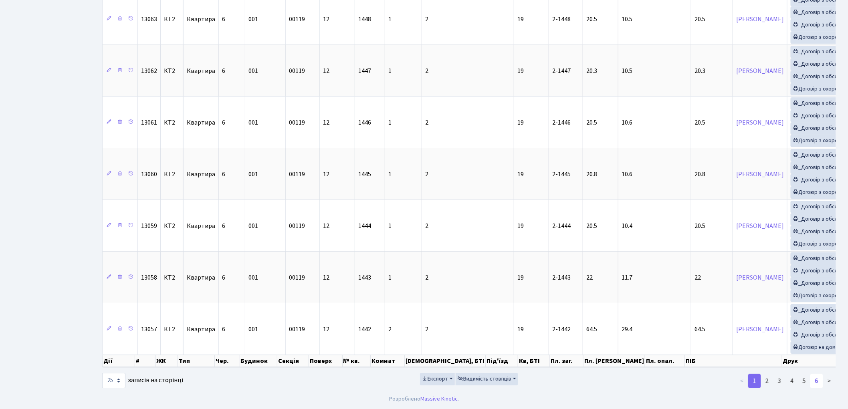
click at [816, 383] on link "6" at bounding box center [817, 381] width 13 height 14
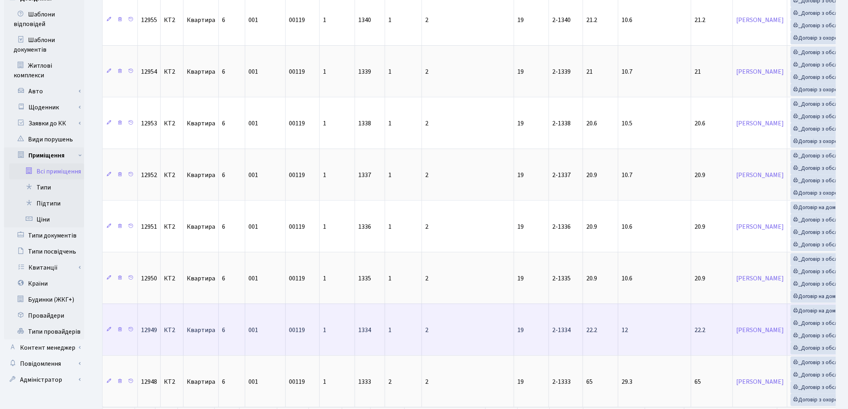
scroll to position [204, 0]
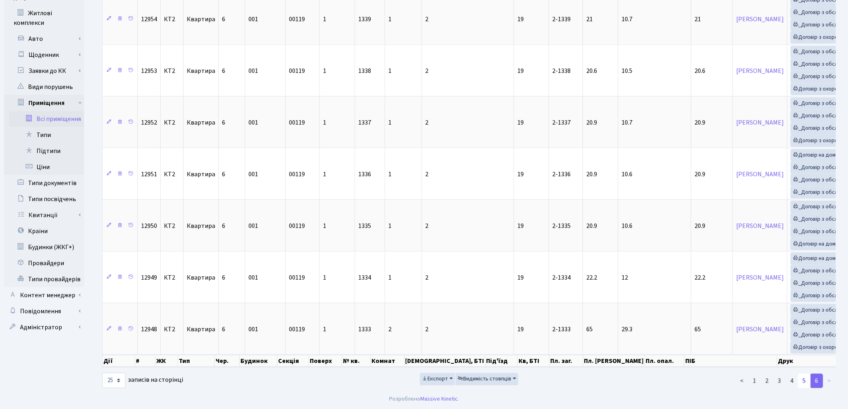
click at [808, 381] on link "5" at bounding box center [804, 381] width 13 height 14
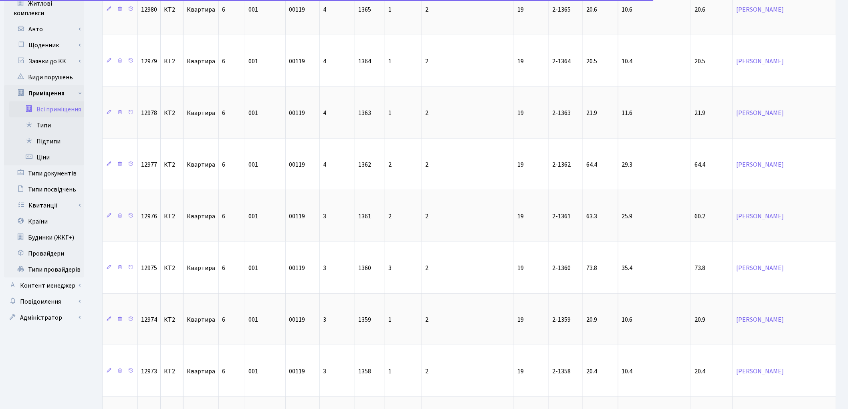
scroll to position [1089, 0]
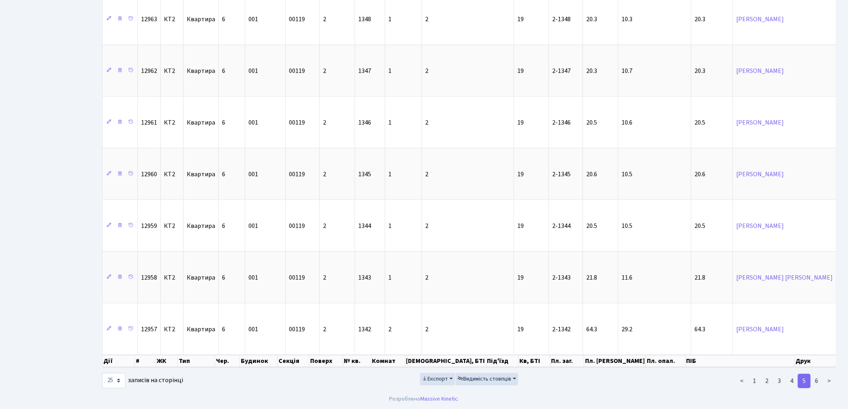
click at [611, 389] on div "< 1 2 3 4 5 6 >" at bounding box center [718, 381] width 249 height 16
click at [821, 385] on link "6" at bounding box center [817, 381] width 13 height 14
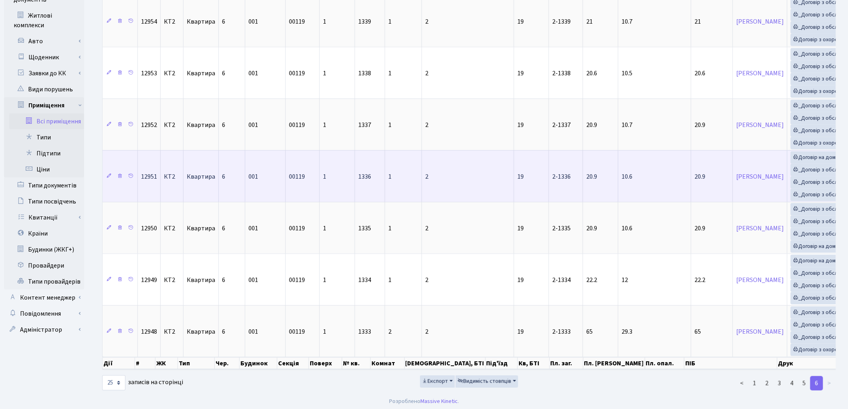
scroll to position [204, 0]
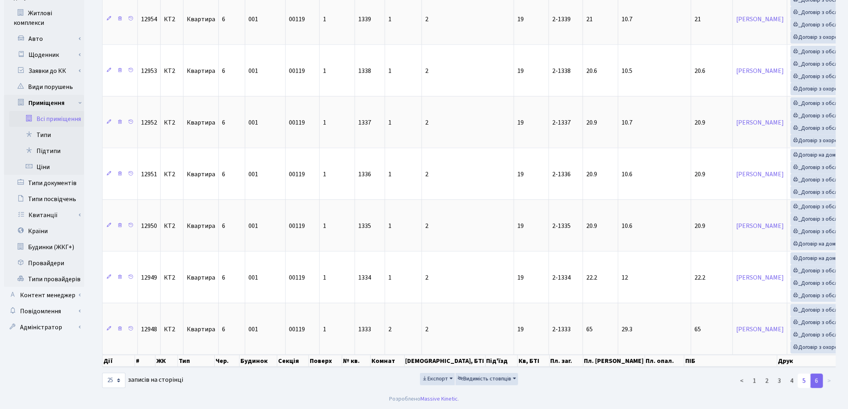
click at [806, 383] on link "5" at bounding box center [804, 381] width 13 height 14
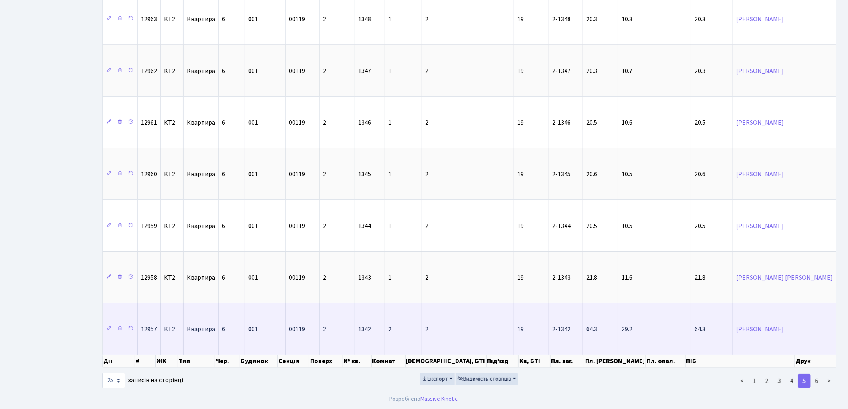
scroll to position [1089, 0]
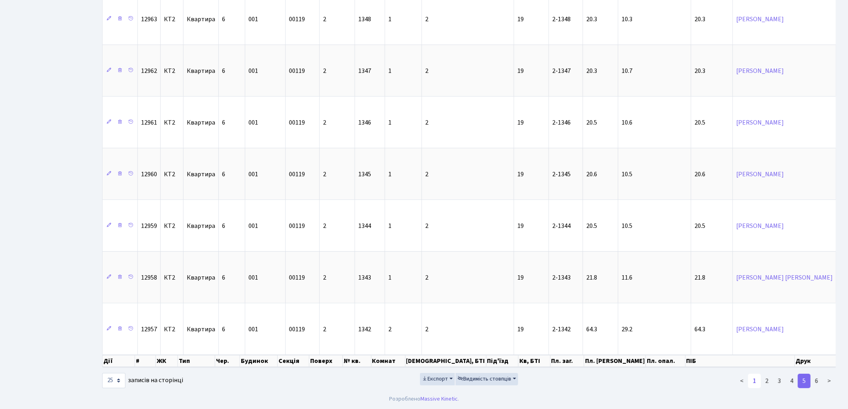
click at [751, 383] on link "1" at bounding box center [755, 381] width 13 height 14
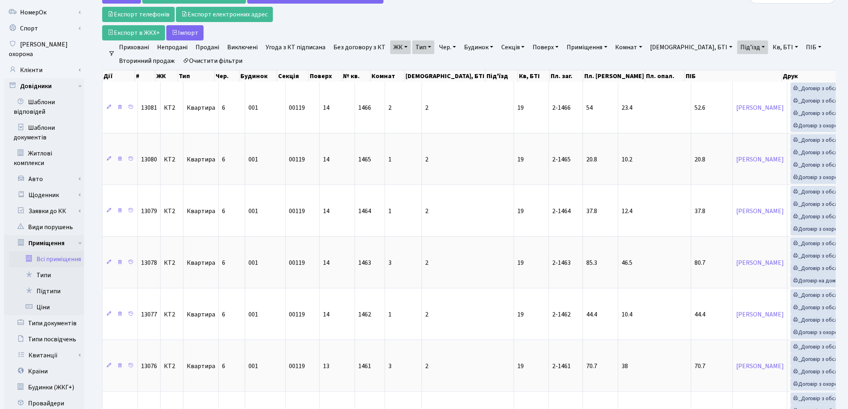
scroll to position [0, 0]
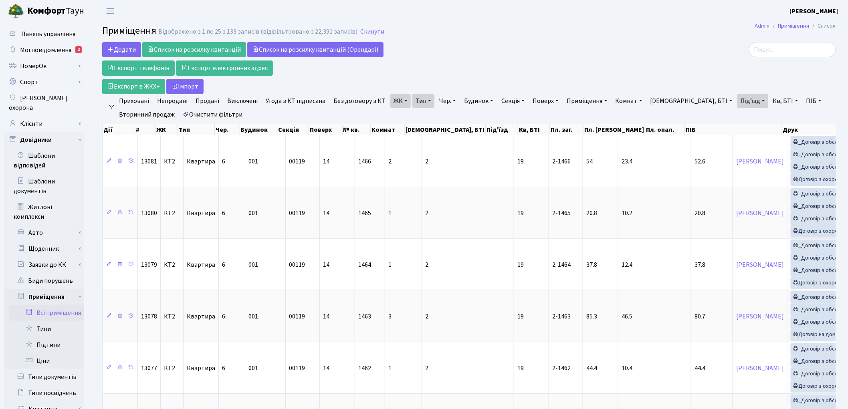
drag, startPoint x: 791, startPoint y: 69, endPoint x: 778, endPoint y: 75, distance: 14.9
click at [791, 69] on div at bounding box center [718, 68] width 249 height 52
click at [738, 107] on link "Під'їзд" at bounding box center [753, 101] width 31 height 14
type input "1"
type input "20"
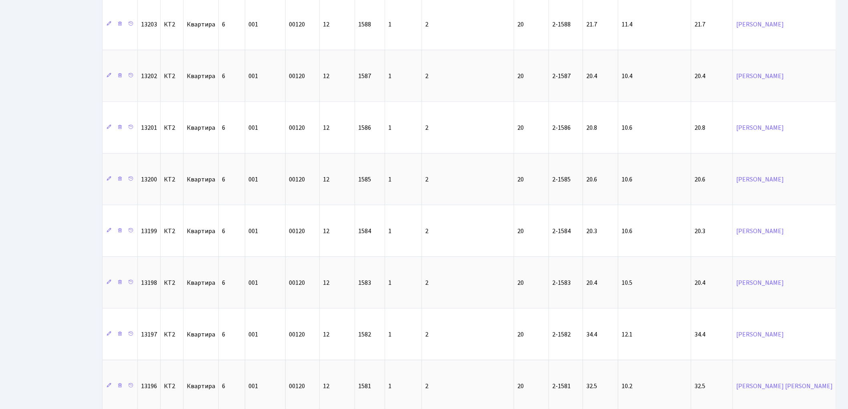
scroll to position [1089, 0]
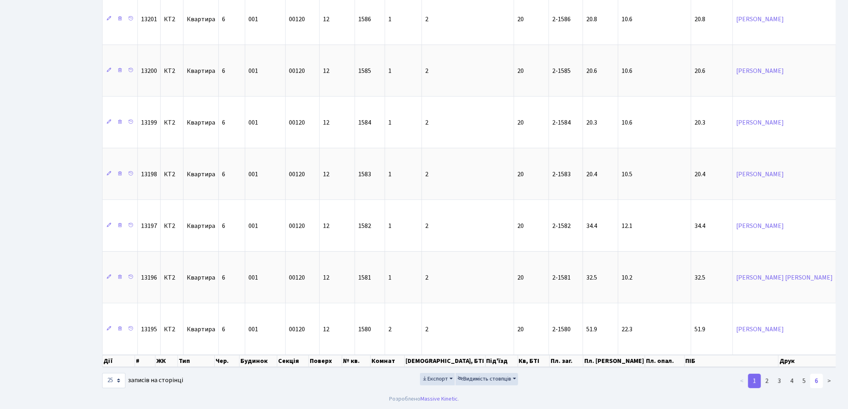
click at [813, 381] on link "6" at bounding box center [817, 381] width 13 height 14
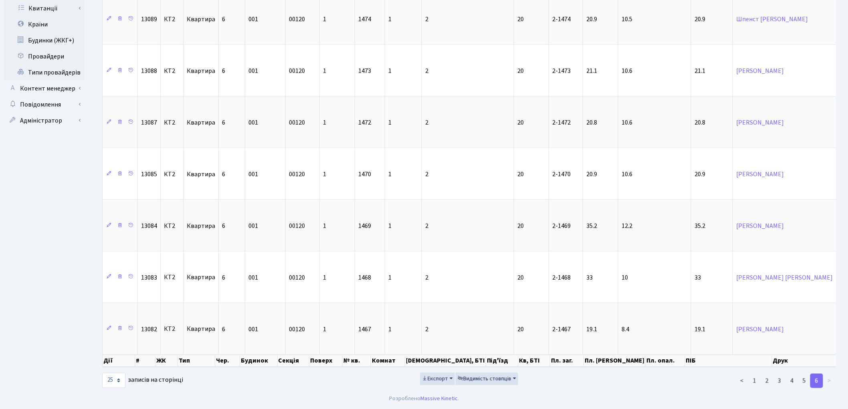
scroll to position [412, 0]
click at [755, 383] on link "1" at bounding box center [755, 381] width 13 height 14
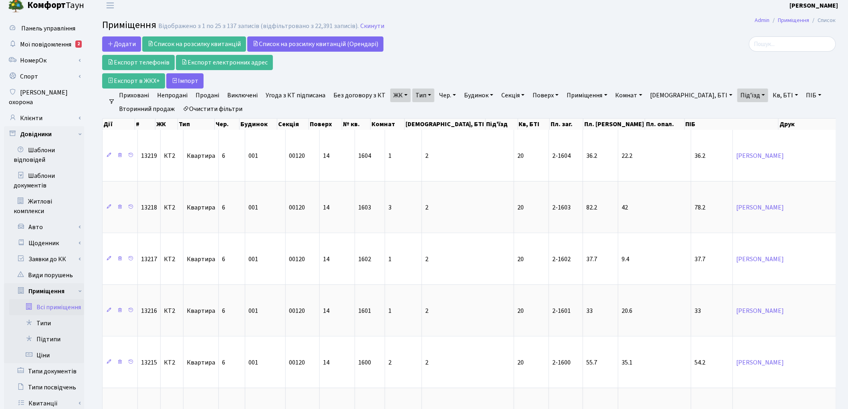
scroll to position [0, 0]
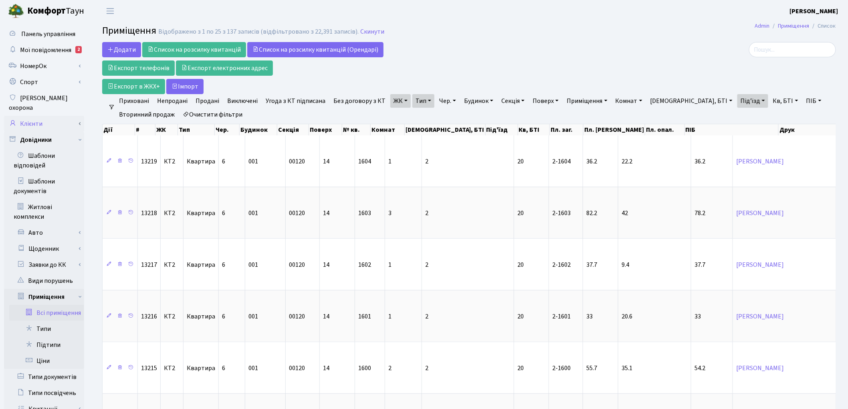
click at [47, 116] on link "Клієнти" at bounding box center [44, 124] width 80 height 16
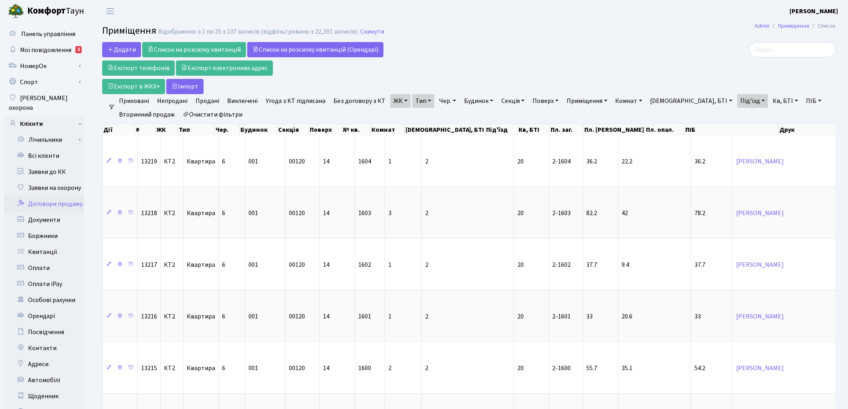
click at [53, 197] on link "Договори продажу" at bounding box center [44, 204] width 80 height 16
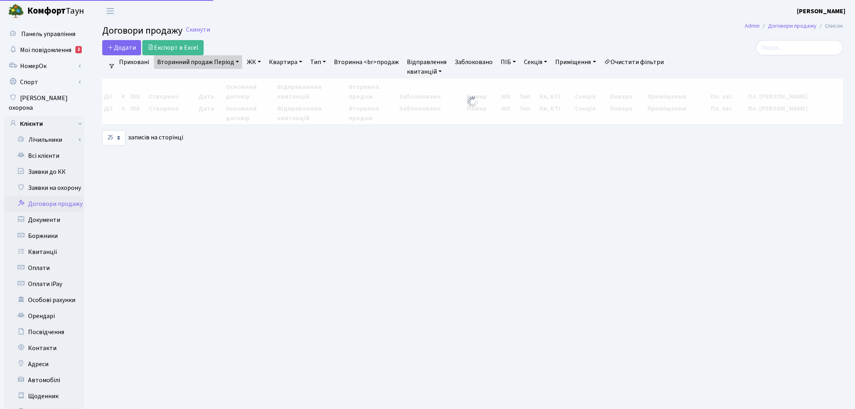
select select "25"
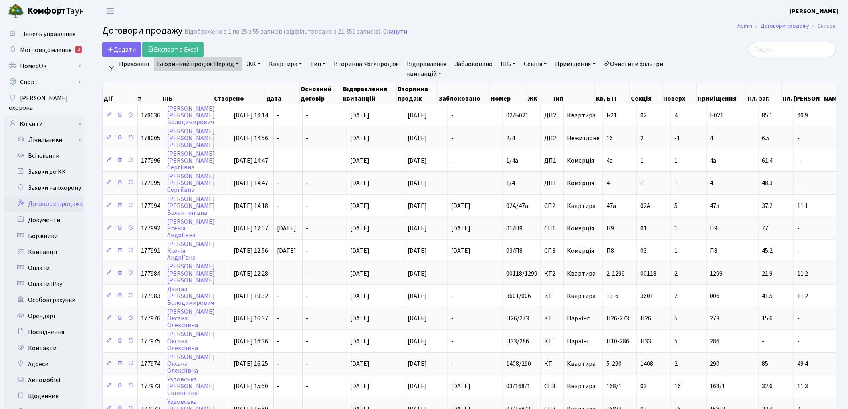
click at [203, 66] on link "Вторинний продаж Період" at bounding box center [198, 64] width 88 height 14
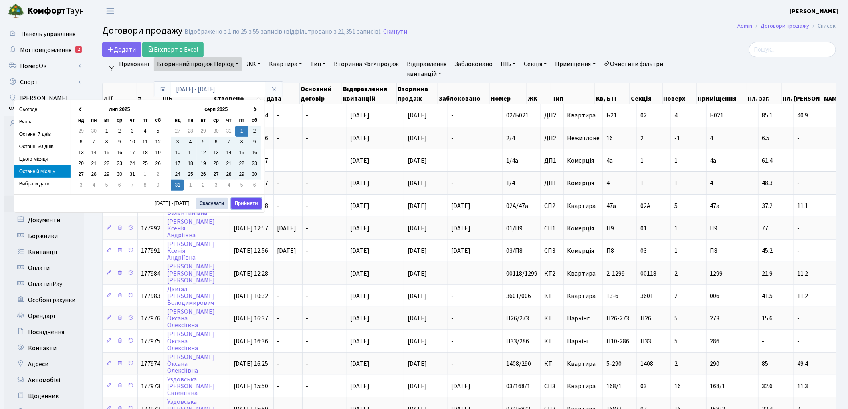
click at [238, 202] on button "Прийняти" at bounding box center [246, 203] width 30 height 11
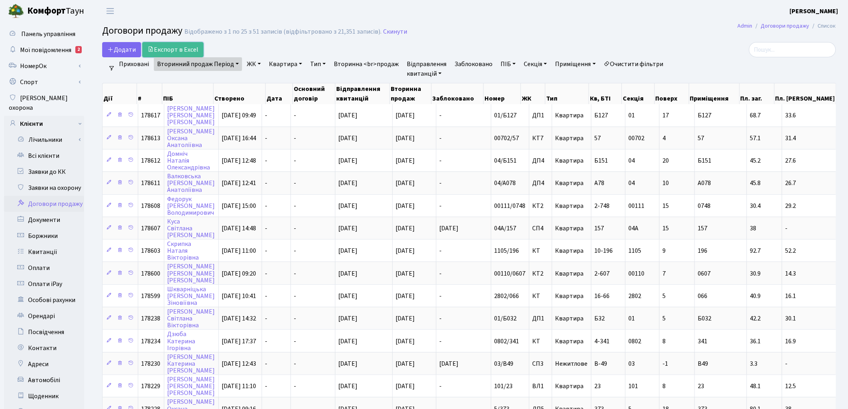
drag, startPoint x: 173, startPoint y: 49, endPoint x: 456, endPoint y: 34, distance: 283.0
click at [173, 49] on link "Експорт в Excel" at bounding box center [172, 49] width 61 height 15
click at [52, 148] on link "Всі клієнти" at bounding box center [44, 156] width 80 height 16
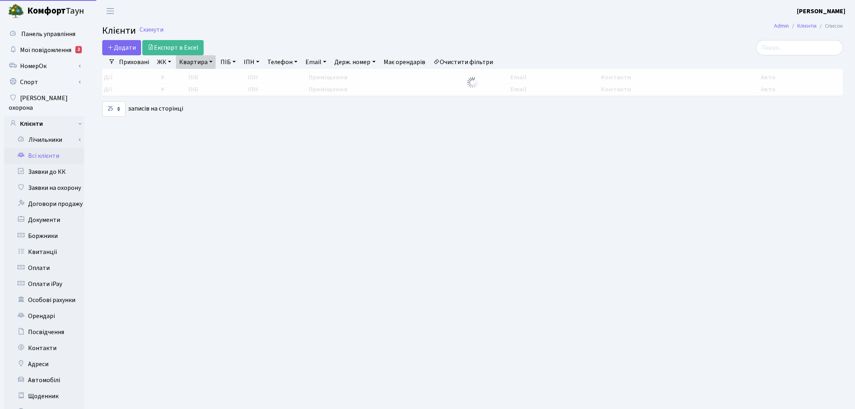
select select "25"
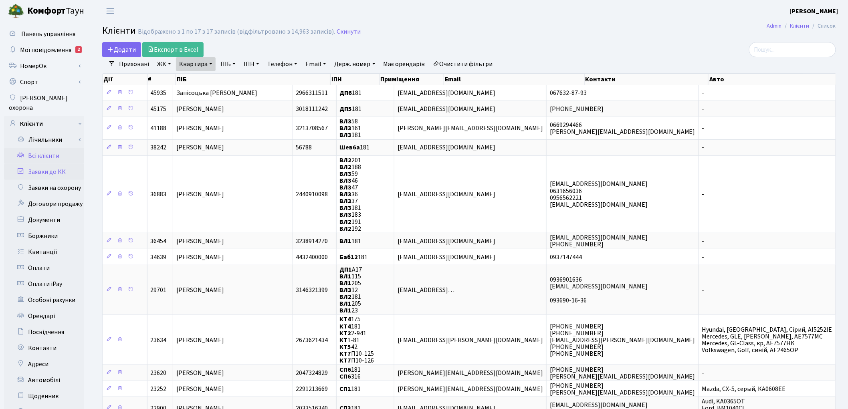
click at [39, 164] on link "Заявки до КК" at bounding box center [44, 172] width 80 height 16
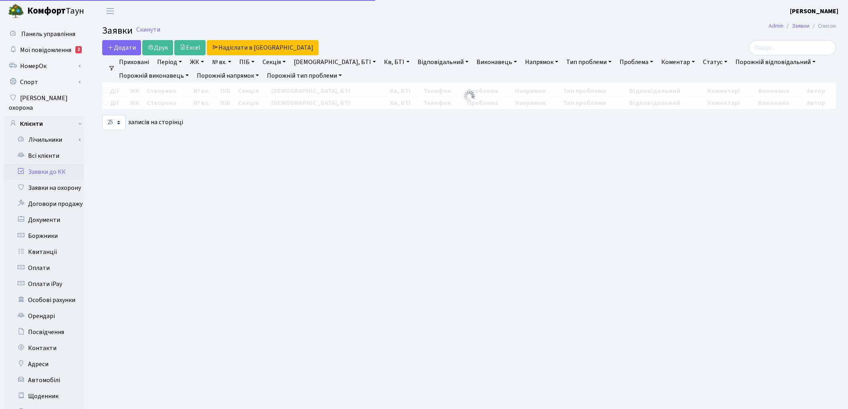
select select "25"
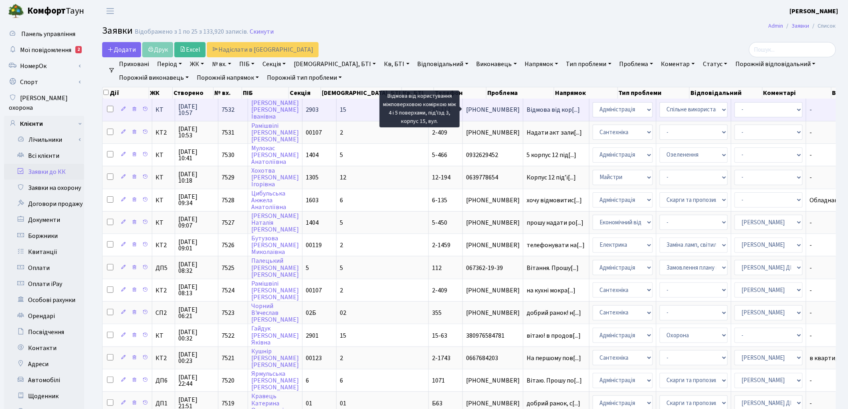
click at [527, 110] on span "Відмова від кор[...]" at bounding box center [553, 109] width 53 height 9
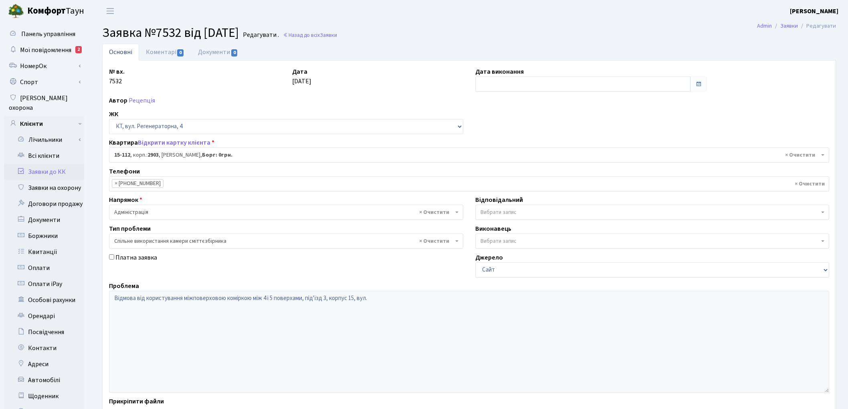
select select "8887"
select select "34"
click at [51, 164] on link "Заявки до КК" at bounding box center [44, 172] width 80 height 16
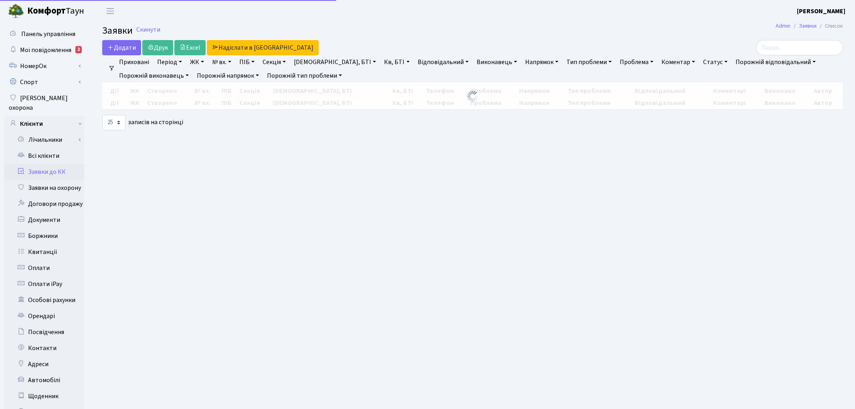
select select "25"
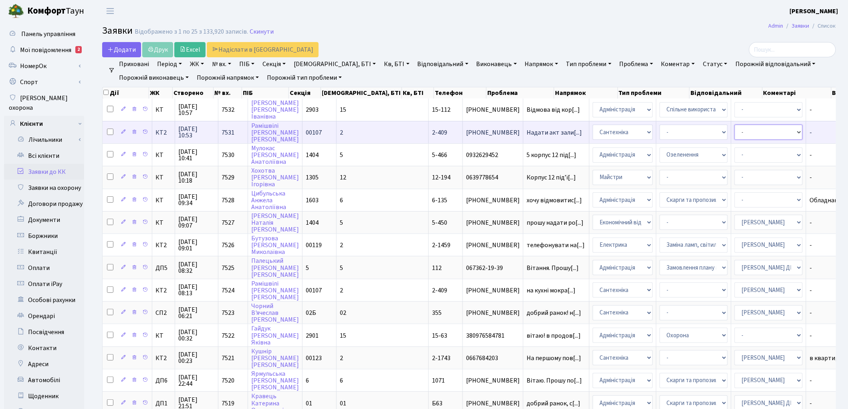
click at [735, 134] on select "- Адміністратор ЖК КТ [PERSON_NAME] [PERSON_NAME] [PERSON_NAME]Ю. [PERSON_NAME]…" at bounding box center [769, 132] width 68 height 15
select select "67"
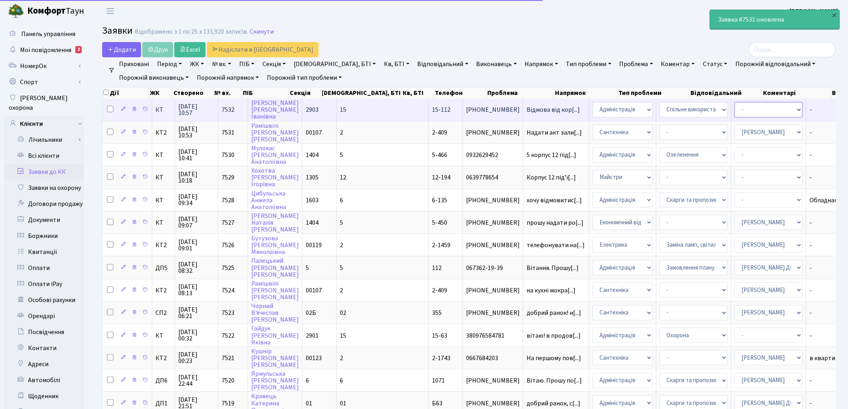
drag, startPoint x: 712, startPoint y: 109, endPoint x: 715, endPoint y: 107, distance: 4.1
click at [735, 109] on select "- Адміністратор ЖК КТ Вижул В. В. Гордієнко Н.В. Дядюшкін Д.Ю. Кипчук Т. А. Кла…" at bounding box center [769, 109] width 68 height 15
select select "14"
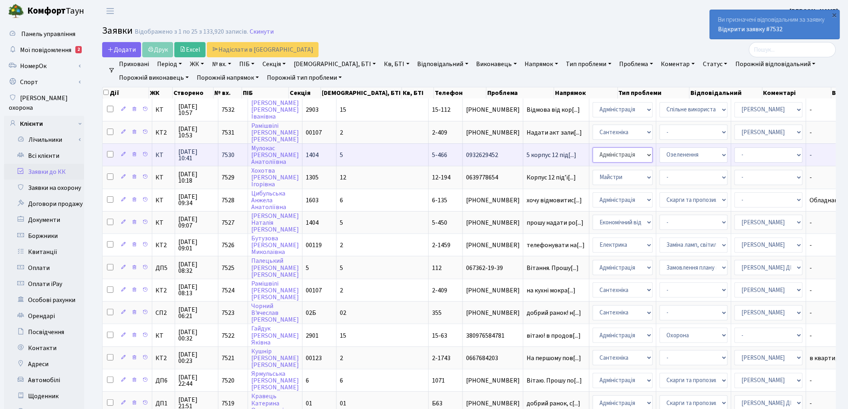
click at [593, 157] on select "- Адміністрація Домофон, СКД Ліфт Майстри Сантехніка Економічний відділ Електри…" at bounding box center [623, 155] width 60 height 15
select select "1"
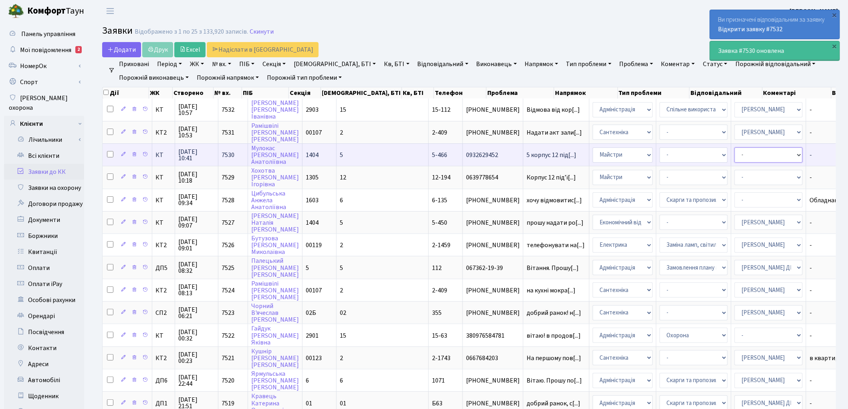
click at [735, 149] on select "- Адміністратор ЖК КТ Вижул В. В. Гордієнко Н.В. Дядюшкін Д.Ю. Кипчук Т. А. Кла…" at bounding box center [769, 155] width 68 height 15
select select "26"
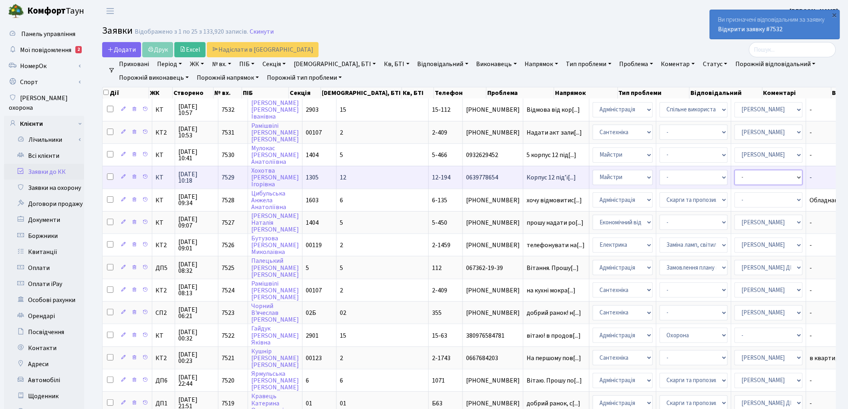
click at [735, 175] on select "- Адміністратор ЖК КТ Вижул В. В. Гордієнко Н.В. Дядюшкін Д.Ю. Кипчук Т. А. Кла…" at bounding box center [769, 177] width 68 height 15
select select "18"
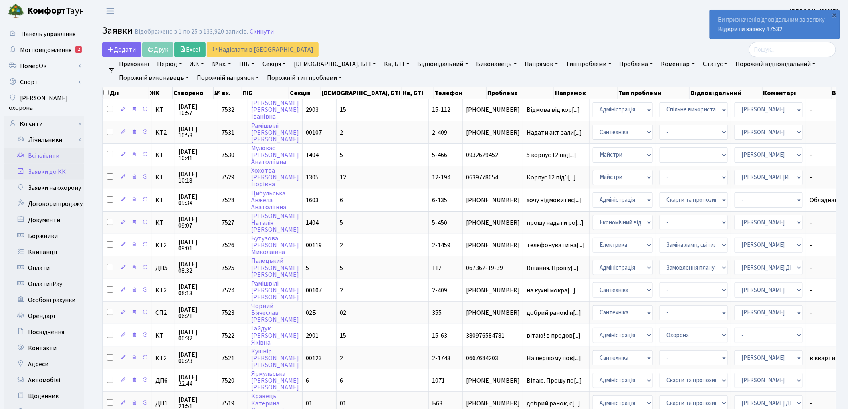
click at [50, 148] on link "Всі клієнти" at bounding box center [44, 156] width 80 height 16
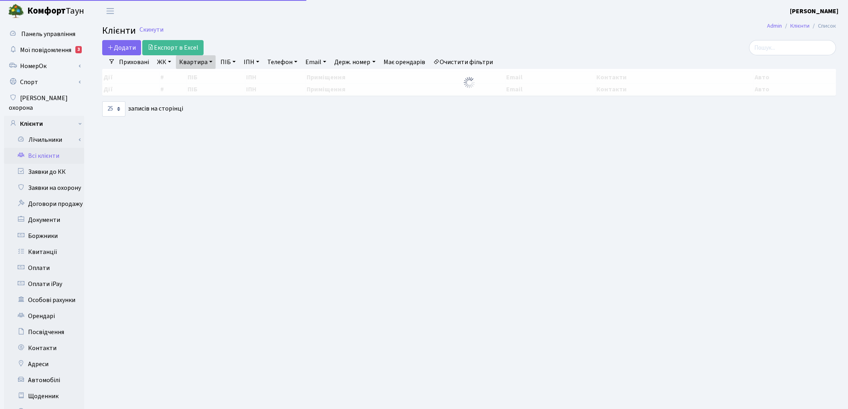
select select "25"
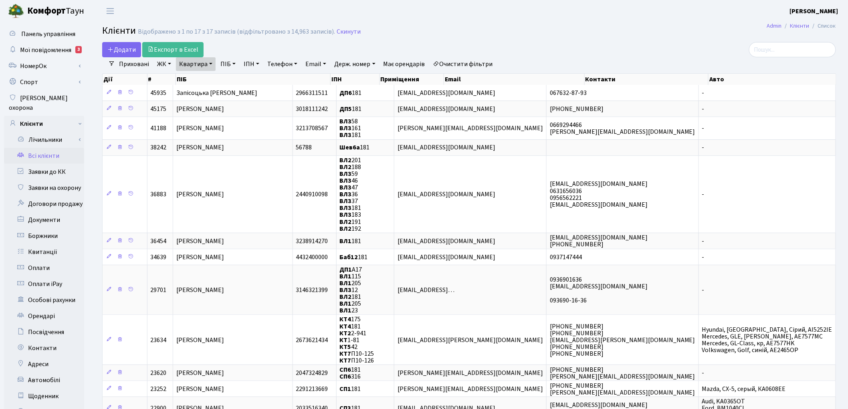
click at [202, 61] on link "Квартира" at bounding box center [196, 64] width 40 height 14
type input "1"
type input "159"
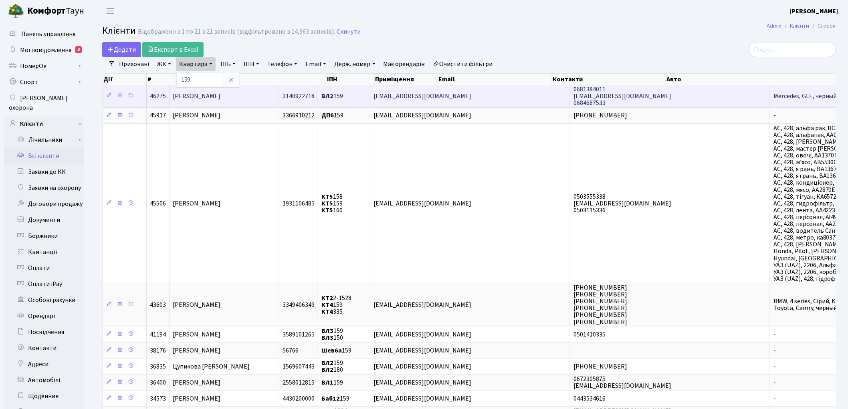
click at [233, 99] on td "Поплутін Олексій" at bounding box center [225, 96] width 110 height 22
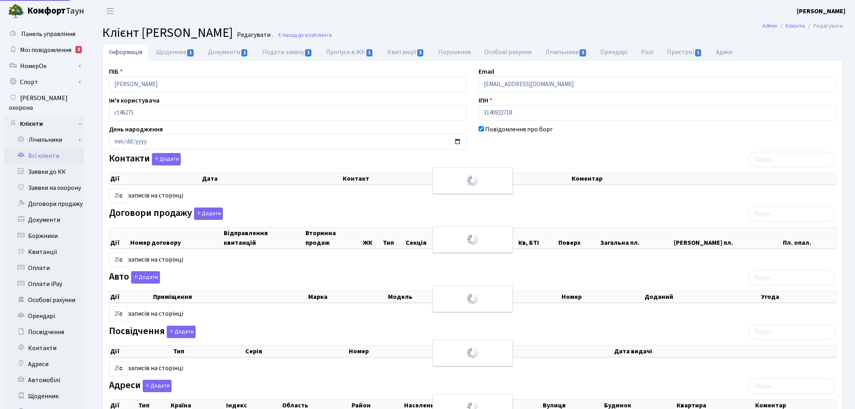
select select "25"
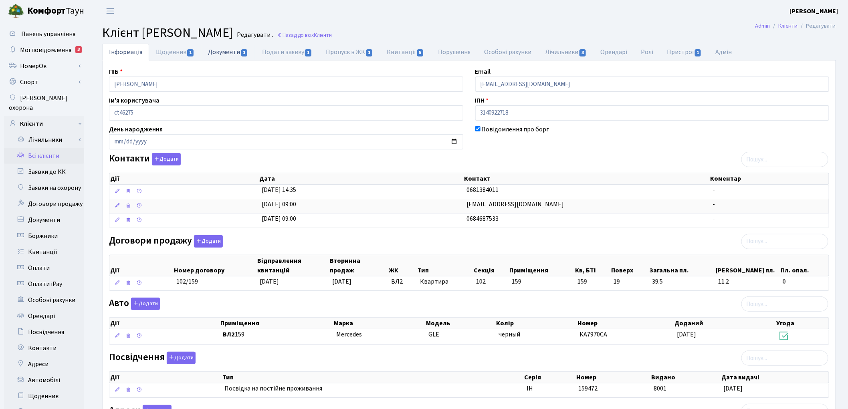
click at [224, 54] on link "Документи 1" at bounding box center [228, 52] width 54 height 16
select select "25"
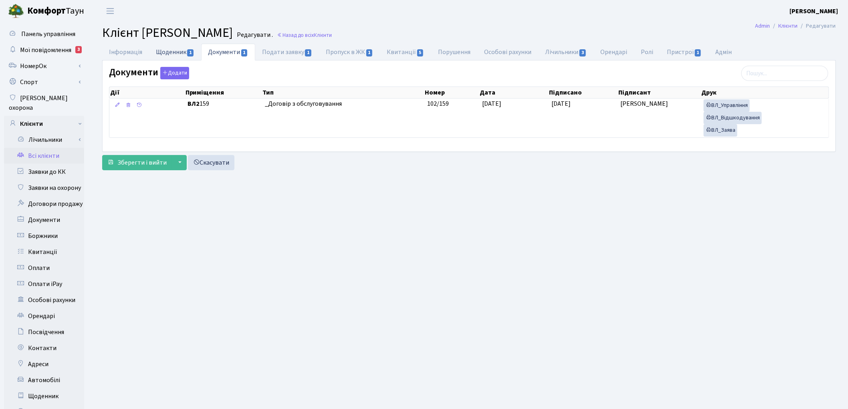
click at [173, 55] on link "Щоденник 1" at bounding box center [175, 52] width 52 height 16
select select "25"
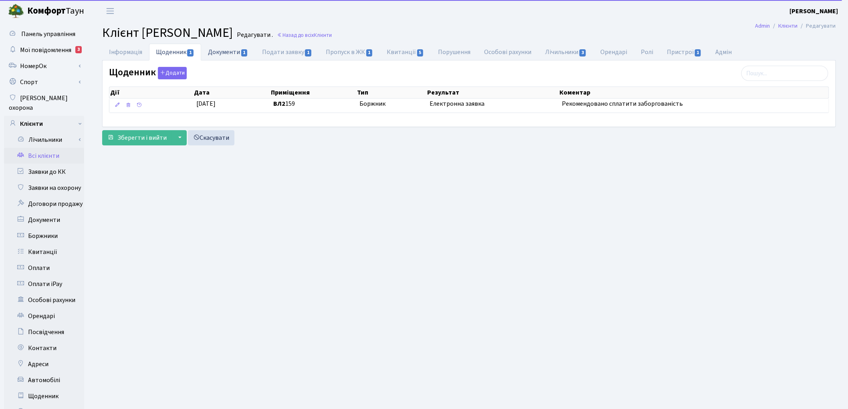
click at [233, 53] on link "Документи 1" at bounding box center [228, 52] width 54 height 16
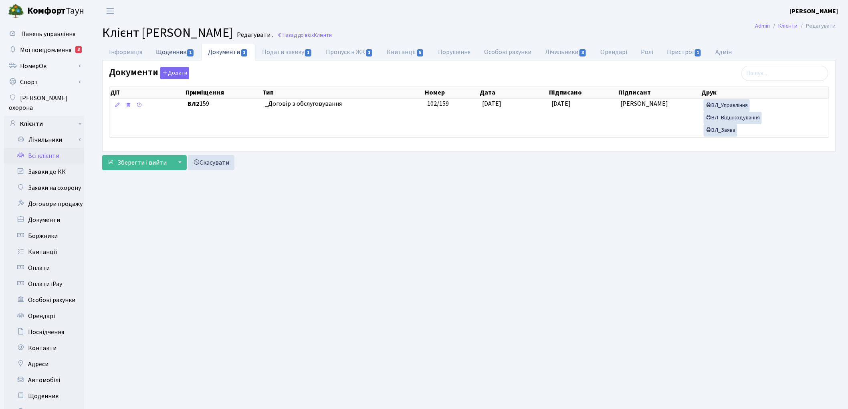
click at [177, 51] on link "Щоденник 1" at bounding box center [175, 52] width 52 height 16
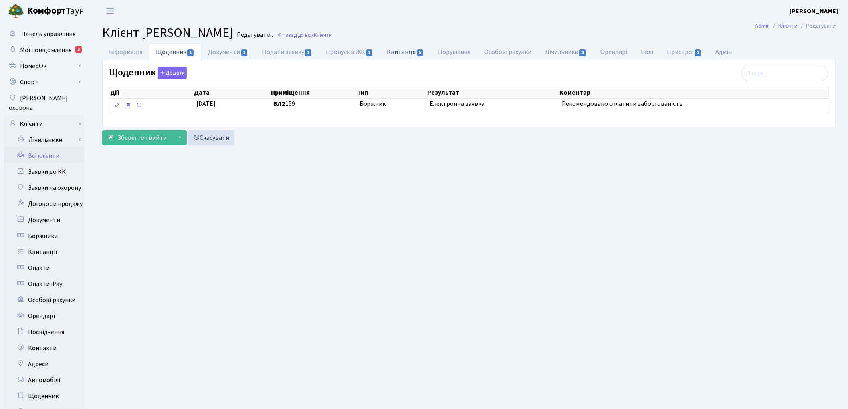
click at [401, 55] on link "Квитанції 5" at bounding box center [405, 52] width 51 height 16
select select "25"
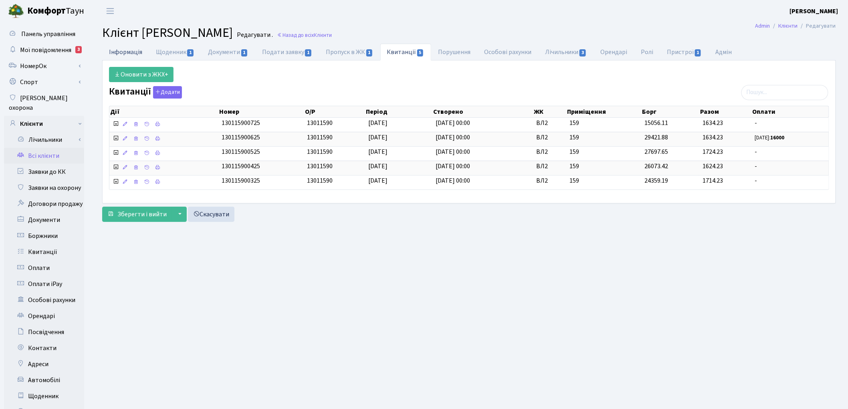
click at [123, 53] on link "Інформація" at bounding box center [125, 52] width 47 height 16
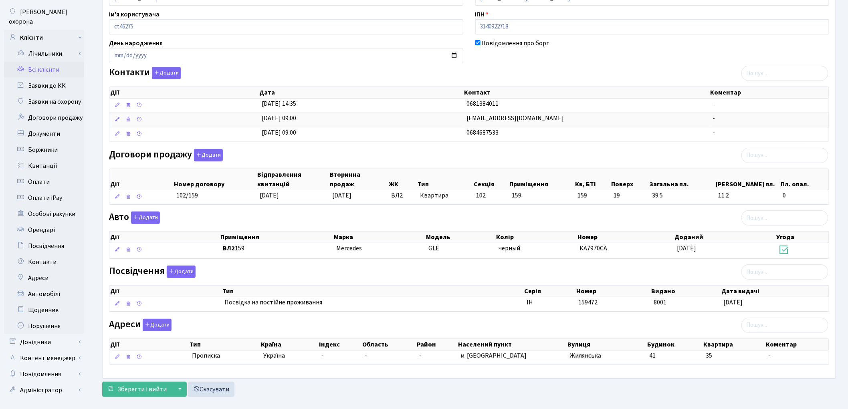
scroll to position [89, 0]
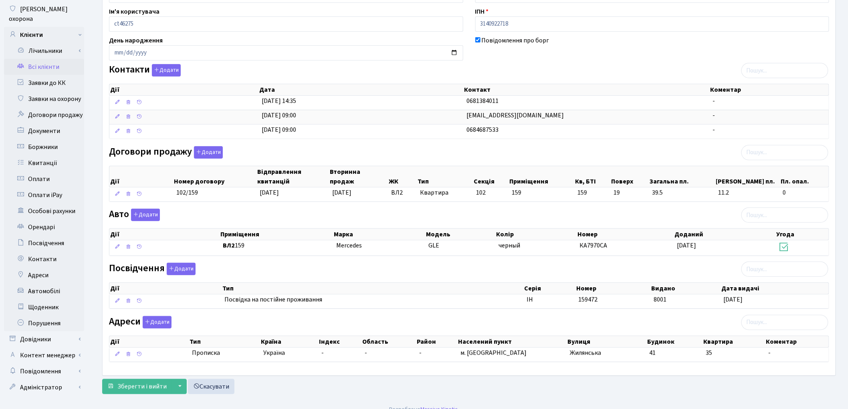
click at [44, 59] on link "Всі клієнти" at bounding box center [44, 67] width 80 height 16
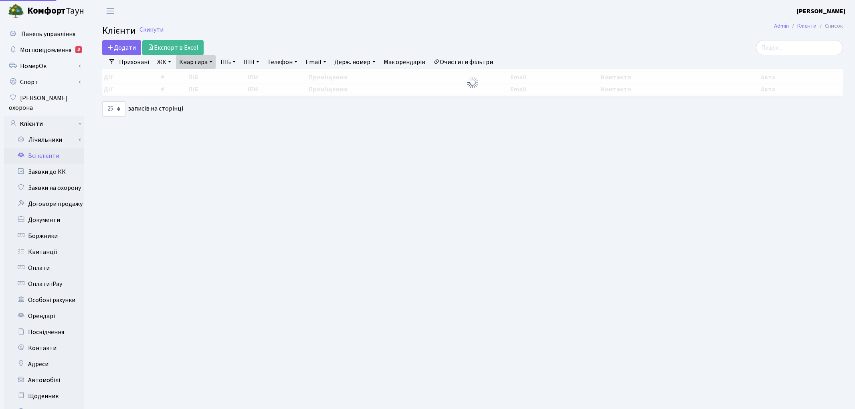
select select "25"
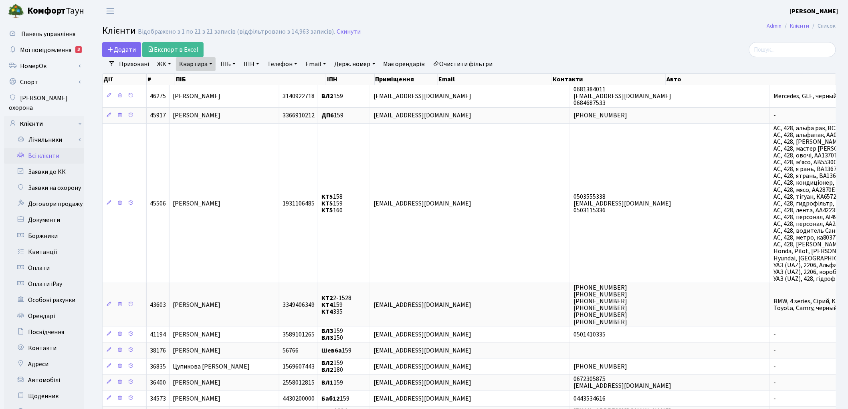
click at [484, 61] on link "Очистити фільтри" at bounding box center [463, 64] width 66 height 14
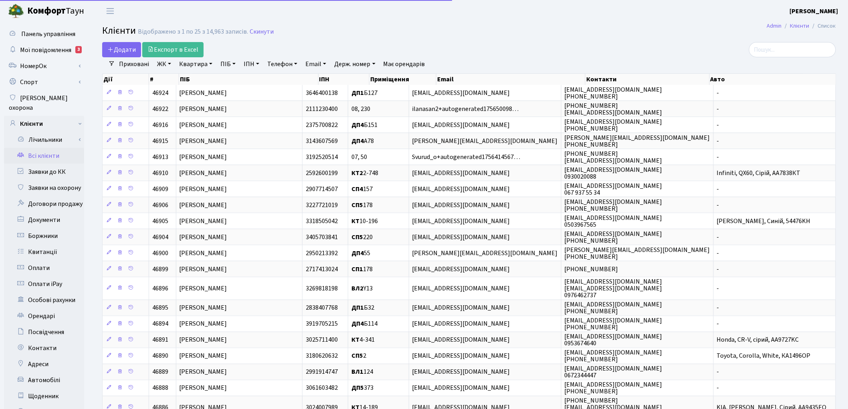
click at [192, 66] on link "Квартира" at bounding box center [196, 64] width 40 height 14
type input "395"
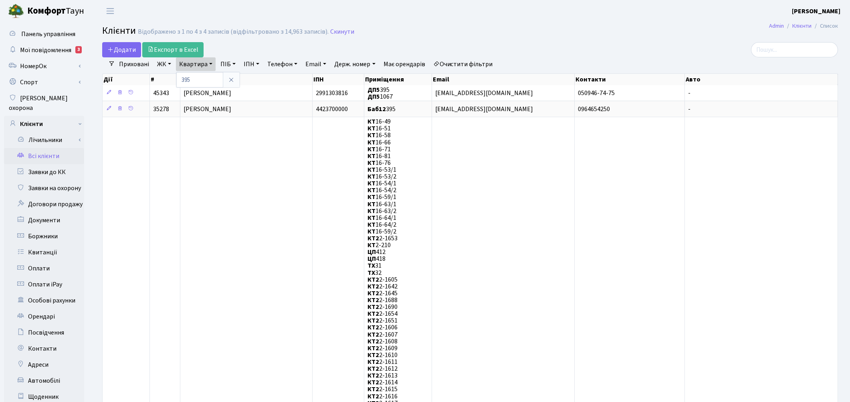
click at [458, 62] on link "Очистити фільтри" at bounding box center [463, 64] width 66 height 14
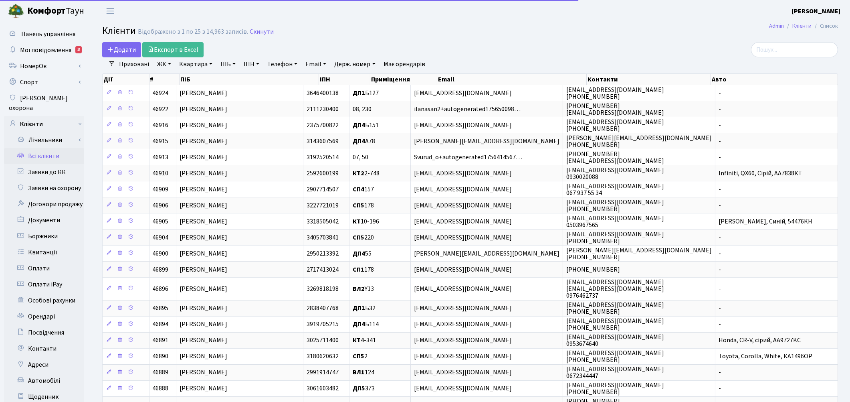
click at [186, 63] on link "Квартира" at bounding box center [196, 64] width 40 height 14
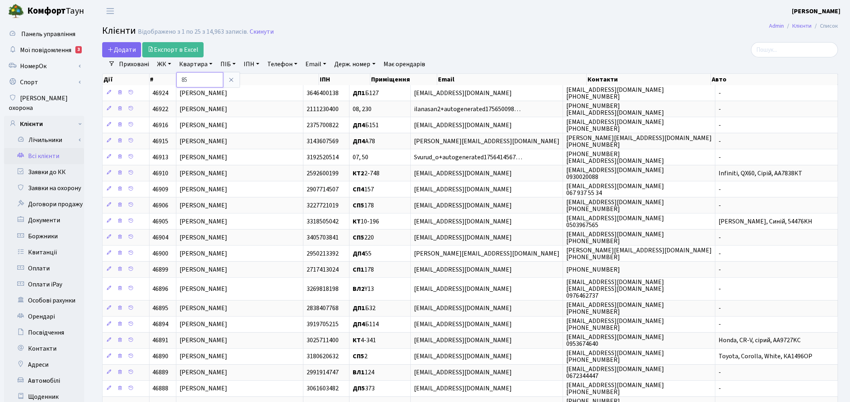
type input "85"
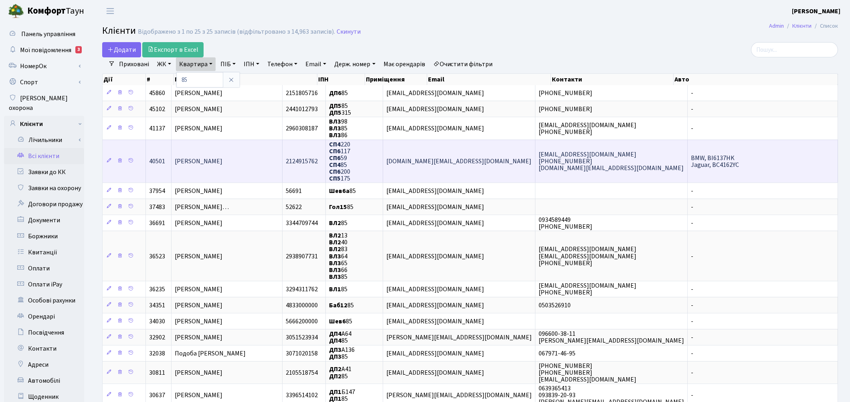
click at [221, 161] on span "[PERSON_NAME]" at bounding box center [199, 161] width 48 height 9
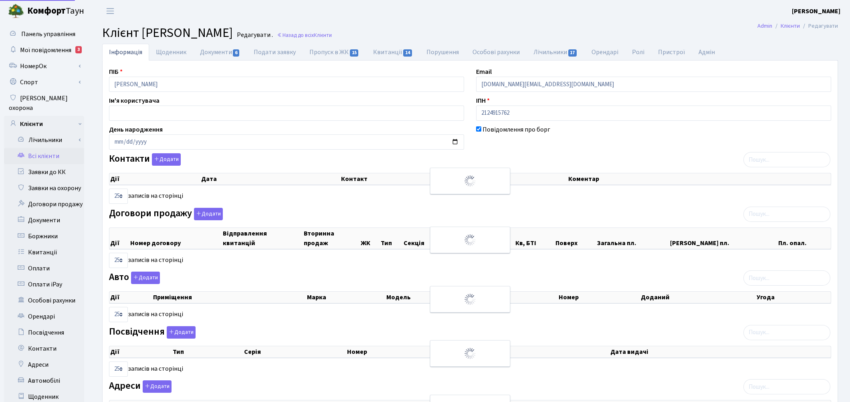
select select "25"
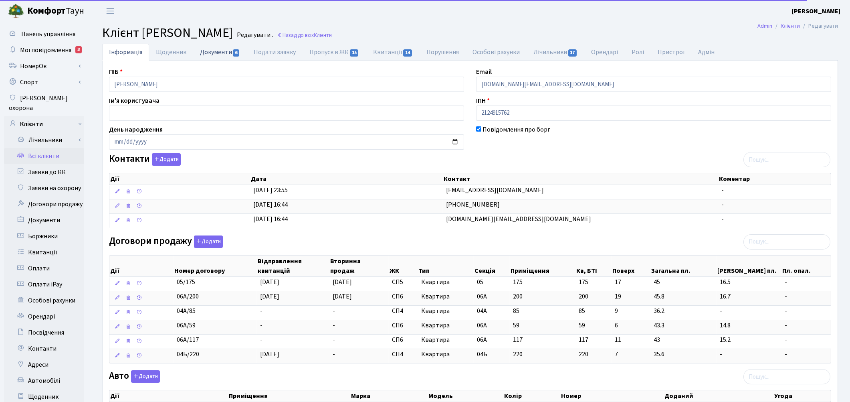
click at [214, 55] on link "Документи 6" at bounding box center [220, 52] width 54 height 16
select select "25"
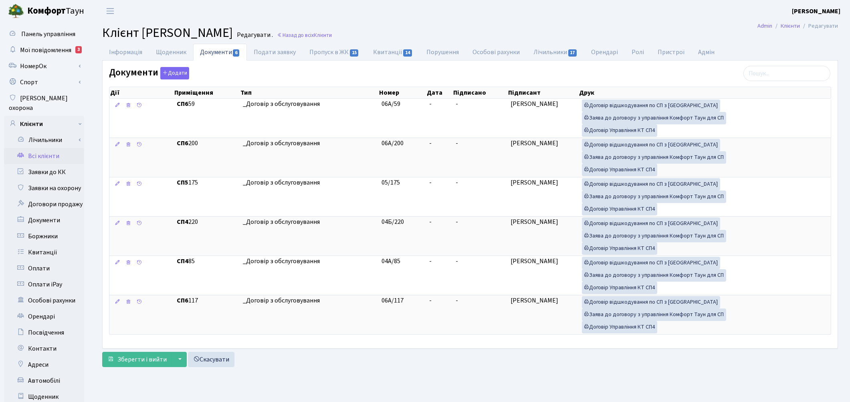
click at [59, 148] on link "Всі клієнти" at bounding box center [44, 156] width 80 height 16
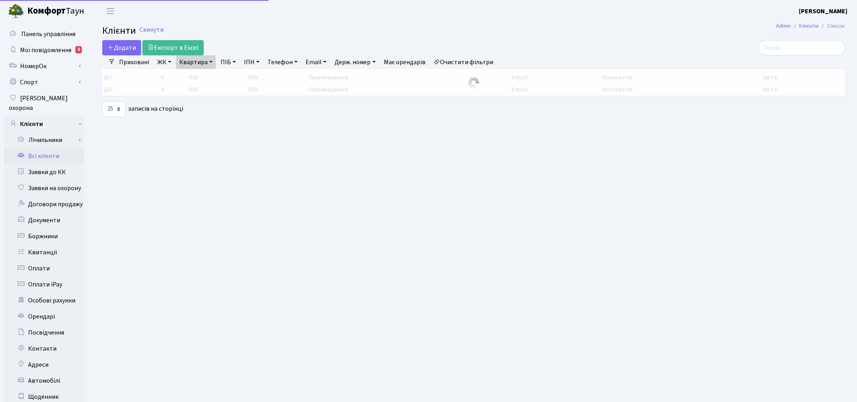
select select "25"
click at [190, 61] on link "Квартира" at bounding box center [196, 62] width 40 height 14
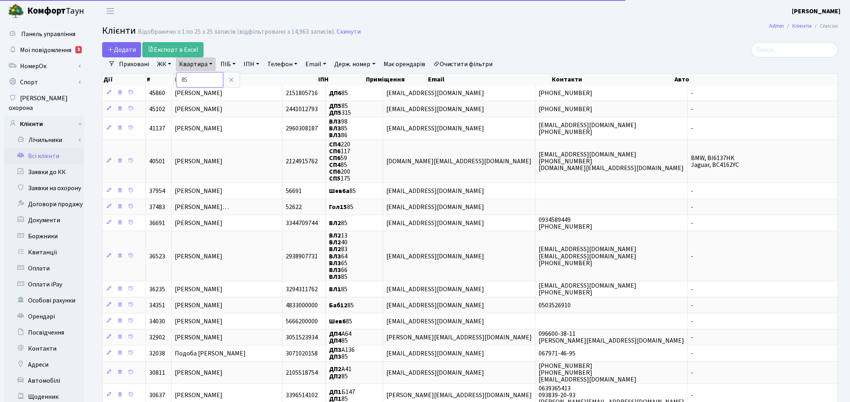
click at [193, 77] on input "85" at bounding box center [199, 79] width 47 height 15
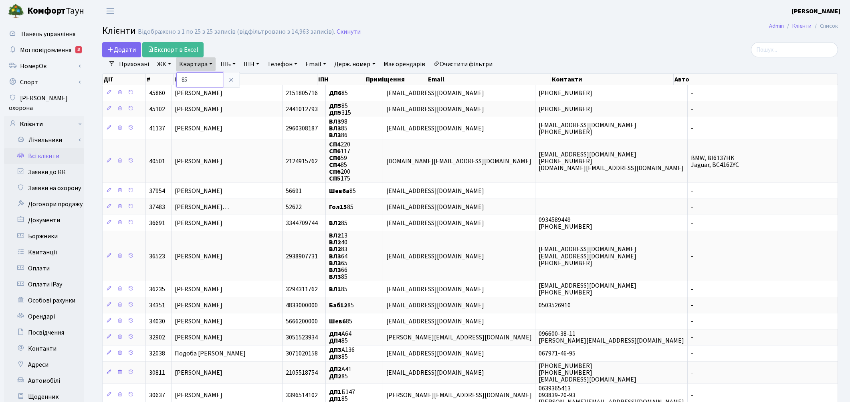
type input "8"
type input "317"
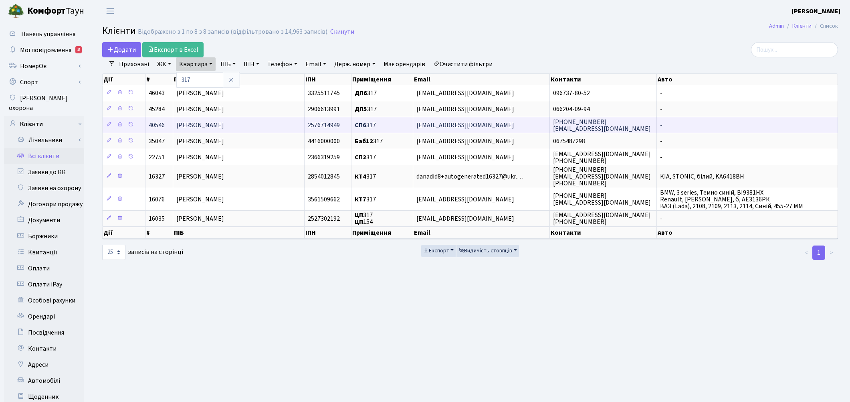
click at [205, 129] on span "[PERSON_NAME]" at bounding box center [200, 125] width 48 height 9
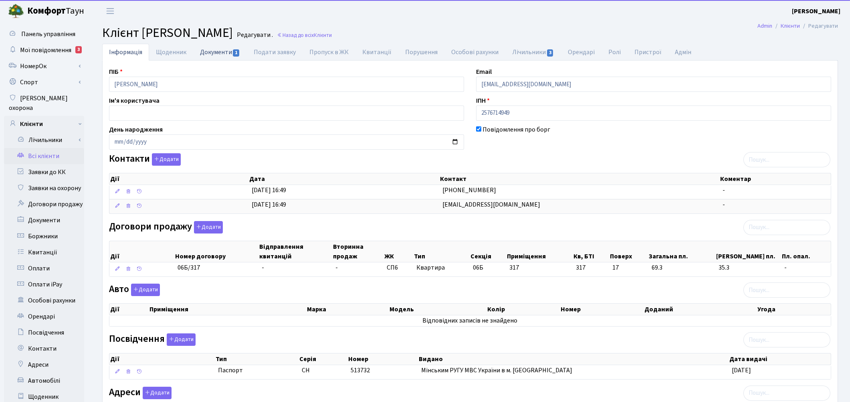
click at [204, 55] on link "Документи 1" at bounding box center [220, 52] width 54 height 16
select select "25"
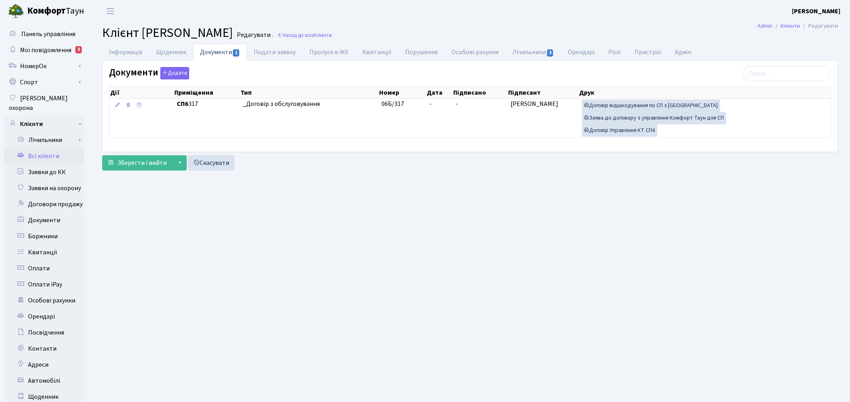
click at [47, 148] on link "Всі клієнти" at bounding box center [44, 156] width 80 height 16
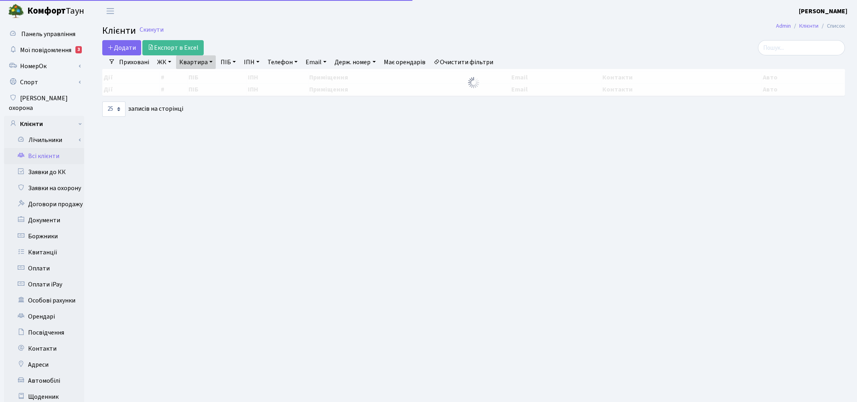
select select "25"
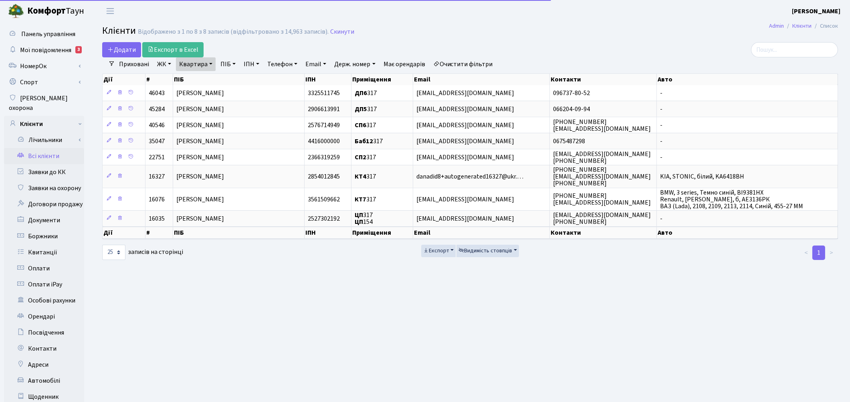
click at [197, 62] on link "Квартира" at bounding box center [196, 64] width 40 height 14
click at [197, 79] on input "317" at bounding box center [199, 79] width 47 height 15
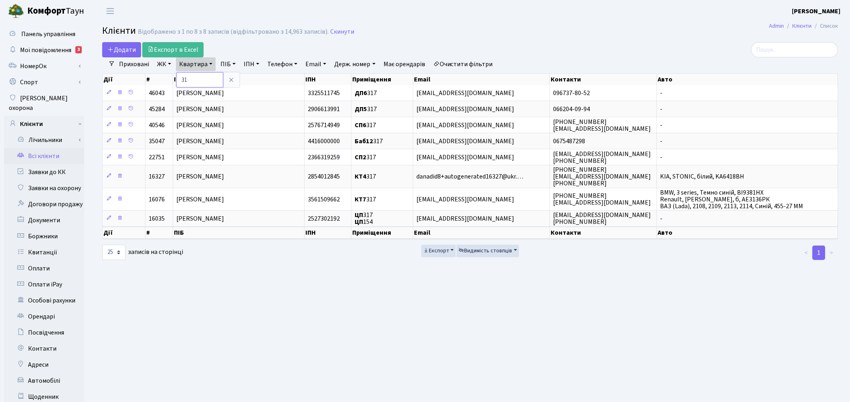
type input "3"
type input "85"
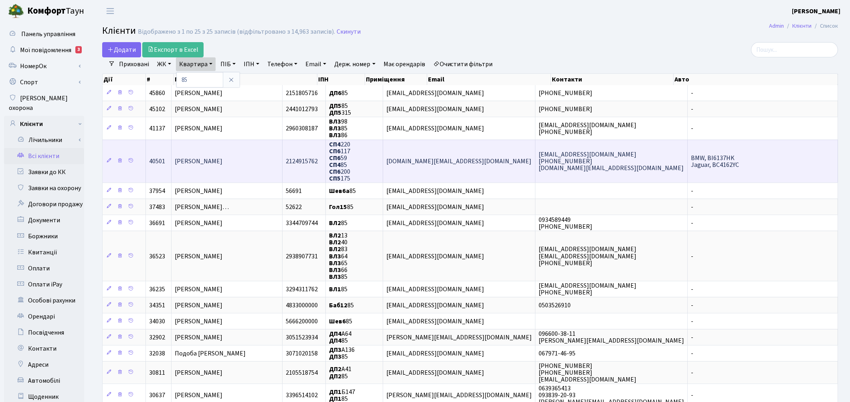
click at [254, 155] on td "Єрьоміна Олена Федорівна" at bounding box center [227, 161] width 111 height 43
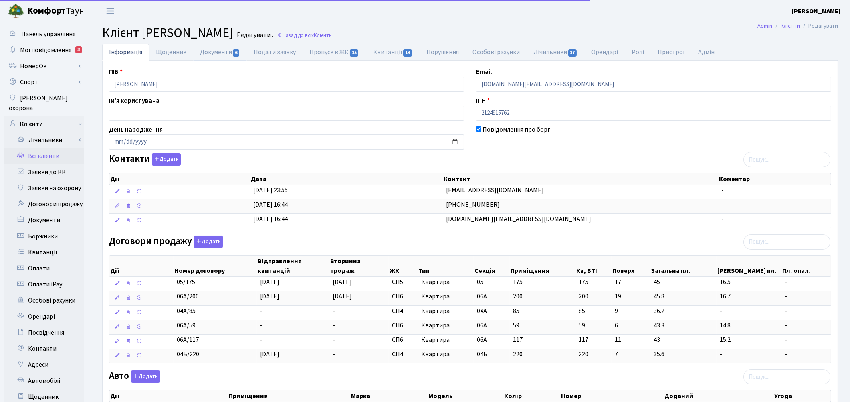
click at [221, 51] on link "Документи 6" at bounding box center [220, 52] width 54 height 17
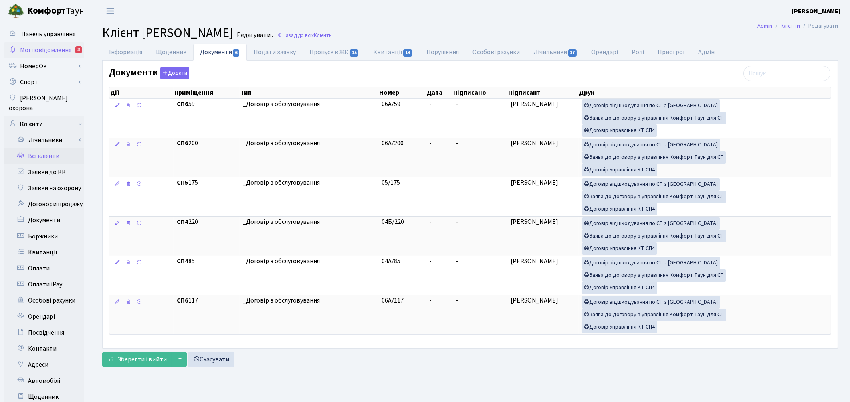
click at [39, 53] on span "Мої повідомлення" at bounding box center [45, 50] width 51 height 9
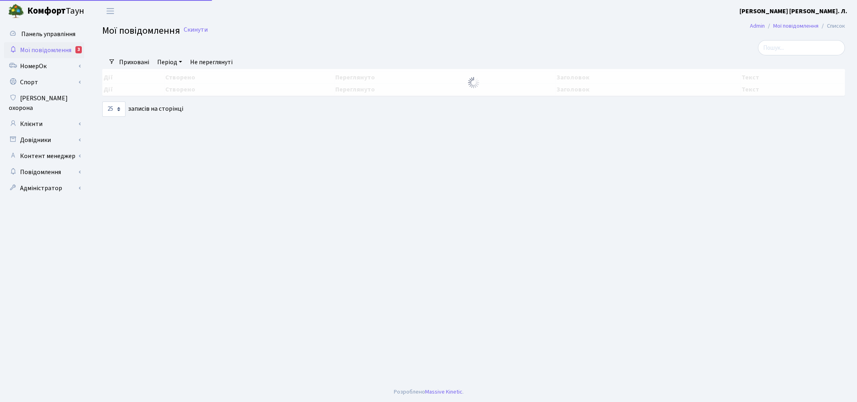
select select "25"
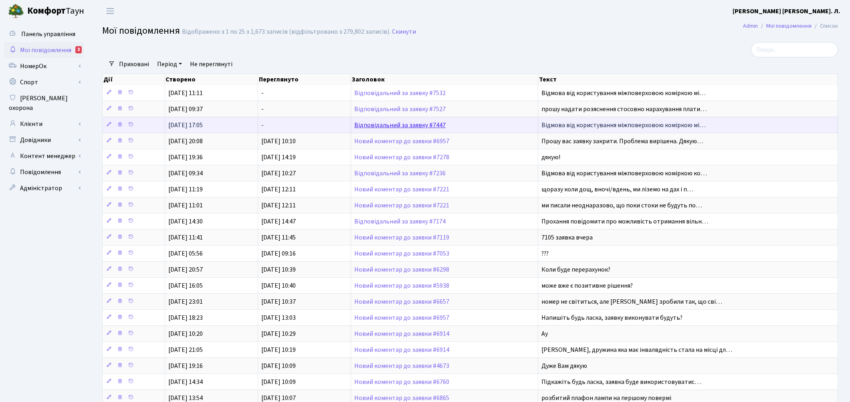
click at [424, 125] on link "Відповідальний за заявку #7447" at bounding box center [399, 125] width 91 height 9
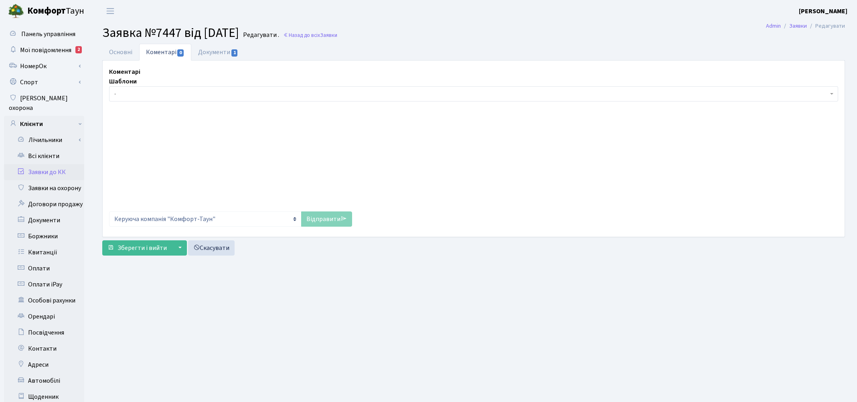
select select "1332"
select select "34"
click at [109, 51] on link "Основні" at bounding box center [120, 52] width 37 height 16
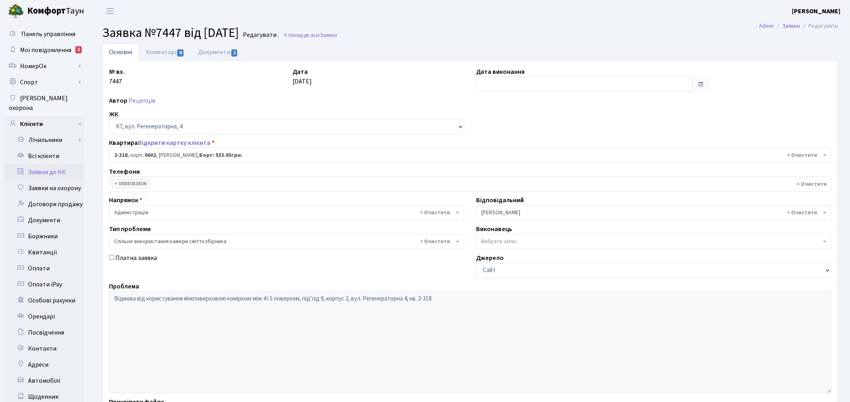
click at [53, 164] on link "Заявки до КК" at bounding box center [44, 172] width 80 height 16
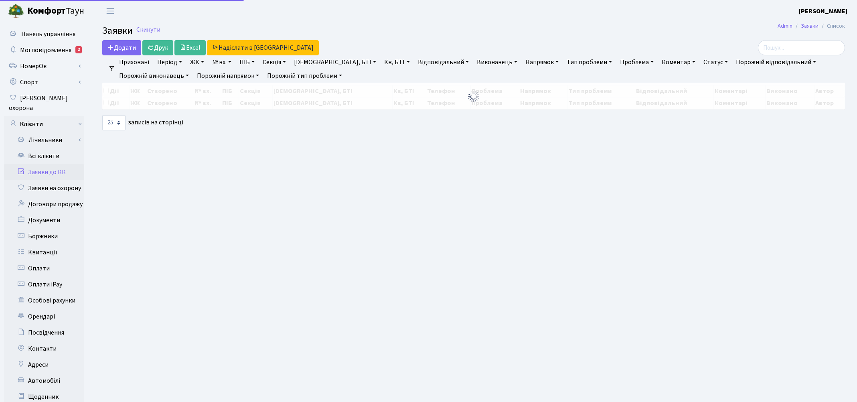
select select "25"
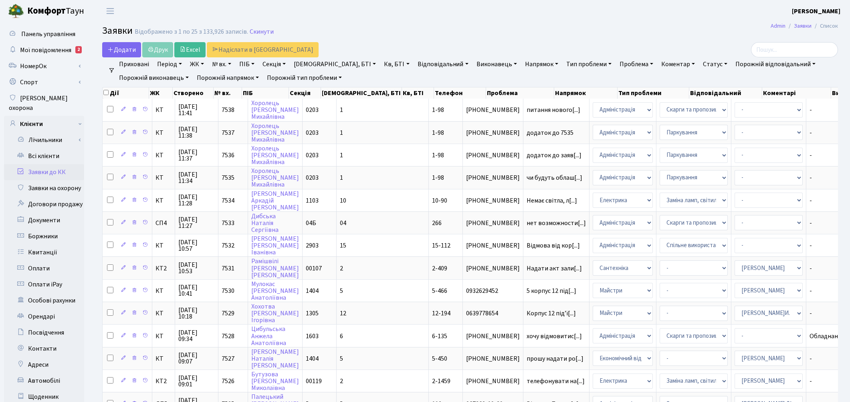
click at [476, 28] on h2 "Заявки Відображено з 1 по 25 з 133,926 записів. Скинути" at bounding box center [470, 32] width 736 height 14
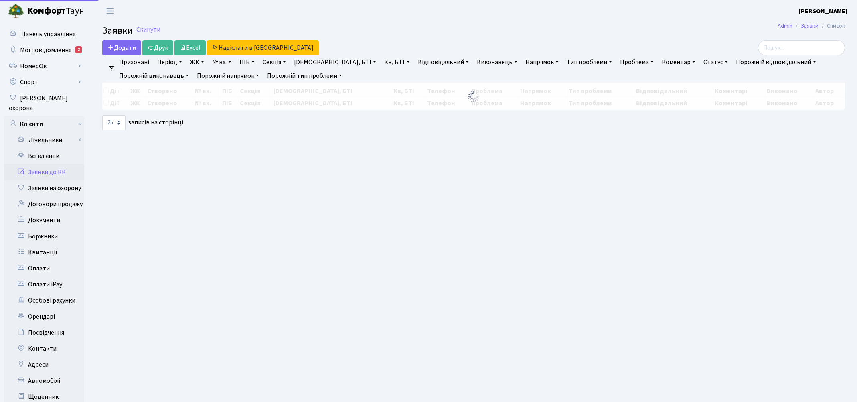
select select "25"
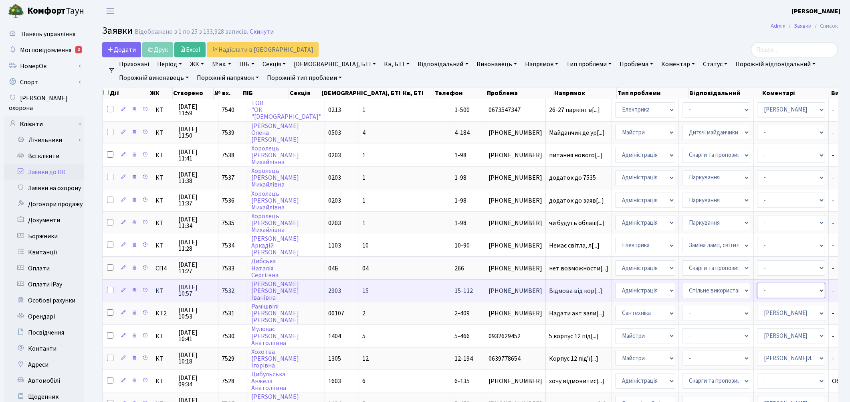
click at [757, 283] on select "- Адміністратор ЖК КТ Вижул В. В. Гордієнко Н.В. Дядюшкін Д.Ю. Кипчук Т. А. Кла…" at bounding box center [791, 290] width 68 height 15
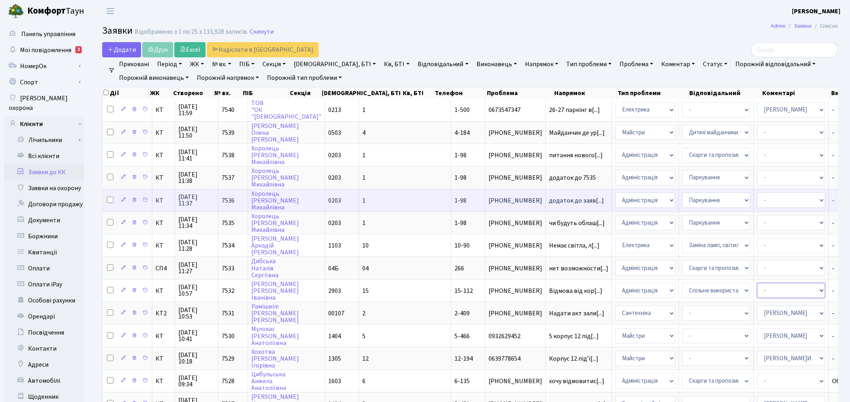
select select "14"
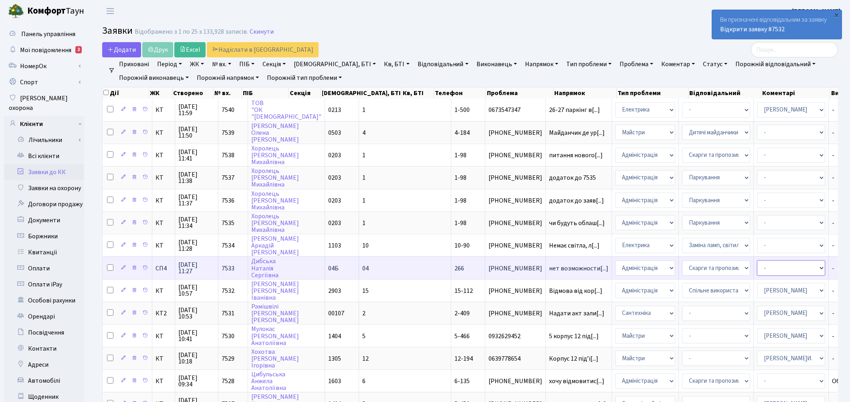
click at [757, 261] on select "- Адміністратор ЖК КТ Вижул В. В. Гордієнко Н.В. Дядюшкін Д.Ю. Кипчук Т. А. Кла…" at bounding box center [791, 267] width 68 height 15
select select "85"
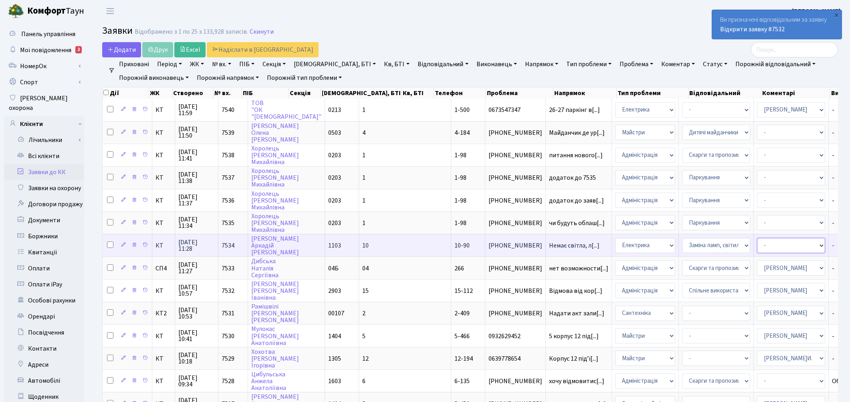
click at [757, 238] on select "- Адміністратор ЖК КТ Вижул В. В. Гордієнко Н.В. Дядюшкін Д.Ю. Кипчук Т. А. Кла…" at bounding box center [791, 245] width 68 height 15
select select "22"
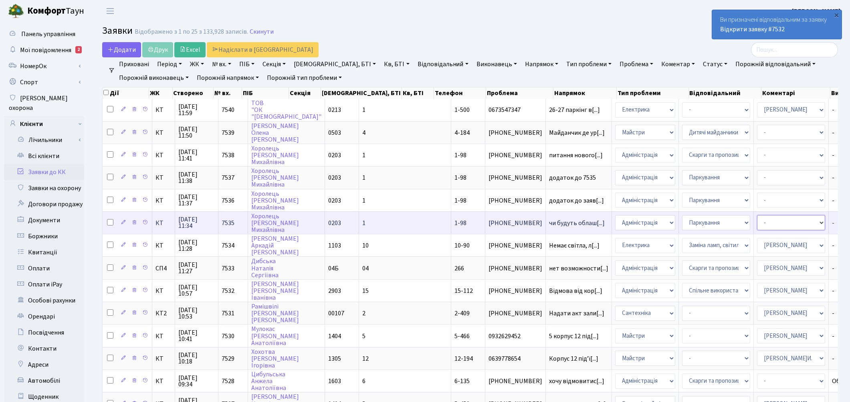
click at [757, 218] on select "- Адміністратор ЖК КТ Вижул В. В. Гордієнко Н.В. Дядюшкін Д.Ю. Кипчук Т. А. Кла…" at bounding box center [791, 222] width 68 height 15
select select "110"
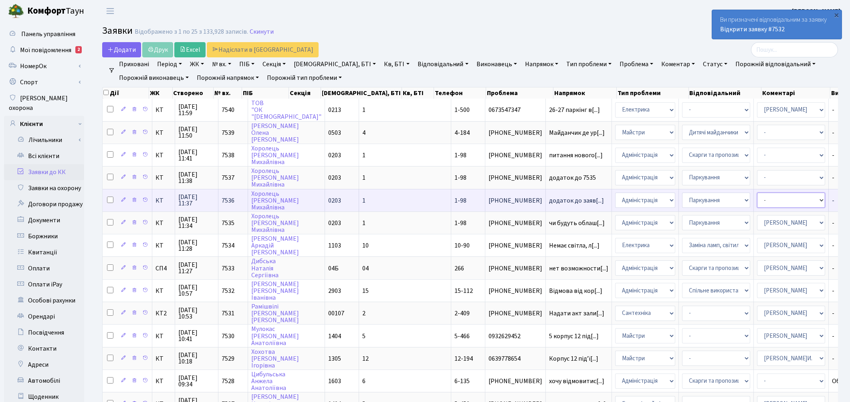
click at [757, 194] on select "- Адміністратор ЖК КТ Вижул В. В. Гордієнко Н.В. Дядюшкін Д.Ю. Кипчук Т. А. Кла…" at bounding box center [791, 199] width 68 height 15
select select "110"
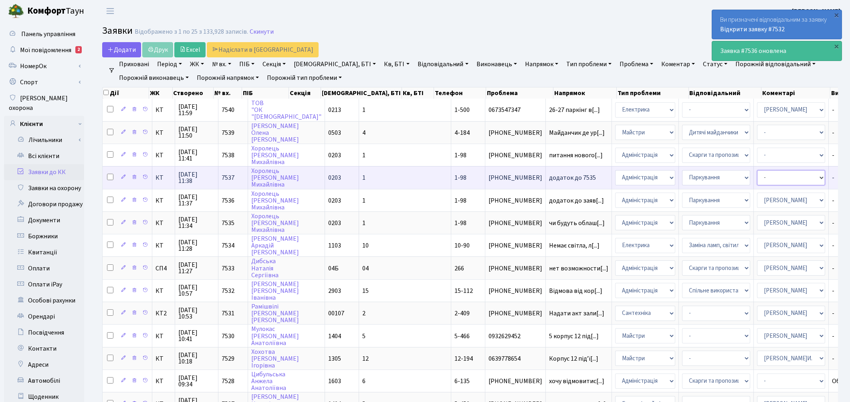
click at [757, 173] on select "- Адміністратор ЖК КТ Вижул В. В. Гордієнко Н.В. Дядюшкін Д.Ю. Кипчук Т. А. Кла…" at bounding box center [791, 177] width 68 height 15
select select "110"
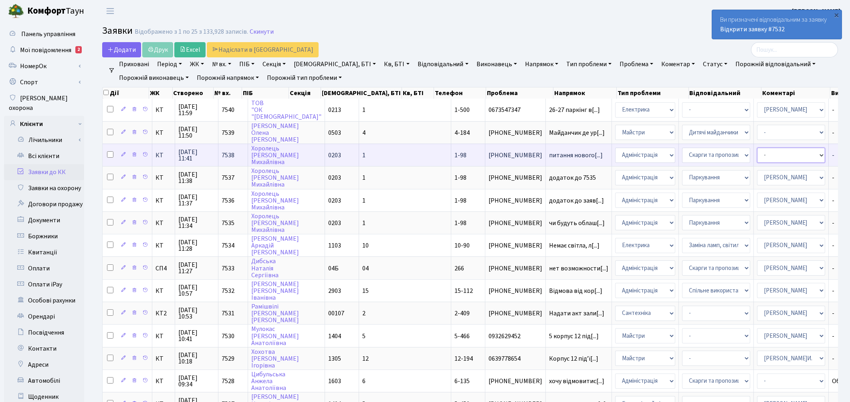
click at [757, 157] on select "- Адміністратор ЖК КТ Вижул В. В. Гордієнко Н.В. Дядюшкін Д.Ю. Кипчук Т. А. Кла…" at bounding box center [791, 155] width 68 height 15
select select "110"
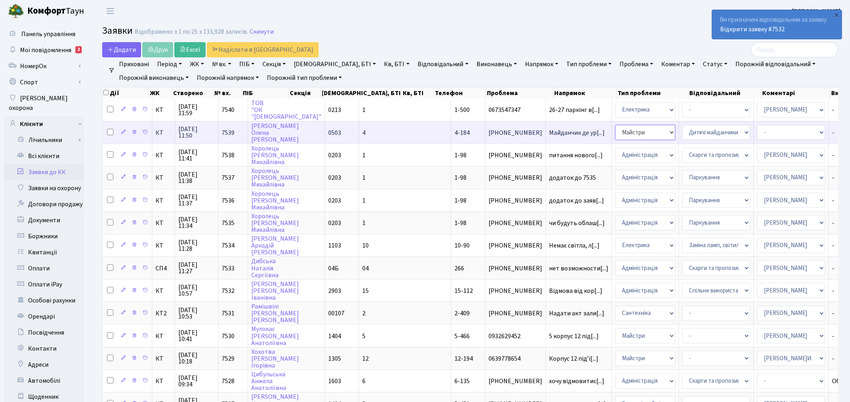
click at [615, 131] on select "- Адміністрація Домофон, СКД Ліфт Майстри Сантехніка Економічний відділ Електри…" at bounding box center [645, 132] width 60 height 15
select select "3"
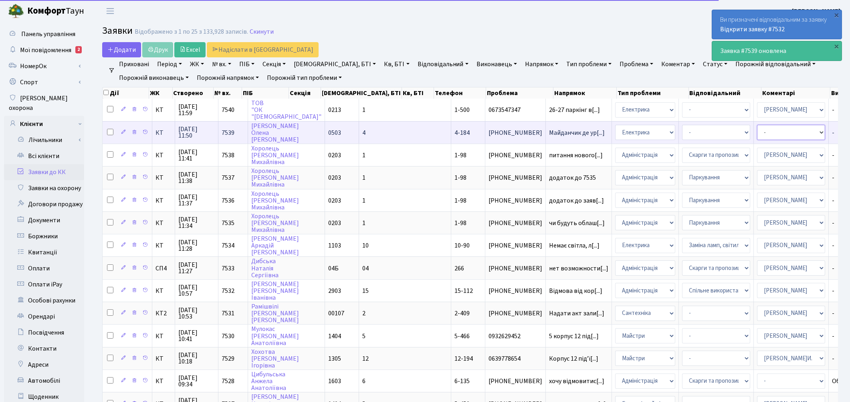
click at [757, 134] on select "- Адміністратор ЖК КТ Вижул В. В. Гордієнко Н.В. Дядюшкін Д.Ю. Кипчук Т. А. Кла…" at bounding box center [791, 132] width 68 height 15
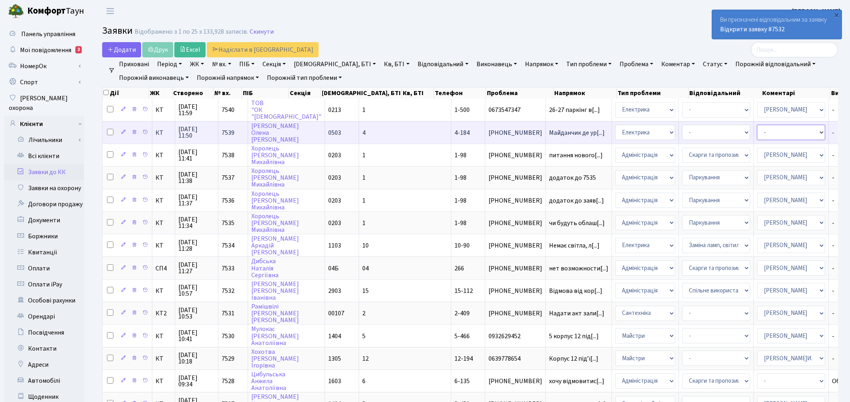
select select "22"
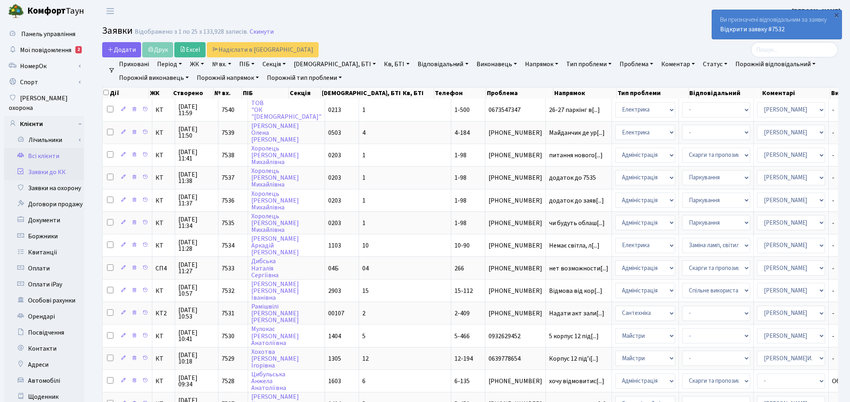
click at [34, 148] on link "Всі клієнти" at bounding box center [44, 156] width 80 height 16
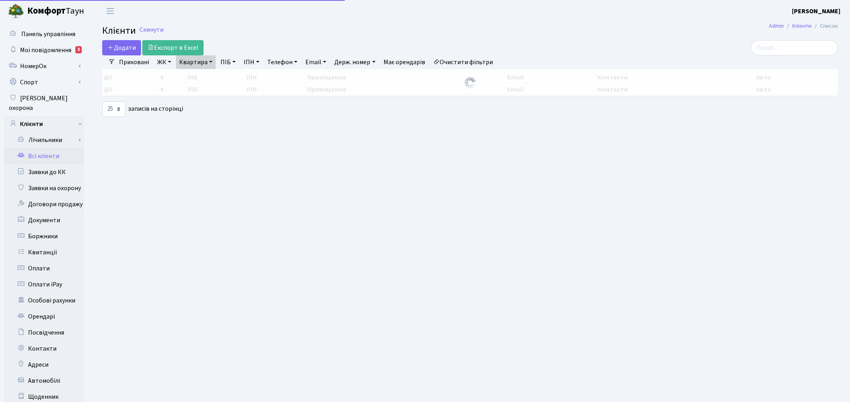
select select "25"
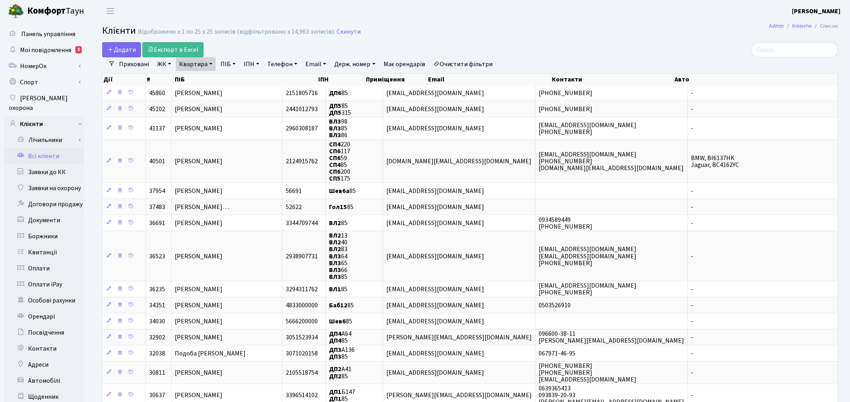
click at [187, 67] on link "Квартира" at bounding box center [196, 64] width 40 height 14
type input "5"
type input "2-625"
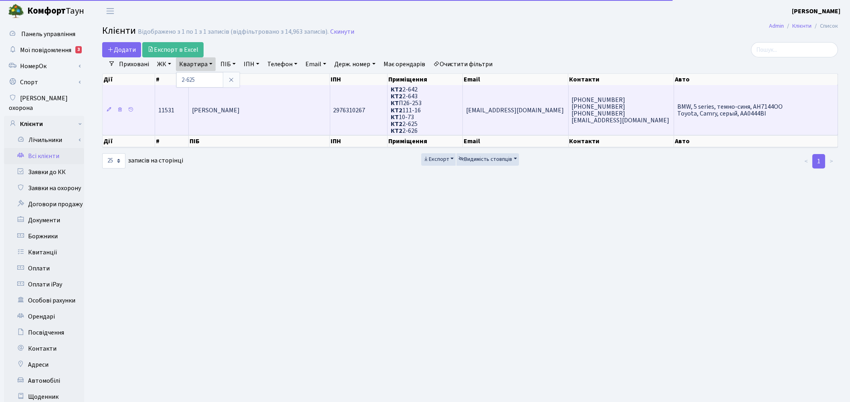
click at [297, 118] on td "Гудзенко Катерина Анатоліївна" at bounding box center [259, 110] width 141 height 50
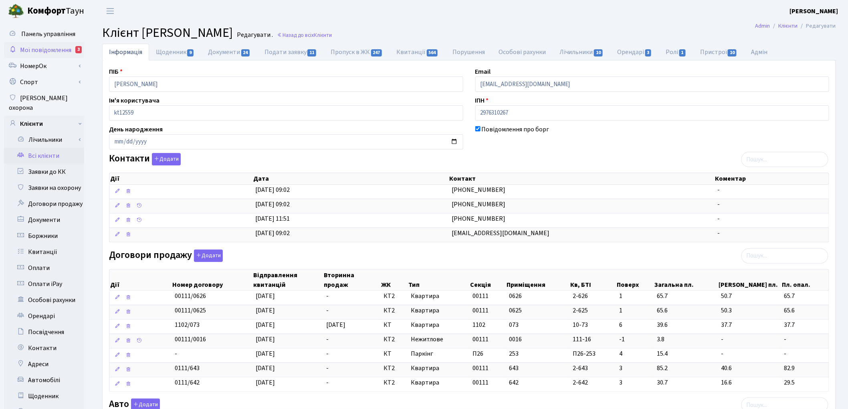
click at [57, 51] on span "Мої повідомлення" at bounding box center [45, 50] width 51 height 9
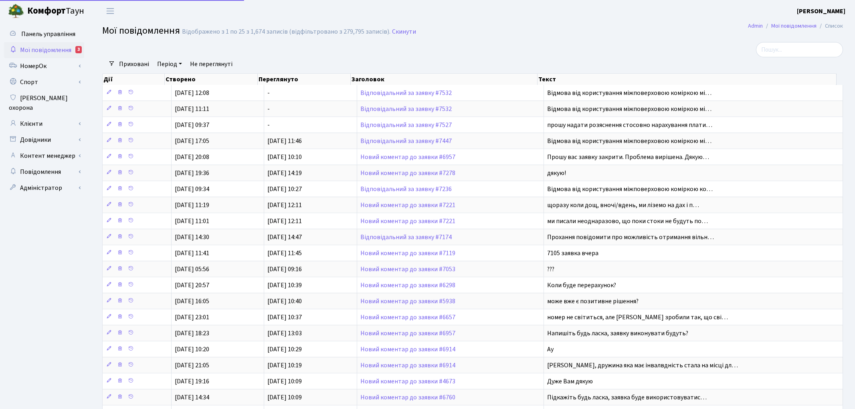
select select "25"
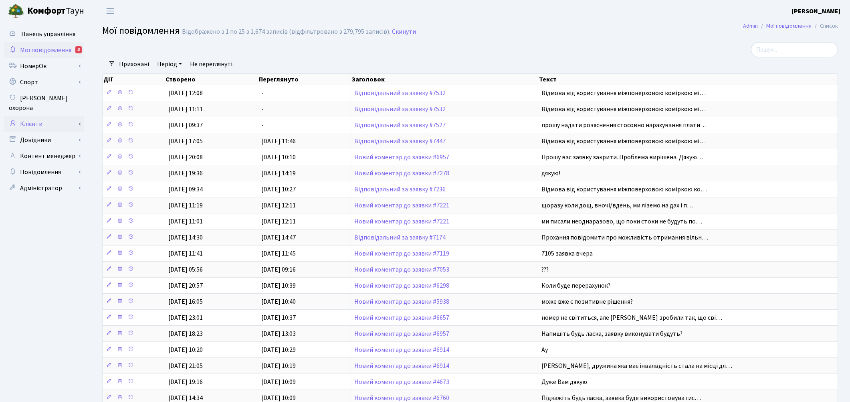
click at [29, 118] on link "Клієнти" at bounding box center [44, 124] width 80 height 16
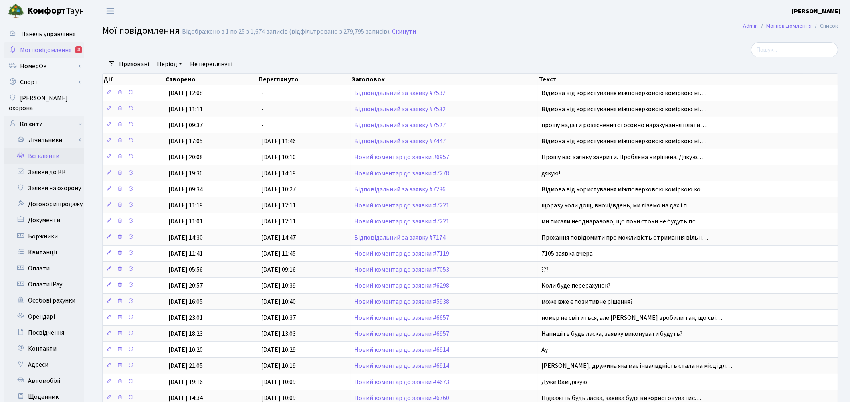
click at [43, 149] on link "Всі клієнти" at bounding box center [44, 156] width 80 height 16
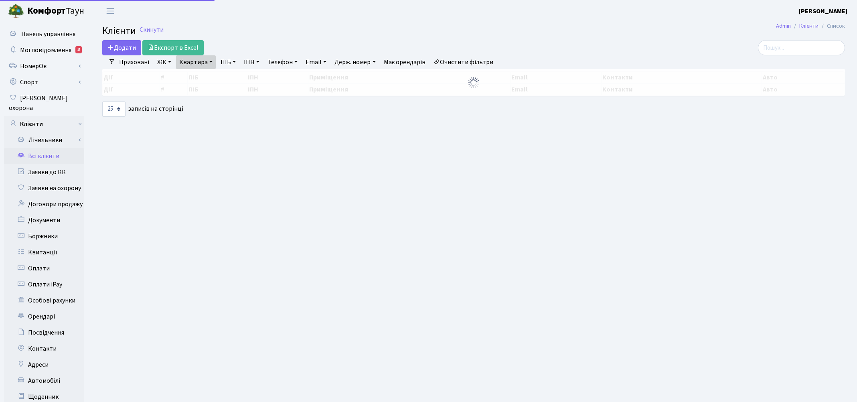
select select "25"
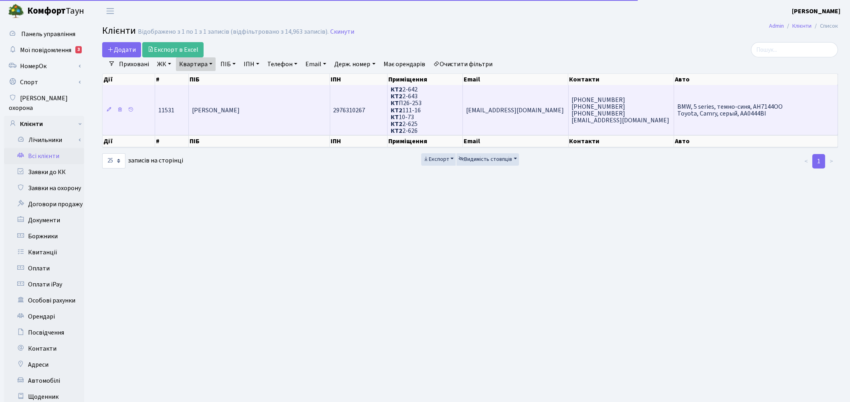
click at [281, 122] on td "[PERSON_NAME]" at bounding box center [259, 110] width 141 height 50
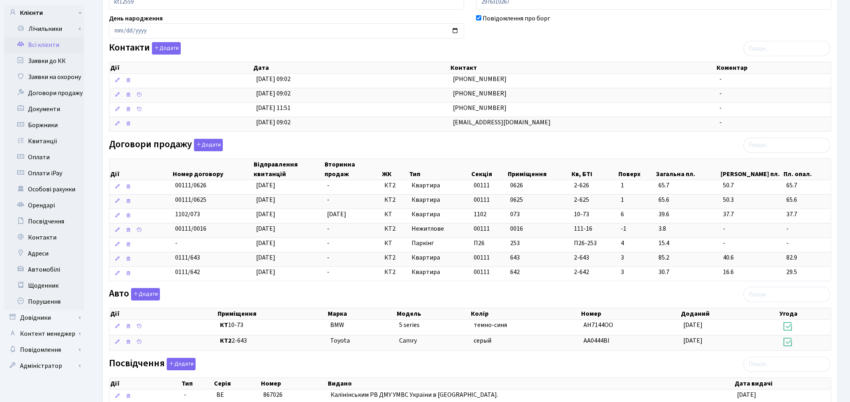
scroll to position [134, 0]
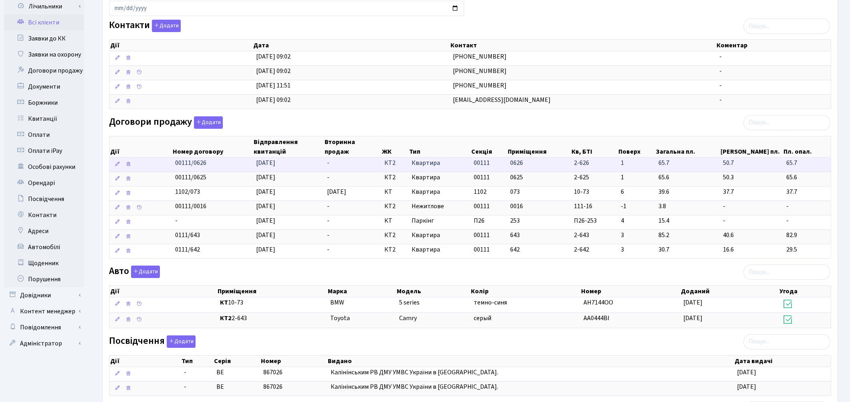
click at [658, 162] on td "65.7" at bounding box center [688, 165] width 65 height 14
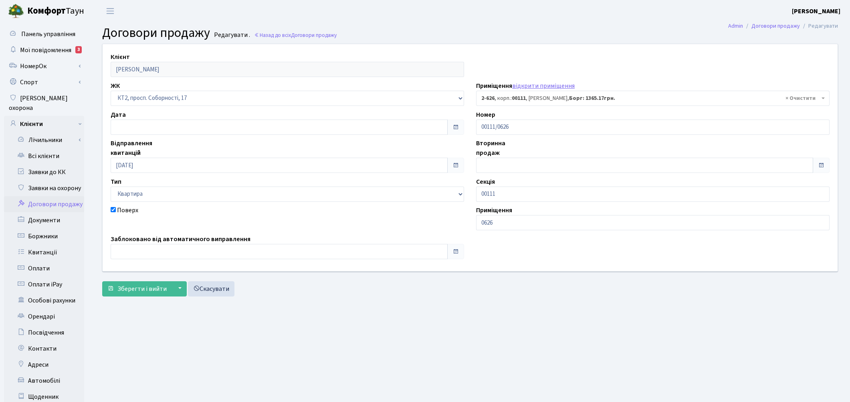
select select "15675"
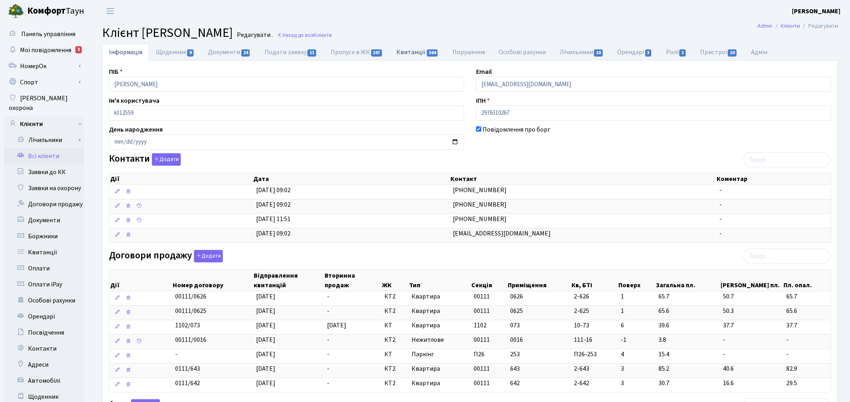
click at [422, 55] on link "Квитанції 564" at bounding box center [418, 52] width 56 height 16
select select "25"
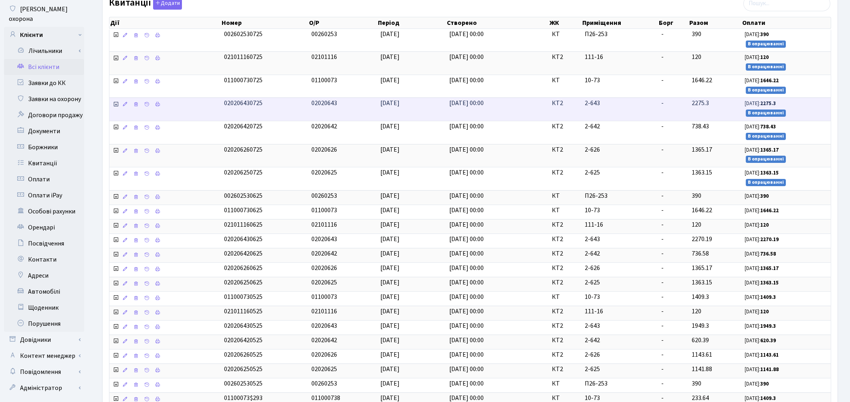
scroll to position [134, 0]
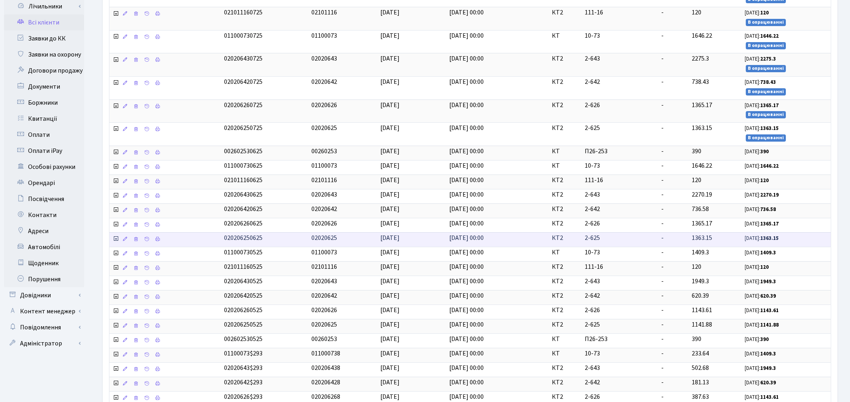
click at [636, 241] on span "2-625" at bounding box center [620, 237] width 70 height 9
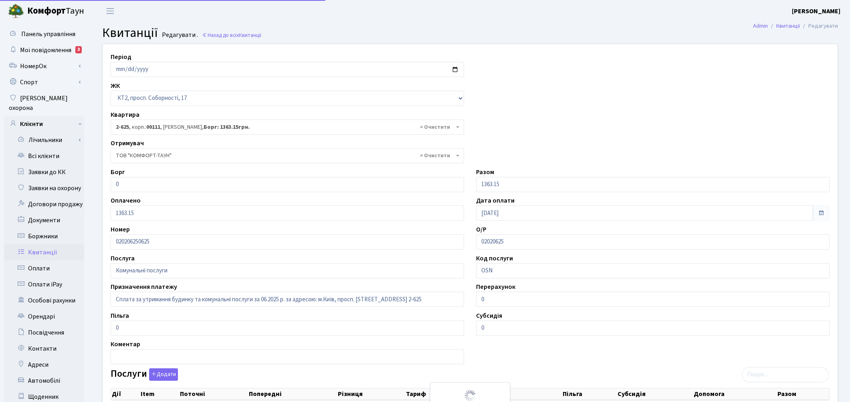
select select "15674"
select select "25"
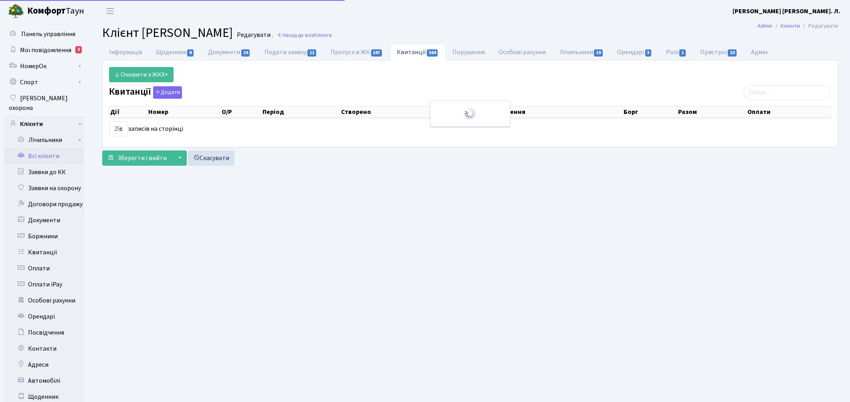
select select "25"
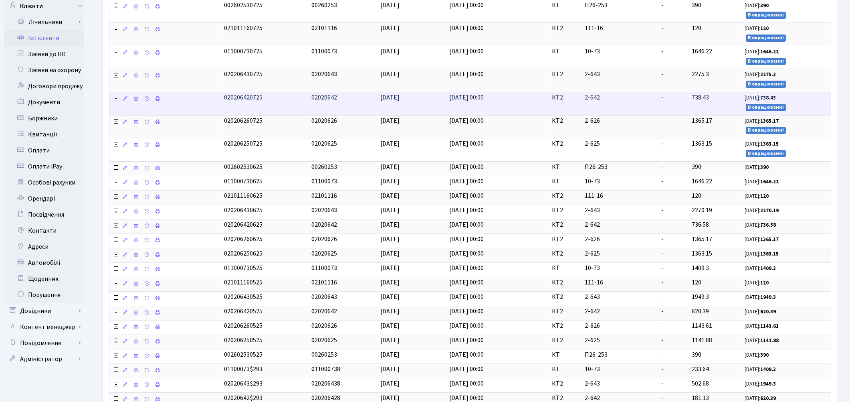
scroll to position [134, 0]
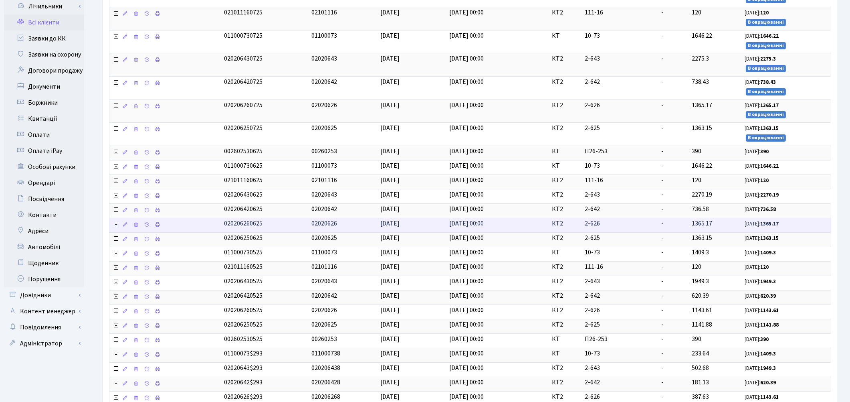
click at [117, 226] on icon at bounding box center [116, 224] width 6 height 6
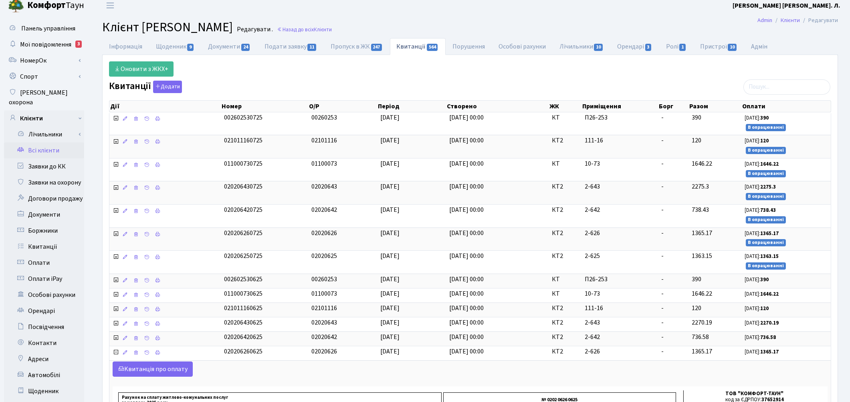
scroll to position [0, 0]
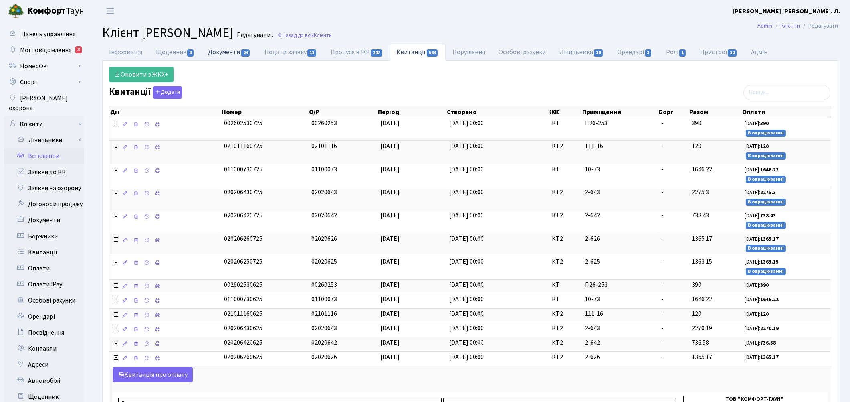
click at [220, 53] on link "Документи 24" at bounding box center [229, 52] width 56 height 16
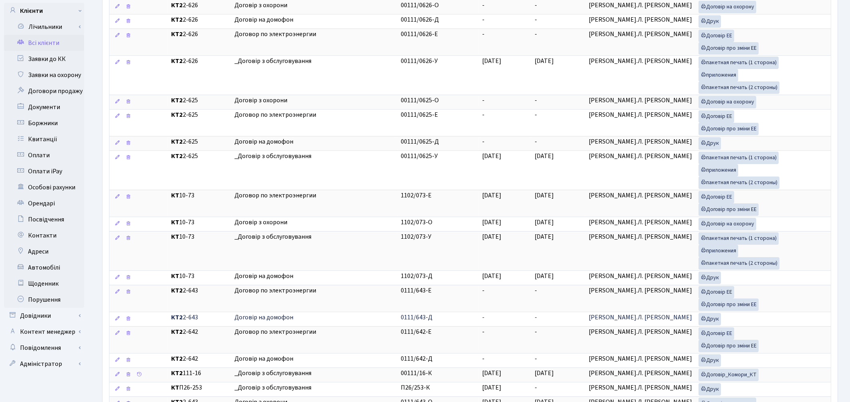
scroll to position [112, 0]
click at [52, 308] on link "Довідники" at bounding box center [44, 316] width 80 height 16
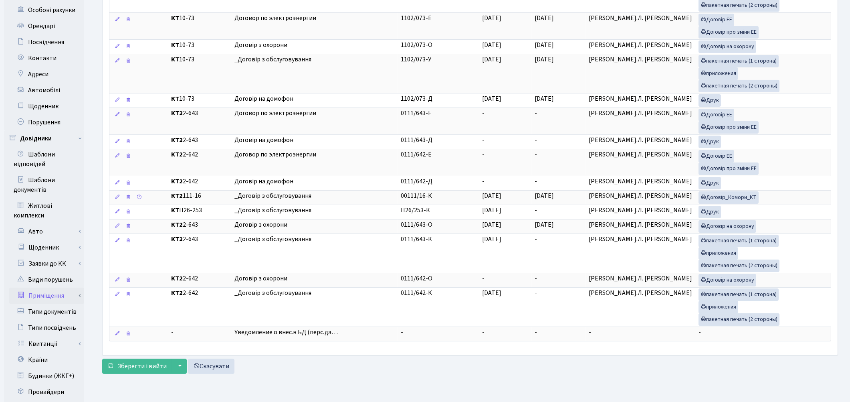
click at [50, 287] on link "Приміщення" at bounding box center [46, 295] width 75 height 16
click at [56, 304] on link "Всі приміщення" at bounding box center [46, 312] width 75 height 16
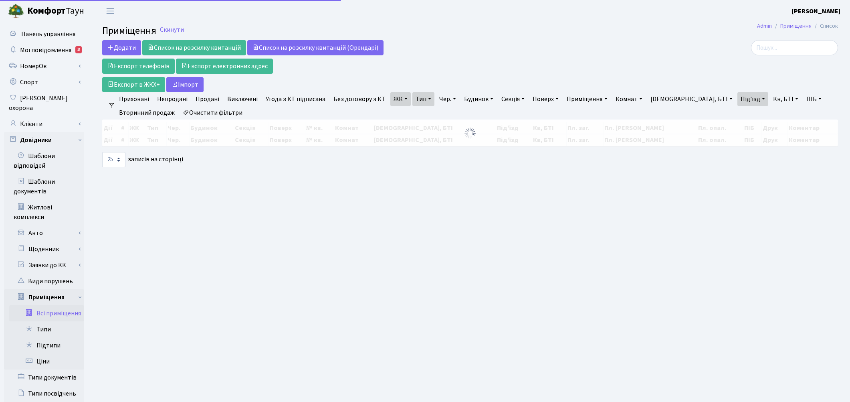
select select "25"
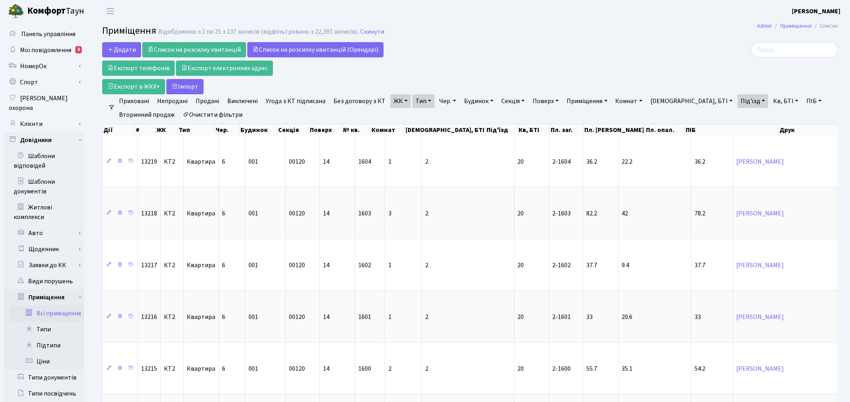
click at [212, 111] on link "Очистити фільтри" at bounding box center [213, 115] width 66 height 14
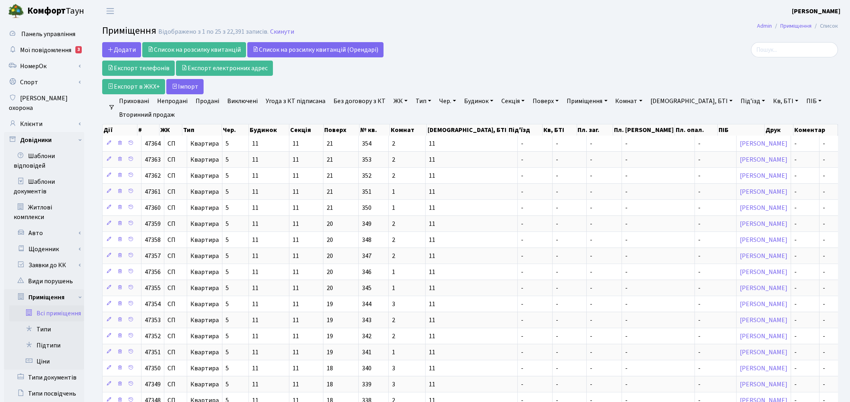
click at [770, 99] on link "Кв, БТІ" at bounding box center [786, 101] width 32 height 14
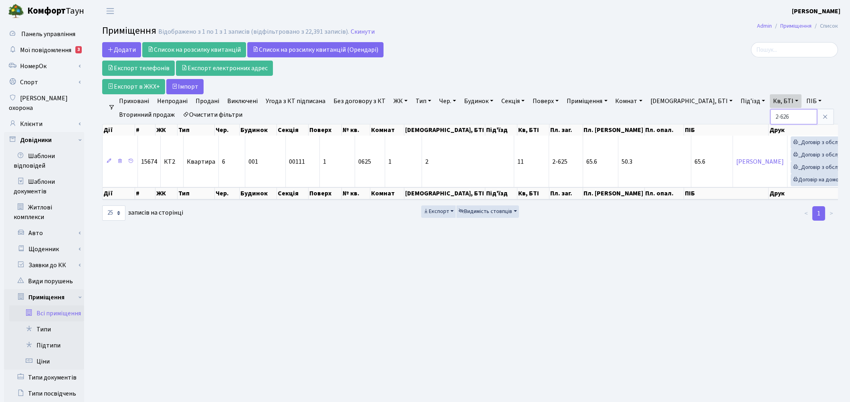
type input "2-626"
click at [540, 49] on div "Додати Список на розсилку квитанцій Список на розсилку квитанцій (Орендарі) Екс…" at bounding box center [345, 68] width 487 height 52
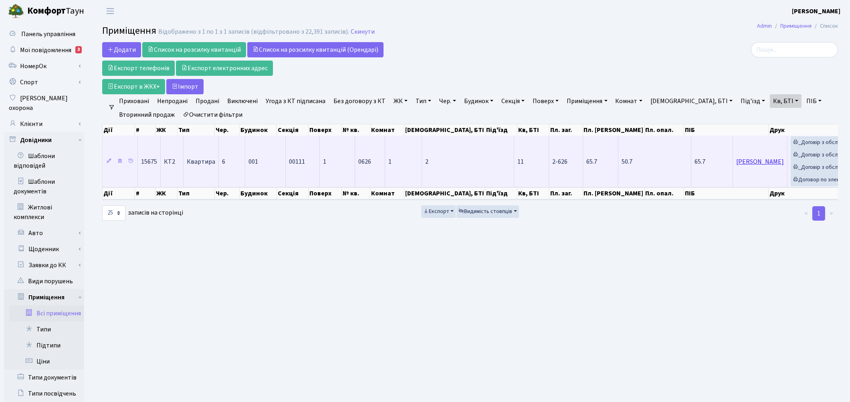
click at [737, 160] on link "[PERSON_NAME]" at bounding box center [761, 161] width 48 height 9
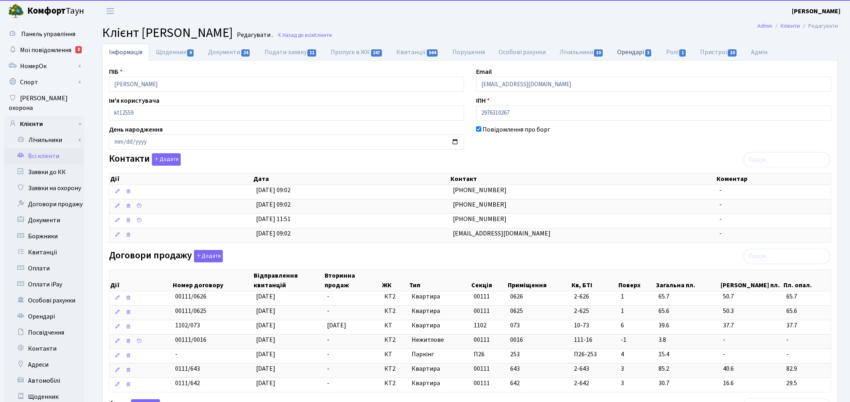
click at [626, 51] on link "Орендарі 3" at bounding box center [635, 52] width 49 height 16
select select "25"
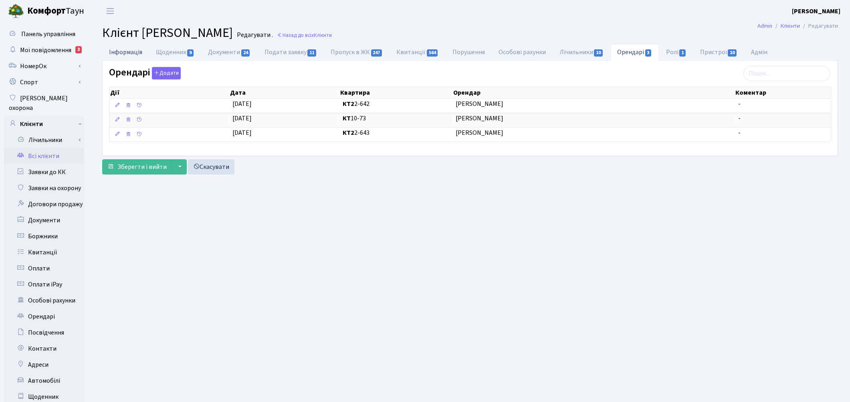
click at [123, 51] on link "Інформація" at bounding box center [125, 52] width 47 height 16
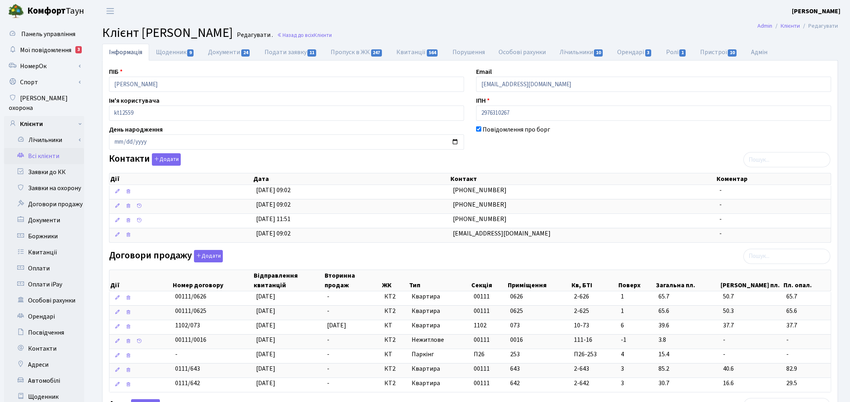
scroll to position [45, 0]
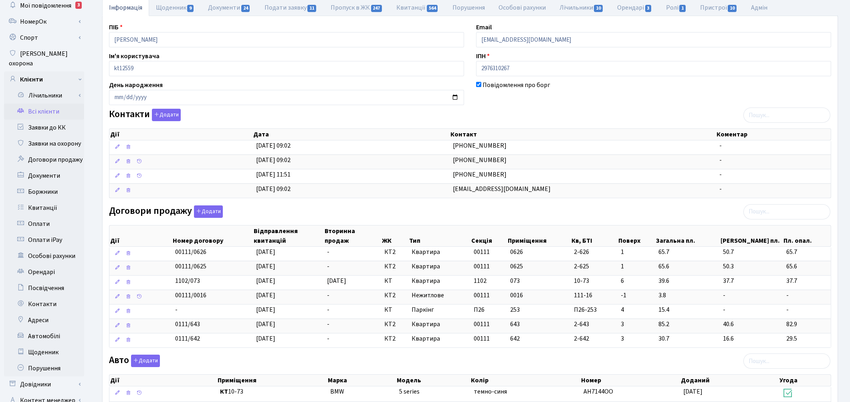
click at [43, 103] on link "Всі клієнти" at bounding box center [44, 111] width 80 height 16
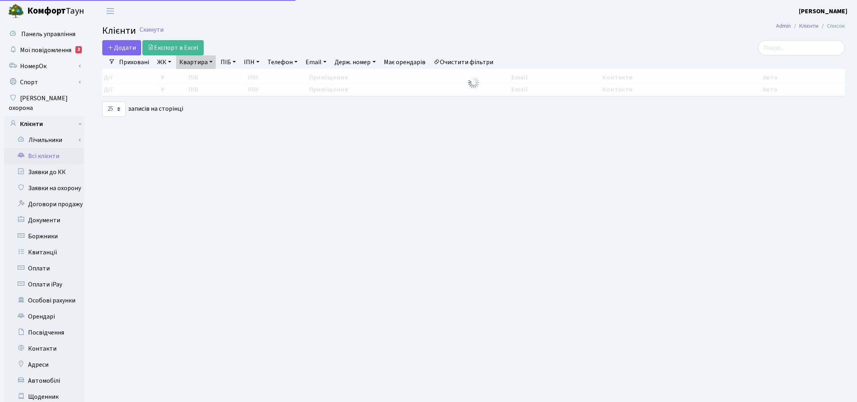
select select "25"
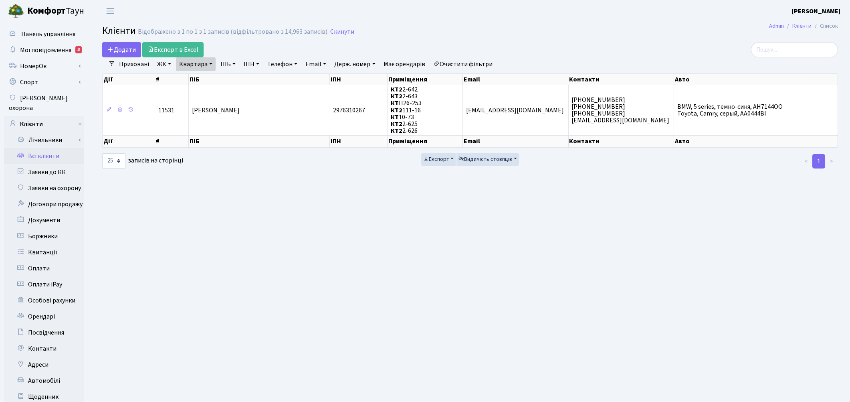
click at [473, 65] on link "Очистити фільтри" at bounding box center [463, 64] width 66 height 14
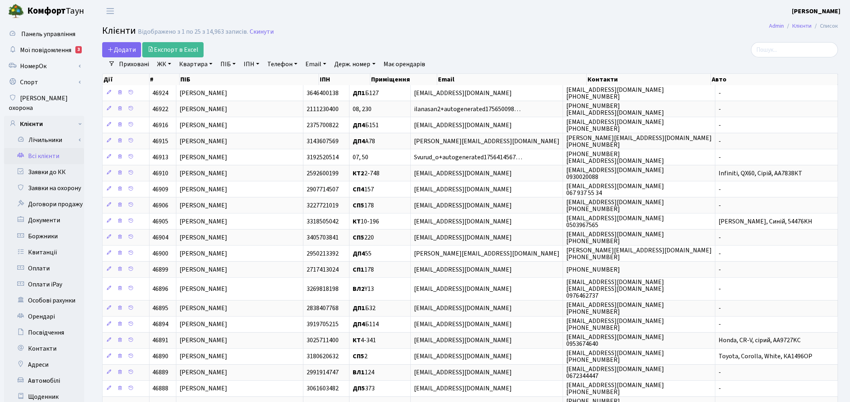
click at [190, 63] on link "Квартира" at bounding box center [196, 64] width 40 height 14
type input "85"
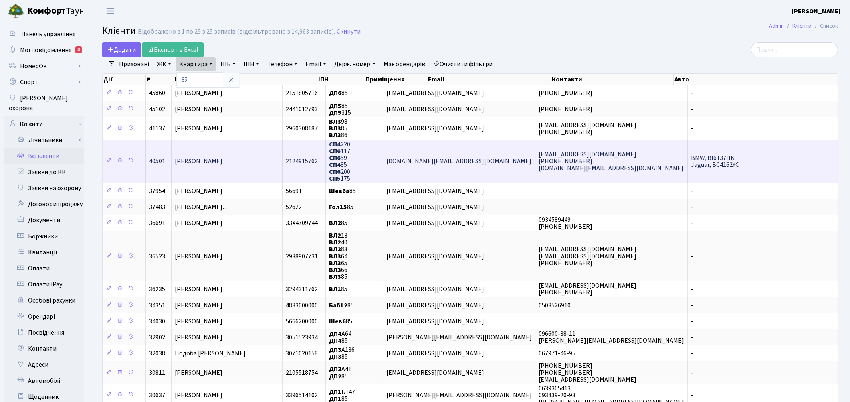
click at [218, 167] on td "[PERSON_NAME]" at bounding box center [227, 161] width 111 height 43
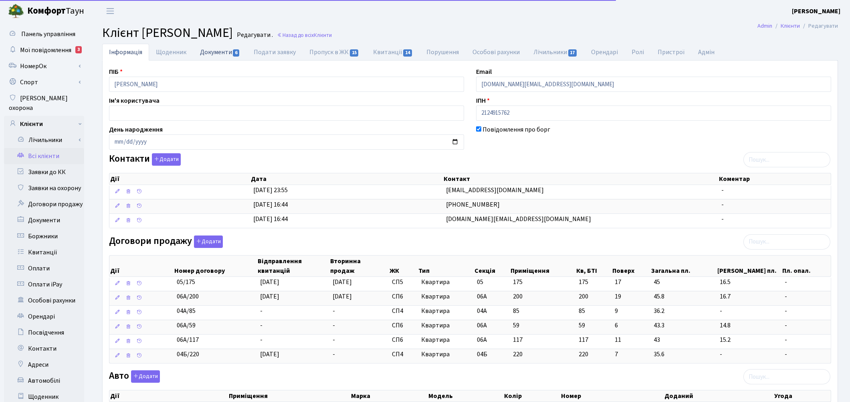
click at [215, 53] on link "Документи 6" at bounding box center [220, 52] width 54 height 16
select select "25"
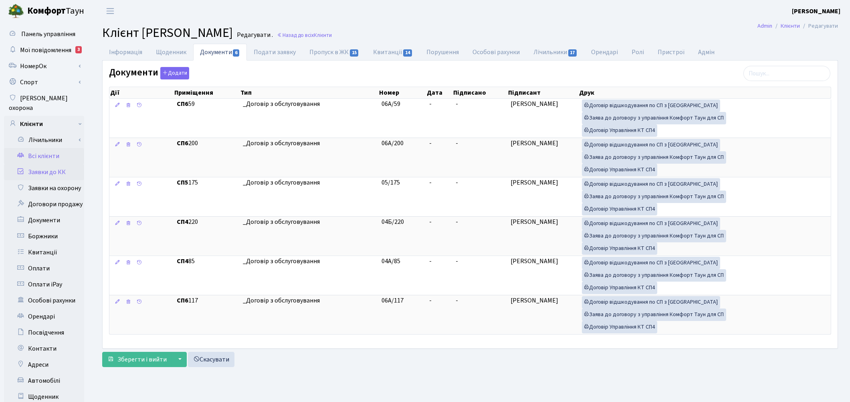
click at [57, 164] on link "Заявки до КК" at bounding box center [44, 172] width 80 height 16
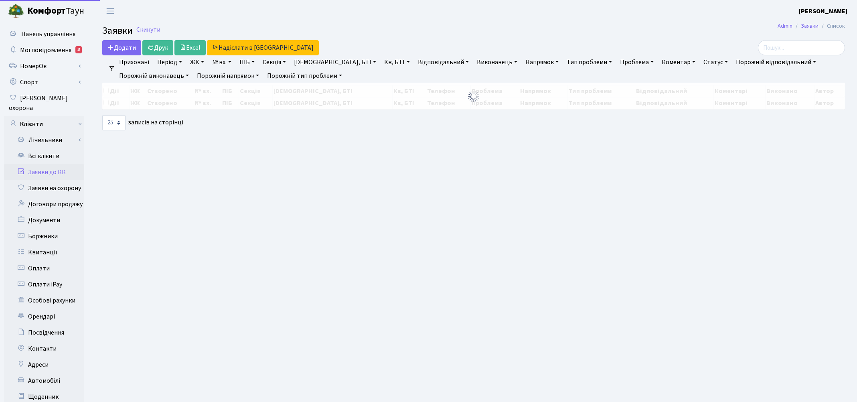
select select "25"
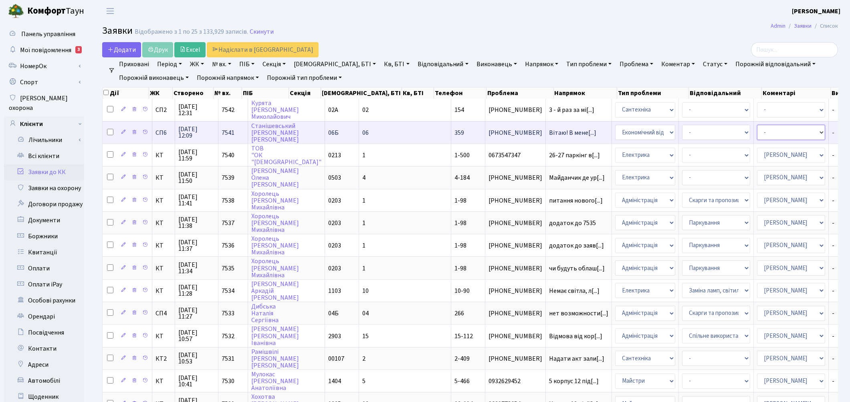
click at [757, 134] on select "- Адміністратор ЖК КТ Вижул В. В. Гордієнко Н.В. Дядюшкін Д.Ю. Кипчук Т. А. Кла…" at bounding box center [791, 132] width 68 height 15
select select "33"
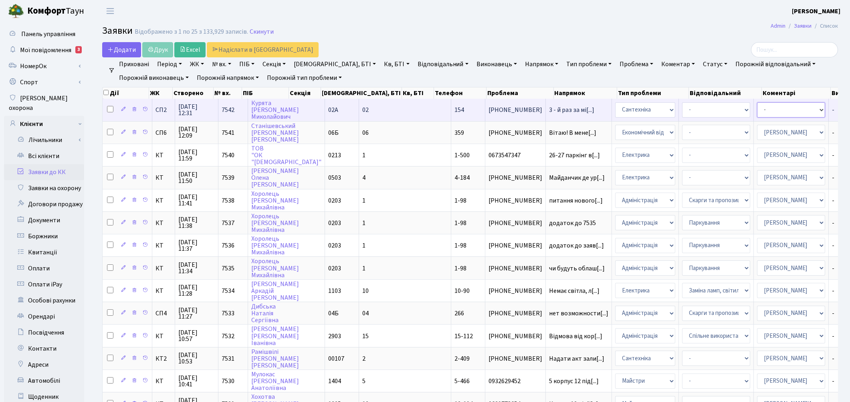
click at [757, 109] on select "- Адміністратор ЖК КТ Вижул В. В. Гордієнко Н.В. Дядюшкін Д.Ю. Кипчук Т. А. Кла…" at bounding box center [791, 109] width 68 height 15
select select "85"
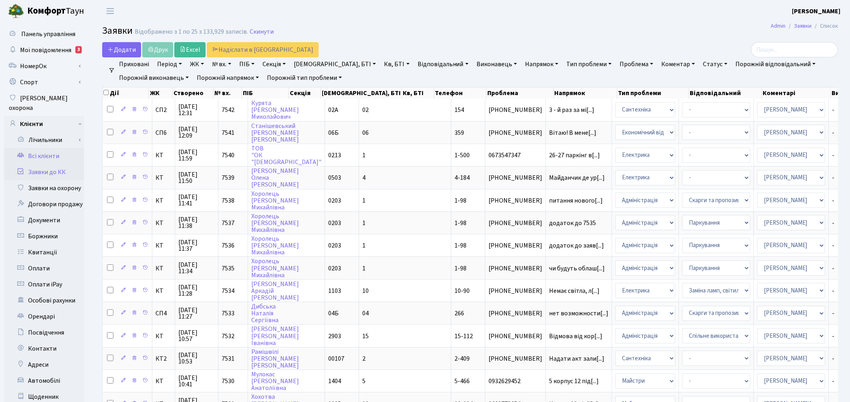
click at [44, 148] on link "Всі клієнти" at bounding box center [44, 156] width 80 height 16
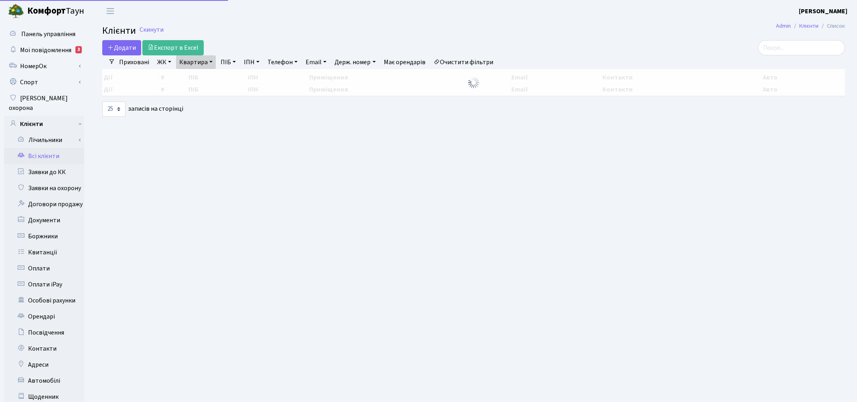
select select "25"
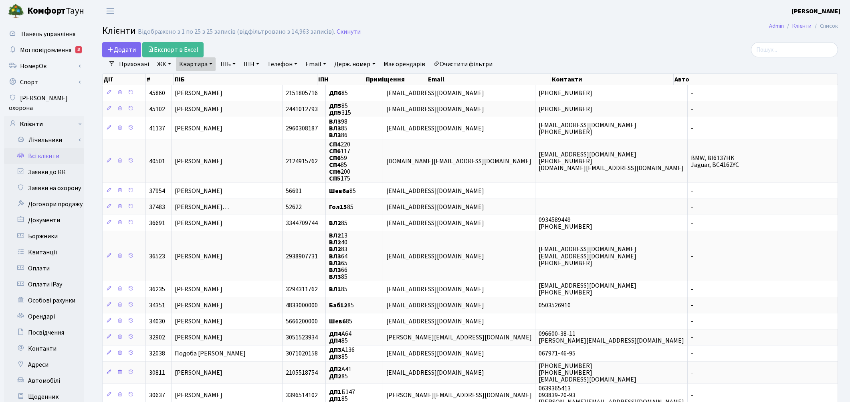
click at [483, 65] on link "Очистити фільтри" at bounding box center [463, 64] width 66 height 14
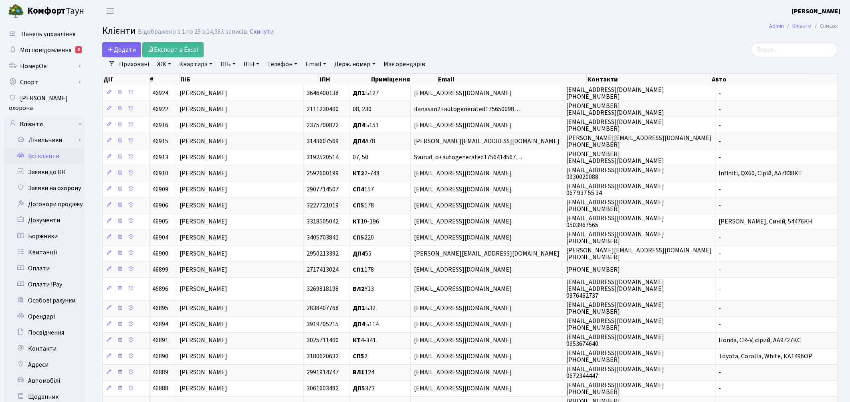
click at [193, 65] on link "Квартира" at bounding box center [196, 64] width 40 height 14
type input "85"
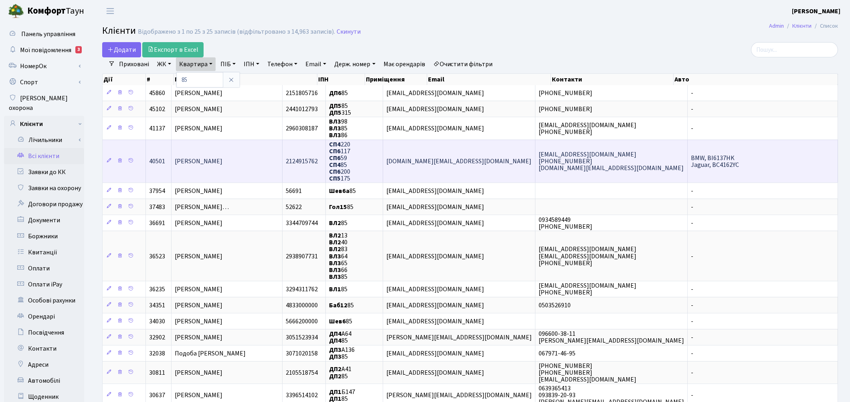
click at [203, 161] on span "[PERSON_NAME]" at bounding box center [199, 161] width 48 height 9
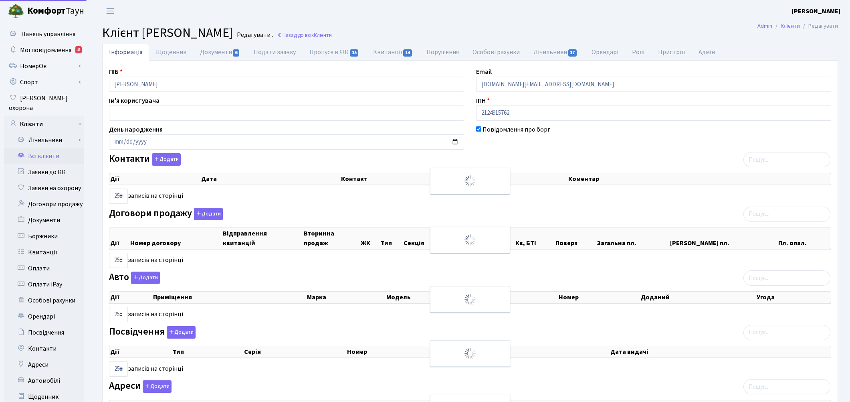
select select "25"
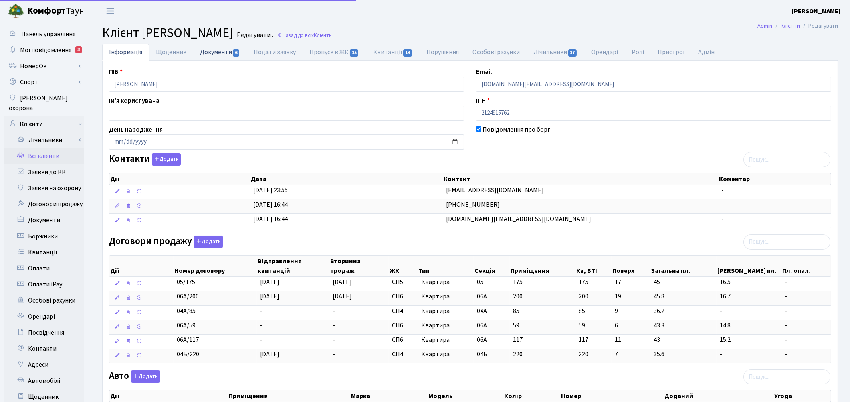
click at [218, 51] on link "Документи 6" at bounding box center [220, 52] width 54 height 16
select select "25"
